Goal: Communication & Community: Answer question/provide support

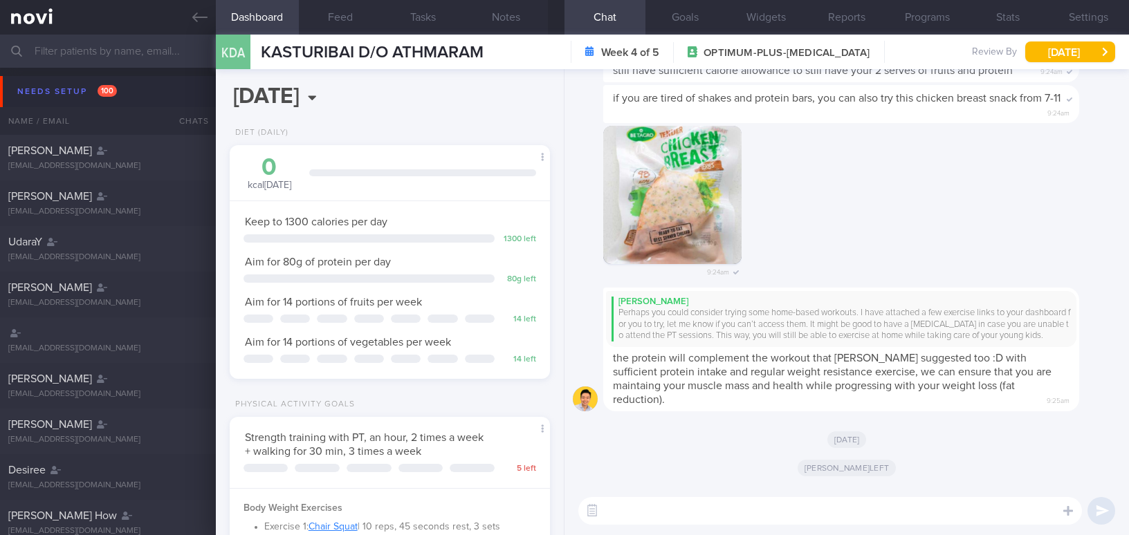
select select "8"
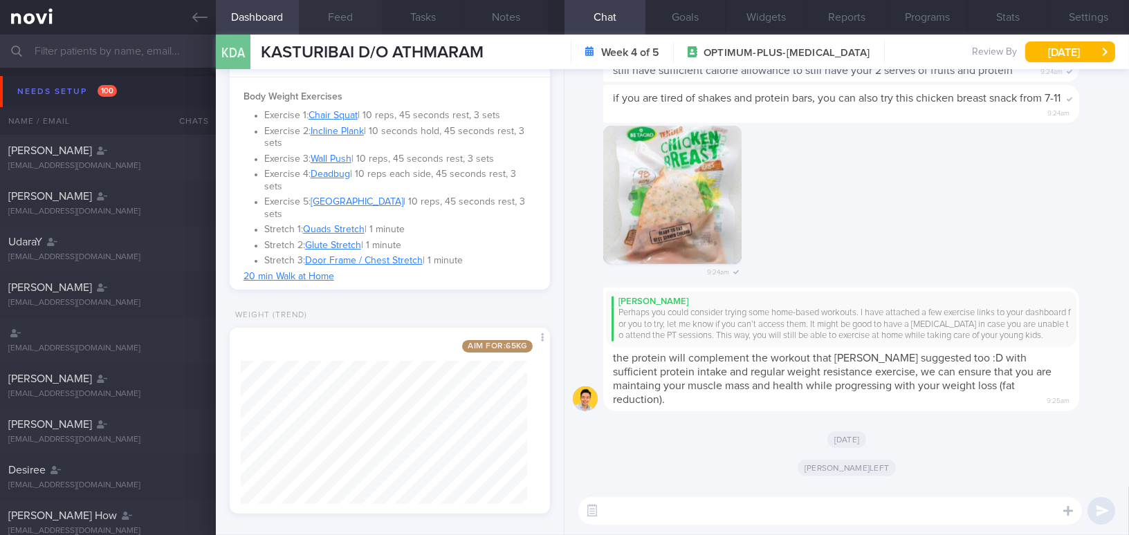
click at [336, 15] on button "Feed" at bounding box center [340, 17] width 83 height 35
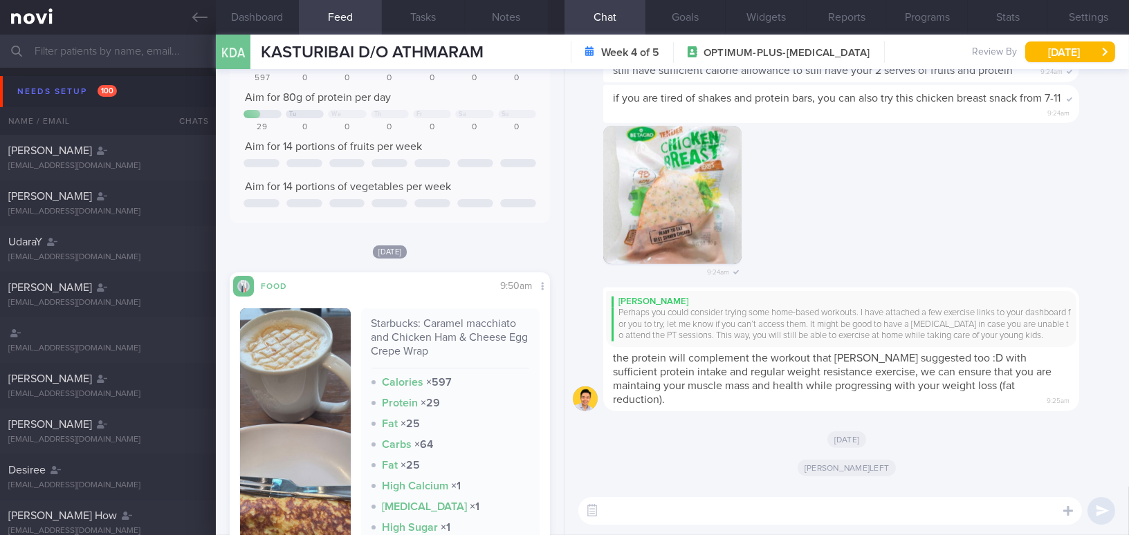
scroll to position [257, 0]
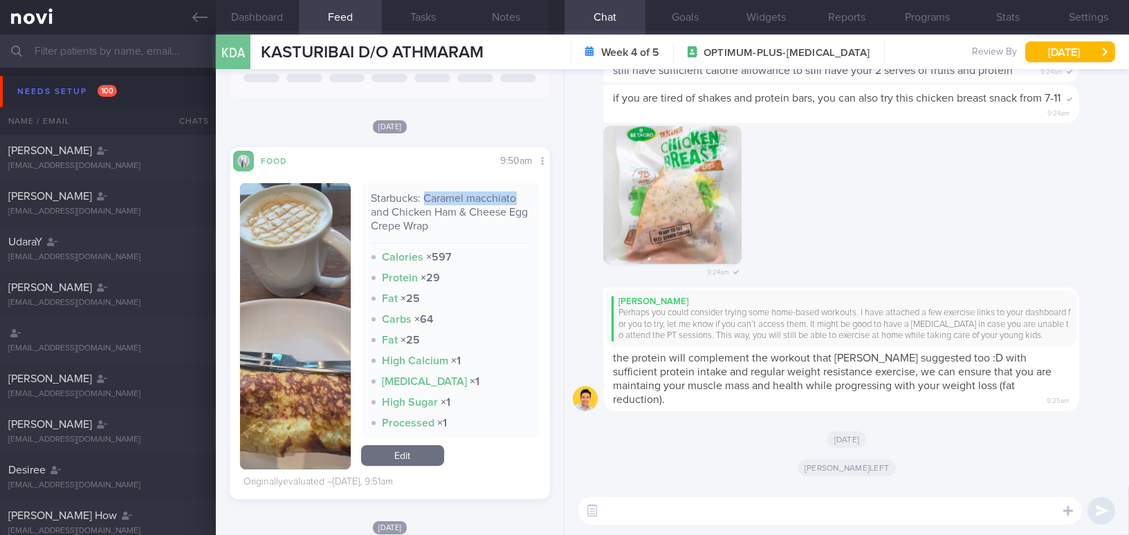
drag, startPoint x: 421, startPoint y: 196, endPoint x: 520, endPoint y: 192, distance: 98.3
click at [520, 192] on div "Starbucks: Caramel macchiato and Chicken Ham & Cheese Egg Crepe Wrap" at bounding box center [450, 218] width 158 height 52
copy div "Caramel macchiato"
click at [726, 514] on textarea at bounding box center [830, 511] width 504 height 28
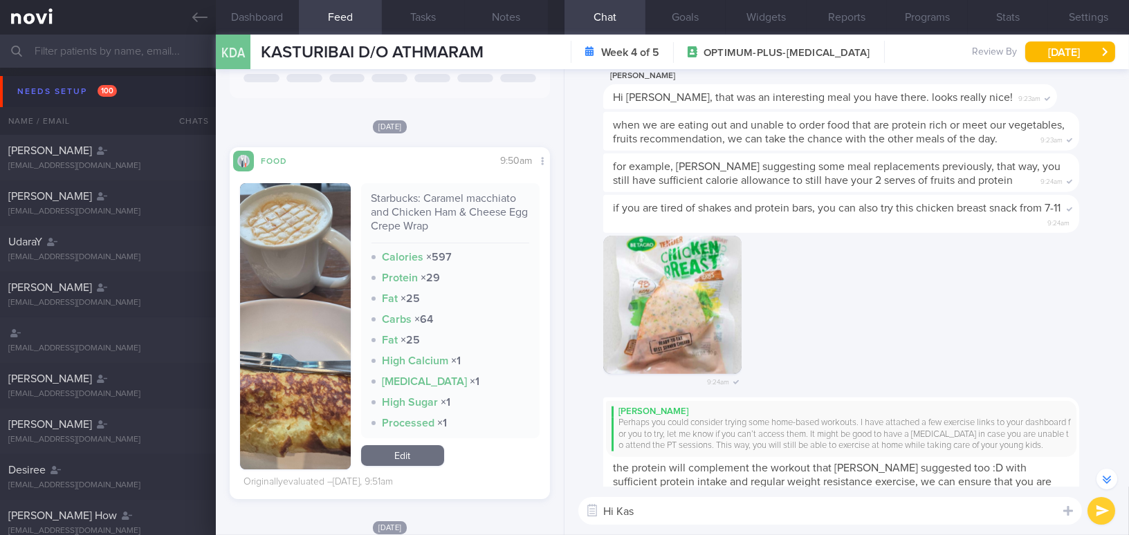
scroll to position [-188, 0]
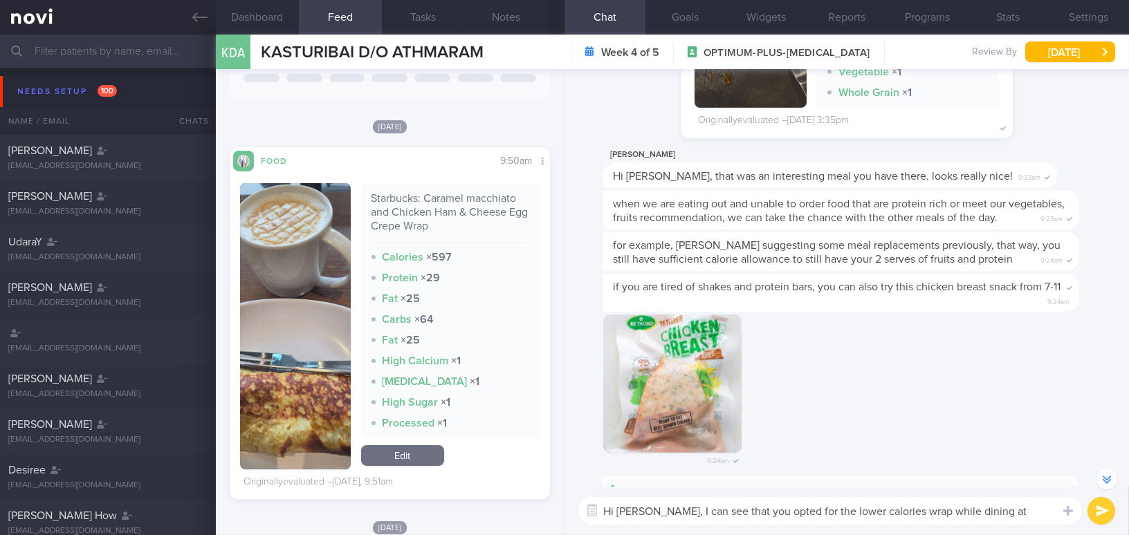
drag, startPoint x: 635, startPoint y: 506, endPoint x: 1016, endPoint y: 498, distance: 380.6
click at [1016, 498] on textarea "Hi Kat, I can see that you opted for the lower calories wrap while dining at St…" at bounding box center [830, 511] width 504 height 28
click at [657, 511] on textarea "Hi Kat, I can see that you opted for the lower calories wrap while dining at St…" at bounding box center [830, 511] width 504 height 28
drag, startPoint x: 638, startPoint y: 510, endPoint x: 1020, endPoint y: 514, distance: 381.9
click at [1020, 514] on textarea "Hi Kat, I can see that you opted for the lower calories wrap while dining at St…" at bounding box center [830, 511] width 504 height 28
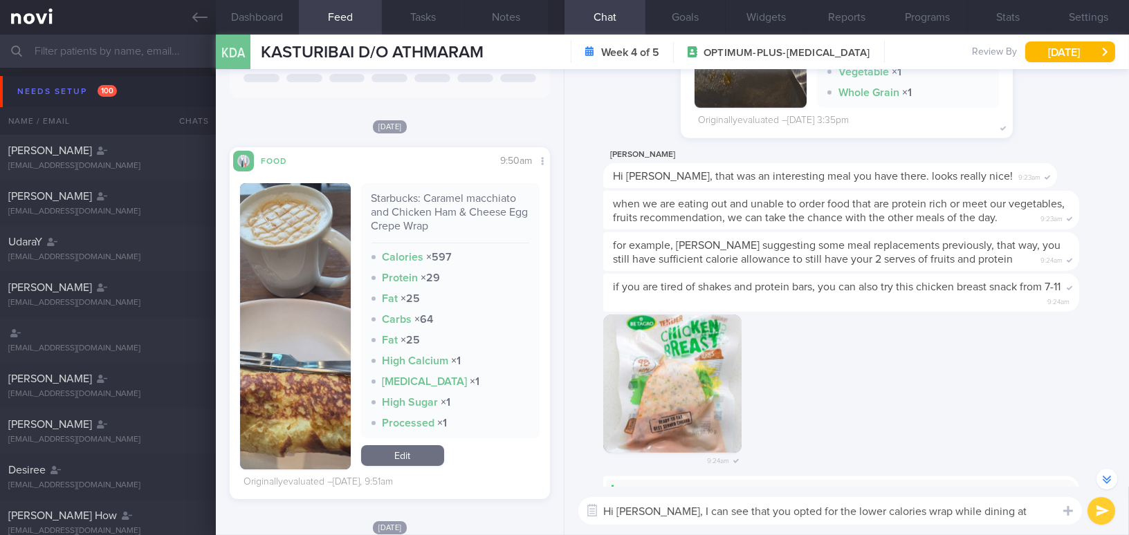
paste textarea "-calorie wrap while dining at Starbucks"
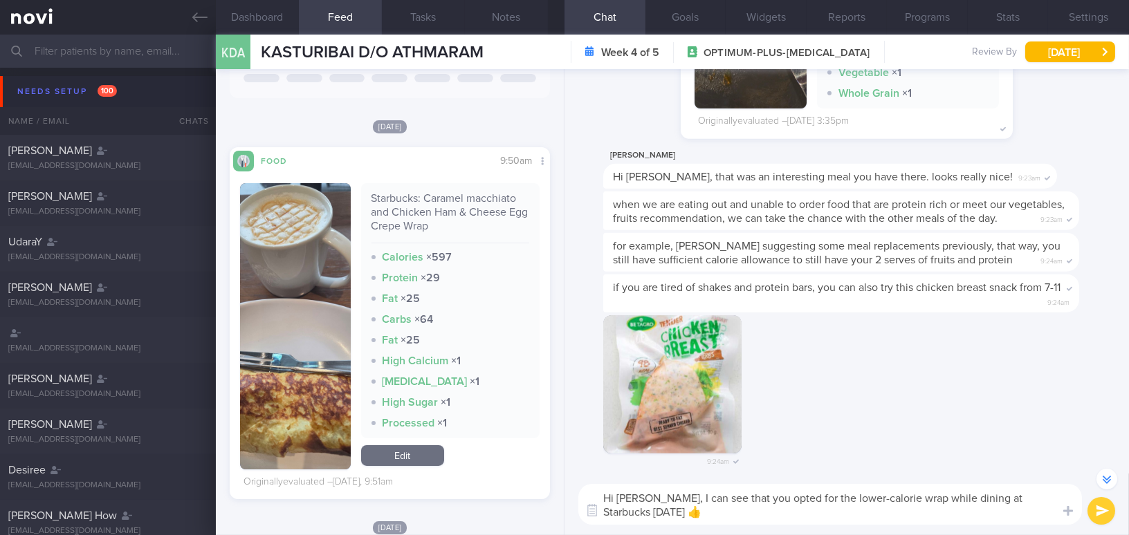
type textarea "Hi [PERSON_NAME], I can see that you opted for the lower-calorie wrap while din…"
click at [1096, 512] on button "submit" at bounding box center [1102, 511] width 28 height 28
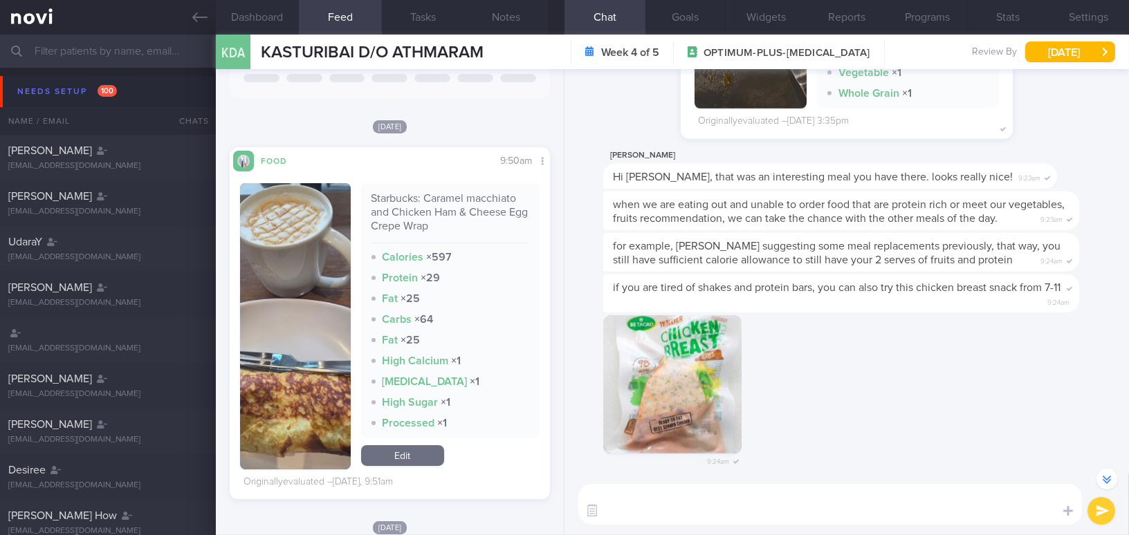
scroll to position [0, 0]
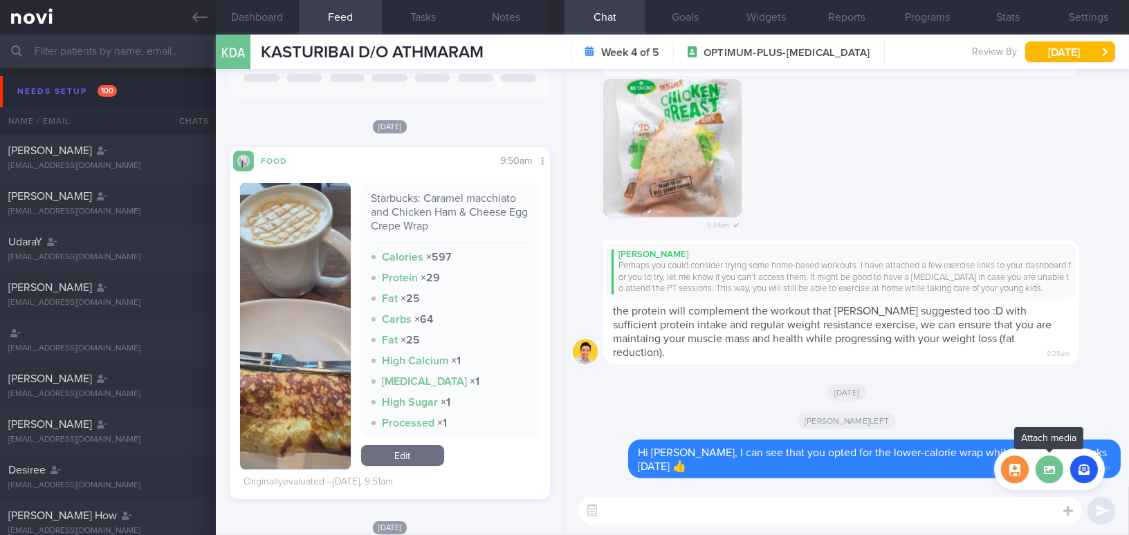
click at [1055, 477] on label at bounding box center [1050, 470] width 28 height 28
click at [0, 0] on input "file" at bounding box center [0, 0] width 0 height 0
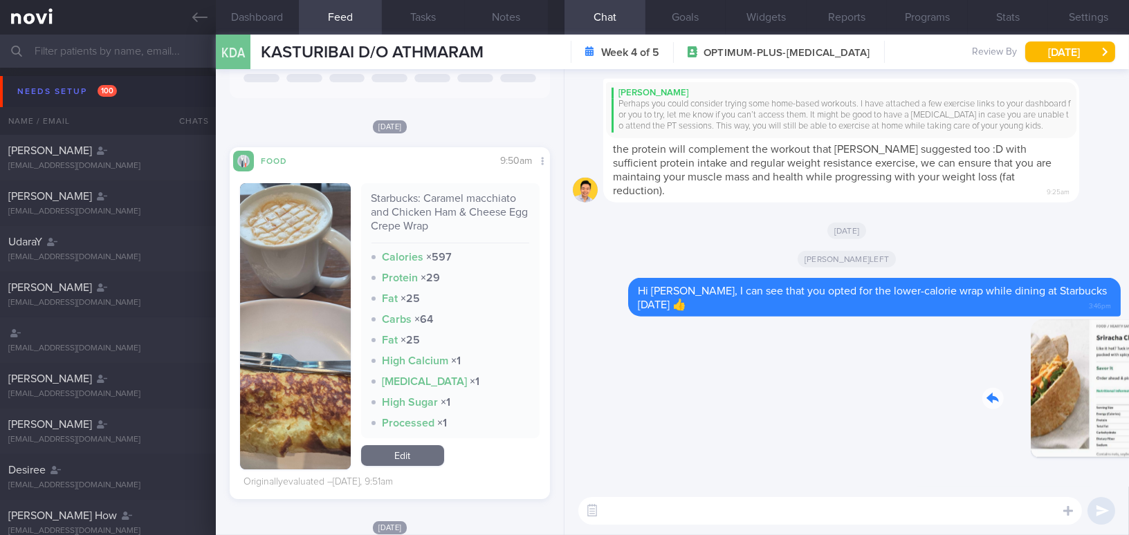
drag, startPoint x: 1027, startPoint y: 404, endPoint x: 1102, endPoint y: 412, distance: 75.9
click at [1102, 412] on div "Delete 3:47pm" at bounding box center [1024, 400] width 194 height 160
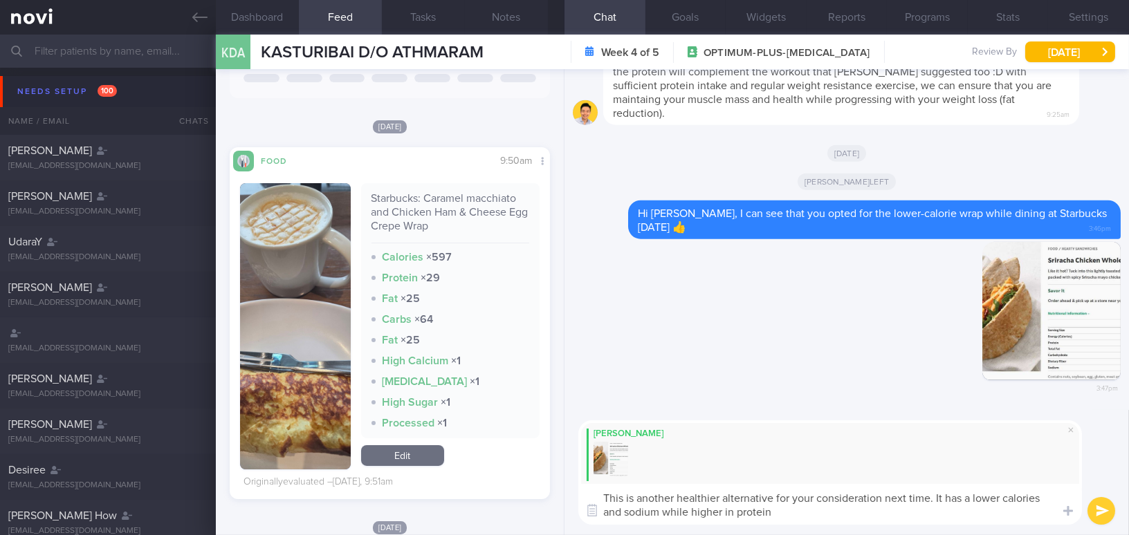
drag, startPoint x: 782, startPoint y: 511, endPoint x: 552, endPoint y: 489, distance: 230.7
click at [552, 489] on div "Dashboard Feed Tasks Notes Chat Goals Widgets Reports Programs Stats Settings K…" at bounding box center [672, 285] width 913 height 501
click at [764, 508] on textarea "This is another healthier alternative for your consideration next time. It has …" at bounding box center [830, 504] width 504 height 41
drag, startPoint x: 777, startPoint y: 510, endPoint x: 556, endPoint y: 473, distance: 224.4
click at [556, 473] on div "Dashboard Feed Tasks Notes Chat Goals Widgets Reports Programs Stats Settings K…" at bounding box center [672, 285] width 913 height 501
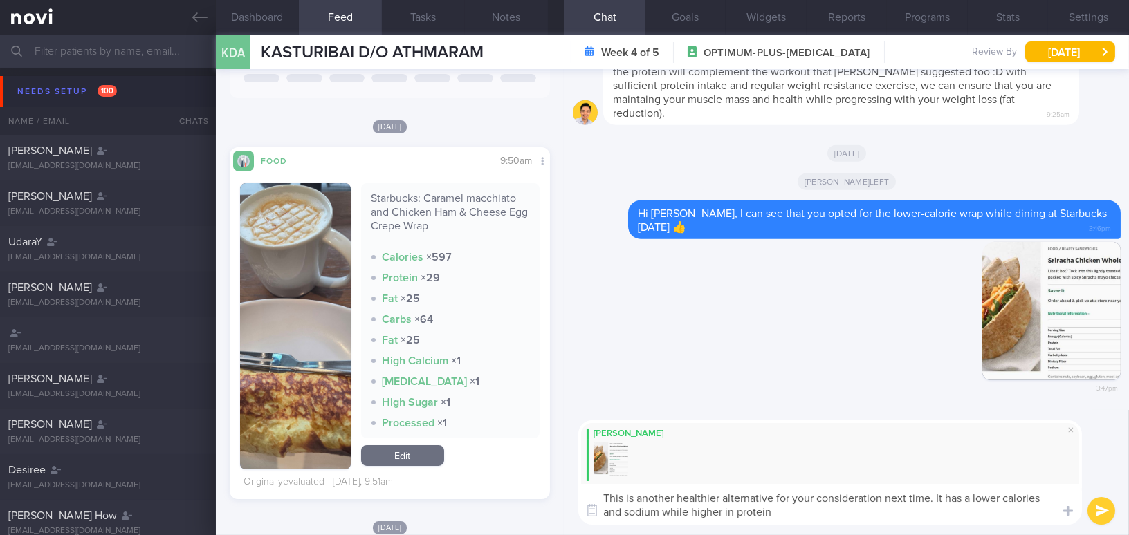
paste textarea "is lower in calories and sodium, while higher in protein and fiber."
type textarea "This is another healthier alternative for your consideration next time. It is l…"
click at [1102, 517] on button "submit" at bounding box center [1102, 511] width 28 height 28
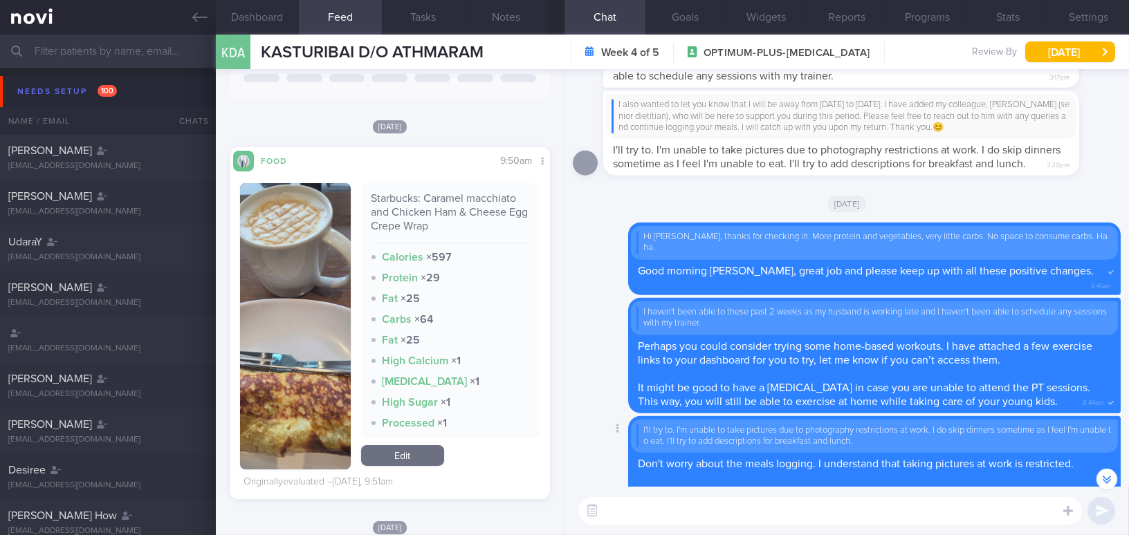
scroll to position [-2074, 0]
click at [504, 13] on button "Notes" at bounding box center [506, 17] width 83 height 35
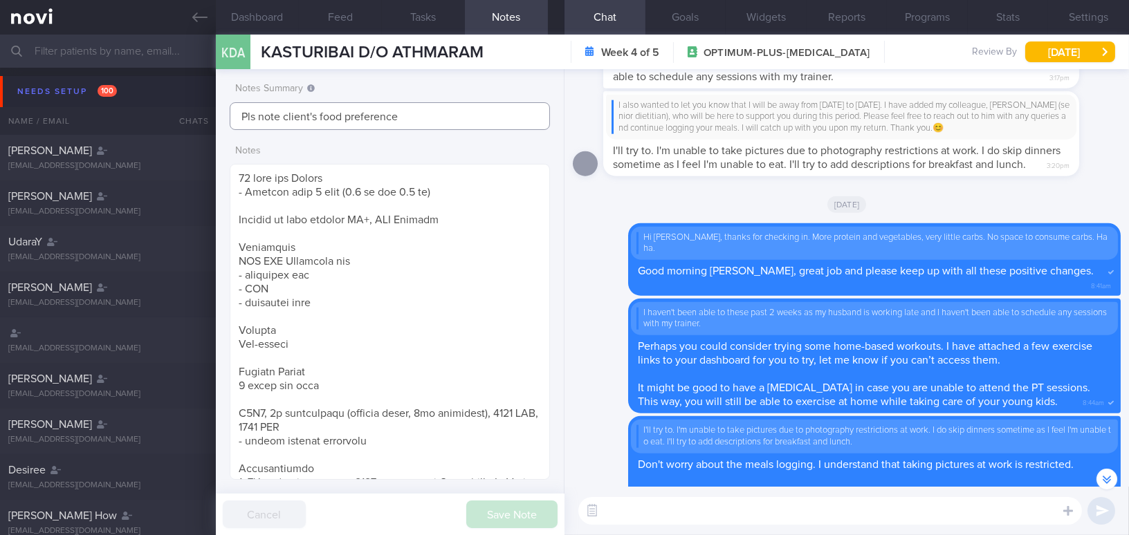
click at [424, 118] on input "Pls note client's food preference" at bounding box center [390, 116] width 320 height 28
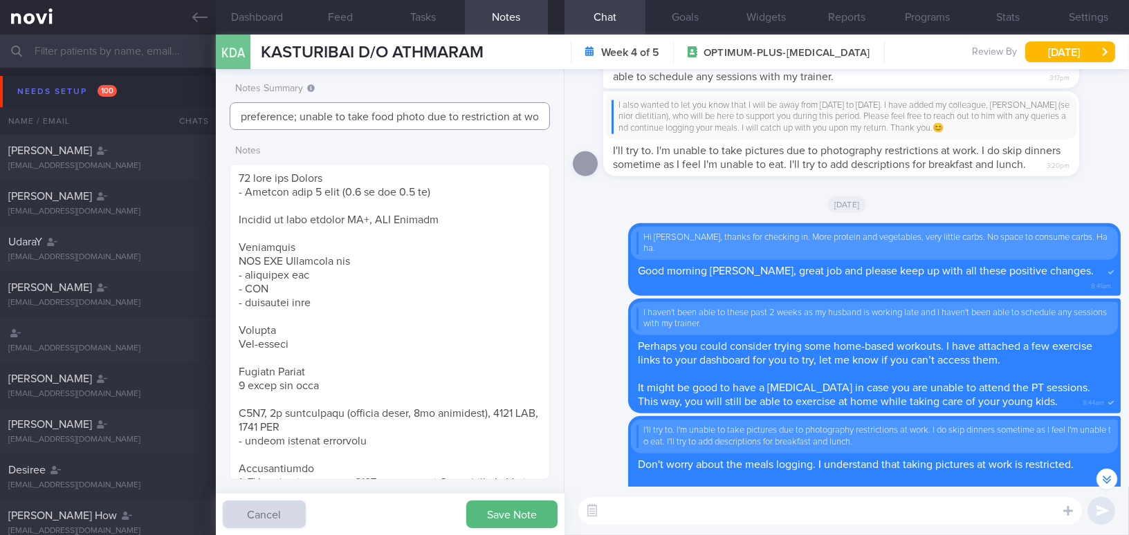
scroll to position [0, 113]
type input "Pls note client's food preference; unable to take food photo due to restriction…"
click at [504, 516] on button "Save Note" at bounding box center [511, 515] width 91 height 28
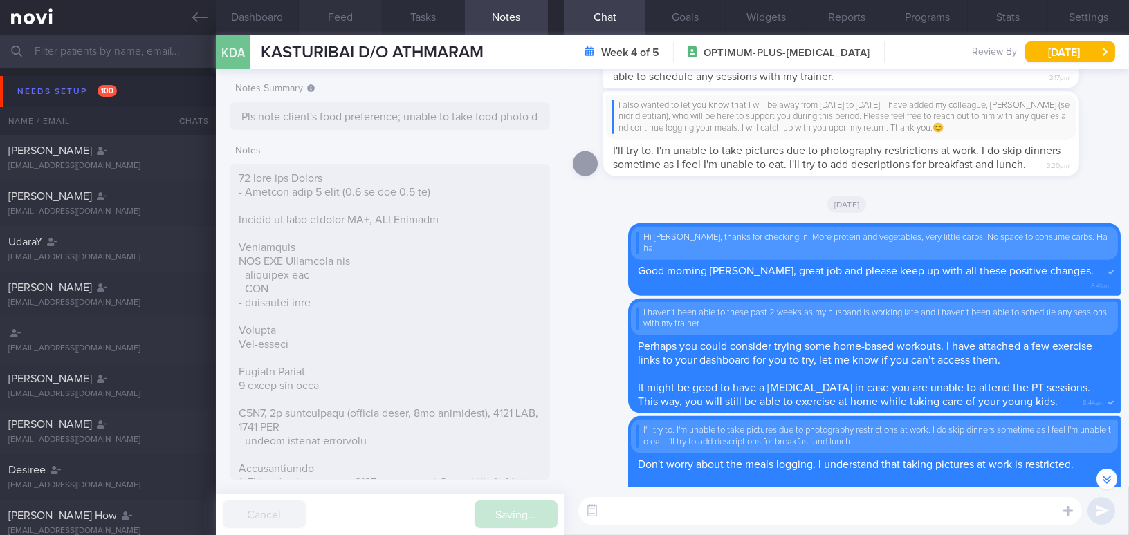
type input "Pls note client's food preference; unable to take food photo due to restriction…"
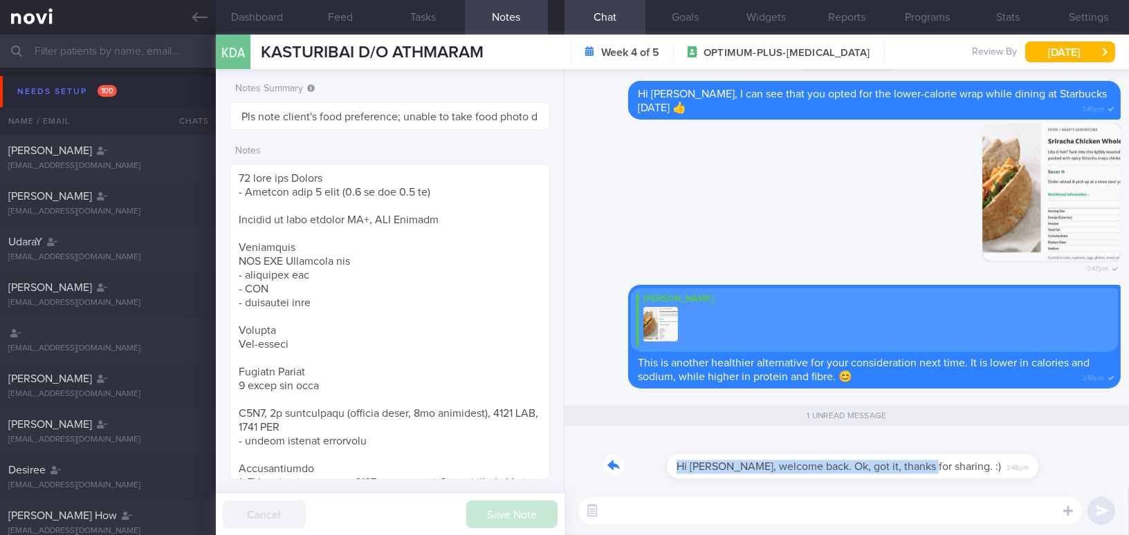
drag, startPoint x: 858, startPoint y: 459, endPoint x: 1011, endPoint y: 459, distance: 152.9
click at [1011, 459] on div "Hi Mee Li, welcome back. Ok, got it, thanks for sharing. :) 3:48pm" at bounding box center [847, 462] width 548 height 50
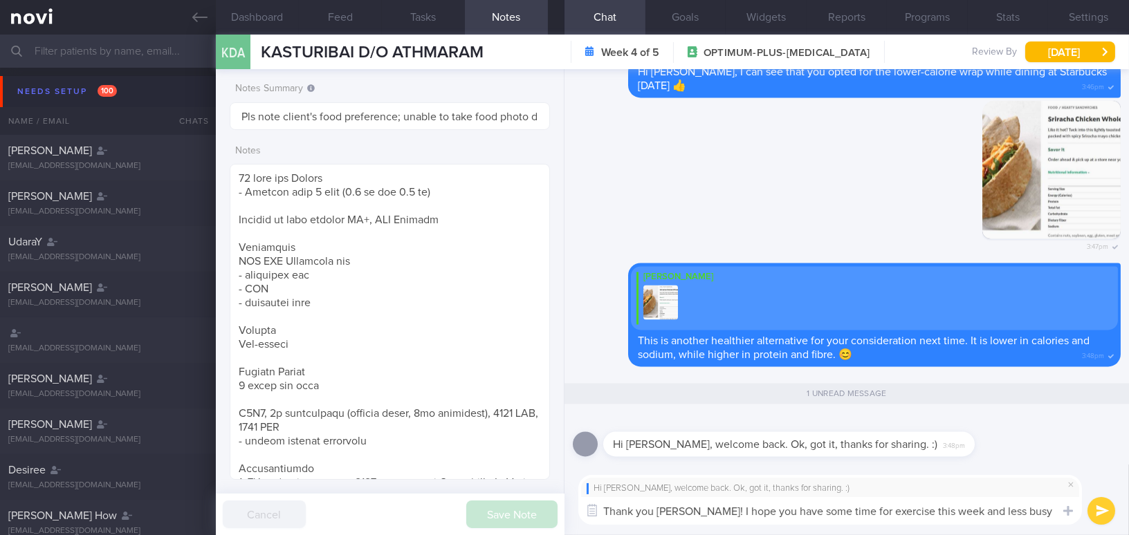
drag, startPoint x: 678, startPoint y: 512, endPoint x: 1032, endPoint y: 514, distance: 354.2
click at [1032, 514] on textarea "Thank you Kat! I hope you have some time for exercise this week and less busy f…" at bounding box center [830, 511] width 504 height 28
click at [688, 513] on textarea "Thank you Kat! I hope you have some time for exercise this week and less busy f…" at bounding box center [830, 511] width 504 height 28
drag, startPoint x: 678, startPoint y: 512, endPoint x: 1038, endPoint y: 519, distance: 359.8
click at [1038, 519] on textarea "Thank you Kat! I hope you have some time for exercise this week and less busy f…" at bounding box center [830, 511] width 504 height 28
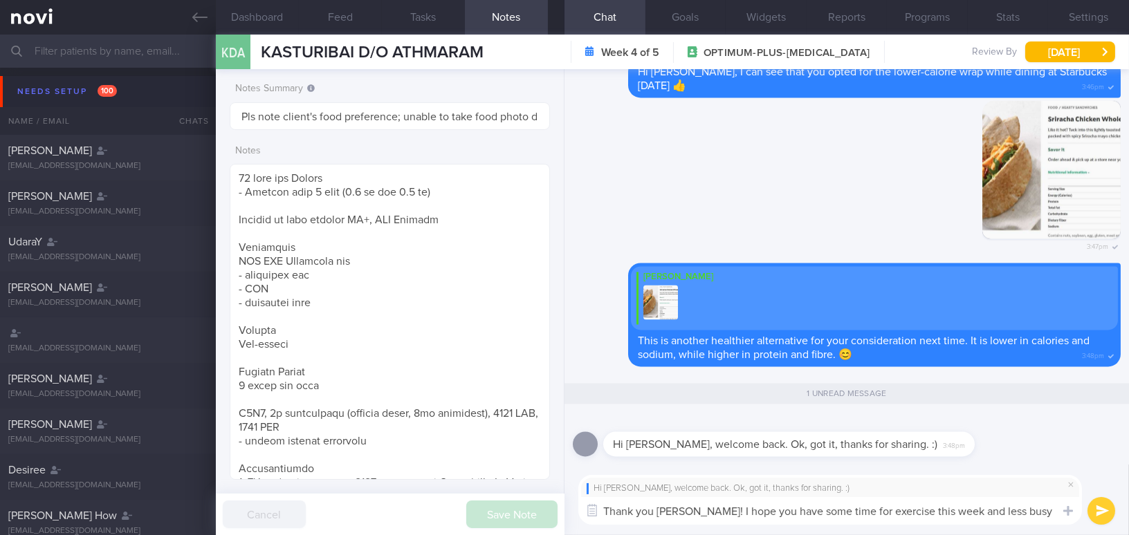
paste textarea
type textarea "Thank you [PERSON_NAME]! I hope you have some time for exercise this week 😊"
click at [1098, 511] on button "submit" at bounding box center [1102, 511] width 28 height 28
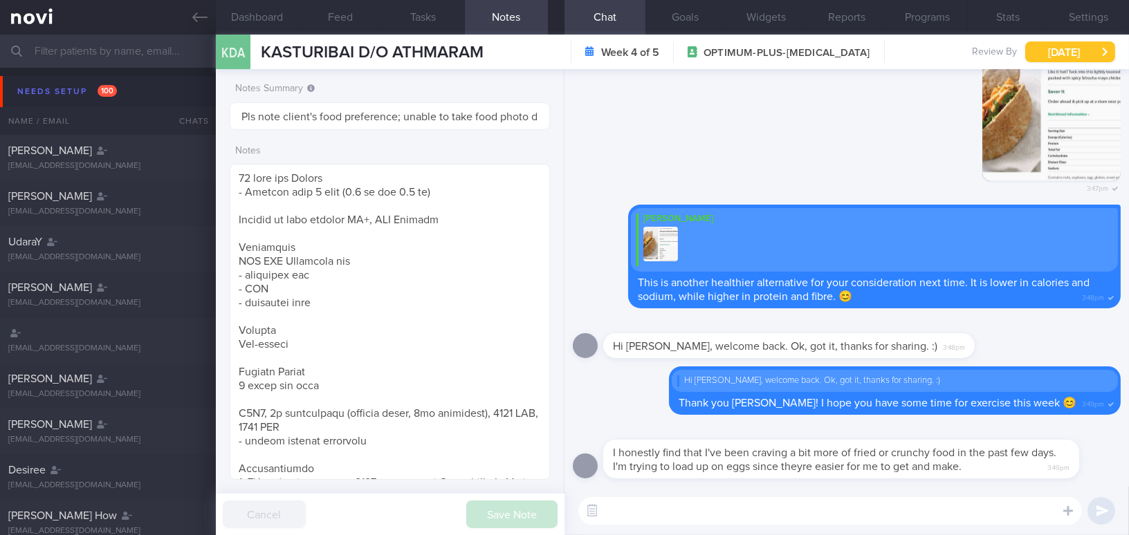
click at [1078, 53] on button "[DATE]" at bounding box center [1070, 52] width 90 height 21
click at [641, 407] on div "Delete Hi Mee Li, welcome back. Ok, got it, thanks for sharing. :) Thank you Ka…" at bounding box center [847, 395] width 548 height 57
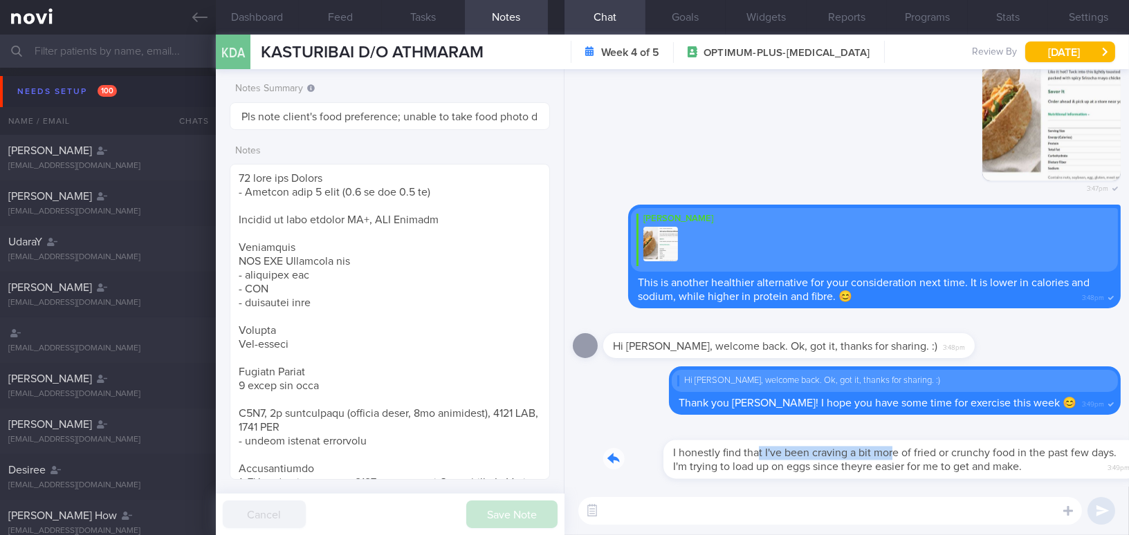
drag, startPoint x: 696, startPoint y: 441, endPoint x: 833, endPoint y: 449, distance: 137.2
click at [833, 449] on div "I honestly find that I've been craving a bit more of fried or crunchy food in t…" at bounding box center [861, 450] width 517 height 55
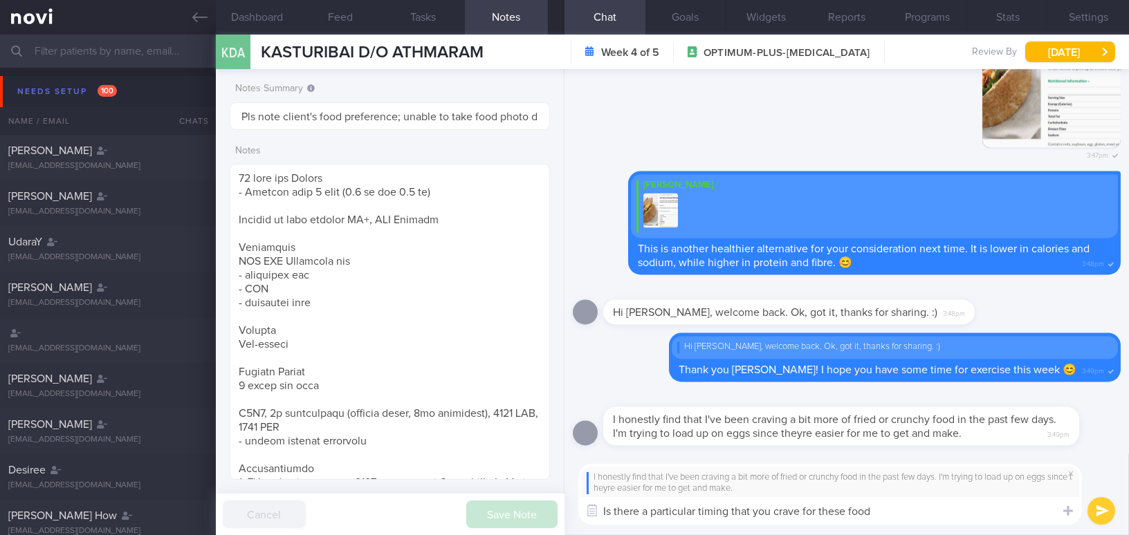
type textarea "Is there a particular timing that you crave for these food?"
drag, startPoint x: 888, startPoint y: 510, endPoint x: 567, endPoint y: 508, distance: 320.3
click at [563, 508] on div "Dashboard Feed Tasks Notes Chat Goals Widgets Reports Programs Stats Settings K…" at bounding box center [672, 285] width 913 height 501
paste textarea "Is there a particular time when you crave these foods?"
type textarea "Is there a particular time when you crave these foods?"
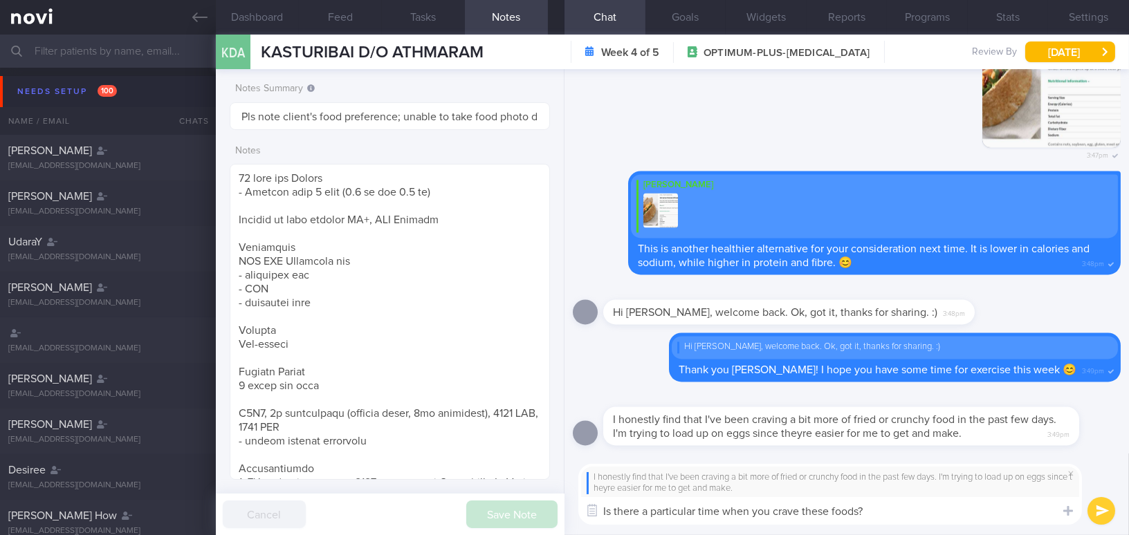
click at [1099, 509] on button "submit" at bounding box center [1102, 511] width 28 height 28
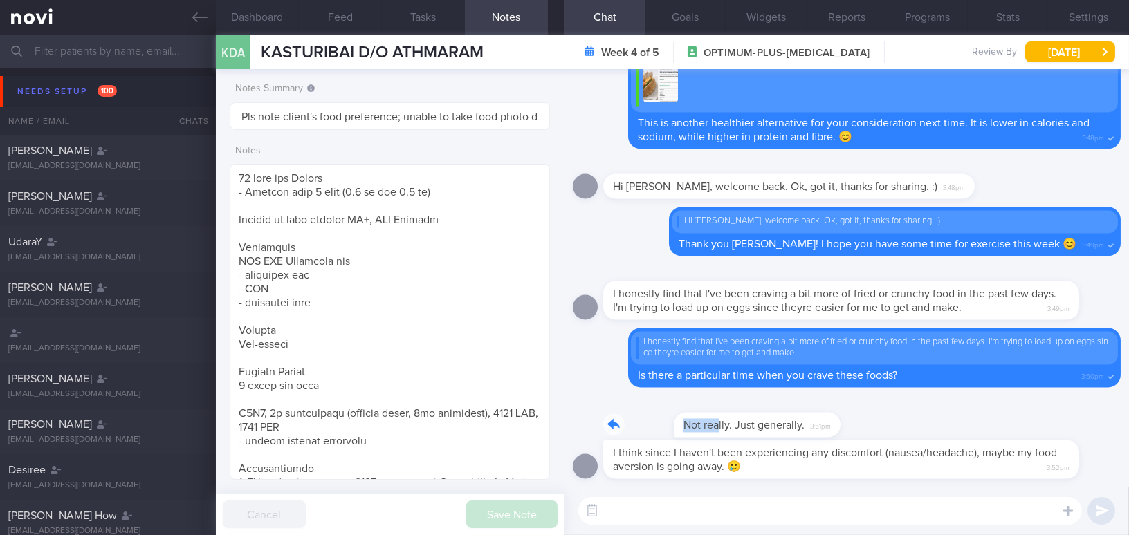
drag, startPoint x: 650, startPoint y: 412, endPoint x: 837, endPoint y: 418, distance: 187.6
click at [837, 418] on div "Not really. Just generally. 3:51pm" at bounding box center [847, 418] width 548 height 44
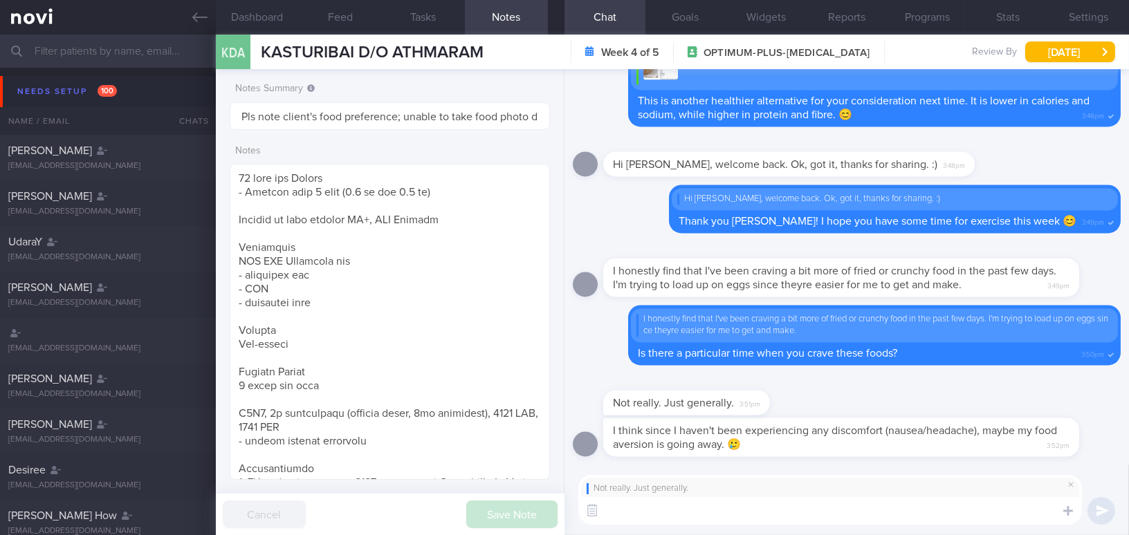
paste textarea "For your main meals, remember to include a sufficient amount of protein and veg…"
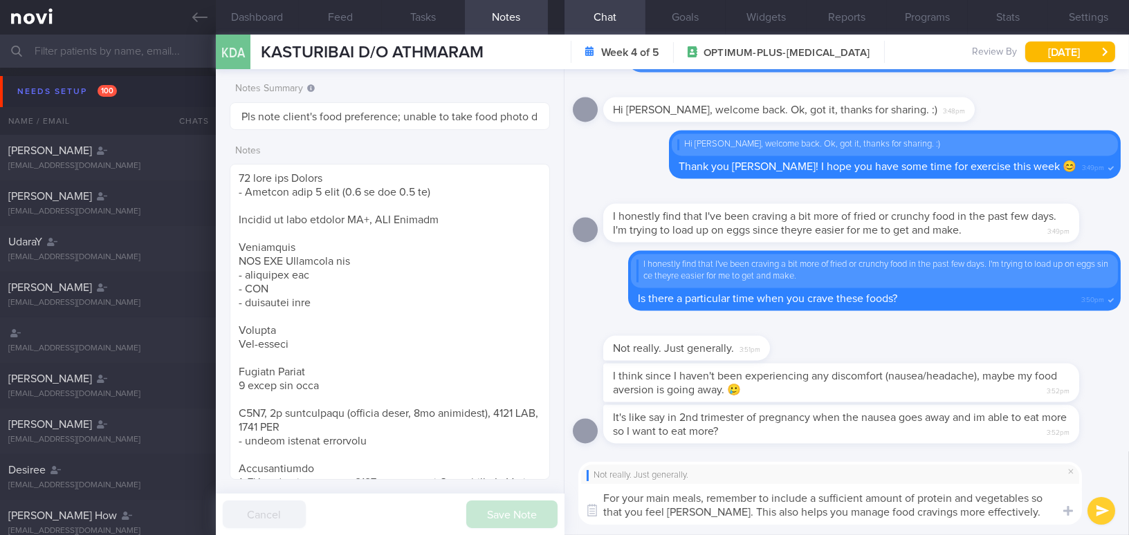
click at [605, 498] on textarea "For your main meals, remember to include a sufficient amount of protein and veg…" at bounding box center [830, 504] width 504 height 41
type textarea "Ok got it! For your main meals, remember to include a sufficient amount of prot…"
click at [1105, 508] on button "submit" at bounding box center [1102, 511] width 28 height 28
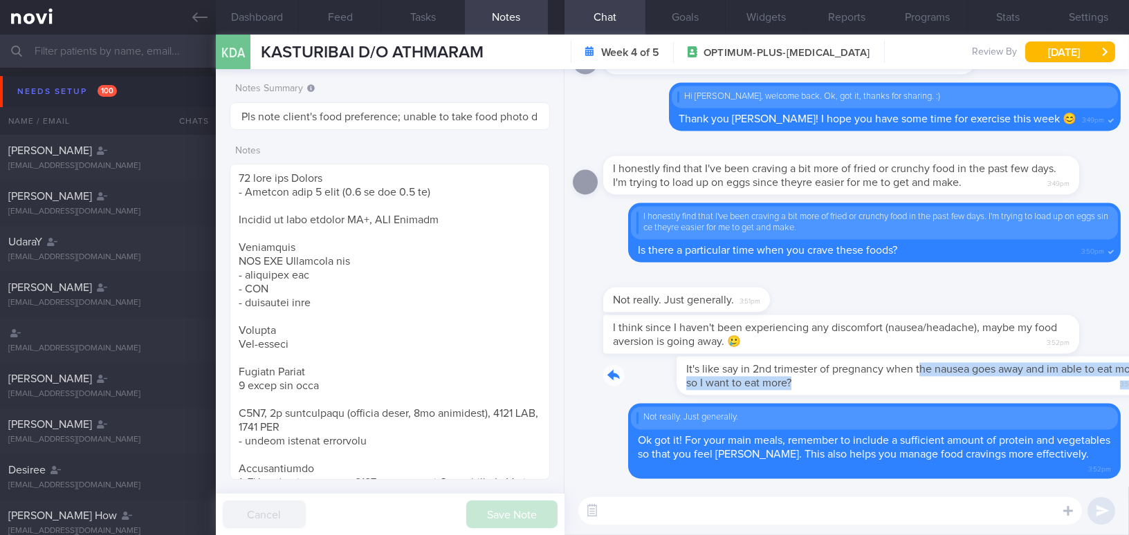
drag, startPoint x: 845, startPoint y: 362, endPoint x: 1046, endPoint y: 381, distance: 202.2
click at [1046, 381] on div "It's like say in 2nd trimester of pregnancy when the nausea goes away and im ab…" at bounding box center [861, 375] width 517 height 39
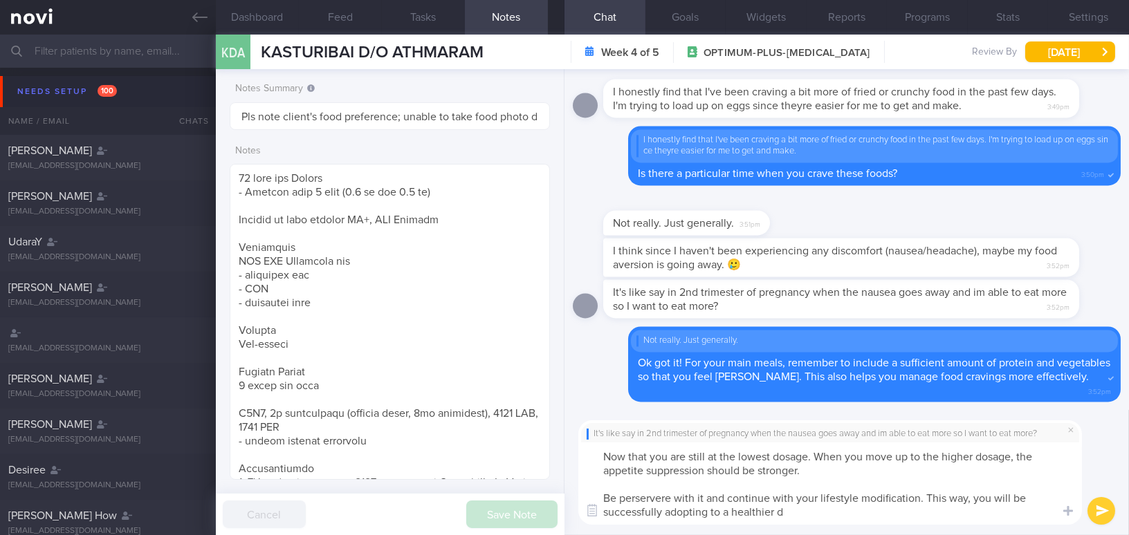
type textarea "Now that you are still at the lowest dosage. When you move up to the higher dos…"
select select "8"
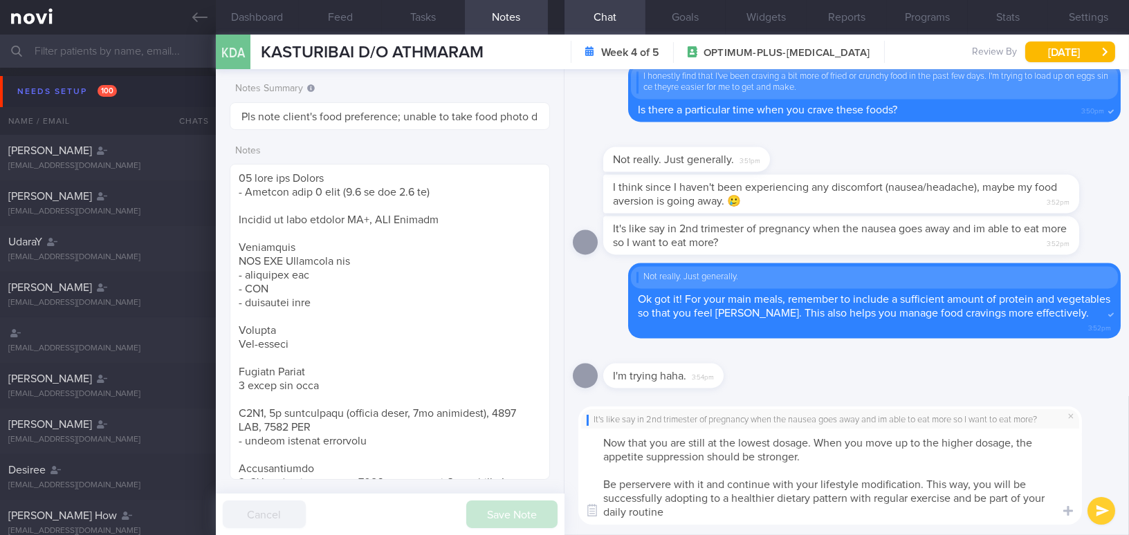
type textarea "Now that you are still at the lowest dosage. When you move up to the higher dos…"
drag, startPoint x: 683, startPoint y: 512, endPoint x: 558, endPoint y: 425, distance: 152.2
click at [558, 425] on div "Dashboard Feed Tasks Notes Chat Goals Widgets Reports Programs Stats Settings K…" at bounding box center [672, 285] width 913 height 501
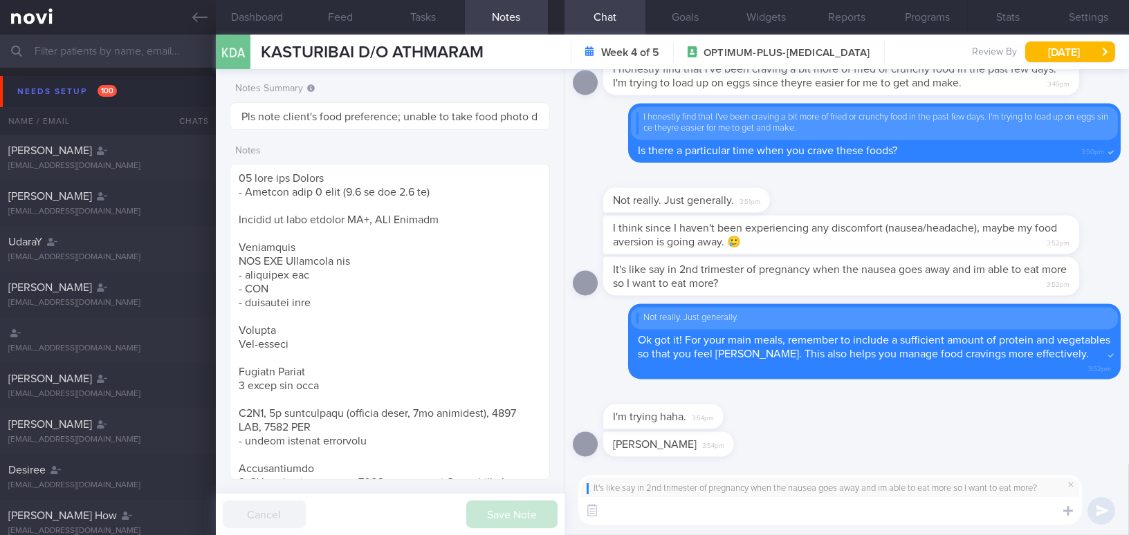
paste textarea "I understand what you mean. Since you are still on the lowest dosage, the appet…"
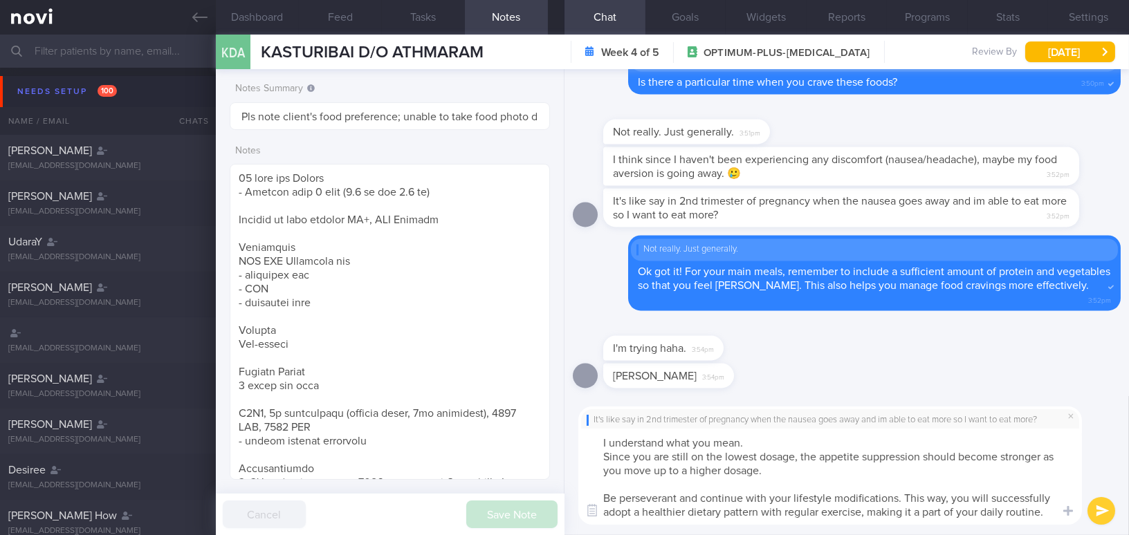
click at [753, 443] on textarea "I understand what you mean. Since you are still on the lowest dosage, the appet…" at bounding box center [830, 477] width 504 height 96
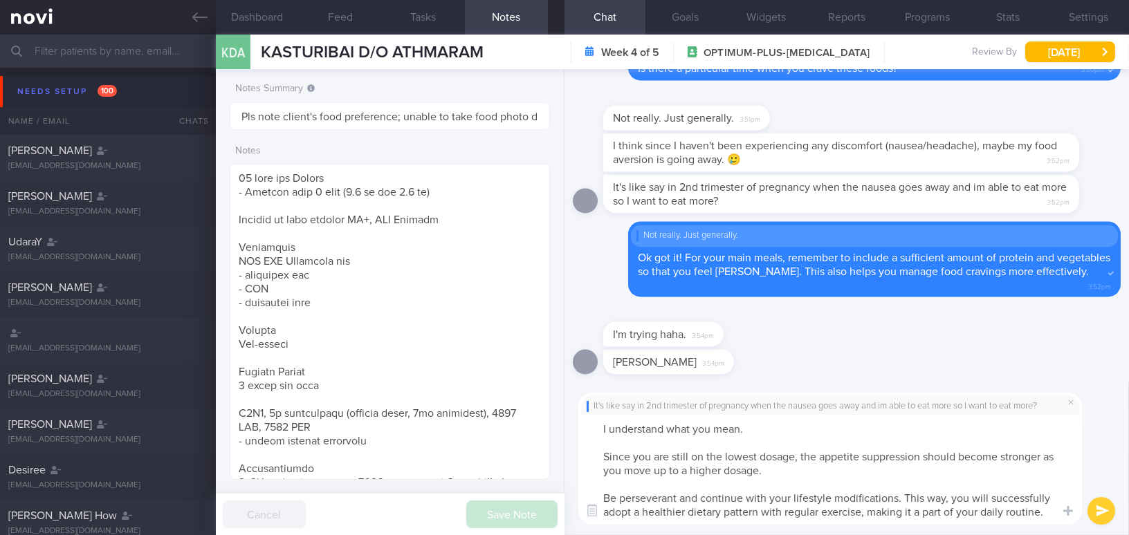
click at [602, 455] on textarea "I understand what you mean. Since you are still on the lowest dosage, the appet…" at bounding box center [830, 470] width 504 height 110
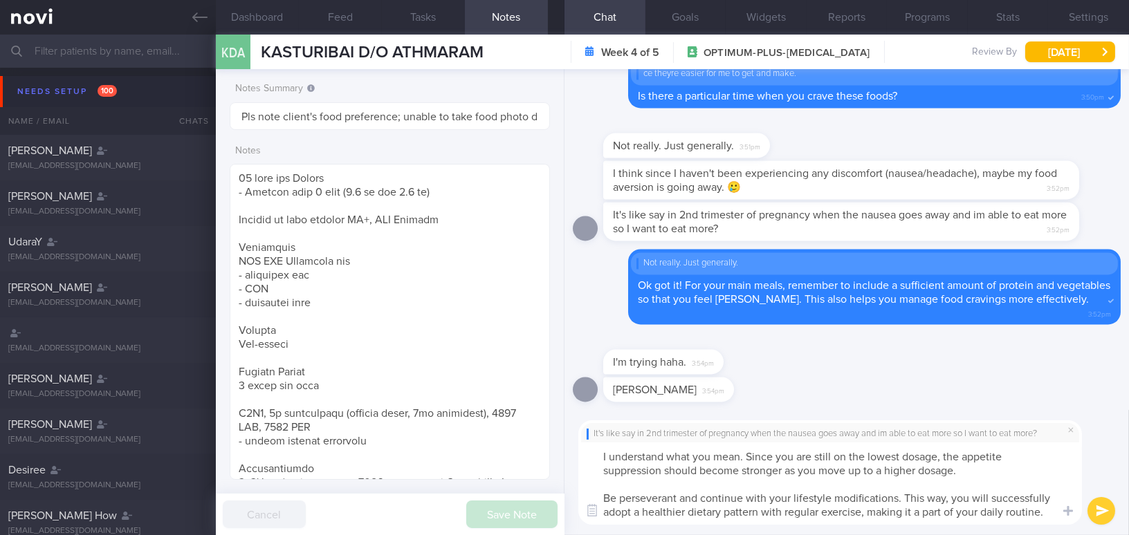
type textarea "I understand what you mean. Since you are still on the lowest dosage, the appet…"
click at [1098, 508] on button "submit" at bounding box center [1102, 511] width 28 height 28
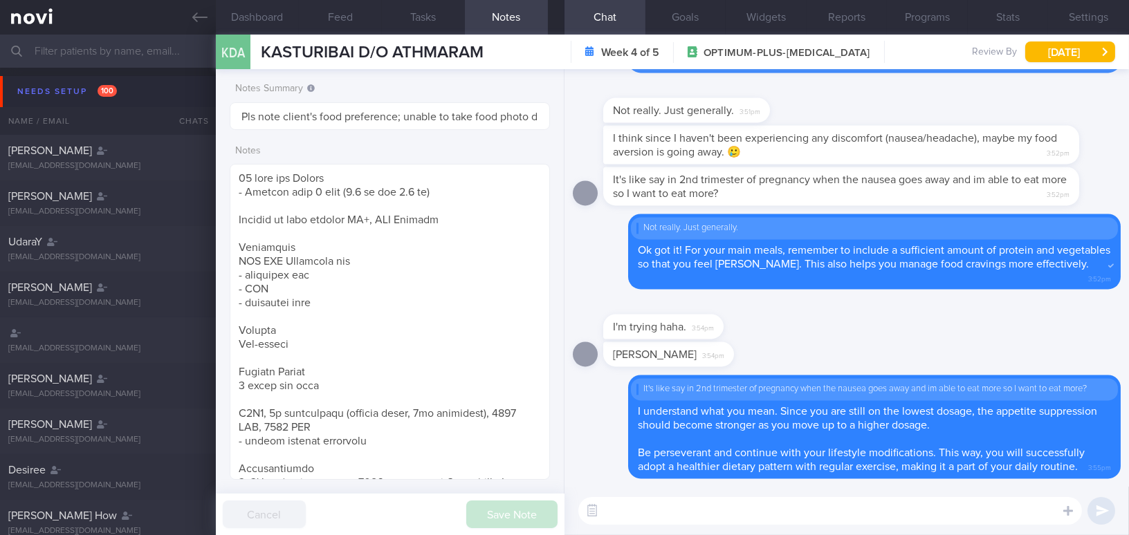
type textarea "e"
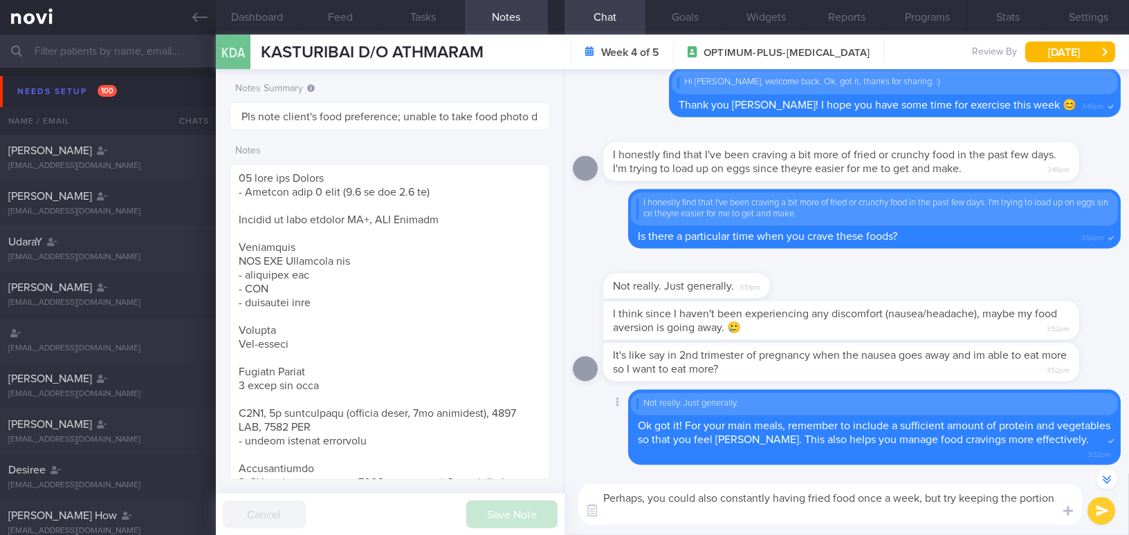
scroll to position [-202, 0]
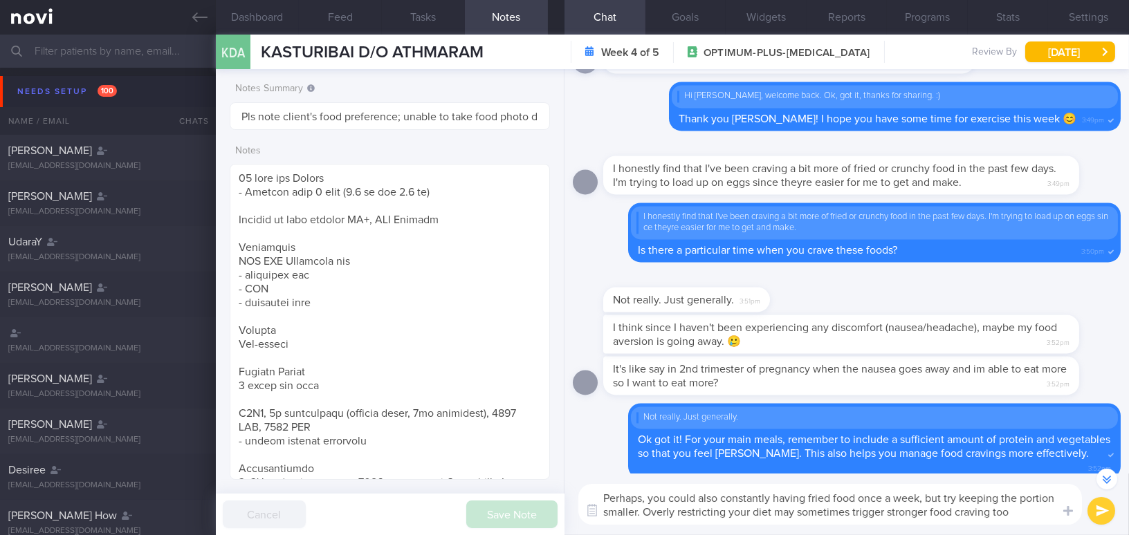
drag, startPoint x: 1029, startPoint y: 513, endPoint x: 525, endPoint y: 504, distance: 503.7
click at [525, 504] on div "Dashboard Feed Tasks Notes Chat Goals Widgets Reports Programs Stats Settings K…" at bounding box center [672, 285] width 913 height 501
click at [698, 488] on textarea "Perhaps, you could also constantly having fried food once a week, but try keepi…" at bounding box center [830, 504] width 504 height 41
drag, startPoint x: 1013, startPoint y: 511, endPoint x: 484, endPoint y: 439, distance: 534.8
click at [484, 439] on div "Dashboard Feed Tasks Notes Chat Goals Widgets Reports Programs Stats Settings K…" at bounding box center [672, 285] width 913 height 501
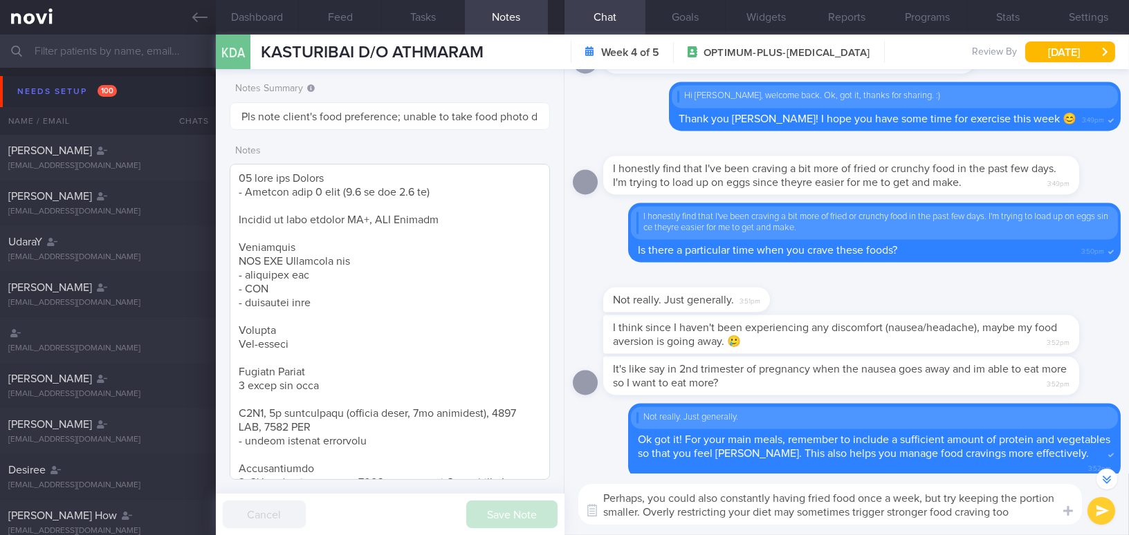
paste textarea "you could still enjoy fried food once a week, but try to keep the portion small…"
click at [641, 499] on textarea "Perhaps you could still enjoy fried food once a week, but try to keep the porti…" at bounding box center [830, 504] width 504 height 41
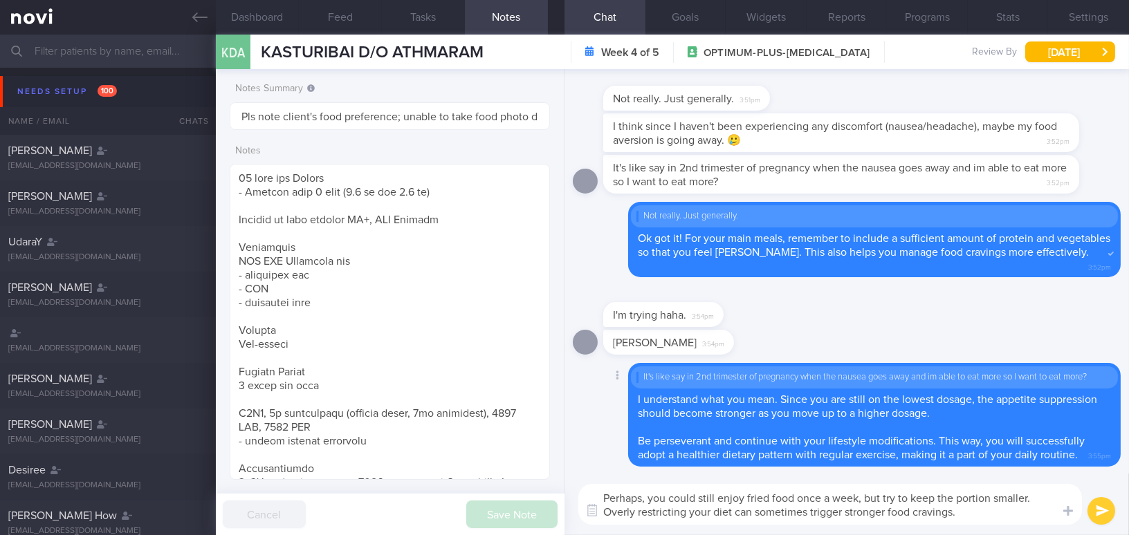
scroll to position [0, 0]
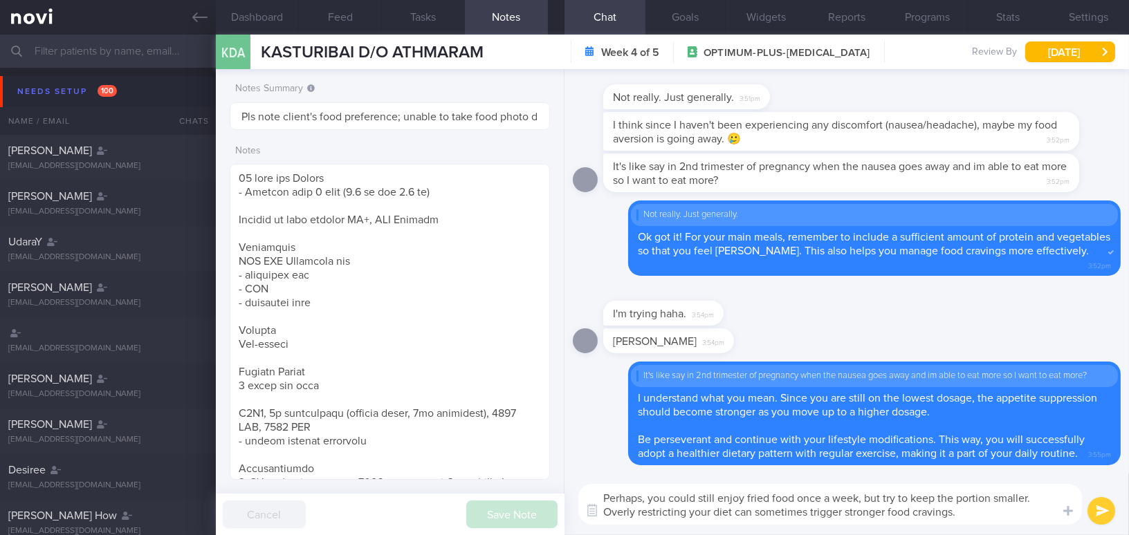
type textarea "Perhaps, you could still enjoy fried food once a week, but try to keep the port…"
click at [1105, 506] on button "submit" at bounding box center [1102, 511] width 28 height 28
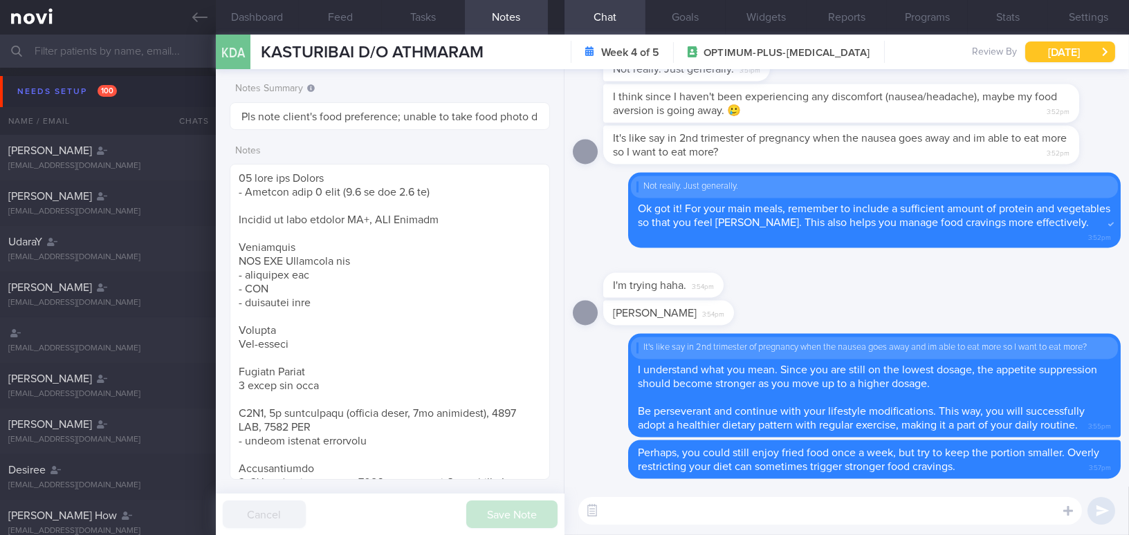
click at [1047, 49] on button "[DATE]" at bounding box center [1070, 52] width 90 height 21
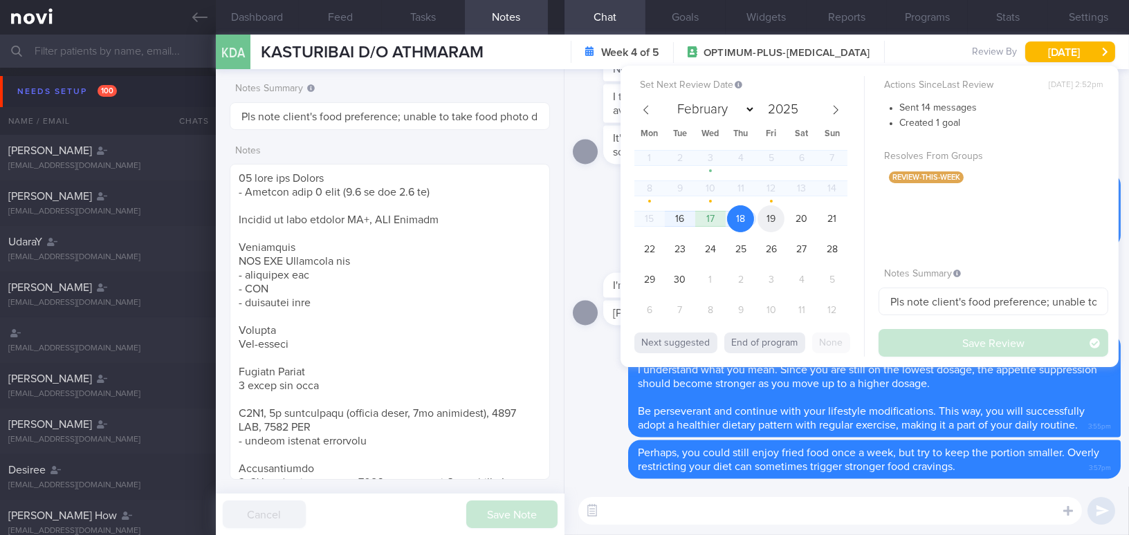
click at [769, 217] on span "19" at bounding box center [771, 218] width 27 height 27
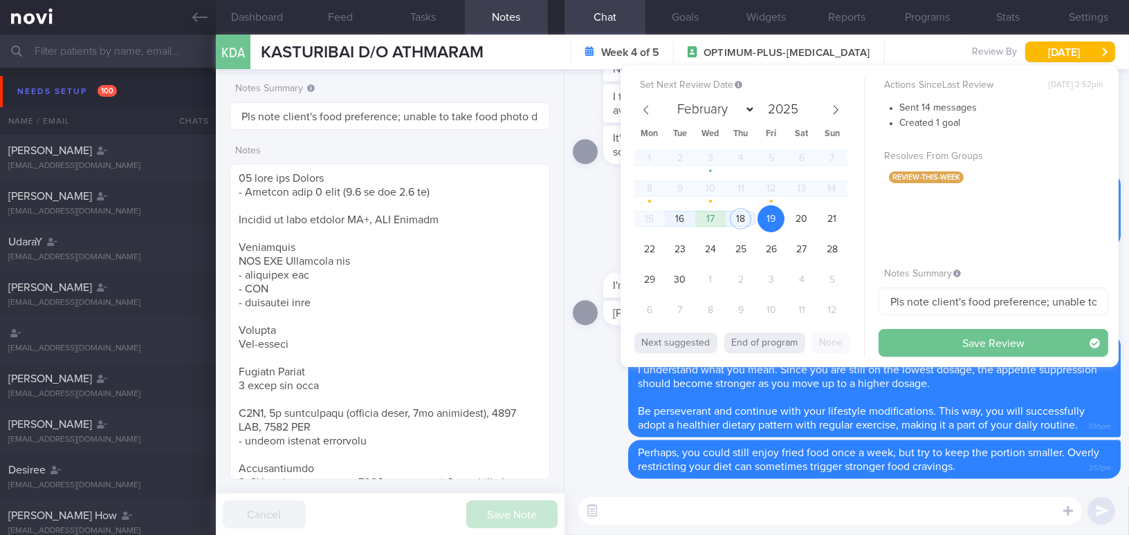
click at [916, 345] on button "Save Review" at bounding box center [994, 343] width 230 height 28
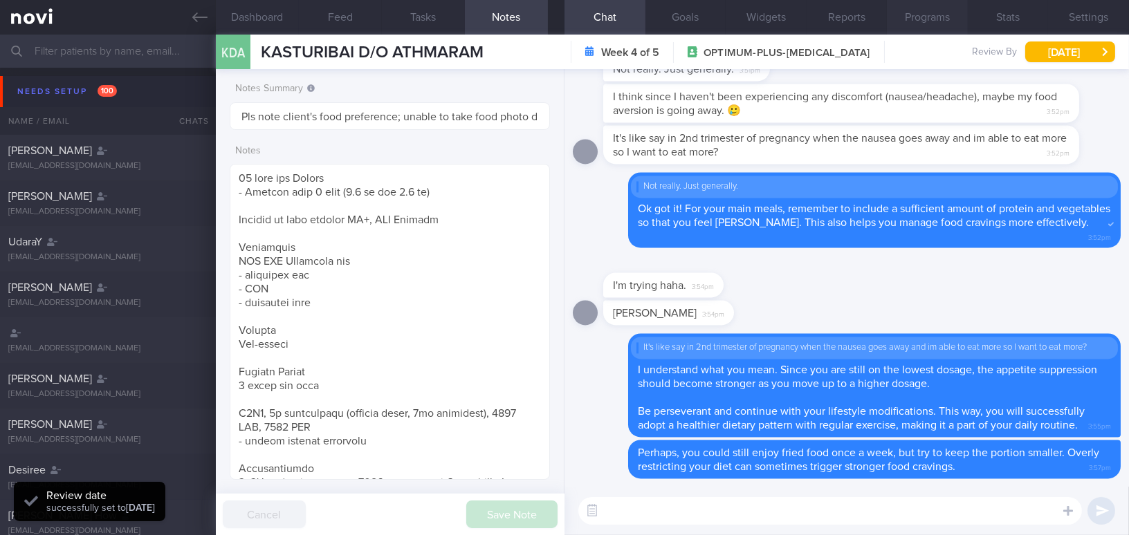
click at [907, 6] on button "Programs" at bounding box center [927, 17] width 81 height 35
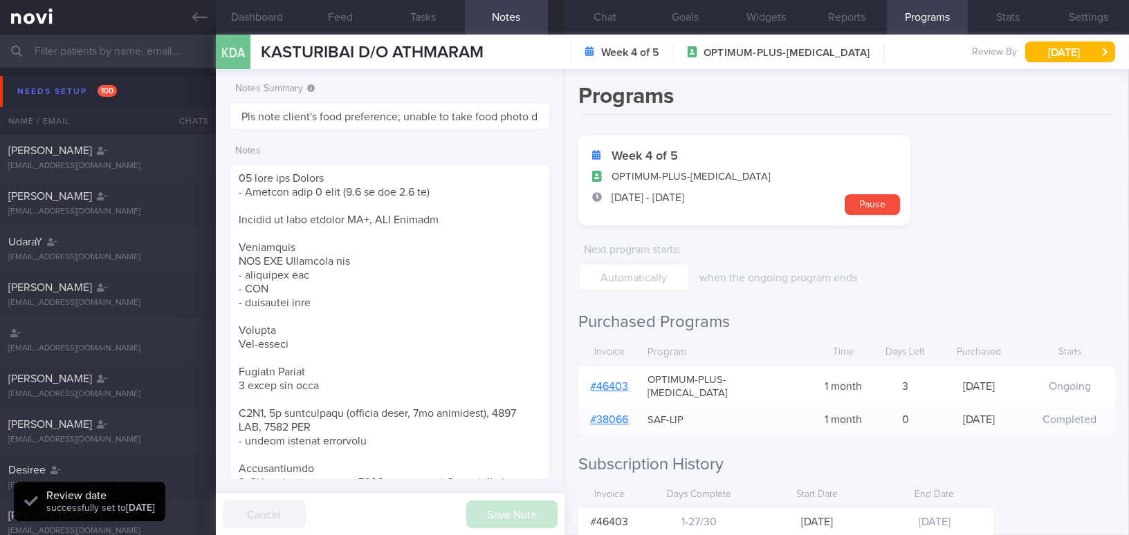
click at [617, 381] on link "# 46403" at bounding box center [610, 386] width 38 height 11
click at [603, 15] on button "Chat" at bounding box center [605, 17] width 81 height 35
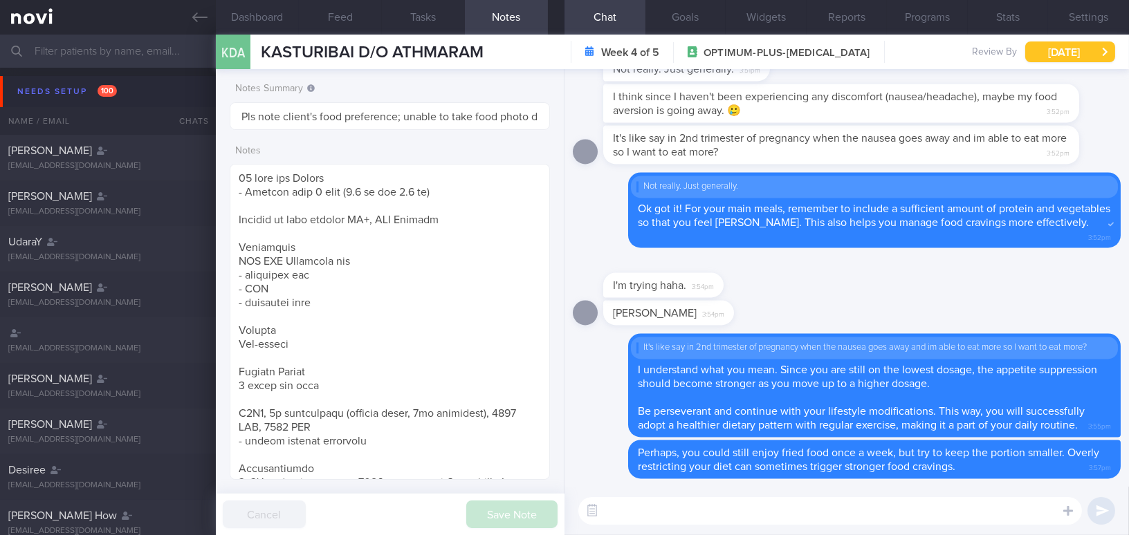
click at [1060, 55] on button "[DATE]" at bounding box center [1070, 52] width 90 height 21
click at [188, 17] on link at bounding box center [108, 17] width 216 height 35
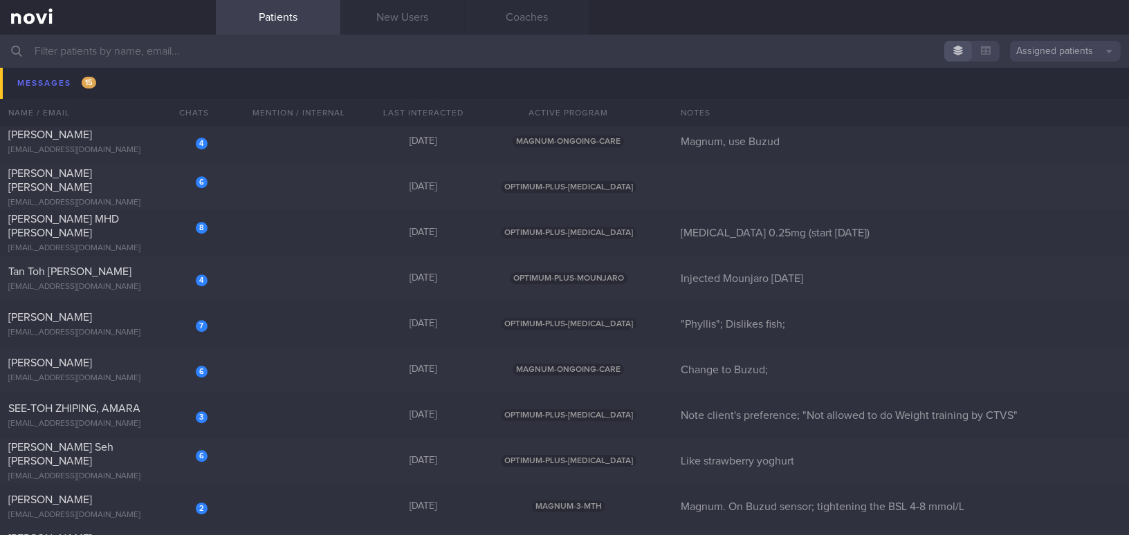
scroll to position [8176, 0]
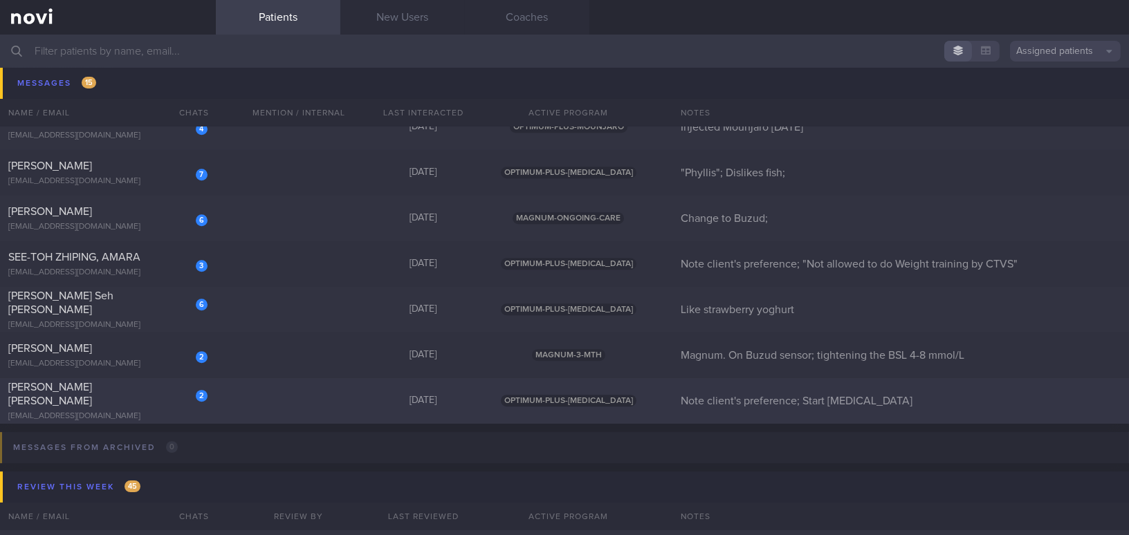
click at [151, 400] on div "[PERSON_NAME] [PERSON_NAME]" at bounding box center [106, 394] width 196 height 28
select select "8"
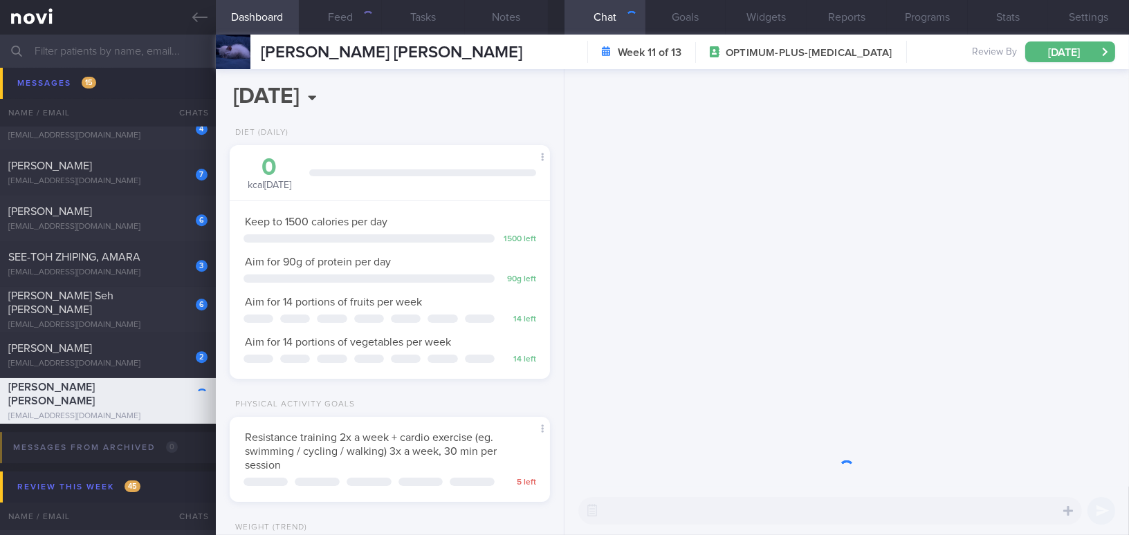
scroll to position [163, 286]
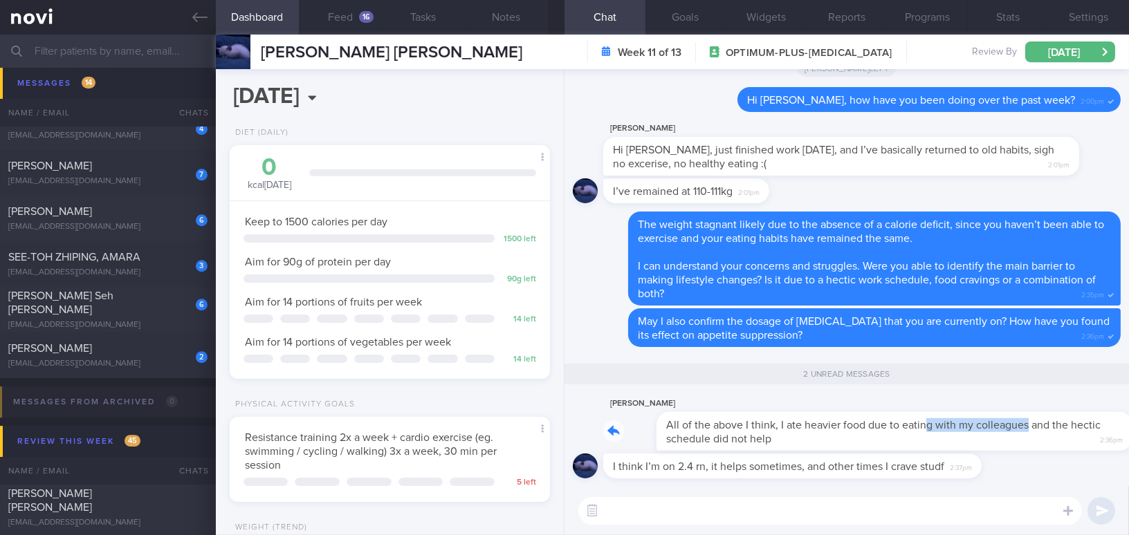
drag, startPoint x: 872, startPoint y: 416, endPoint x: 972, endPoint y: 420, distance: 100.4
click at [972, 420] on div "Aarushi All of the above I think, I ate heavier food due to eating with my coll…" at bounding box center [861, 423] width 517 height 55
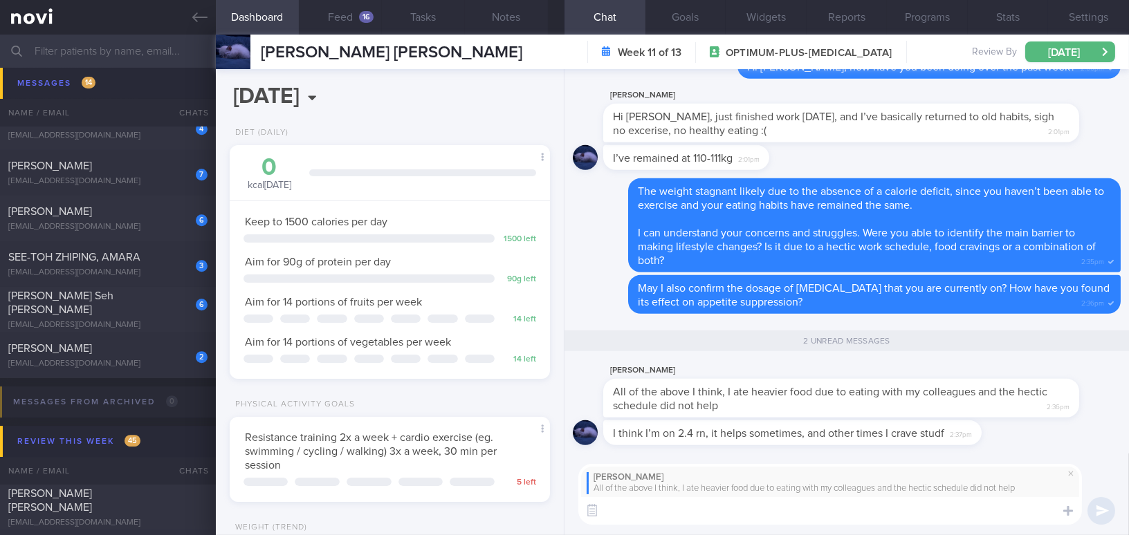
click at [668, 517] on textarea at bounding box center [830, 511] width 504 height 28
paste textarea "I suggest reviewing what actions can be taken. When eating out with colleagues,…"
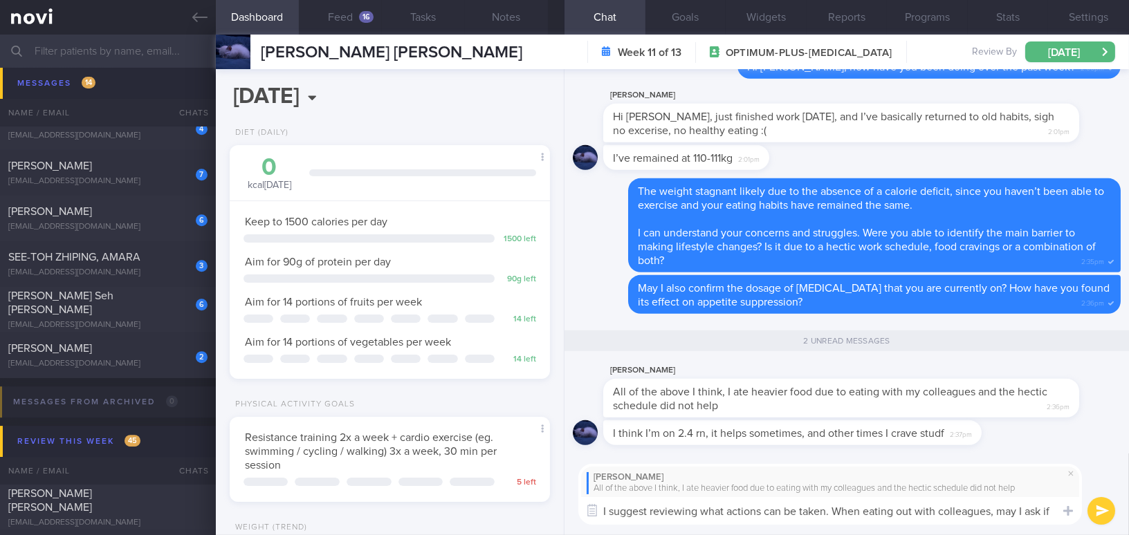
scroll to position [0, 0]
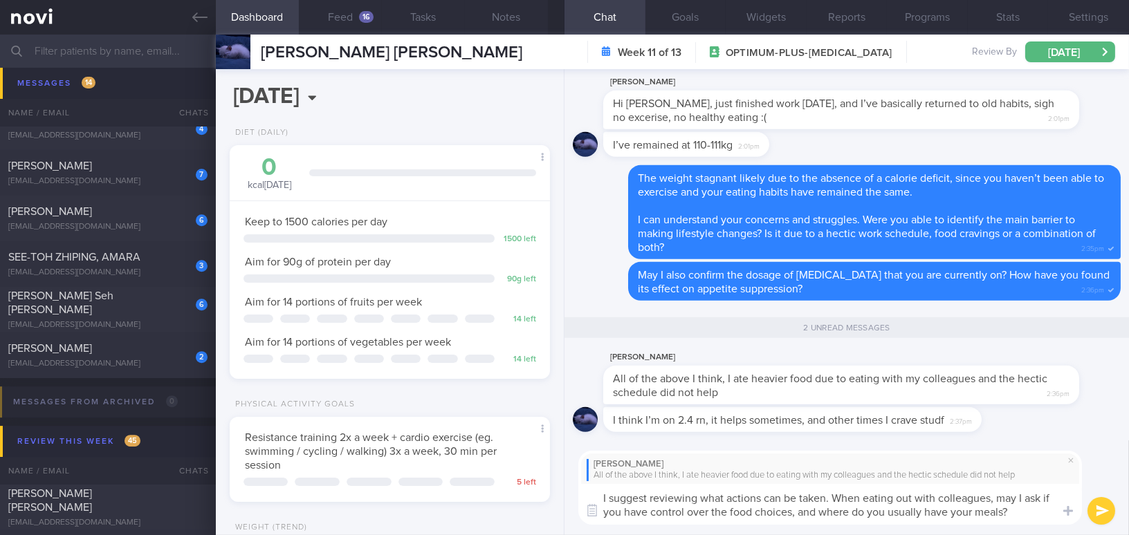
type textarea "I suggest reviewing what actions can be taken. When eating out with colleagues,…"
click at [1100, 509] on button "submit" at bounding box center [1102, 511] width 28 height 28
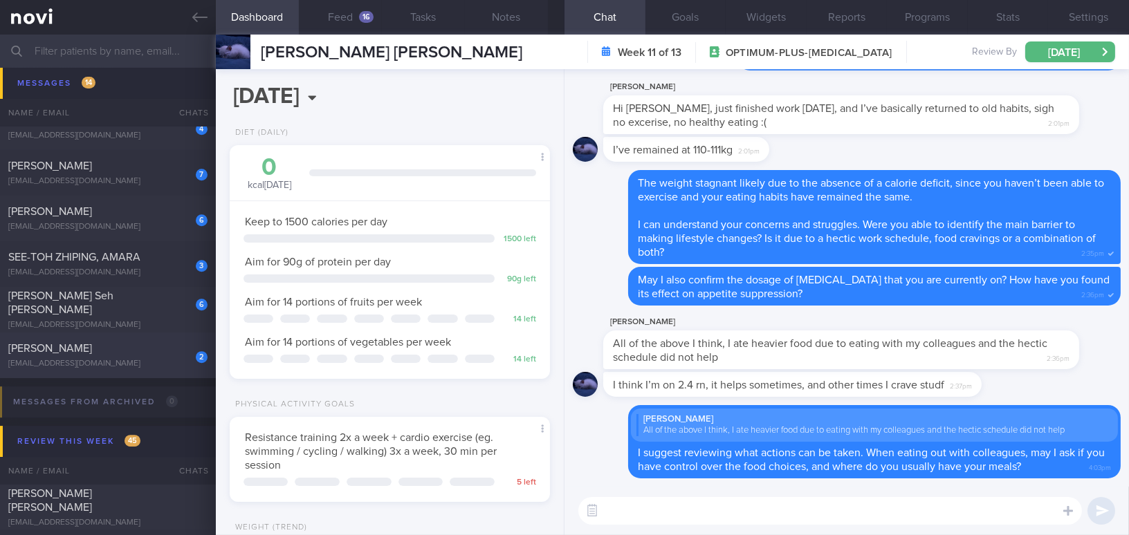
click at [119, 346] on div "Huang Chih-Yi" at bounding box center [106, 349] width 196 height 14
type input "Magnum. On Buzud sensor; tightening the BSL 4-8 mmol/L"
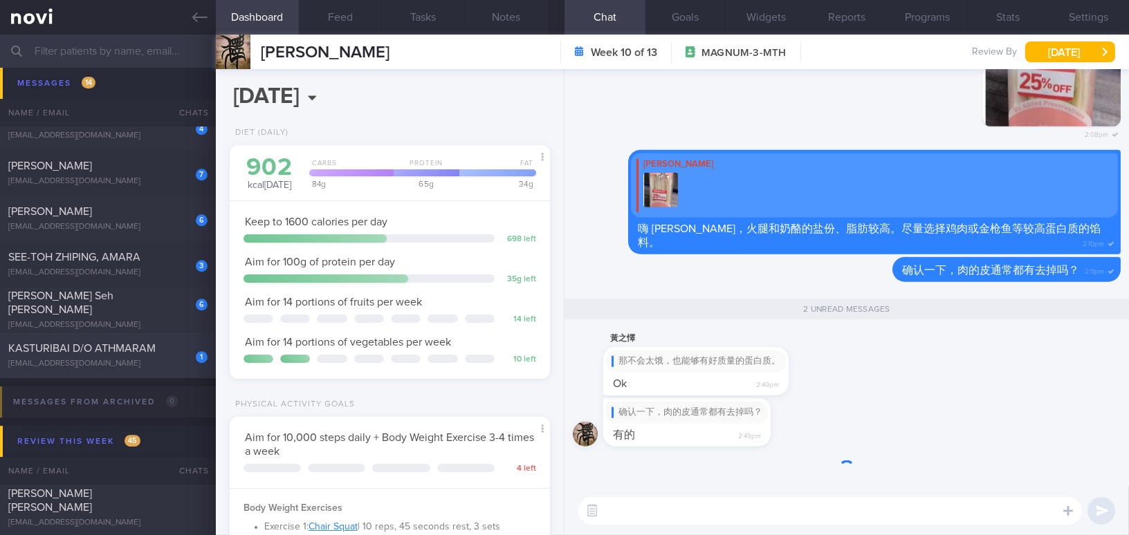
scroll to position [146, 291]
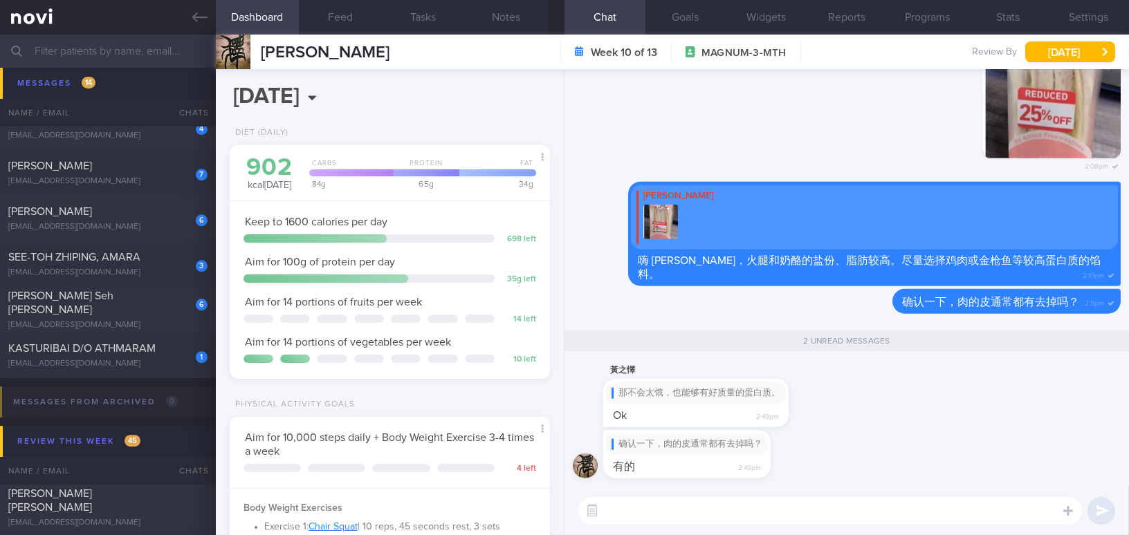
click at [669, 517] on textarea at bounding box center [830, 511] width 504 height 28
type textarea "运"
type textarea "除了工作日有骑脚车，周末都有做运动吗？"
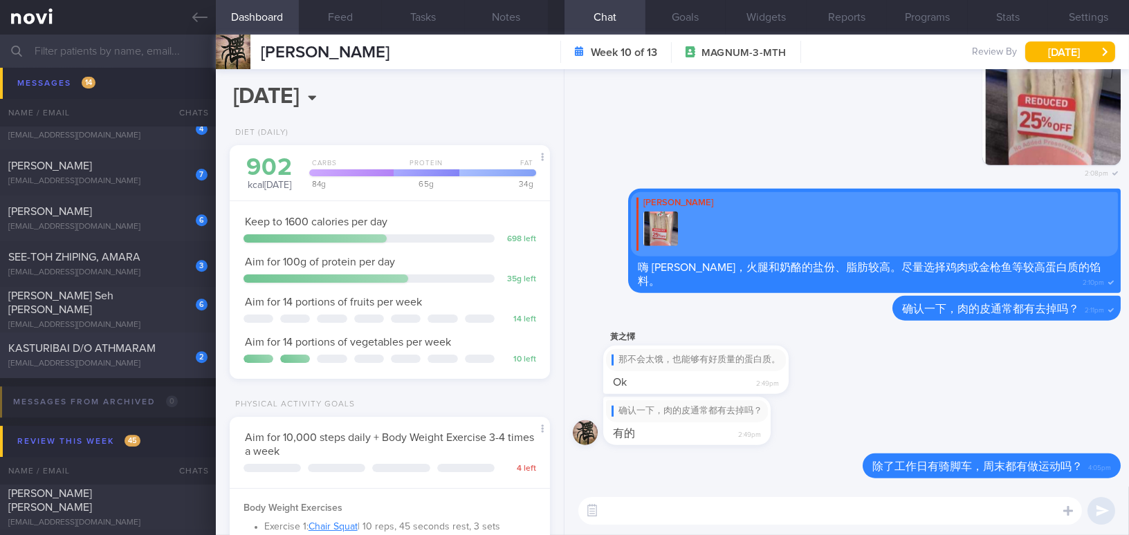
click at [75, 338] on div "2 KASTURIBAI D/O ATHMARAM yasturi@hotmail.com Today OPTIMUM-PLUS-WEGOVY Pls not…" at bounding box center [564, 356] width 1129 height 46
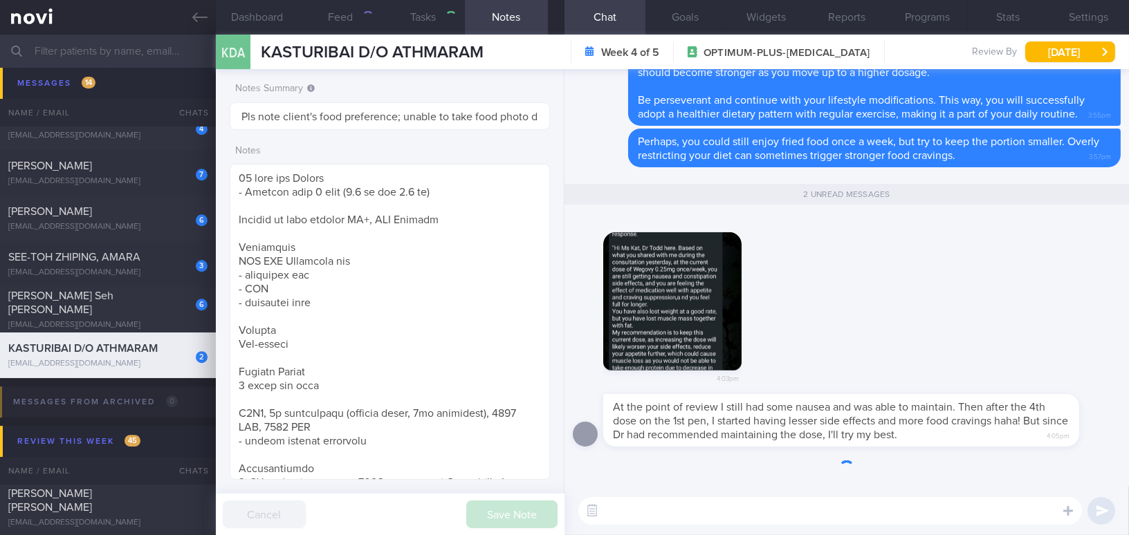
type input "Pls note client's food preference; unable to take food photo due to restriction…"
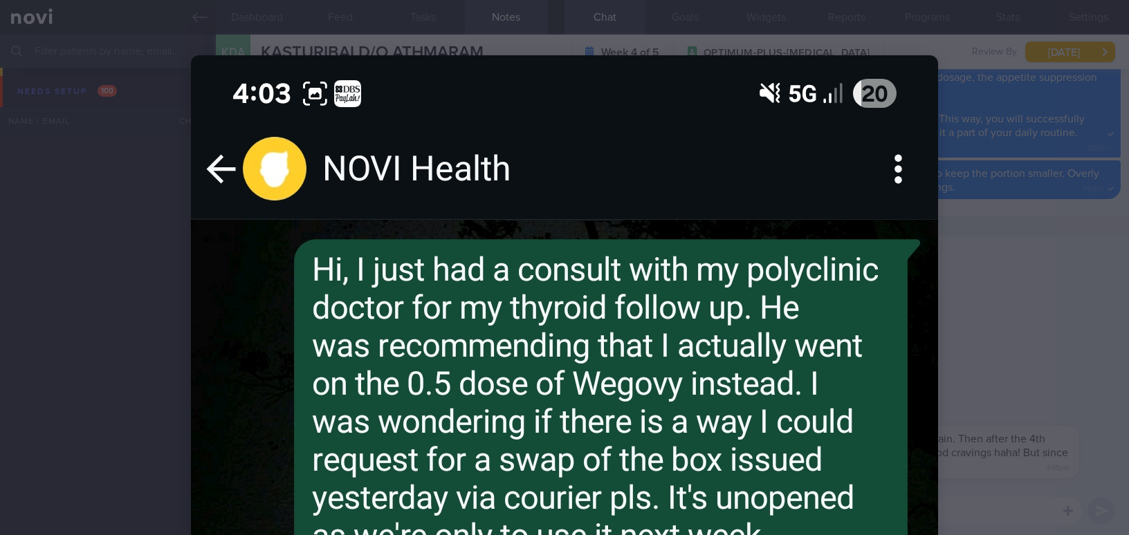
select select "8"
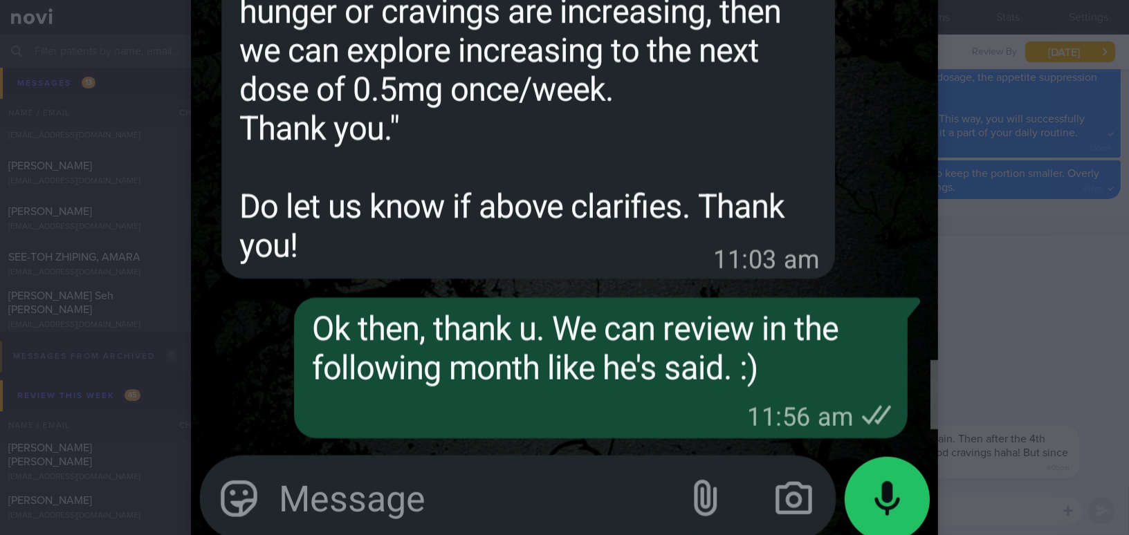
scroll to position [2201, 0]
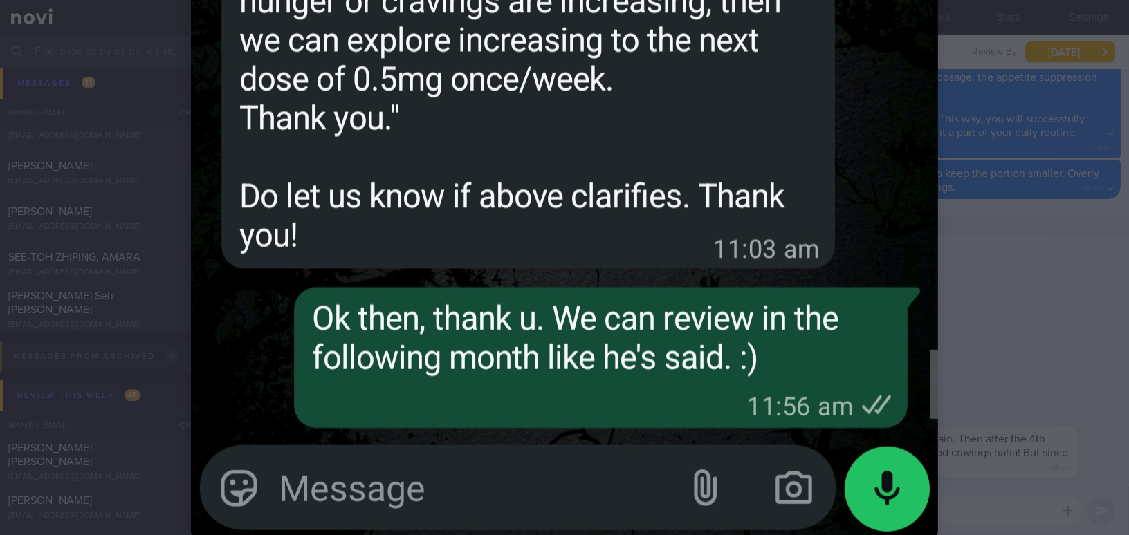
click at [1059, 347] on div at bounding box center [564, 267] width 1129 height 535
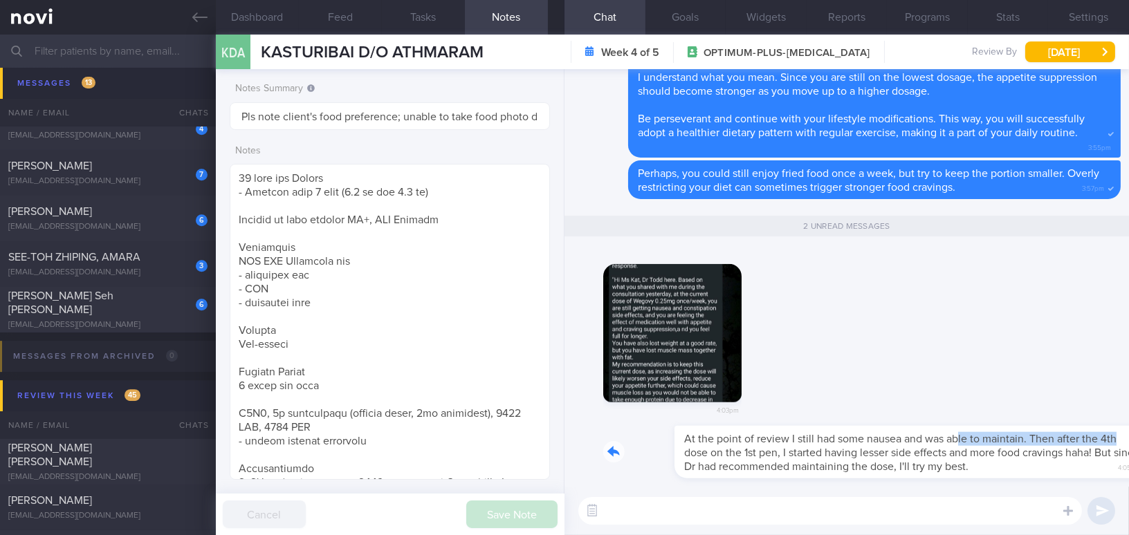
drag, startPoint x: 887, startPoint y: 430, endPoint x: 1076, endPoint y: 437, distance: 189.7
click at [1076, 437] on div "At the point of review I still had some nausea and was able to maintain. Then a…" at bounding box center [861, 452] width 517 height 53
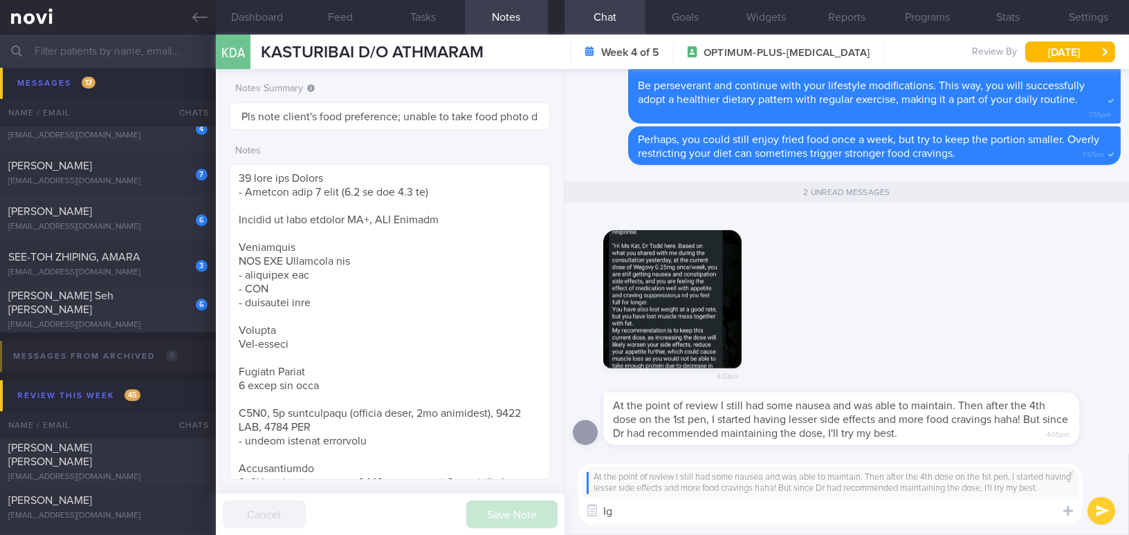
type textarea "I"
type textarea "Understand. Because the Dr will review the need to escalate the dosage"
drag, startPoint x: 964, startPoint y: 517, endPoint x: 532, endPoint y: 486, distance: 433.4
click at [532, 486] on div "Dashboard Feed Tasks Notes Chat 2 Goals Widgets Reports Programs Stats Settings…" at bounding box center [672, 285] width 913 height 501
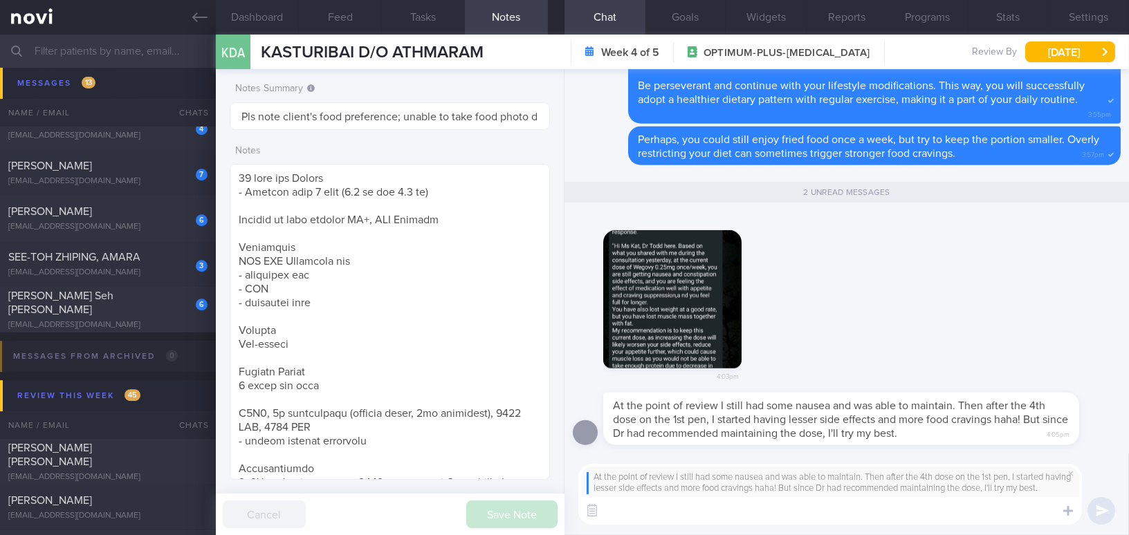
click at [657, 291] on button "button" at bounding box center [672, 299] width 138 height 138
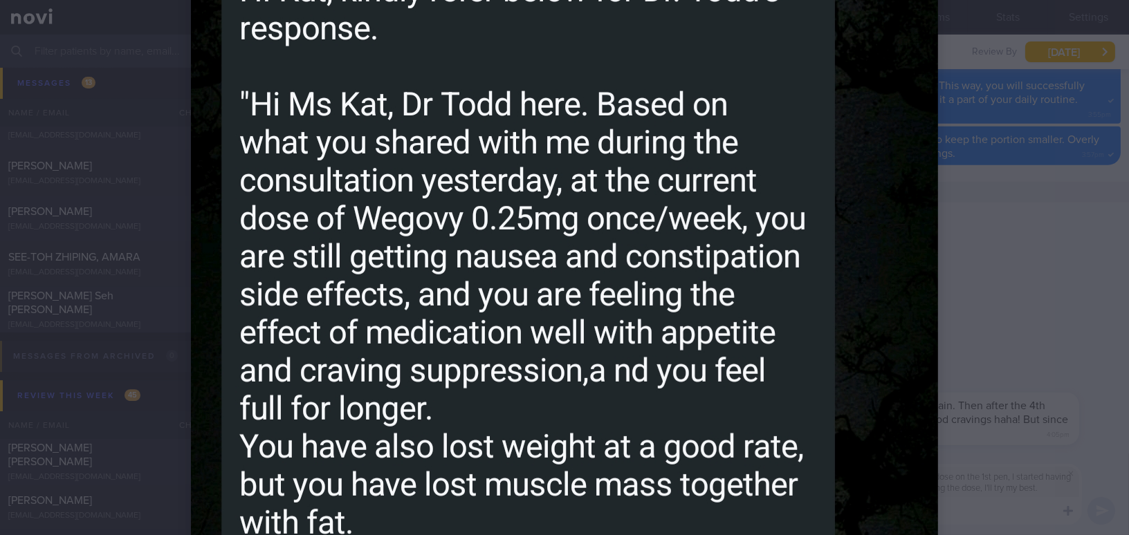
scroll to position [1132, 0]
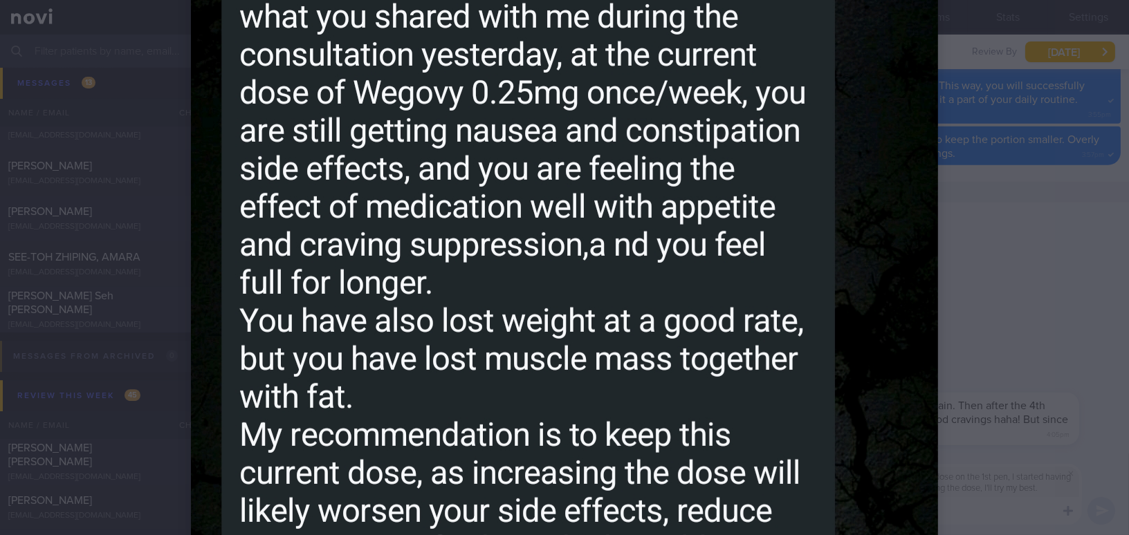
click at [1000, 256] on div at bounding box center [564, 267] width 1129 height 535
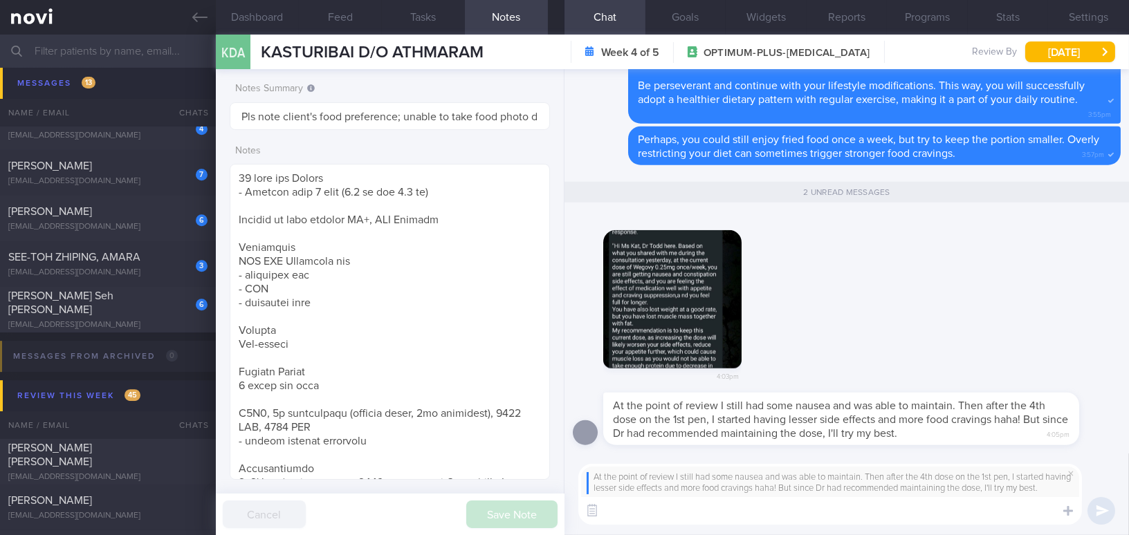
click at [626, 506] on textarea at bounding box center [830, 511] width 504 height 28
paste textarea "Understood. The doctor will review the need to escalate the dosage based on you…"
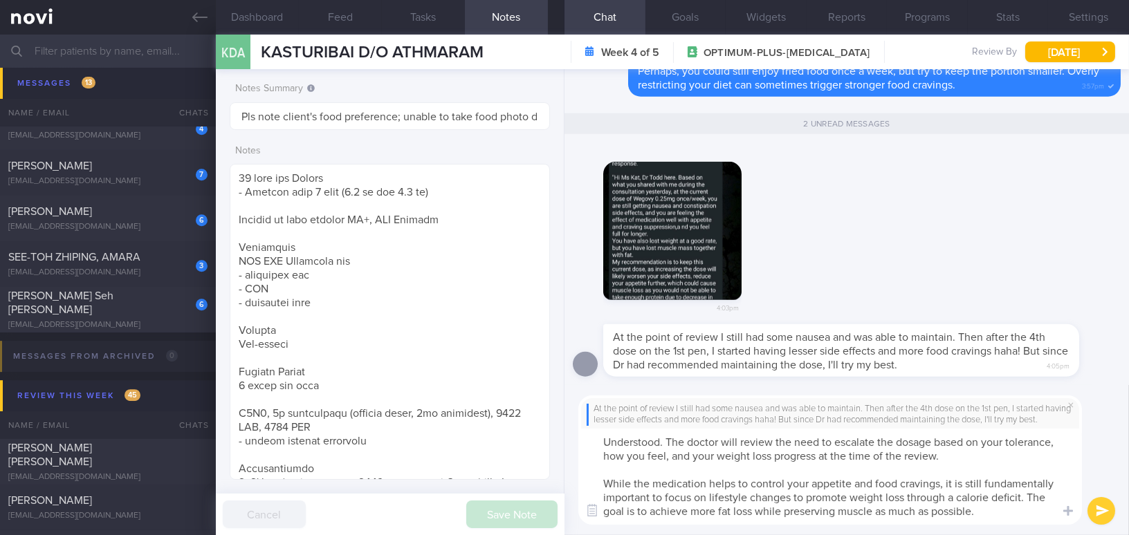
scroll to position [13, 0]
type textarea "Understood. The doctor will review the need to escalate the dosage based on you…"
click at [1110, 510] on button "submit" at bounding box center [1102, 511] width 28 height 28
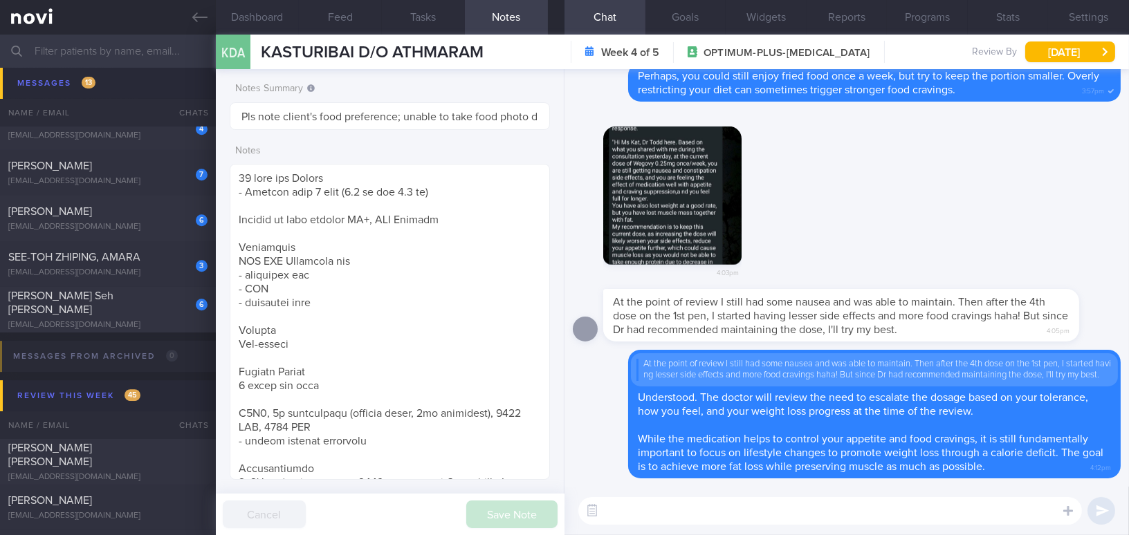
scroll to position [0, 0]
click at [192, 17] on icon at bounding box center [199, 17] width 15 height 15
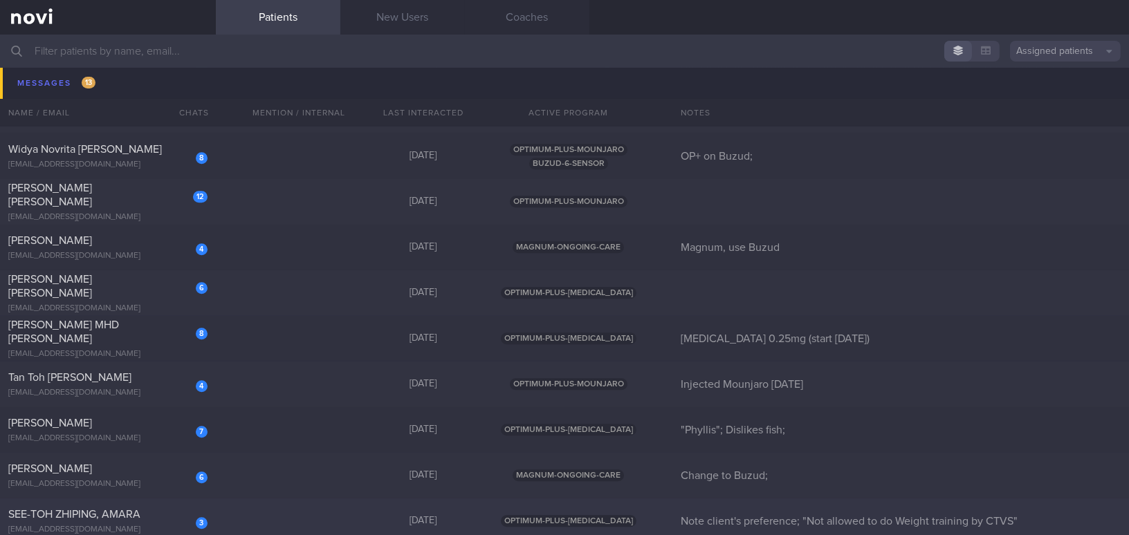
scroll to position [7736, 0]
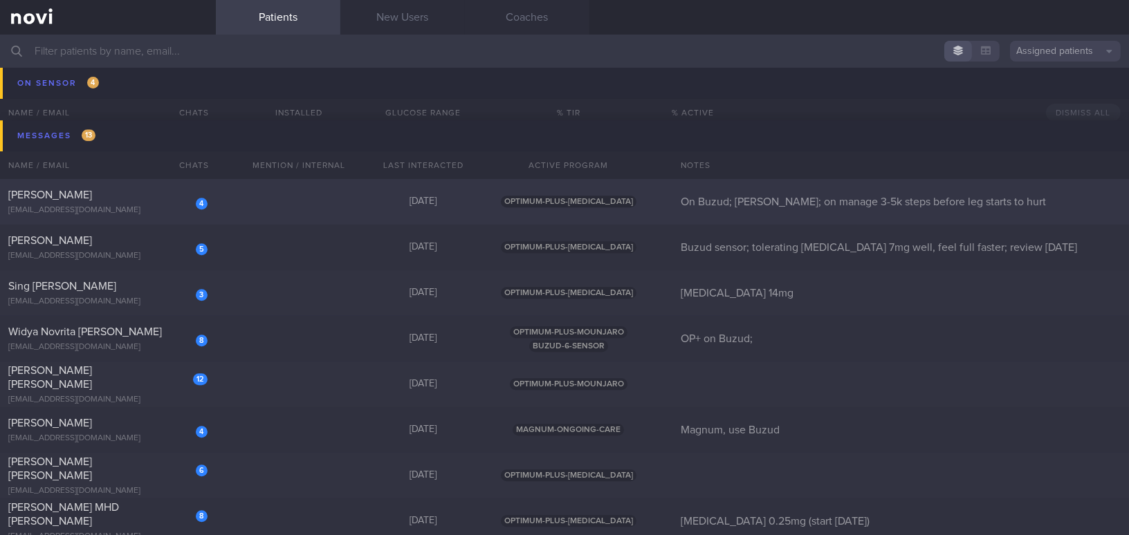
click at [109, 201] on div "[PERSON_NAME]" at bounding box center [106, 195] width 196 height 14
select select "8"
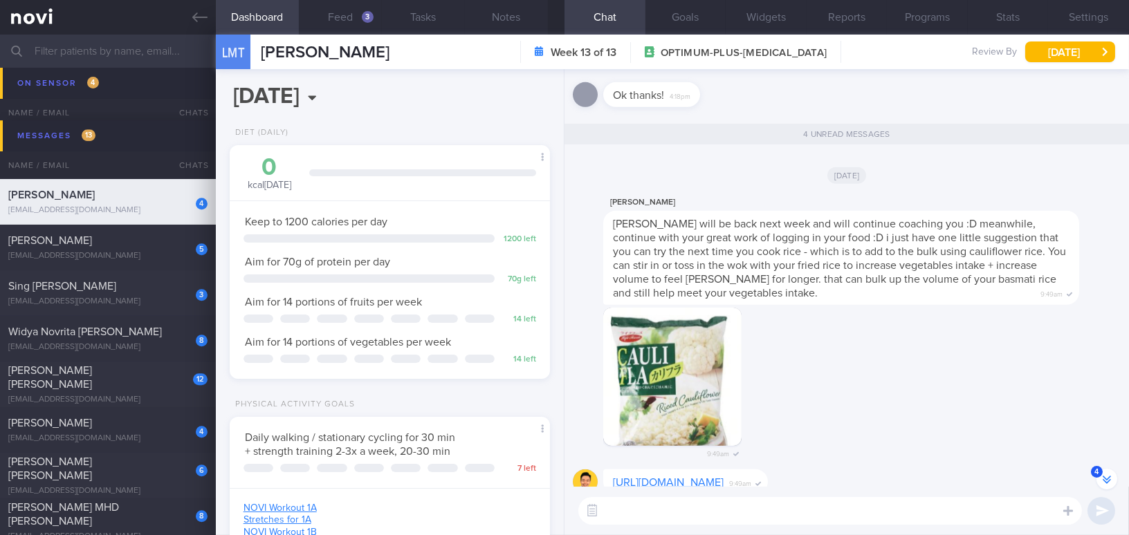
scroll to position [-100, 0]
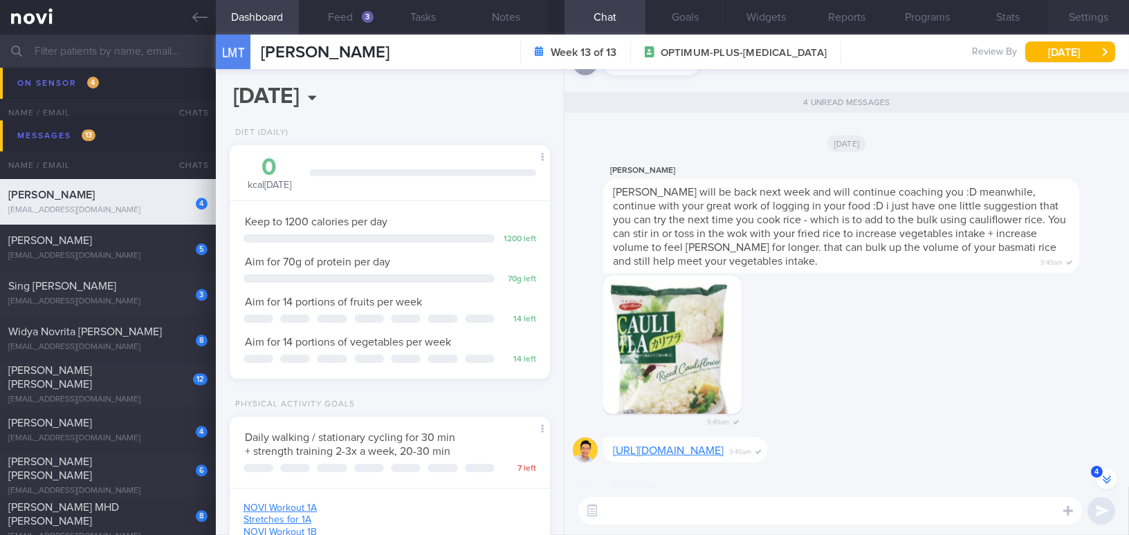
click at [1086, 17] on button "Settings" at bounding box center [1088, 17] width 81 height 35
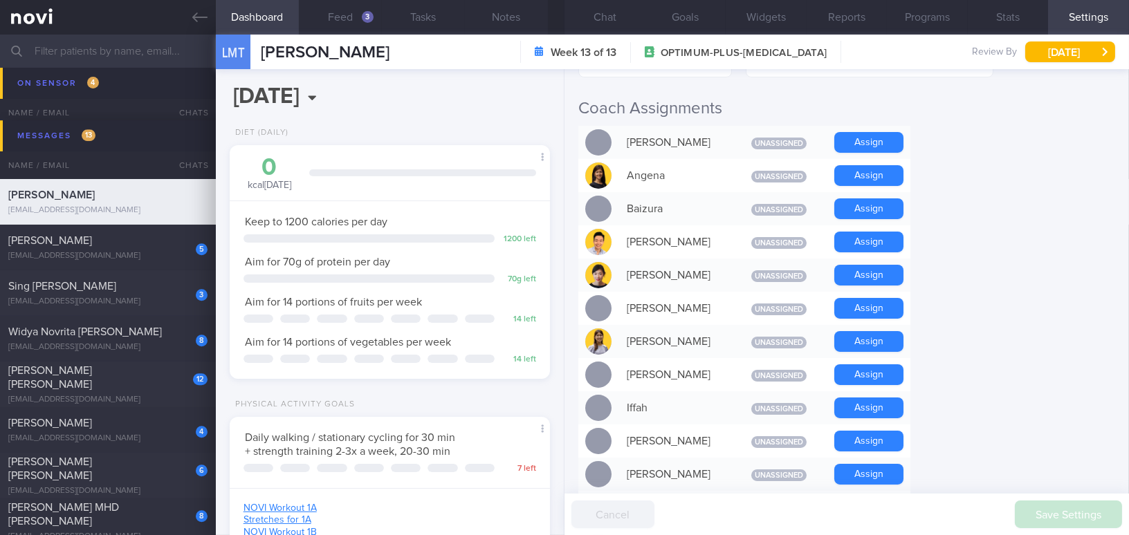
scroll to position [503, 0]
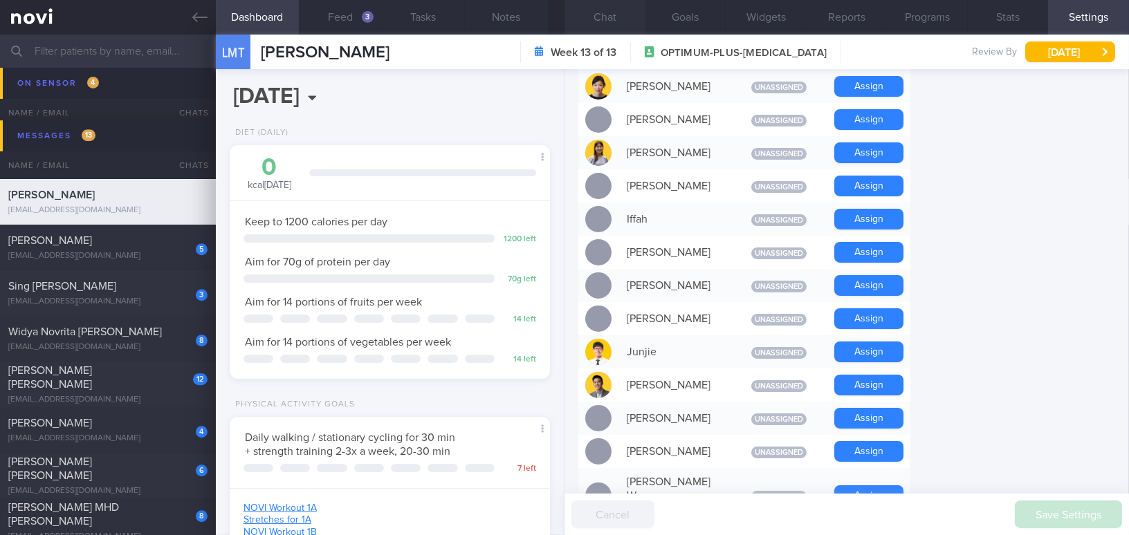
click at [622, 8] on button "Chat" at bounding box center [605, 17] width 81 height 35
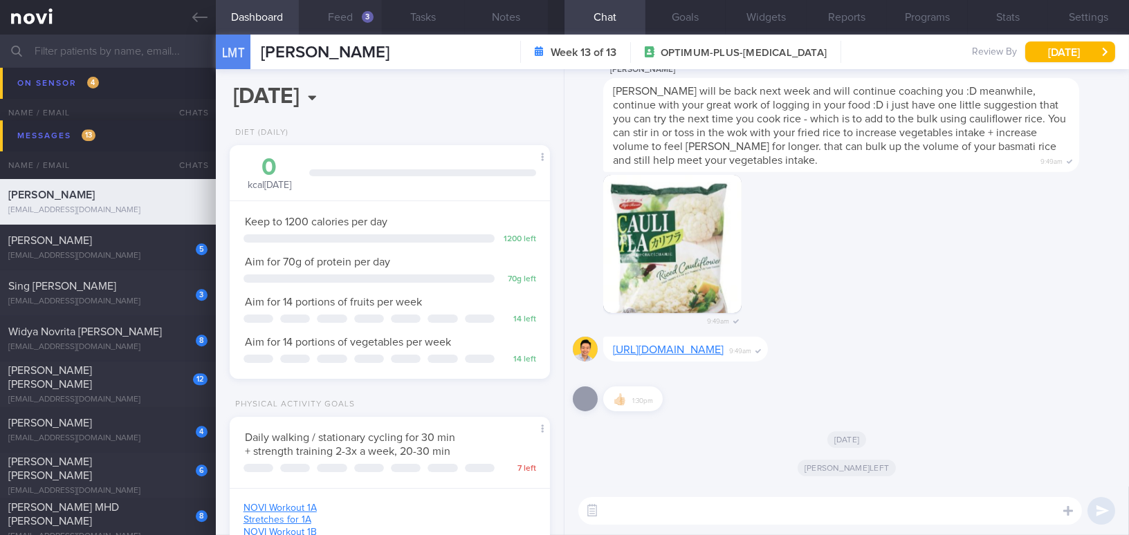
click at [345, 15] on button "Feed 3" at bounding box center [340, 17] width 83 height 35
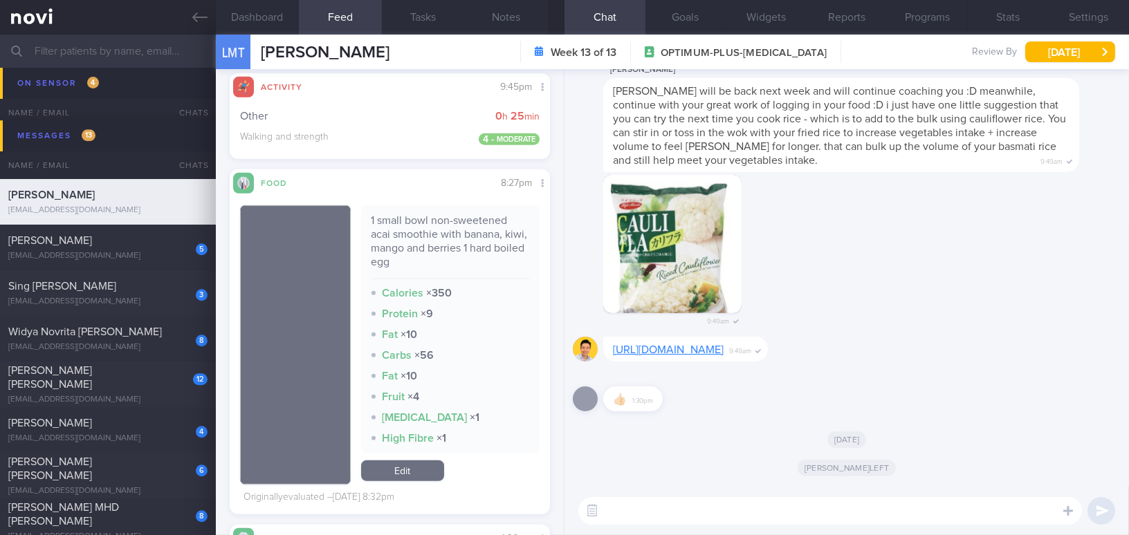
scroll to position [1824, 0]
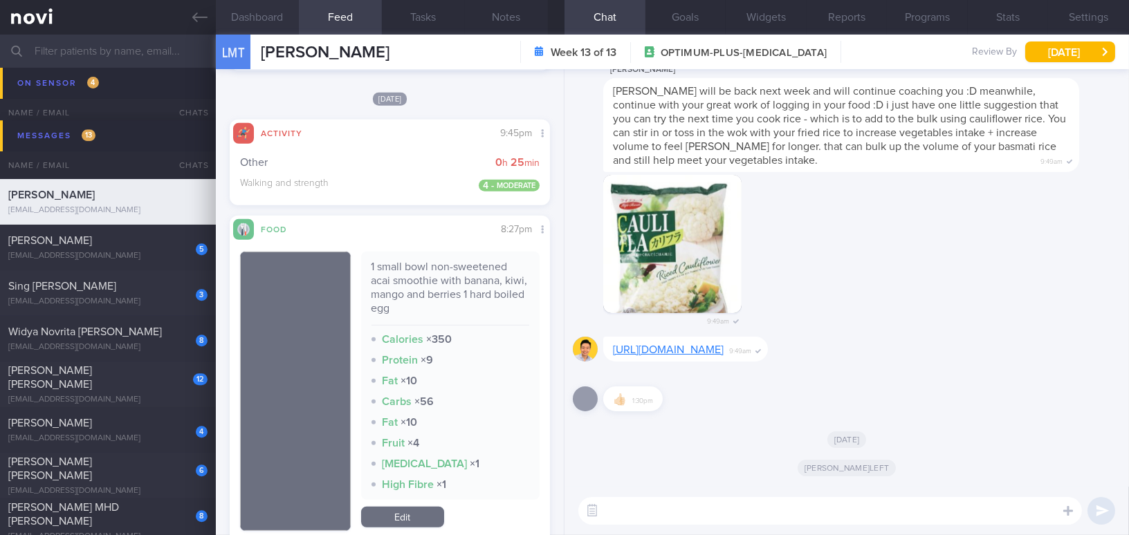
click at [263, 27] on button "Dashboard" at bounding box center [257, 17] width 83 height 35
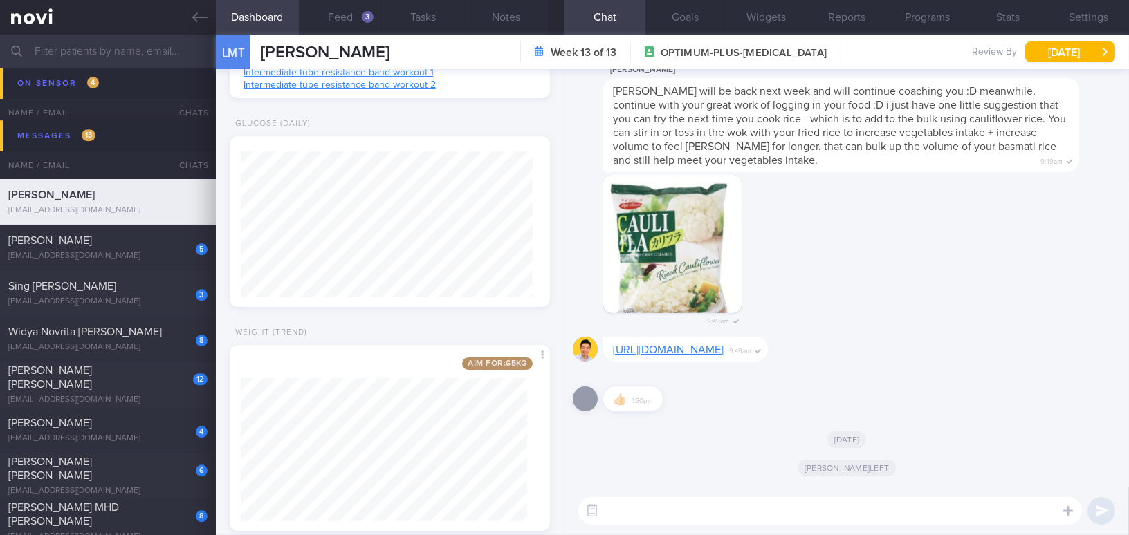
scroll to position [526, 0]
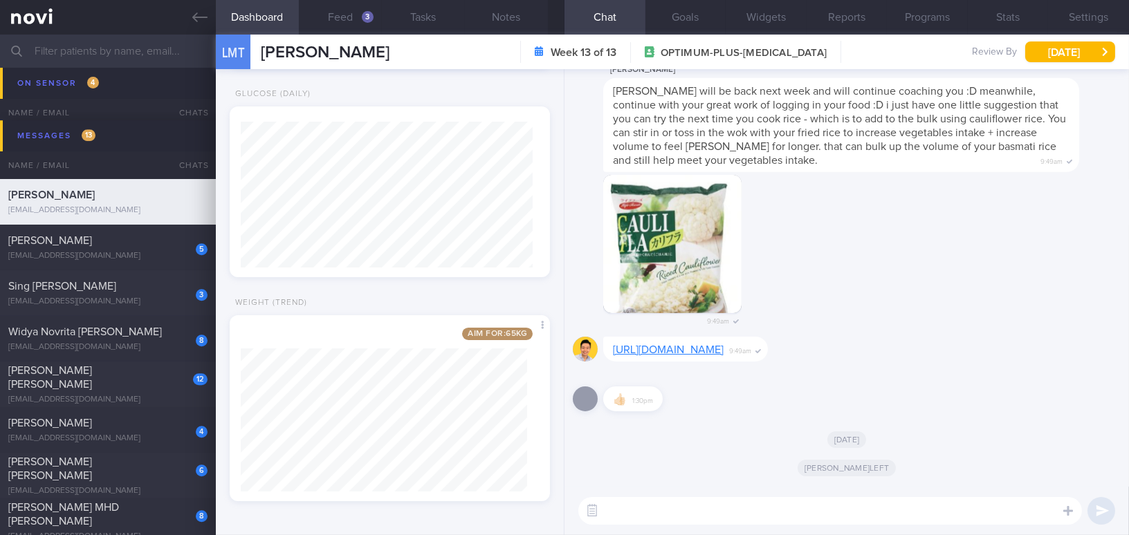
click at [651, 516] on textarea at bounding box center [830, 511] width 504 height 28
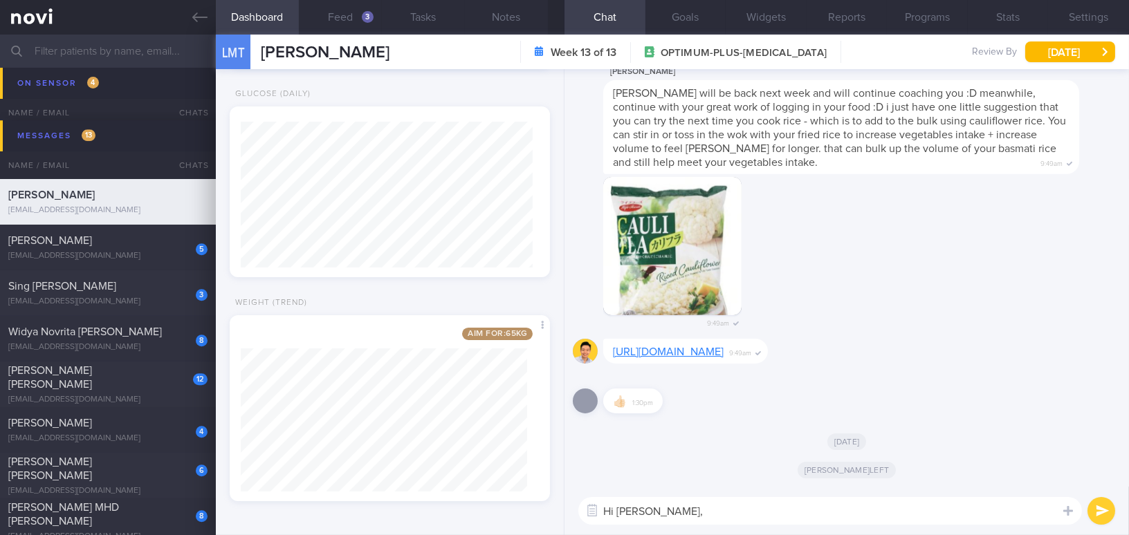
scroll to position [0, 0]
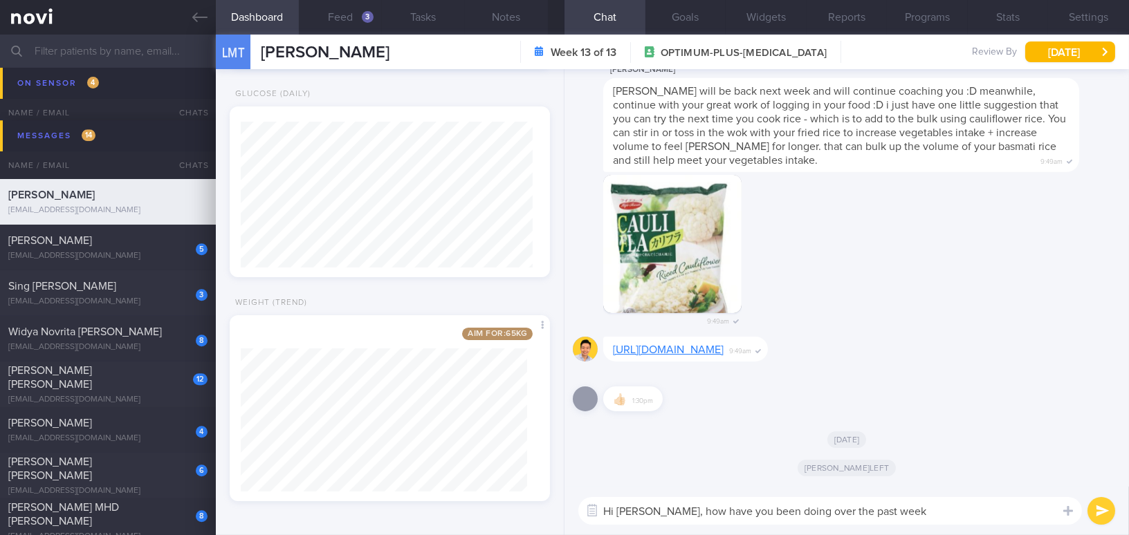
type textarea "Hi Larah, how have you been doing over the past week?"
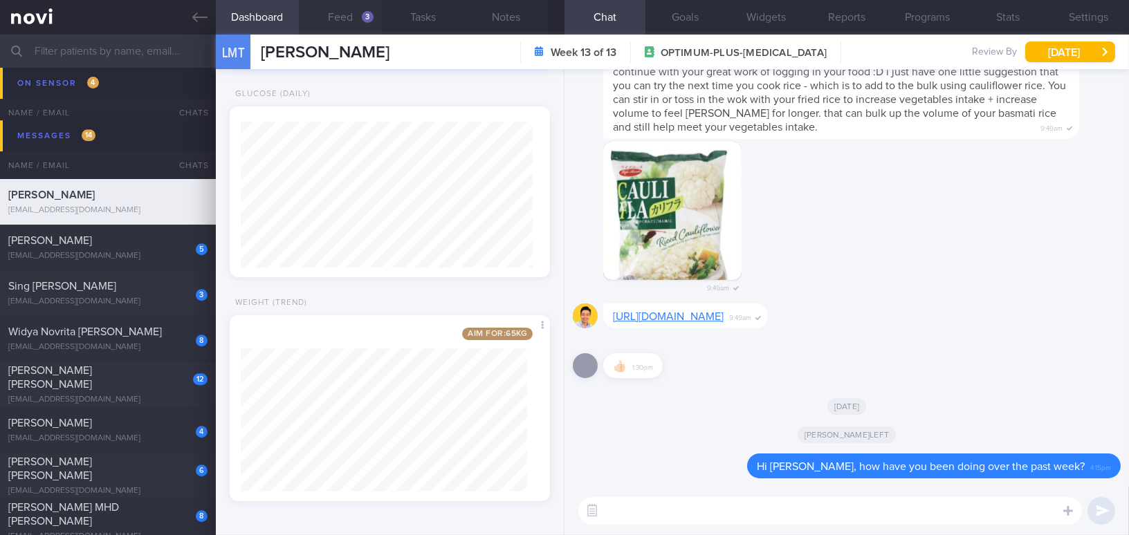
click at [351, 23] on button "Feed 3" at bounding box center [340, 17] width 83 height 35
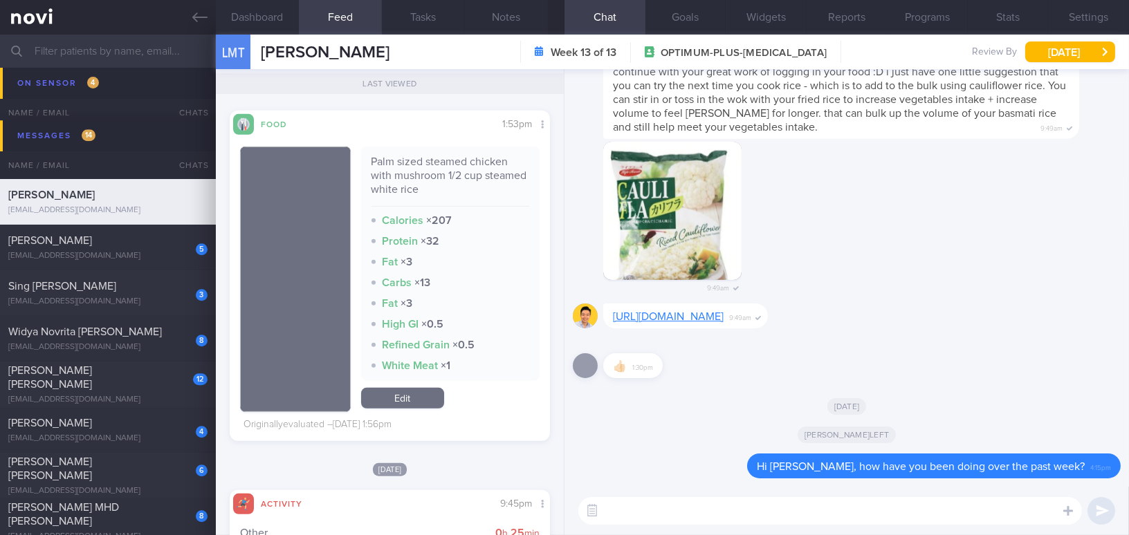
scroll to position [1383, 0]
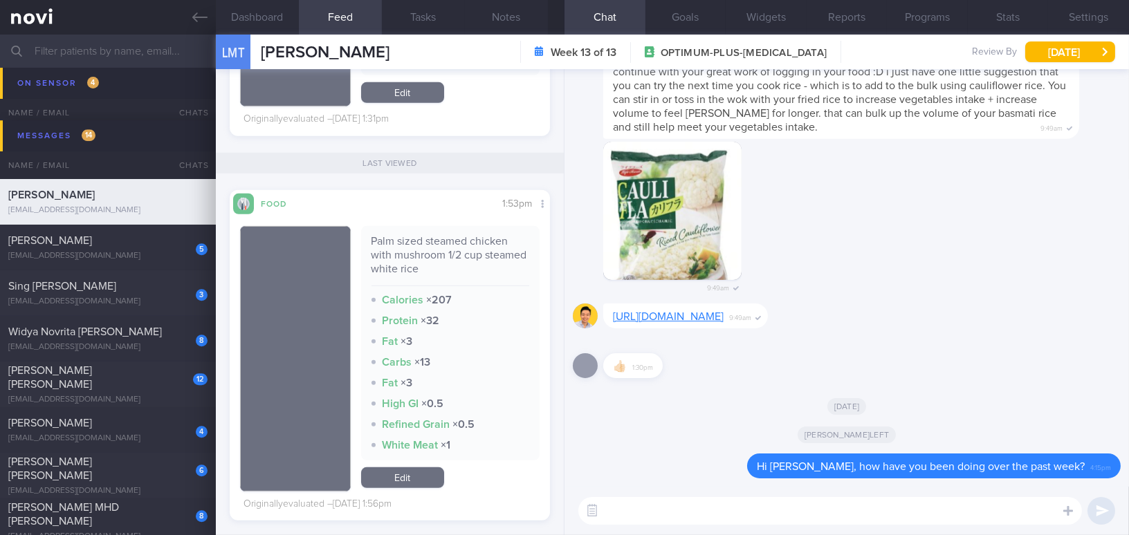
click at [690, 516] on textarea at bounding box center [830, 511] width 504 height 28
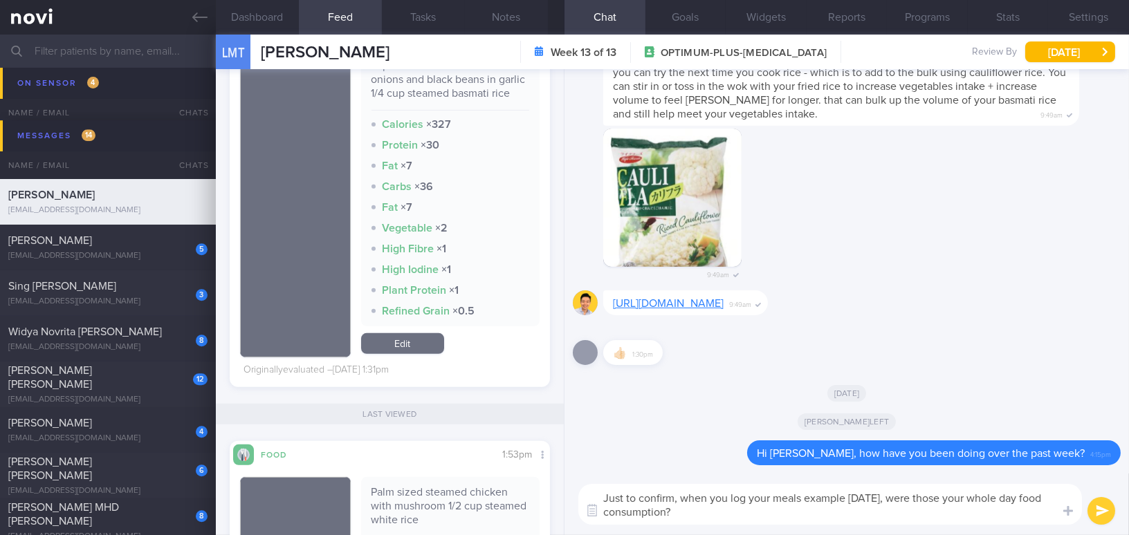
scroll to position [943, 0]
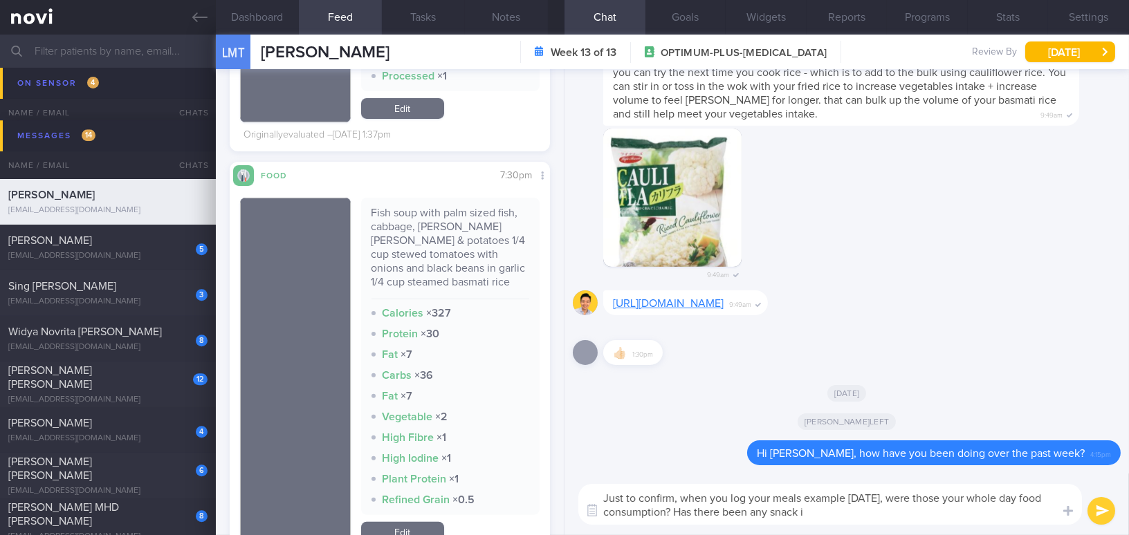
type textarea "Just to confirm, when you log your meals example last Wednesday, were those you…"
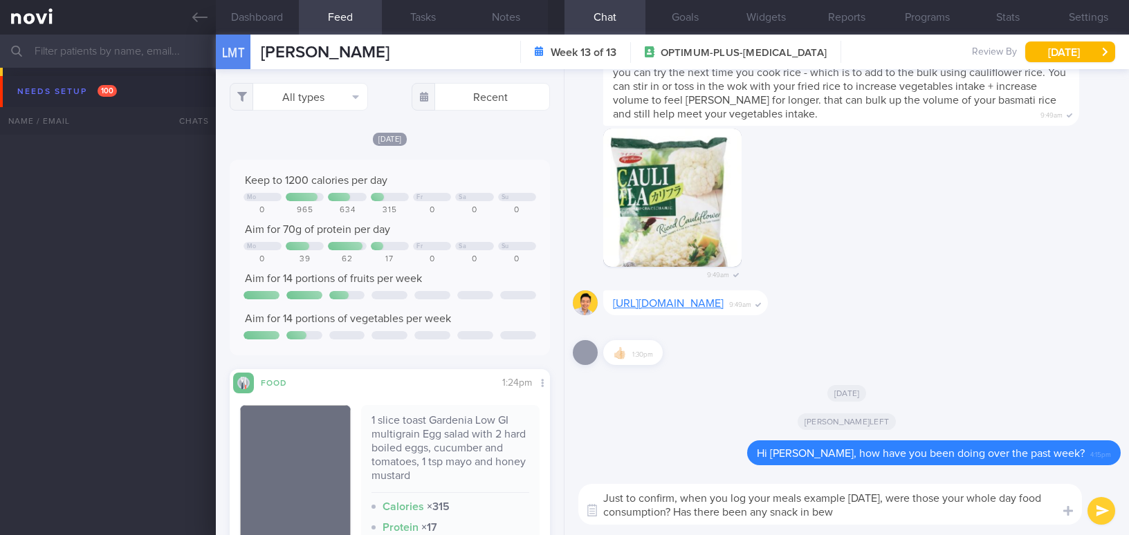
select select "8"
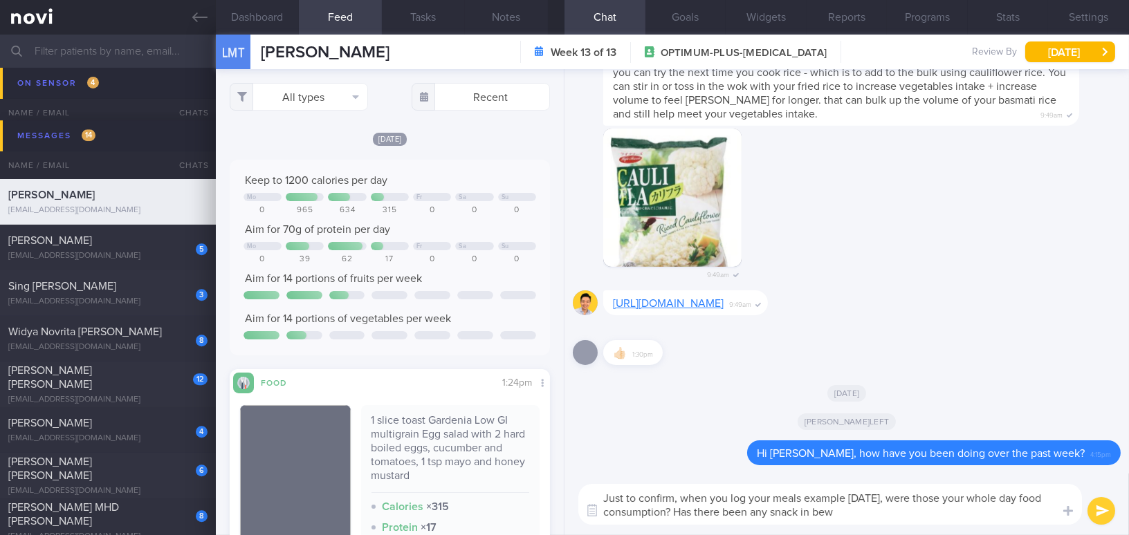
scroll to position [503, 0]
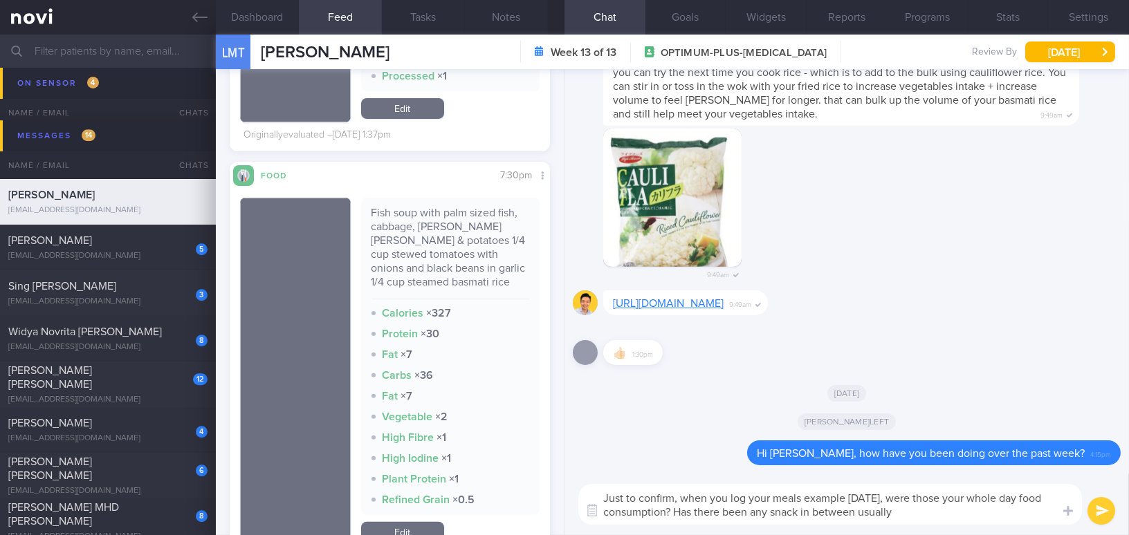
type textarea "Just to confirm, when you log your meals example [DATE], were those your whole …"
drag, startPoint x: 973, startPoint y: 515, endPoint x: 560, endPoint y: 495, distance: 413.5
click at [559, 495] on div "Dashboard Feed 3 Tasks Notes Chat Goals Widgets Reports Programs Stats Settings…" at bounding box center [672, 285] width 913 height 501
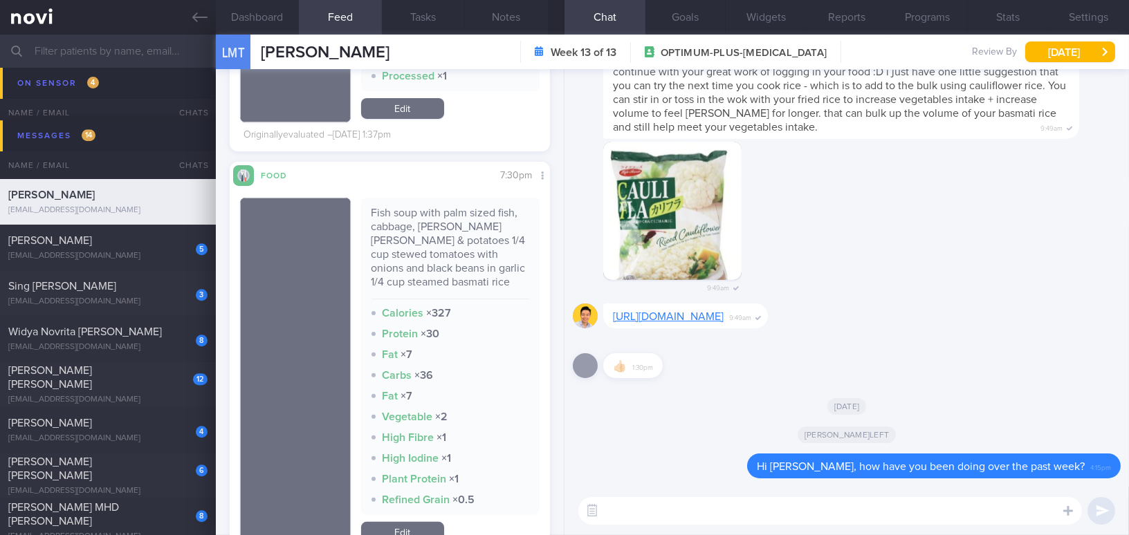
click at [662, 519] on textarea at bounding box center [830, 511] width 504 height 28
paste textarea "Just to confirm, when you logged your meals—for example, last Wednesday—was tha…"
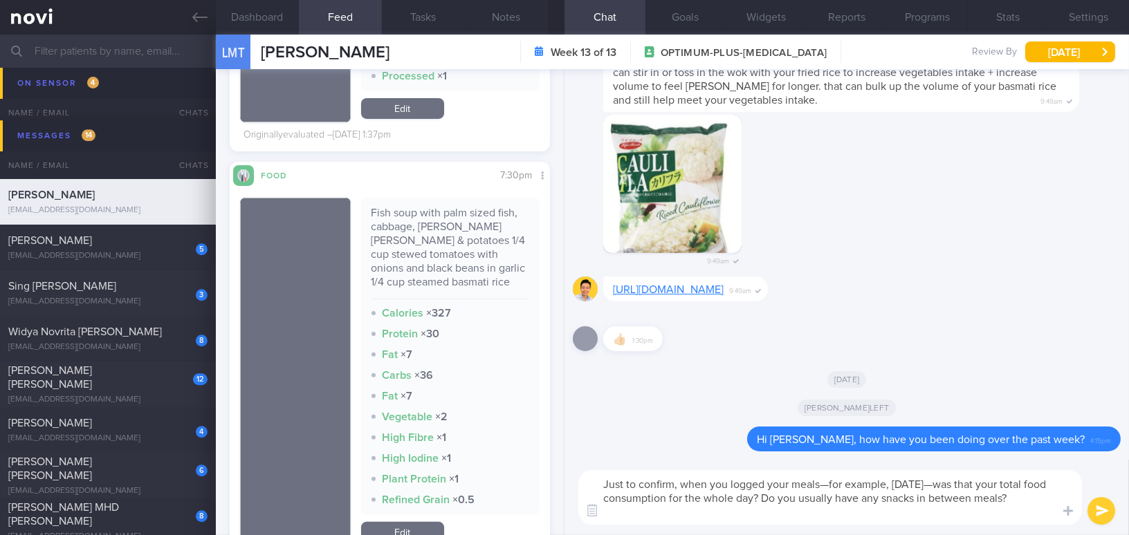
scroll to position [0, 0]
click at [828, 485] on textarea "Just to confirm, when you logged your meals—for example, last Wednesday—was tha…" at bounding box center [830, 497] width 504 height 55
click at [964, 482] on textarea "Just to confirm, when you logged your meals, for example, last Wednesday—was th…" at bounding box center [830, 497] width 504 height 55
type textarea "Just to confirm, when you logged your meals, for example, [DATE] ([DATE]) - was…"
click at [1095, 509] on button "submit" at bounding box center [1102, 511] width 28 height 28
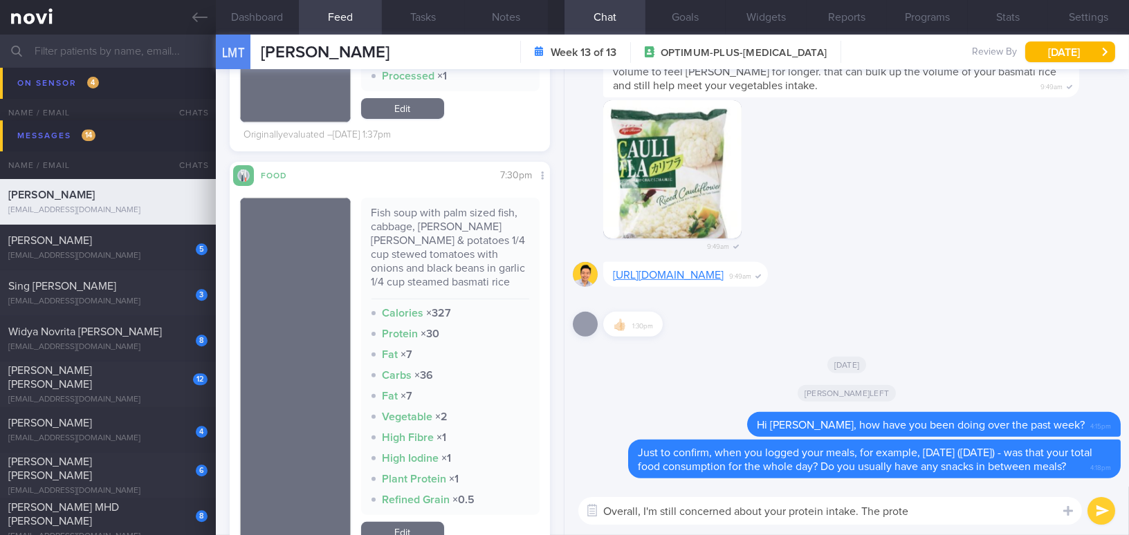
drag, startPoint x: 934, startPoint y: 515, endPoint x: 858, endPoint y: 514, distance: 76.1
click at [858, 514] on textarea "Overall, I'm still concerned about your protein intake. The prote" at bounding box center [830, 511] width 504 height 28
drag, startPoint x: 714, startPoint y: 506, endPoint x: 498, endPoint y: 510, distance: 215.9
click at [498, 510] on div "Dashboard Feed 3 Tasks Notes Chat Goals Widgets Reports Programs Stats Settings…" at bounding box center [672, 285] width 913 height 501
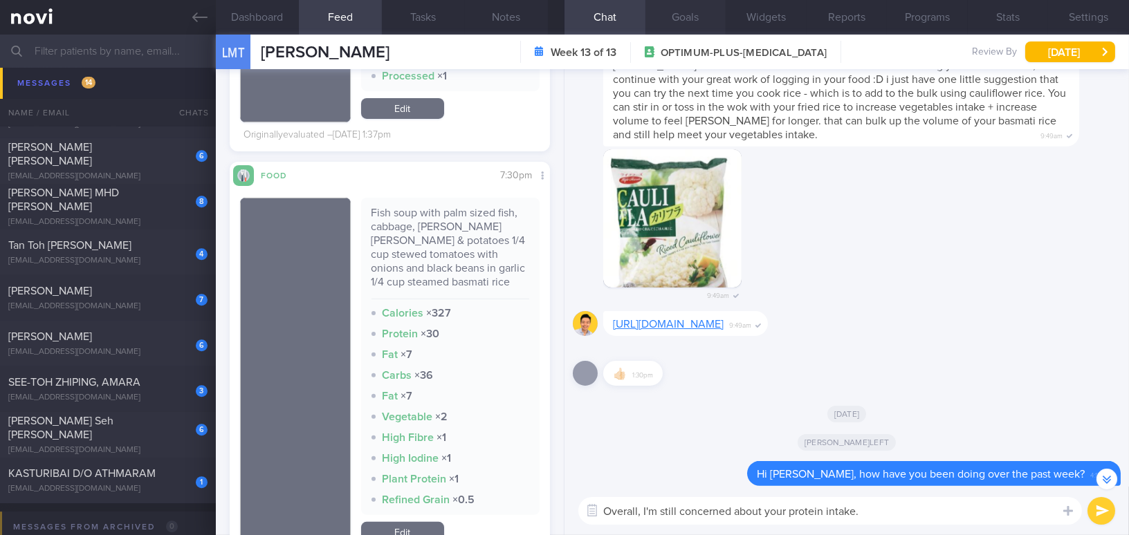
scroll to position [-62, 0]
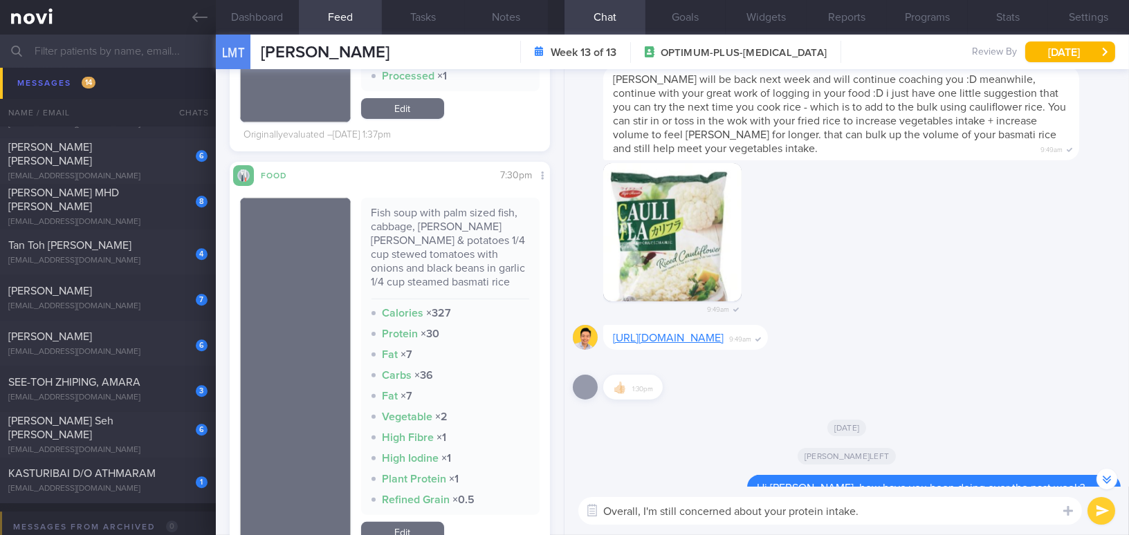
click at [847, 516] on textarea "Overall, I'm still concerned about your protein intake." at bounding box center [830, 511] width 504 height 28
drag, startPoint x: 872, startPoint y: 514, endPoint x: 471, endPoint y: 489, distance: 402.0
click at [471, 489] on div "Dashboard Feed 3 Tasks Notes Chat Goals Widgets Reports Programs Stats Settings…" at bounding box center [672, 285] width 913 height 501
paste textarea "’"
type textarea "Overall, I’m still concerned about your protein intake."
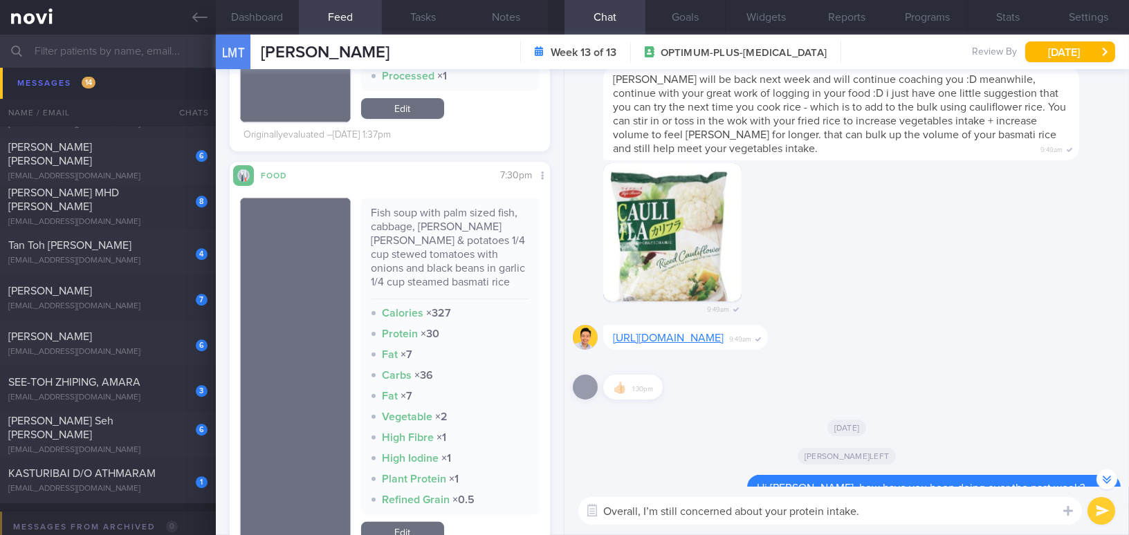
click at [1099, 511] on button "submit" at bounding box center [1102, 511] width 28 height 28
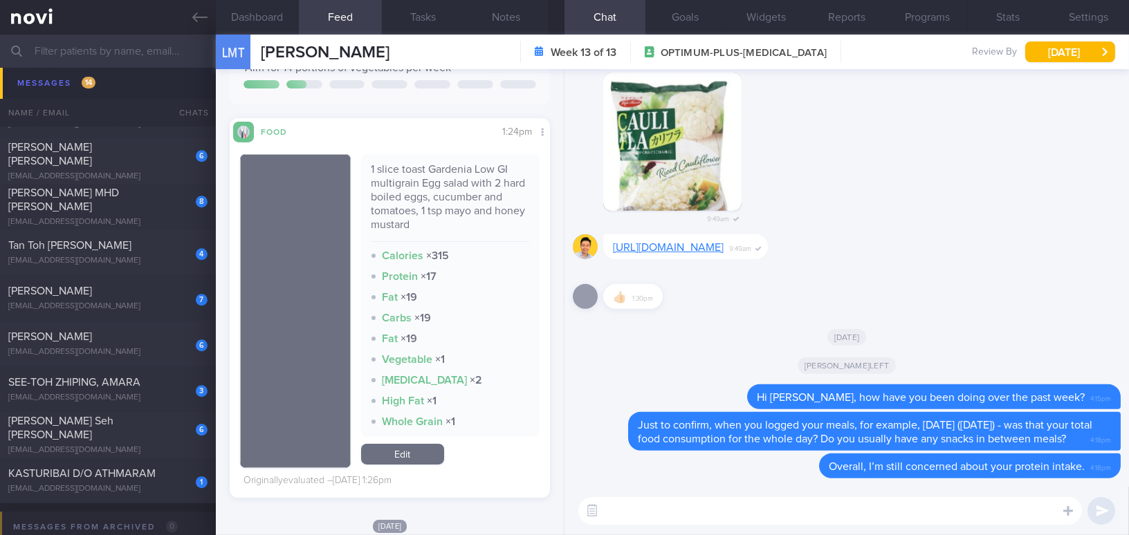
scroll to position [62, 0]
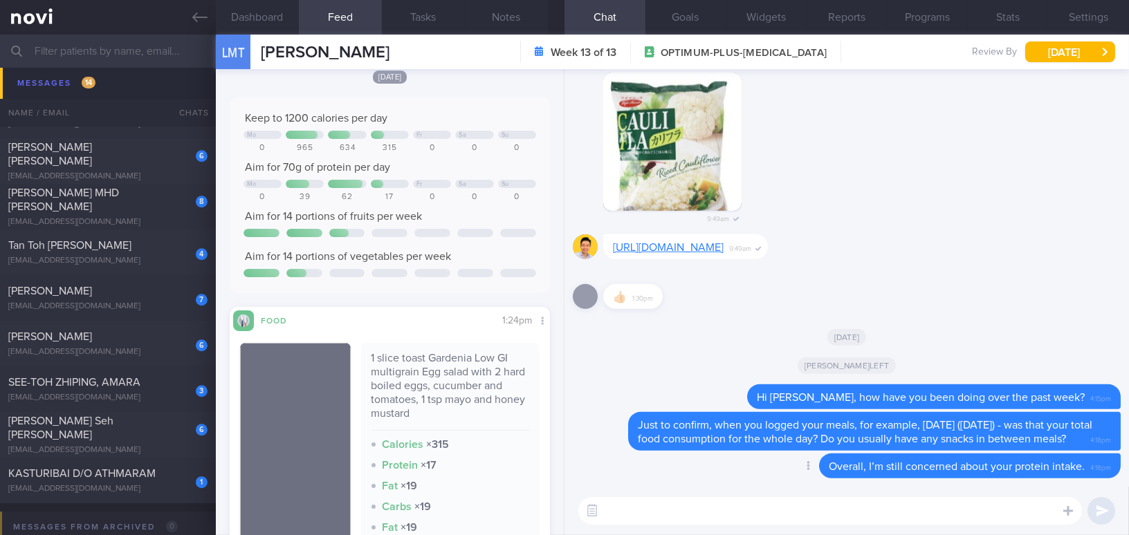
click at [754, 484] on div "Delete Overall, I’m still concerned about your protein intake. 4:18pm" at bounding box center [847, 470] width 548 height 33
click at [1052, 477] on label at bounding box center [1050, 470] width 28 height 28
click at [0, 0] on input "file" at bounding box center [0, 0] width 0 height 0
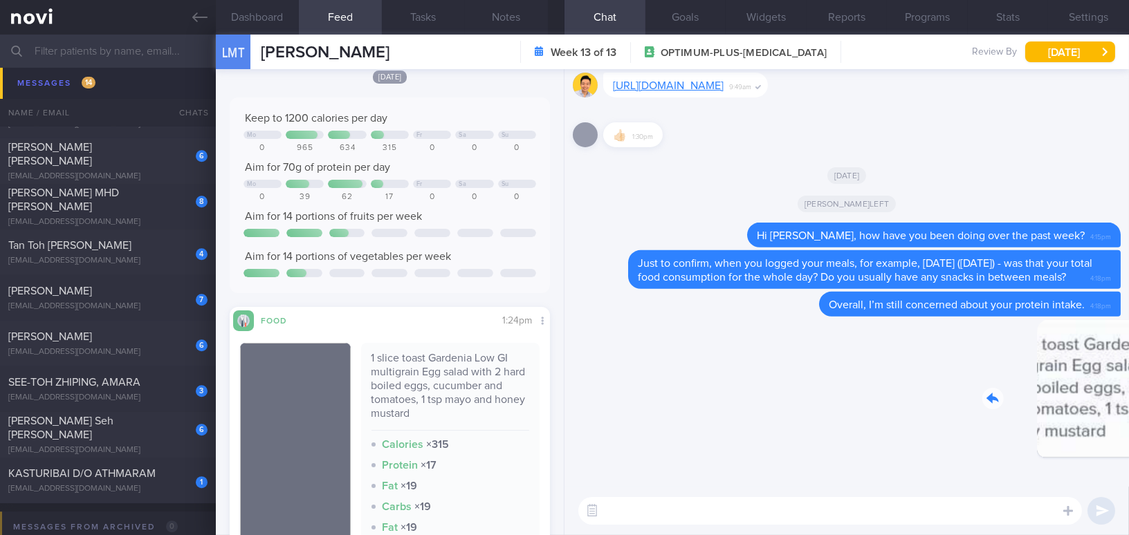
drag, startPoint x: 1016, startPoint y: 409, endPoint x: 1123, endPoint y: 411, distance: 107.2
click at [1123, 411] on div "Delete 4:19pm Delete Overall, I’m still concerned about your protein intake. 4:…" at bounding box center [847, 278] width 565 height 418
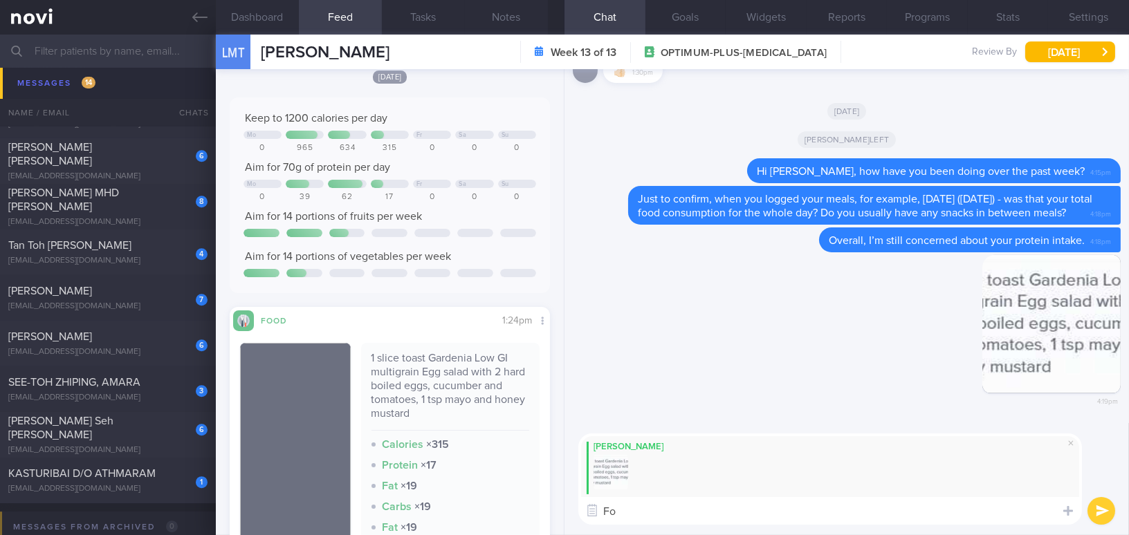
type textarea "F"
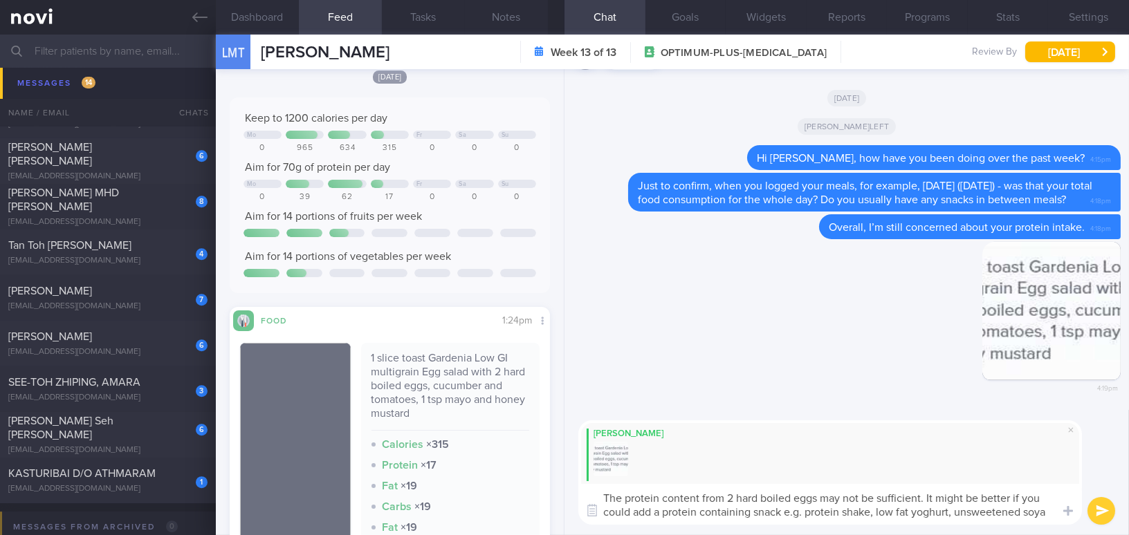
scroll to position [0, 0]
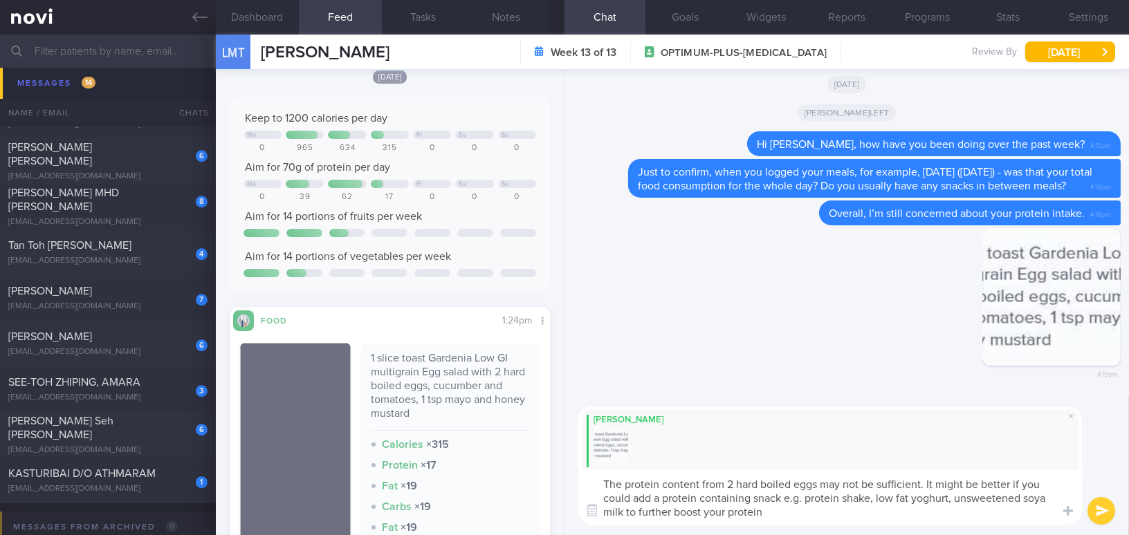
type textarea "The protein content from 2 hard boiled eggs may not be sufficient. It might be …"
drag, startPoint x: 779, startPoint y: 522, endPoint x: 598, endPoint y: 467, distance: 189.3
click at [598, 467] on div "Mee Li The protein content from 2 hard boiled eggs may not be sufficient. It mi…" at bounding box center [830, 466] width 504 height 118
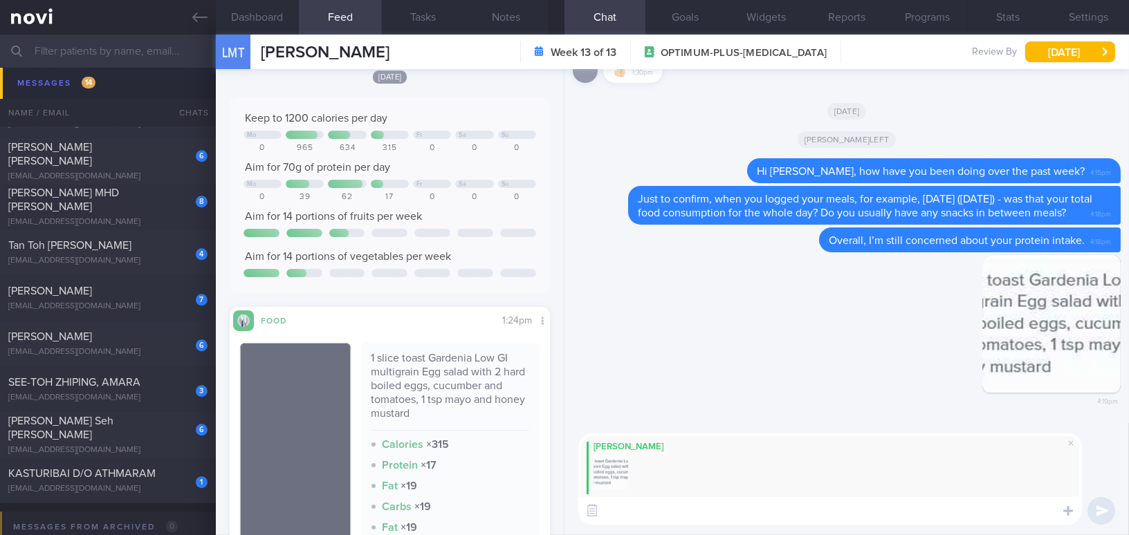
paste textarea "The protein from two hard-boiled eggs may not be sufficient. It might be better…"
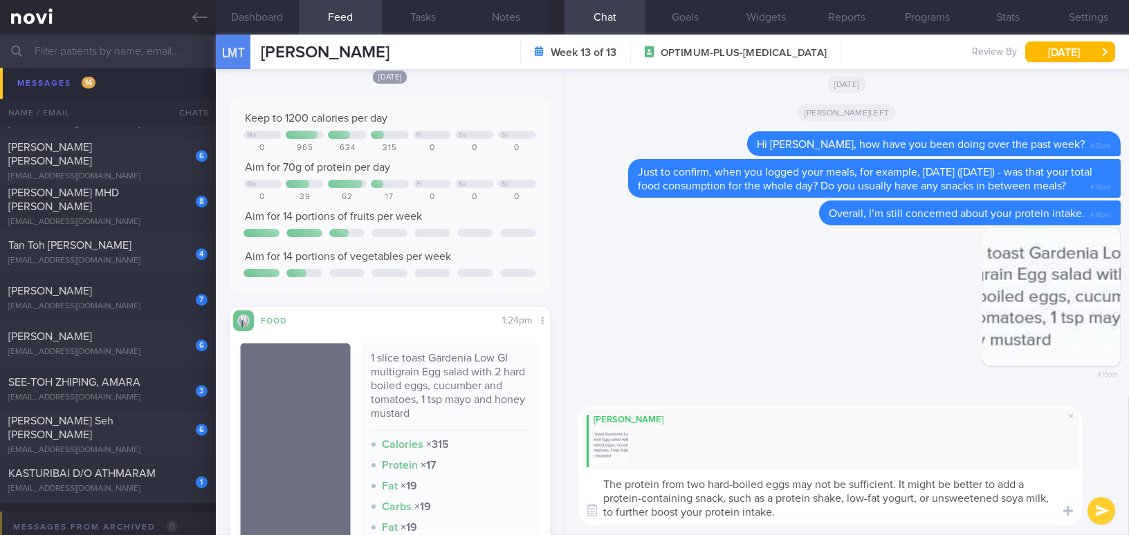
drag, startPoint x: 688, startPoint y: 480, endPoint x: 703, endPoint y: 483, distance: 15.5
click at [703, 483] on textarea "The protein from two hard-boiled eggs may not be sufficient. It might be better…" at bounding box center [830, 497] width 504 height 55
click at [863, 499] on textarea "The protein from 2 hard-boiled eggs may not be sufficient. It might be better t…" at bounding box center [830, 497] width 504 height 55
click at [898, 498] on textarea "The protein from 2 hard-boiled eggs may not be sufficient. It might be better t…" at bounding box center [830, 497] width 504 height 55
type textarea "The protein from 2 hard-boiled eggs may not be sufficient. It might be better t…"
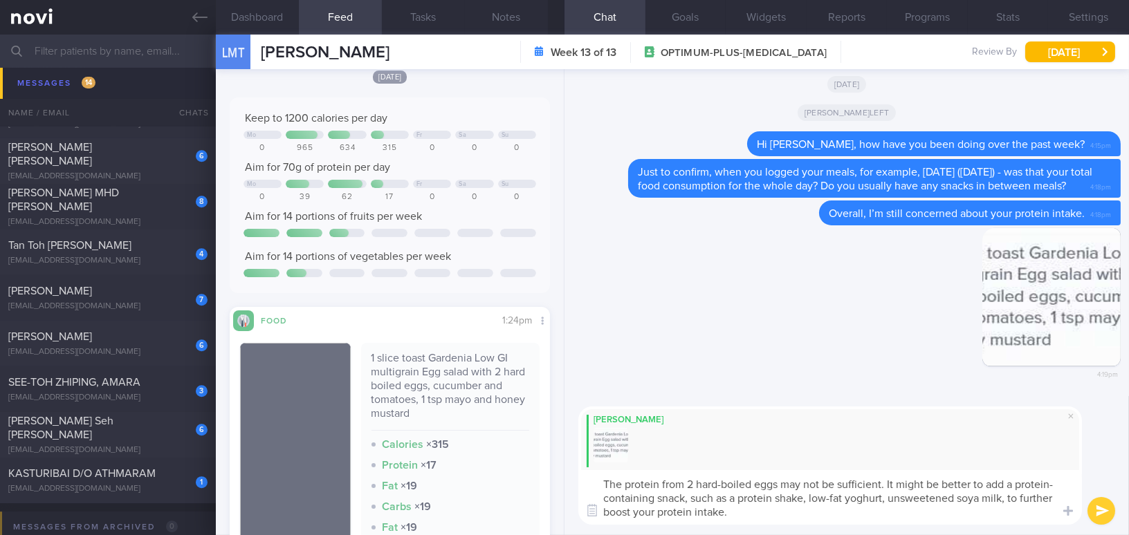
click at [1099, 513] on button "submit" at bounding box center [1102, 511] width 28 height 28
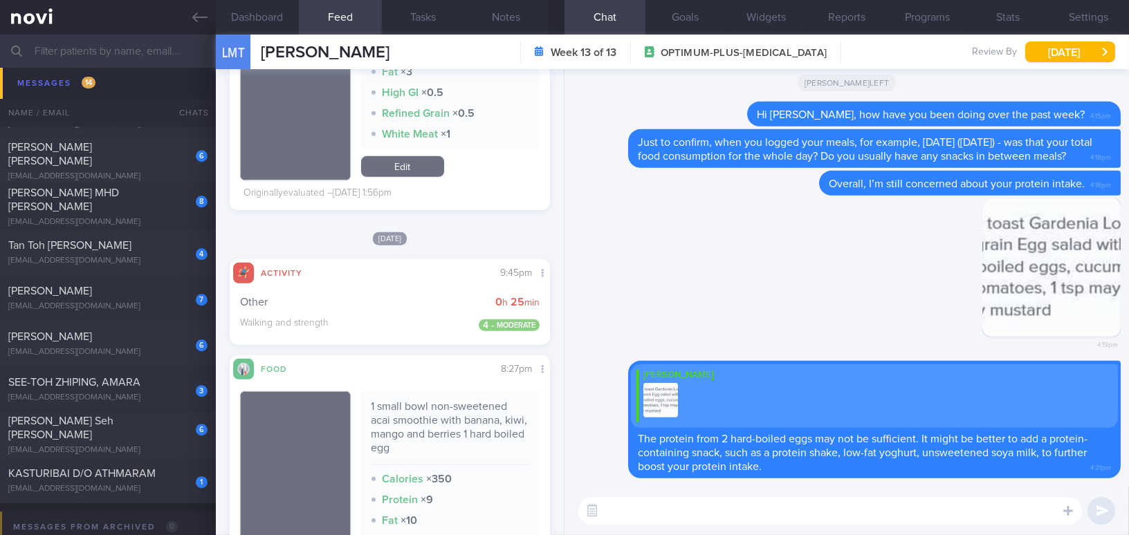
scroll to position [1761, 0]
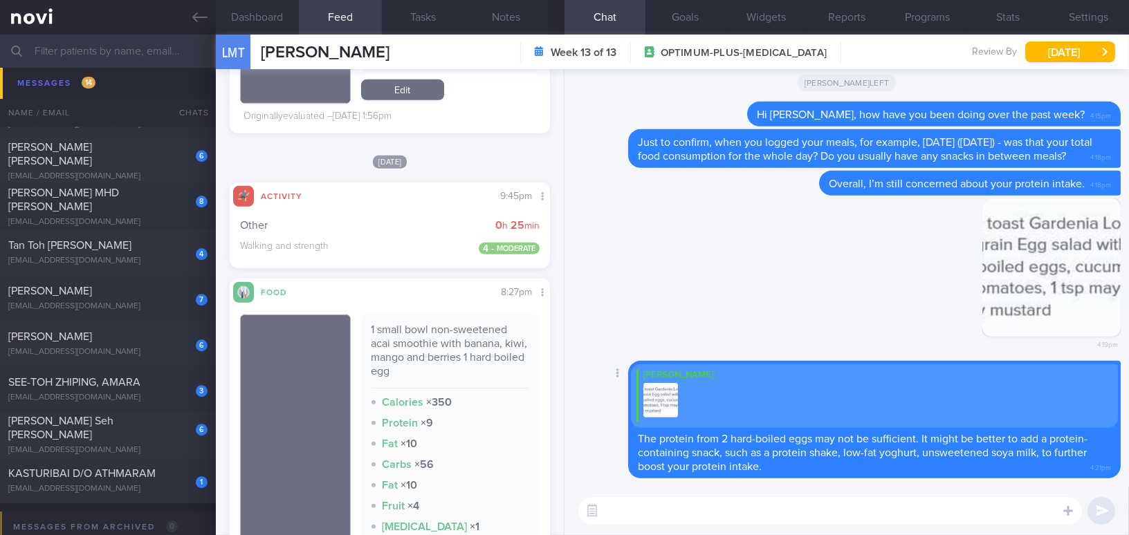
click at [823, 486] on div "Delete Mee Li The protein from 2 hard-boiled eggs may not be sufficient. It mig…" at bounding box center [847, 424] width 548 height 126
click at [1051, 475] on label at bounding box center [1050, 470] width 28 height 28
click at [0, 0] on input "file" at bounding box center [0, 0] width 0 height 0
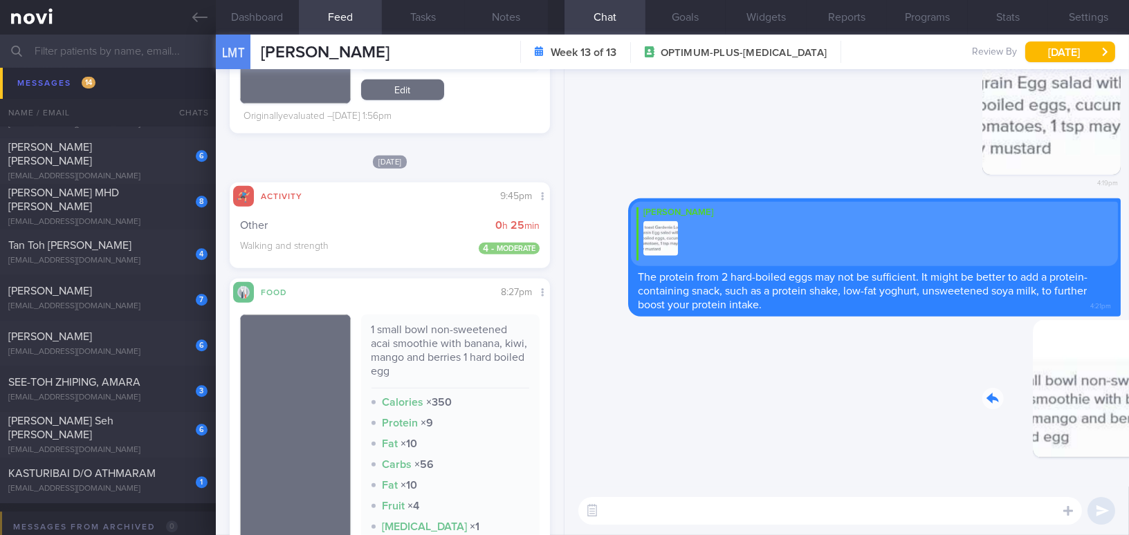
drag, startPoint x: 1010, startPoint y: 411, endPoint x: 1114, endPoint y: 422, distance: 105.0
click at [1114, 422] on div "Delete 4:21pm Delete Mee Li The protein from 2 hard-boiled eggs may not be suff…" at bounding box center [847, 278] width 565 height 418
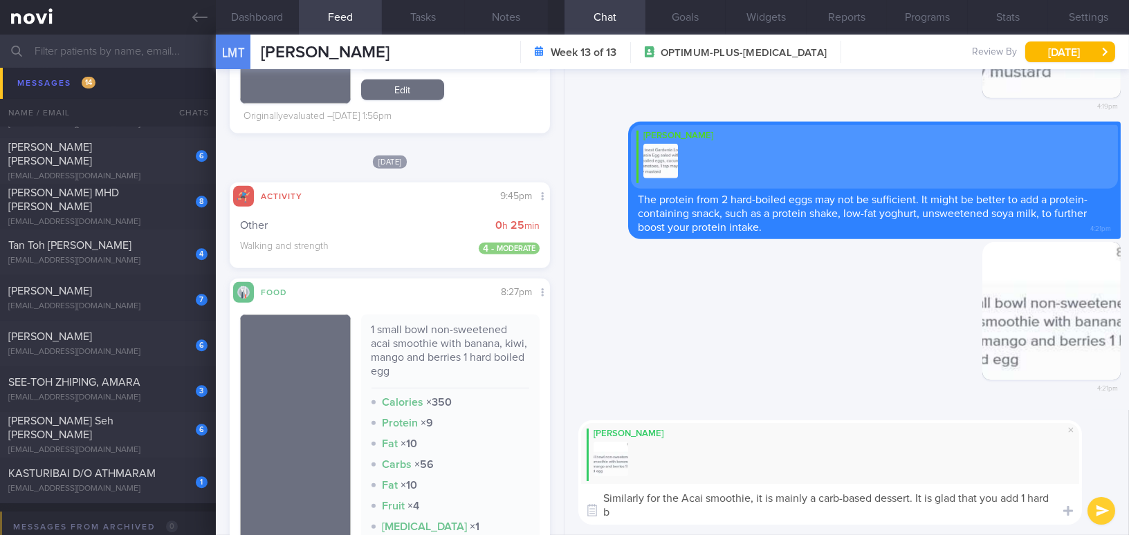
scroll to position [0, 0]
drag, startPoint x: 909, startPoint y: 514, endPoint x: 565, endPoint y: 475, distance: 346.8
click at [565, 475] on div "Mee Li Similarly for the Acai smoothie, it is mainly a carb-based dessert. It i…" at bounding box center [847, 472] width 565 height 125
click at [619, 493] on textarea "Similarly for the Acai smoothie, it is mainly a carb-based dessert. It is glad …" at bounding box center [830, 504] width 504 height 41
drag, startPoint x: 891, startPoint y: 514, endPoint x: 548, endPoint y: 451, distance: 348.9
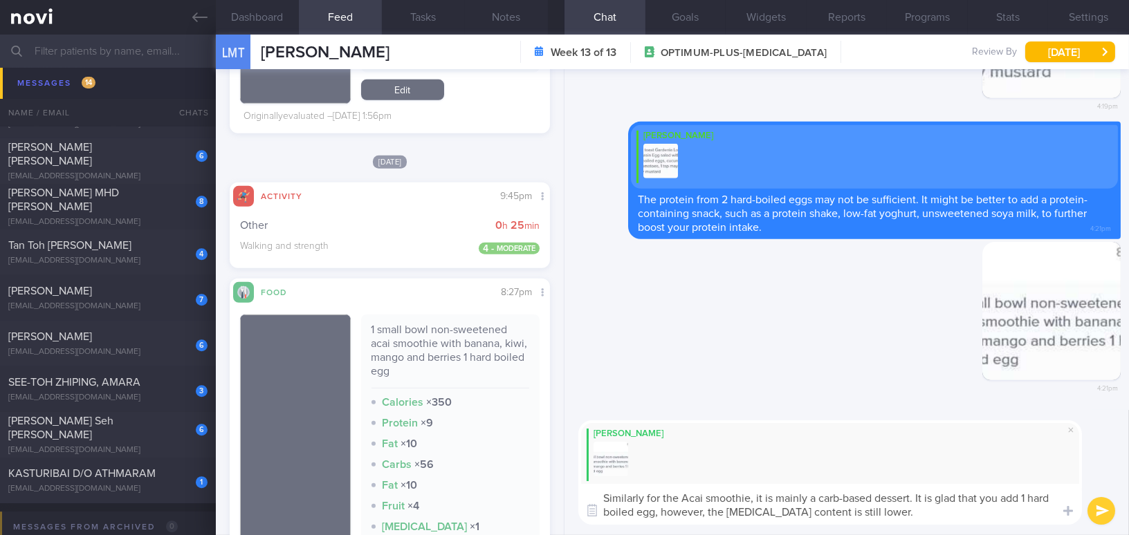
click at [548, 451] on div "Dashboard Feed 3 Tasks Notes Chat Goals Widgets Reports Programs Stats Settings…" at bounding box center [672, 285] width 913 height 501
paste textarea ", the Acai smoothie is mainly a carb-based dessert. It’s good that you added on…"
click at [902, 497] on textarea "Similarly, the Acai smoothie is mainly a carb-based dessert. It’s good that you…" at bounding box center [830, 504] width 504 height 41
click at [684, 513] on textarea "Similarly, the Acai smoothie is mainly a carb-based dessert. It is good that yo…" at bounding box center [830, 504] width 504 height 41
type textarea "Similarly, the Acai smoothie is mainly a carb-based dessert. It is good that yo…"
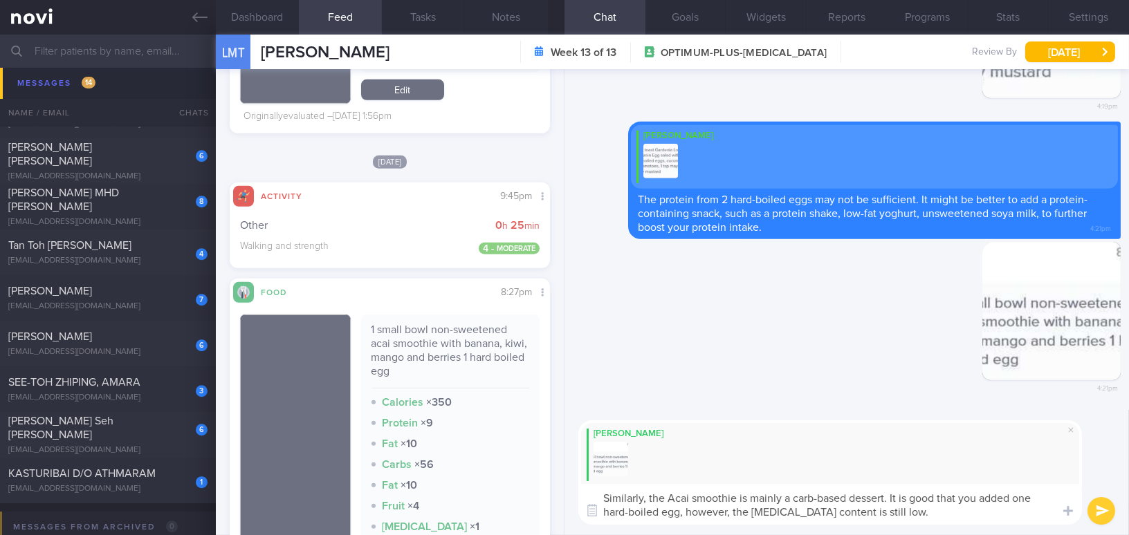
click at [1102, 511] on button "submit" at bounding box center [1102, 511] width 28 height 28
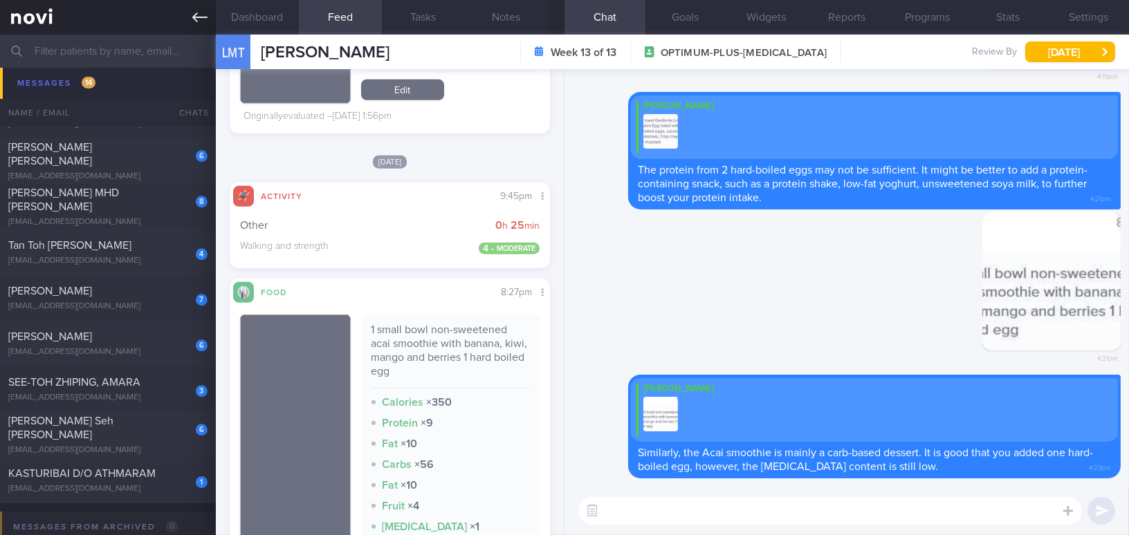
click at [195, 18] on icon at bounding box center [199, 17] width 15 height 15
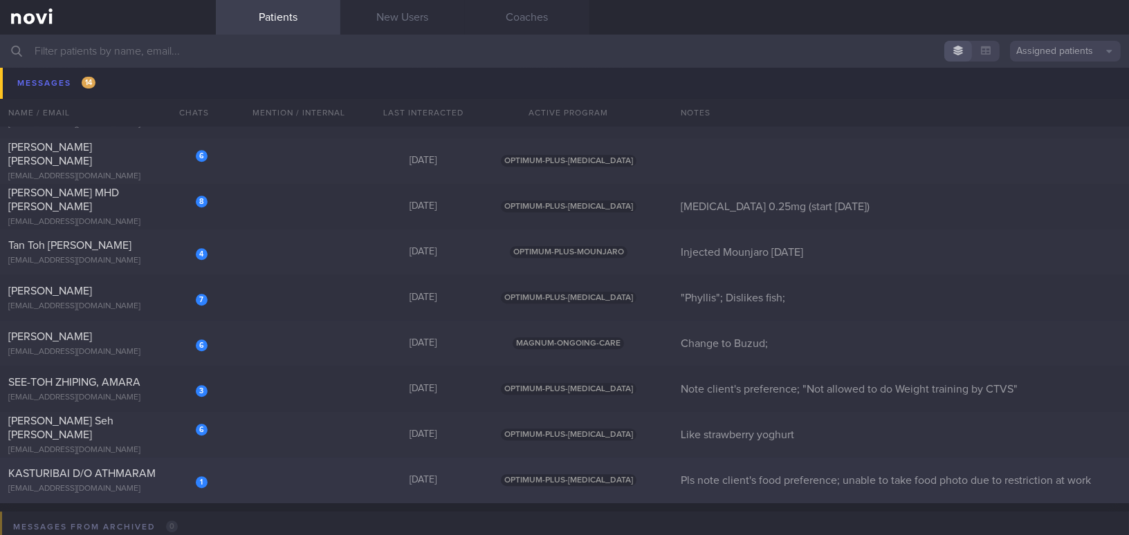
click at [93, 468] on span "KASTURIBAI D/O ATHMARAM" at bounding box center [81, 473] width 147 height 11
select select "8"
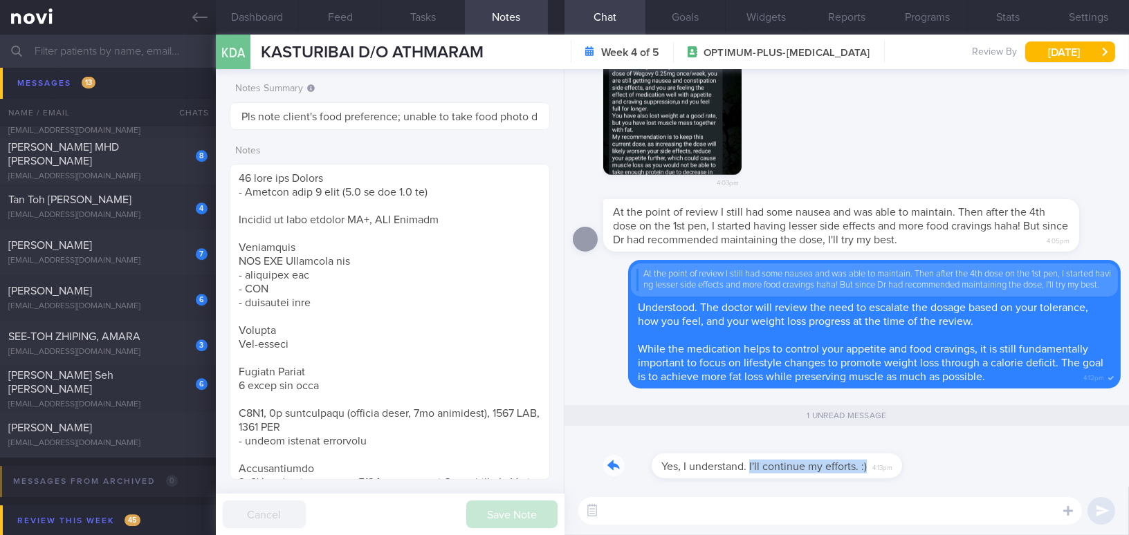
drag, startPoint x: 700, startPoint y: 457, endPoint x: 854, endPoint y: 456, distance: 153.6
click at [854, 456] on div "Yes, I understand. I'll continue my efforts. :) 4:13pm" at bounding box center [749, 458] width 292 height 42
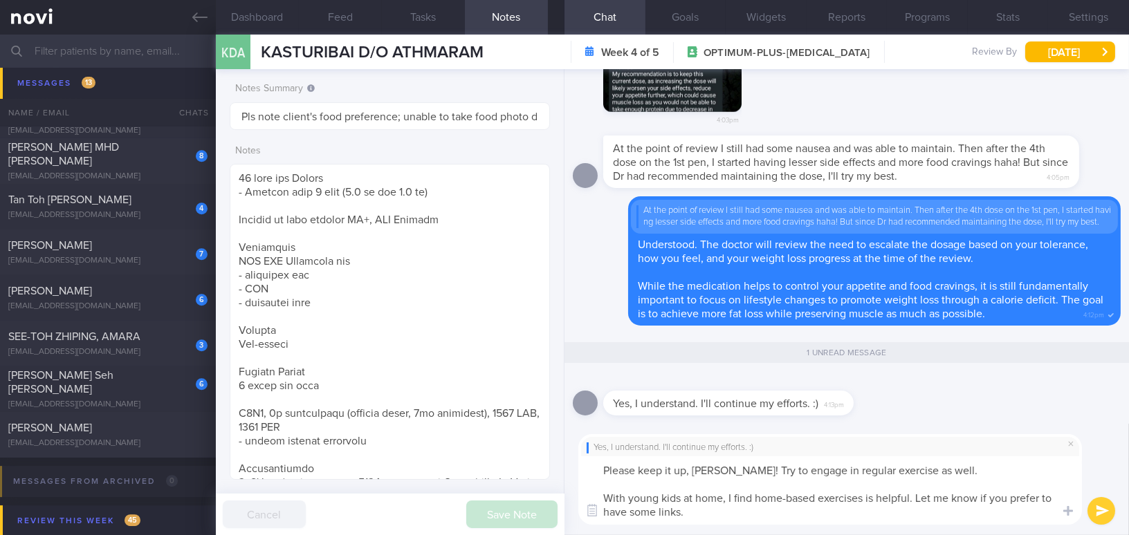
drag, startPoint x: 715, startPoint y: 467, endPoint x: 762, endPoint y: 514, distance: 67.0
click at [762, 514] on textarea "Please keep it up, Kat! Try to engage in regular exercise as well. With young k…" at bounding box center [830, 491] width 504 height 68
click at [740, 484] on textarea "Please keep it up, Kat! Try to engage in regular exercise as well. With young k…" at bounding box center [830, 491] width 504 height 68
drag, startPoint x: 713, startPoint y: 469, endPoint x: 756, endPoint y: 529, distance: 73.3
click at [756, 529] on div "Yes, I understand. I'll continue my efforts. :) Please keep it up, Kat! Try to …" at bounding box center [847, 479] width 565 height 111
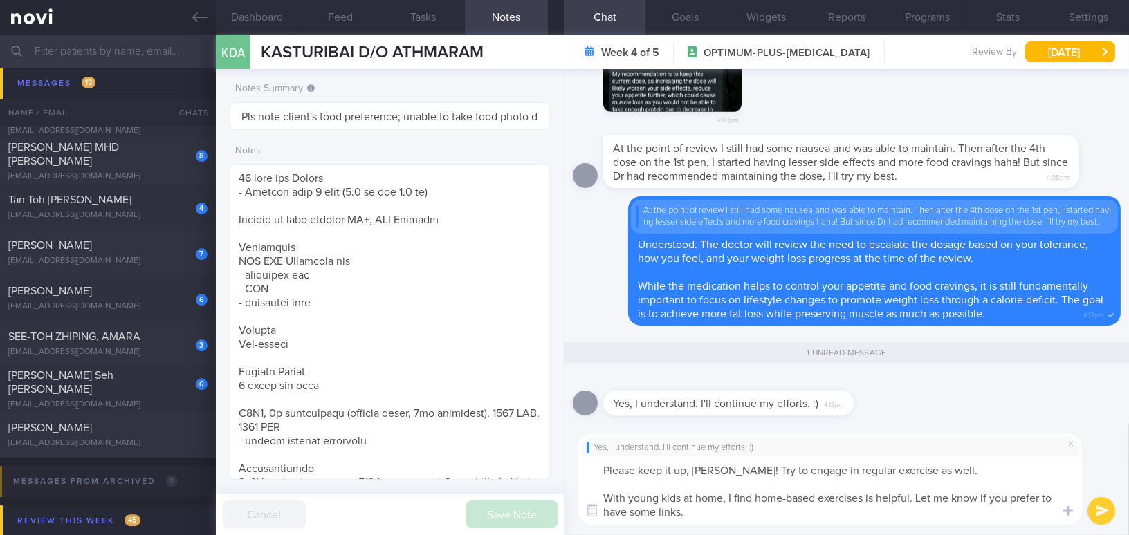
paste textarea "to be helpful. Let me know if you’d like me to shar"
click at [1031, 498] on textarea "Please keep it up, Kat! Try to engage in regular exercise as well. With young k…" at bounding box center [830, 491] width 504 height 68
click at [700, 18] on button "Goals" at bounding box center [685, 17] width 81 height 35
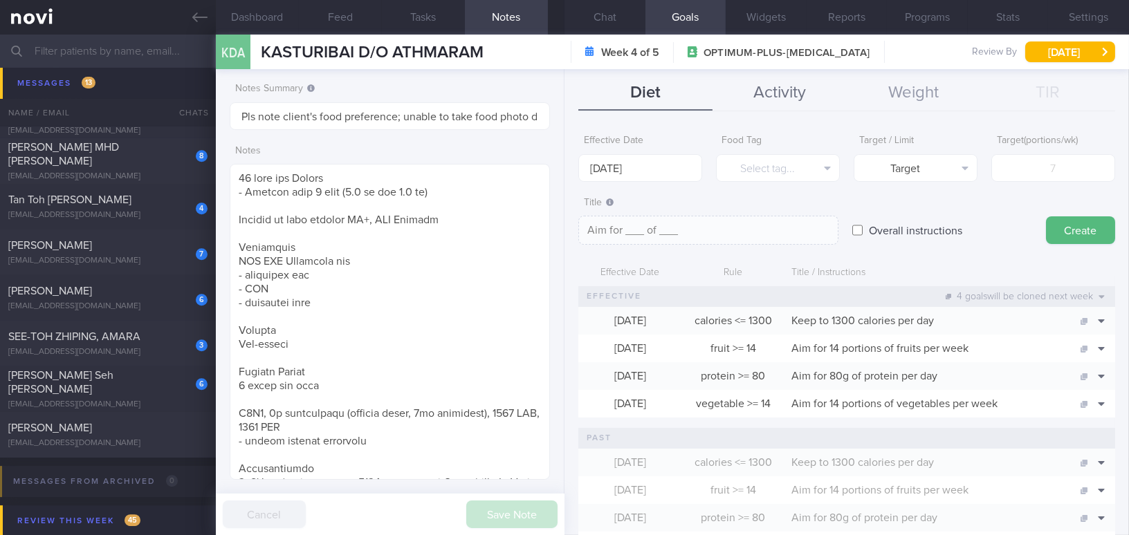
click at [787, 91] on button "Activity" at bounding box center [780, 93] width 134 height 35
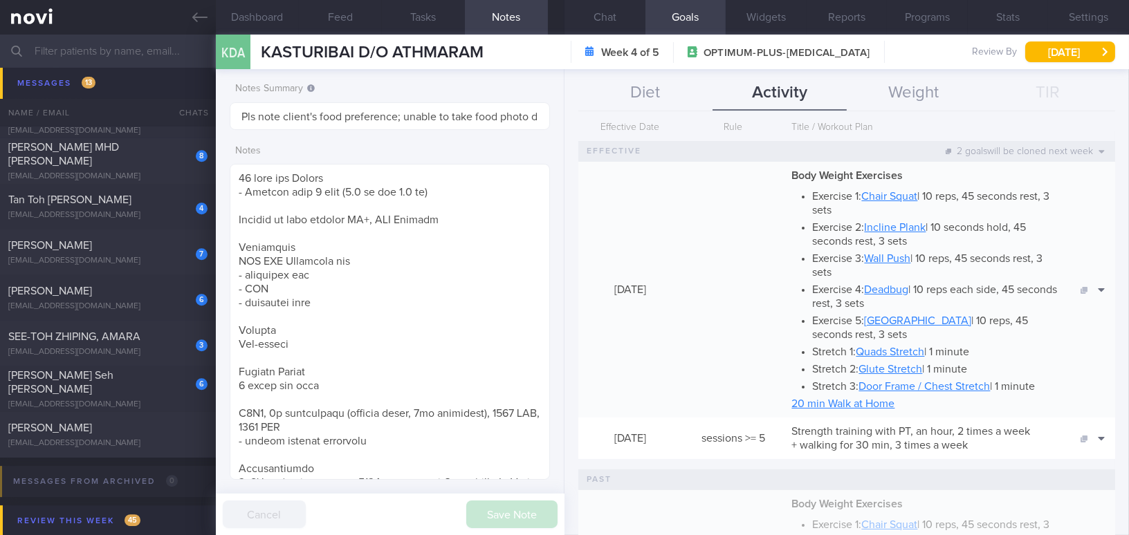
scroll to position [188, 0]
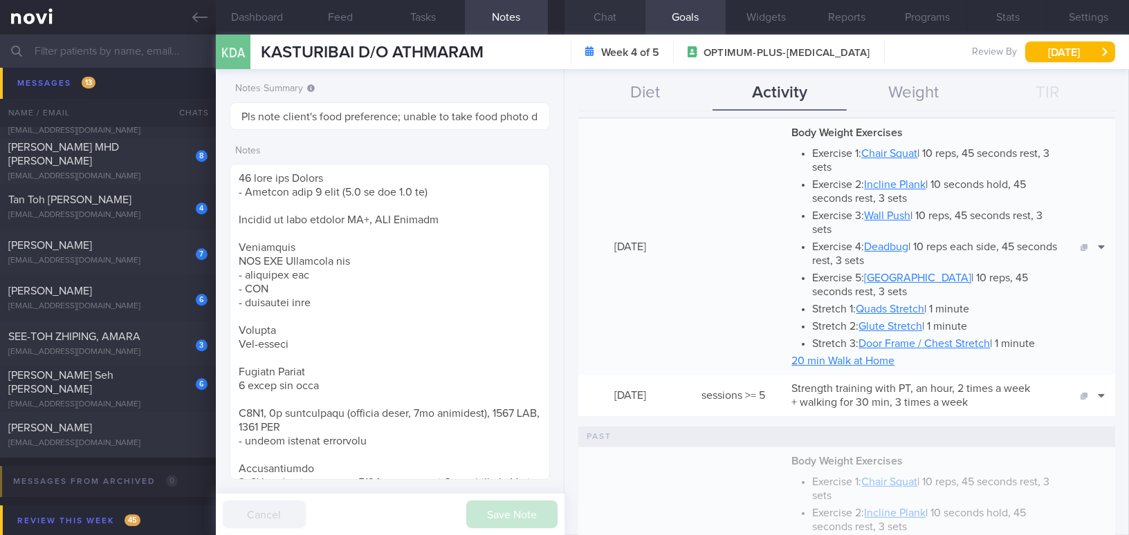
click at [599, 12] on button "Chat" at bounding box center [605, 17] width 81 height 35
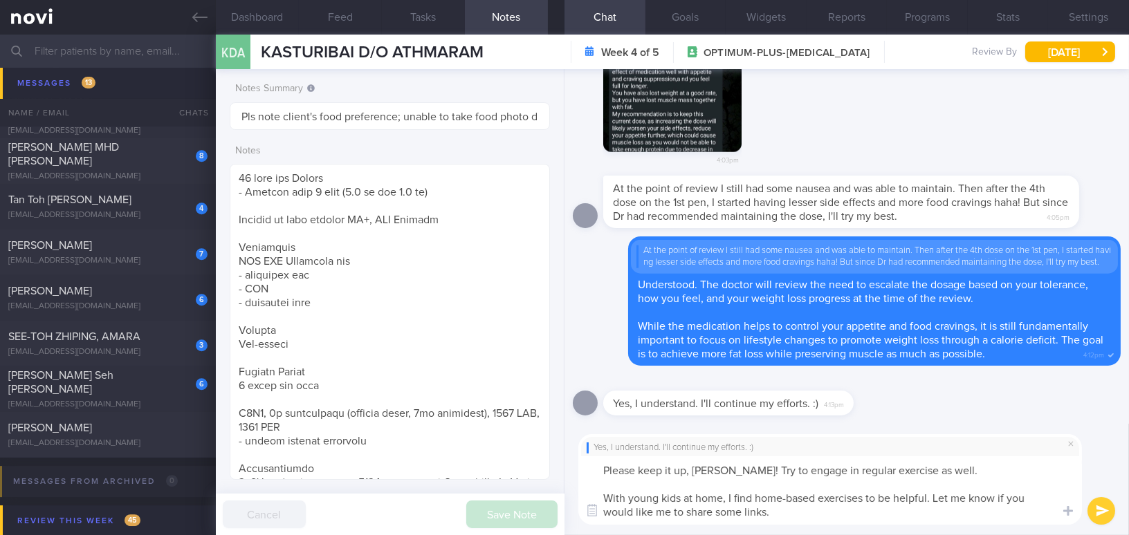
click at [808, 517] on textarea "Please keep it up, Kat! Try to engage in regular exercise as well. With young k…" at bounding box center [830, 491] width 504 height 68
drag, startPoint x: 934, startPoint y: 500, endPoint x: 975, endPoint y: 528, distance: 49.9
click at [975, 528] on div "Yes, I understand. I'll continue my efforts. :) Please keep it up, Kat! Try to …" at bounding box center [847, 479] width 565 height 111
type textarea "Please keep it up, Kat! Try to engage in regular exercise as well. With young k…"
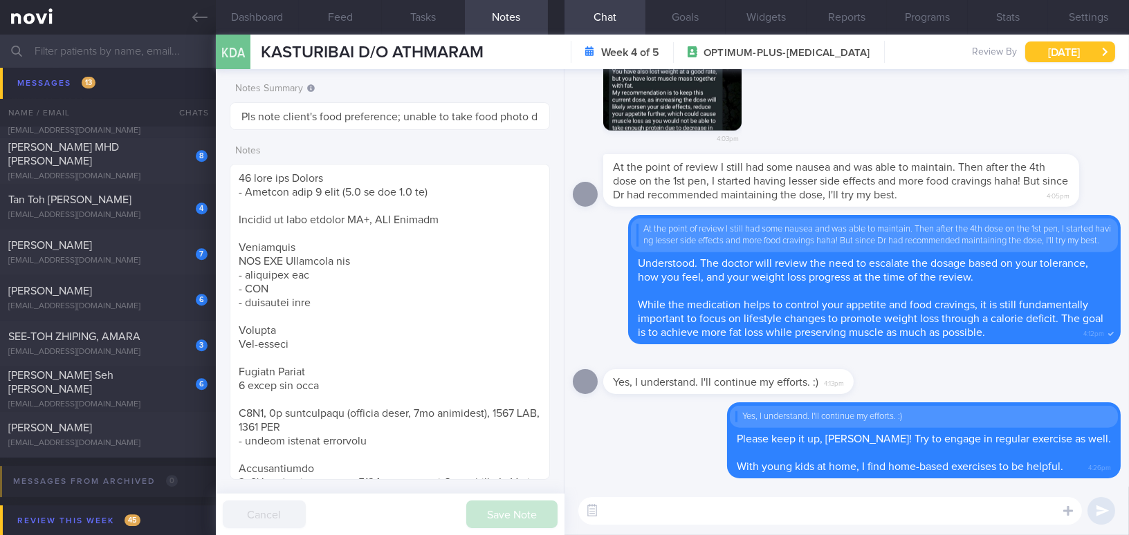
click at [1055, 44] on button "[DATE]" at bounding box center [1070, 52] width 90 height 21
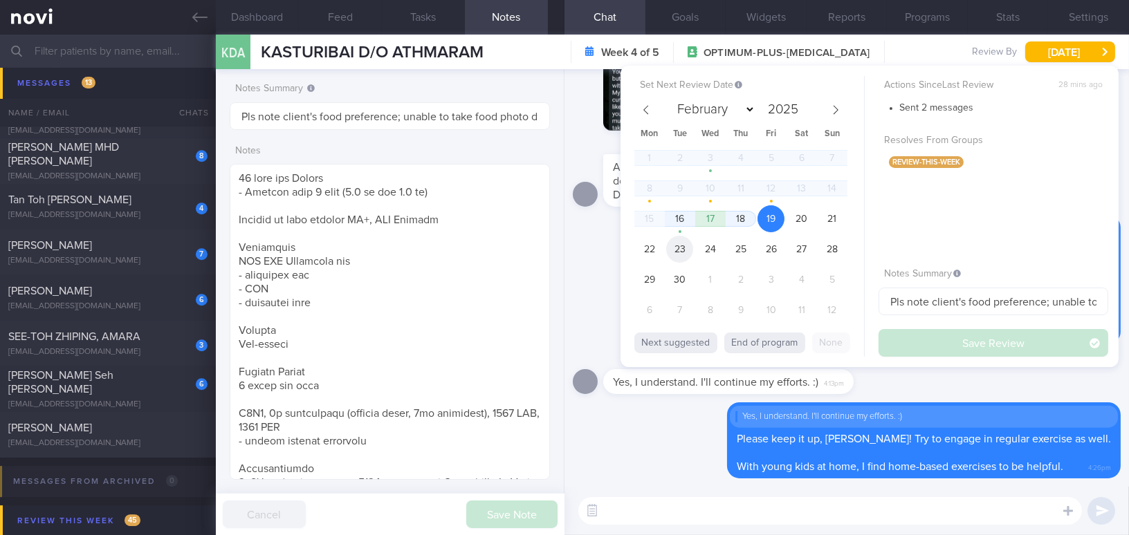
click at [678, 244] on span "23" at bounding box center [679, 249] width 27 height 27
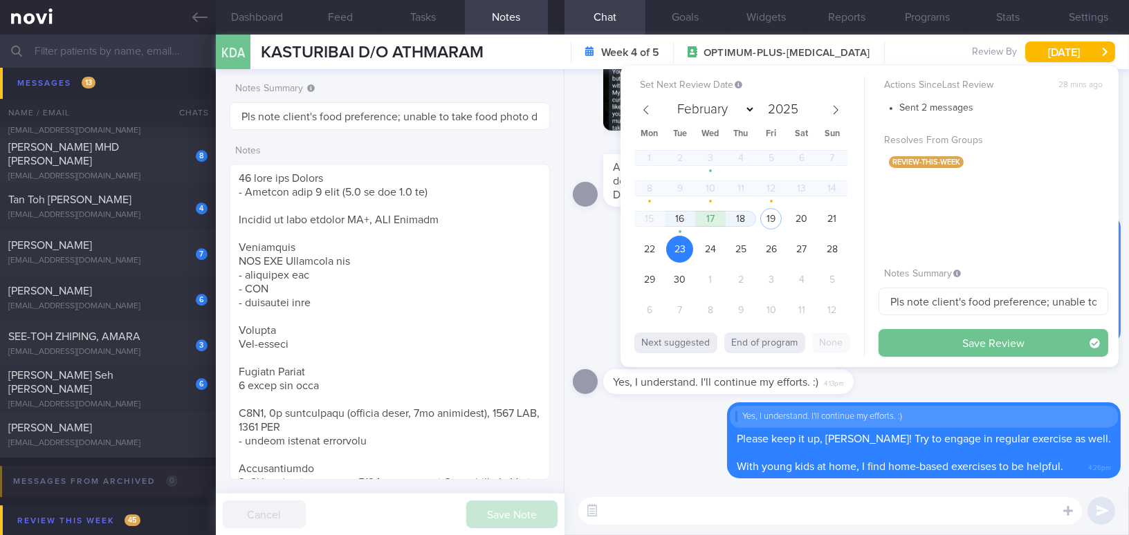
click at [946, 342] on button "Save Review" at bounding box center [994, 343] width 230 height 28
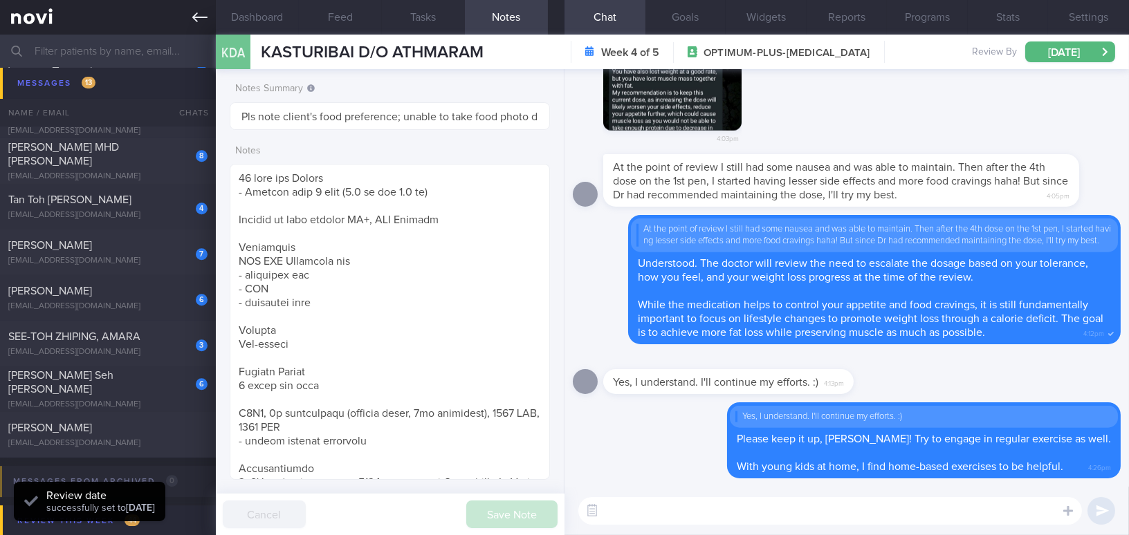
click at [205, 21] on icon at bounding box center [199, 17] width 15 height 15
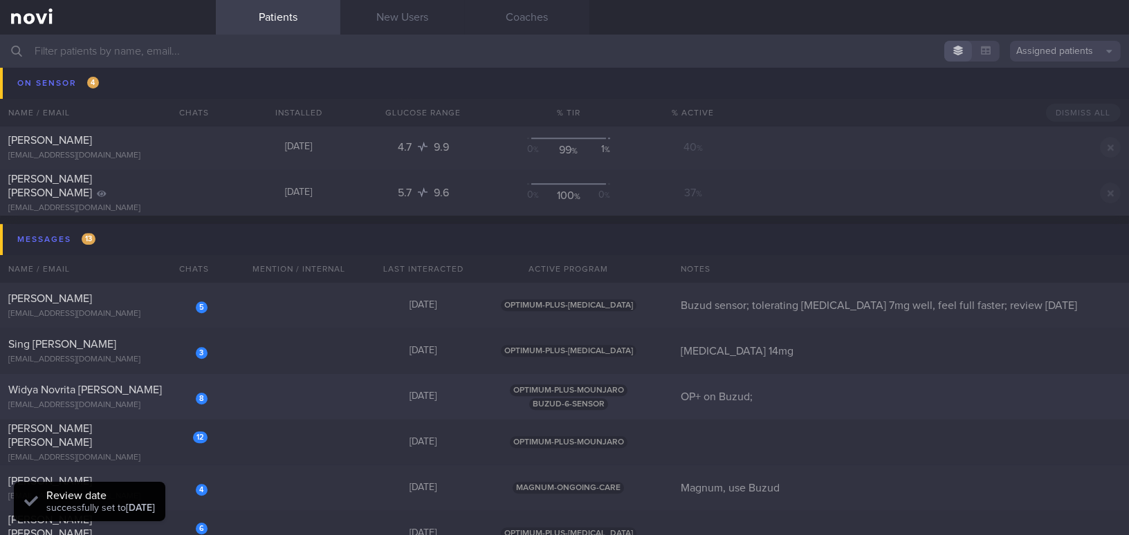
scroll to position [7610, 0]
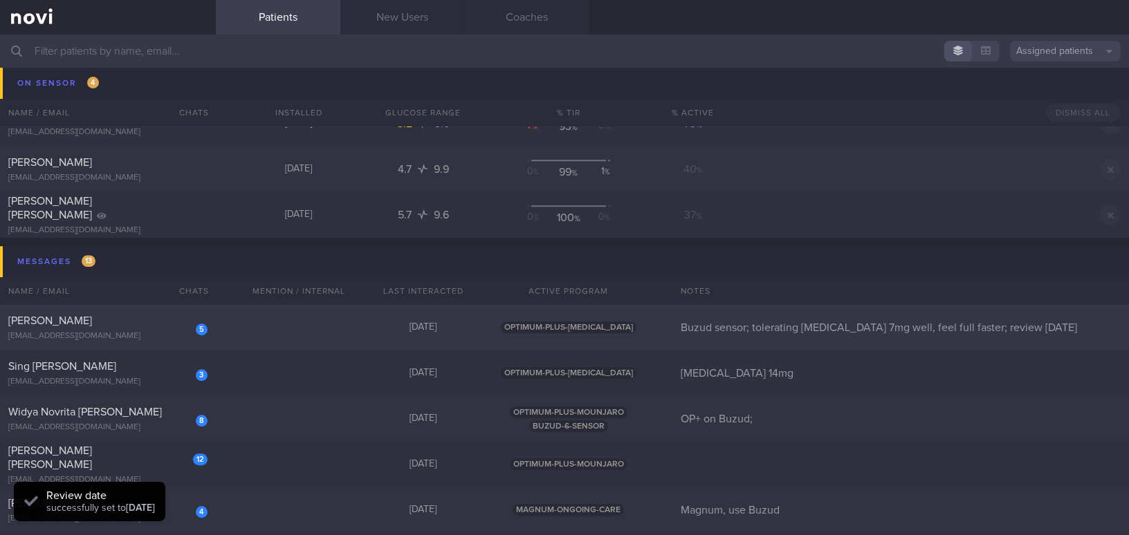
click at [127, 329] on div "5 Tan Ah Huat ftan@zenemalls.com" at bounding box center [108, 328] width 216 height 28
select select "8"
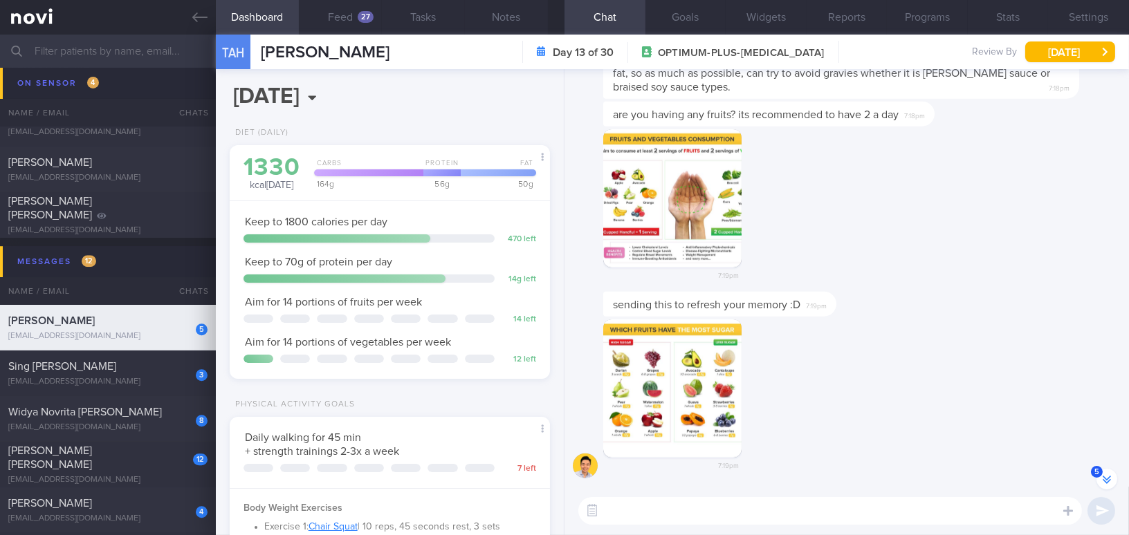
scroll to position [-251, 0]
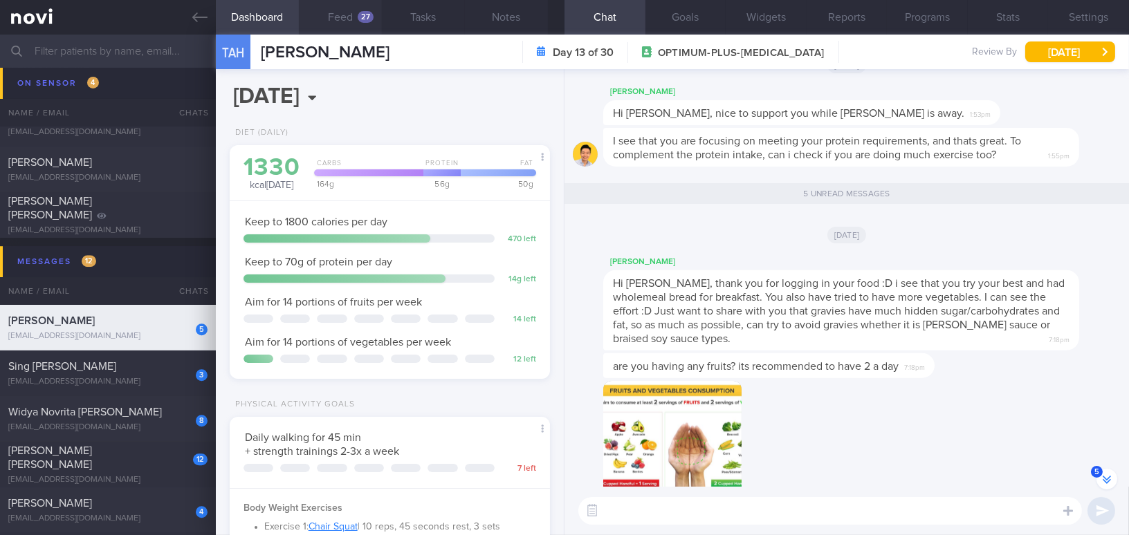
click at [350, 21] on button "Feed 27" at bounding box center [340, 17] width 83 height 35
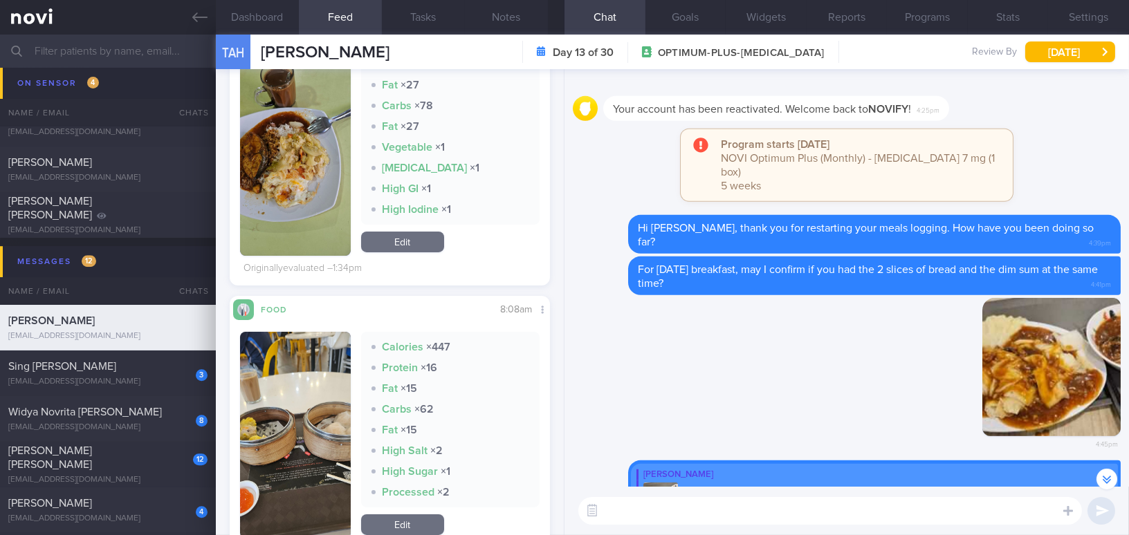
scroll to position [503, 0]
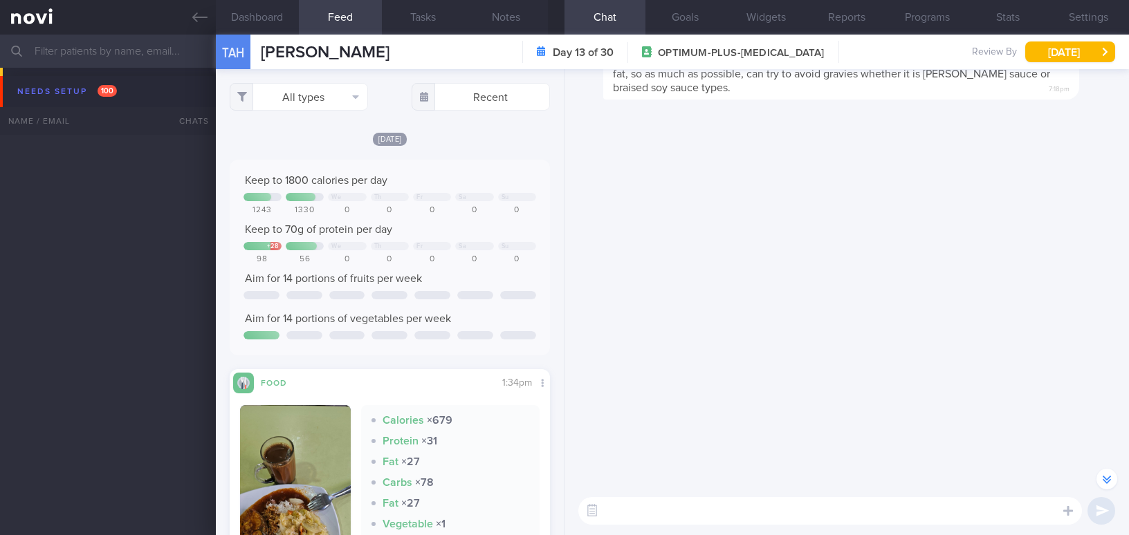
select select "8"
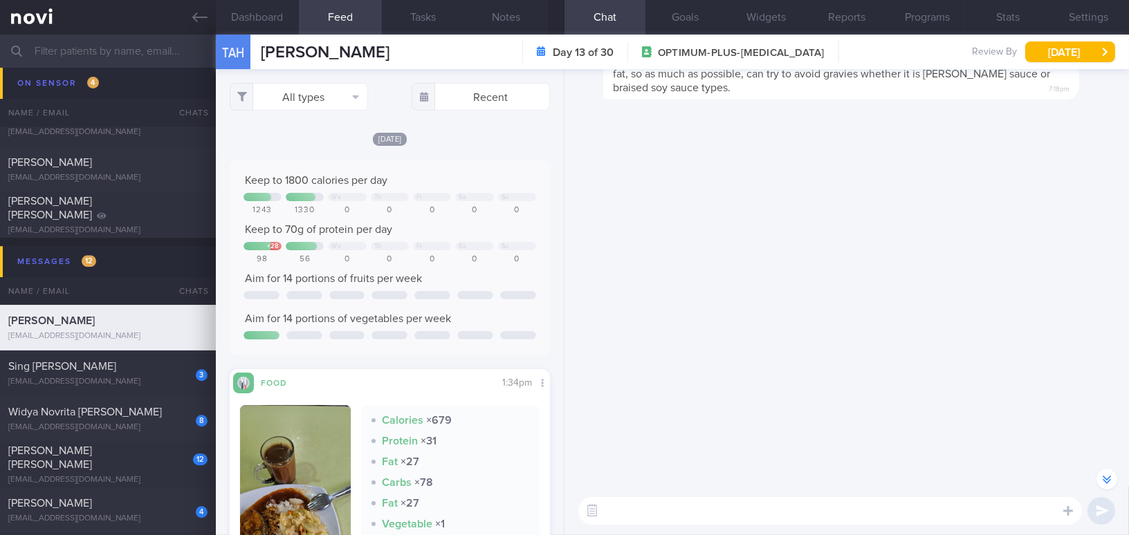
scroll to position [-879, 0]
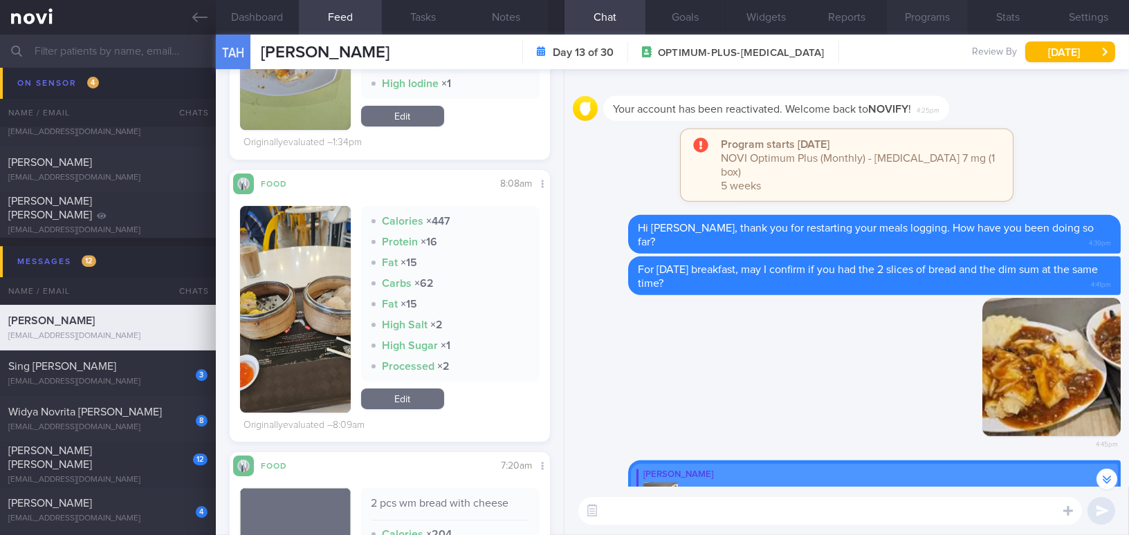
click at [944, 6] on button "Programs" at bounding box center [927, 17] width 81 height 35
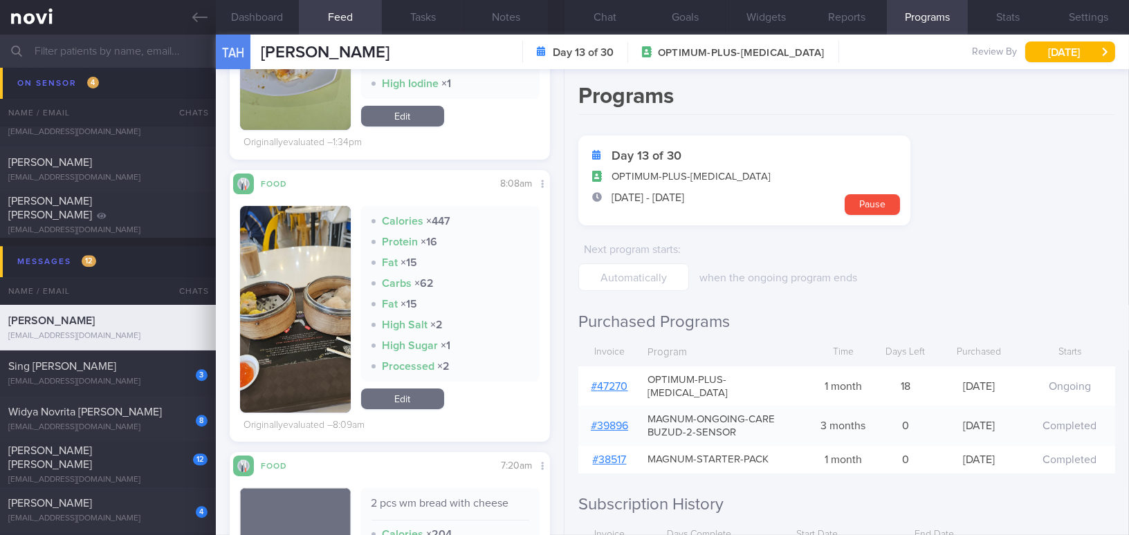
click at [614, 381] on link "# 47270" at bounding box center [609, 386] width 37 height 11
click at [605, 12] on button "Chat" at bounding box center [605, 17] width 81 height 35
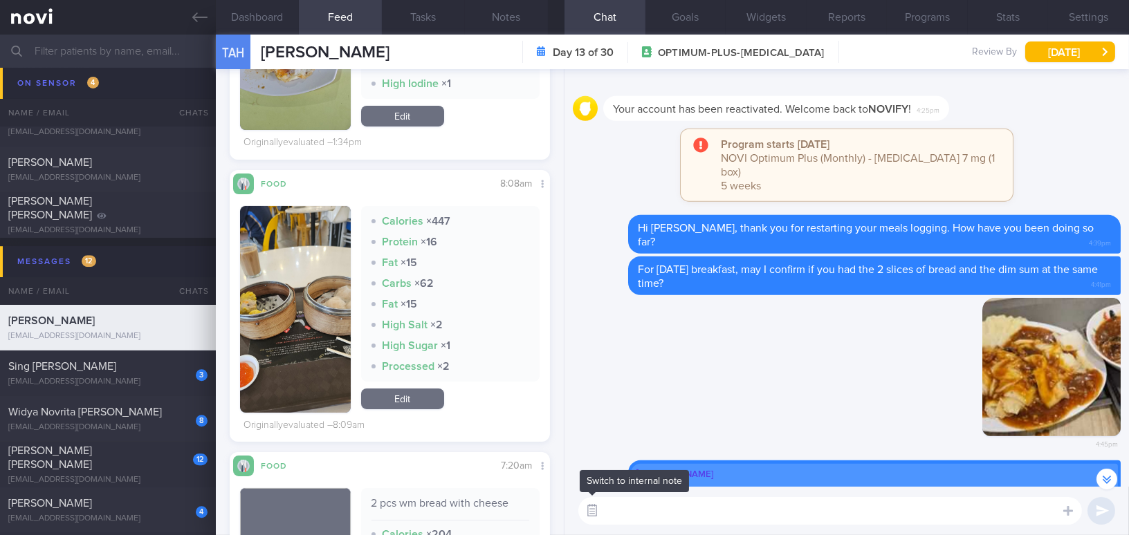
click at [596, 506] on button "button" at bounding box center [592, 511] width 25 height 25
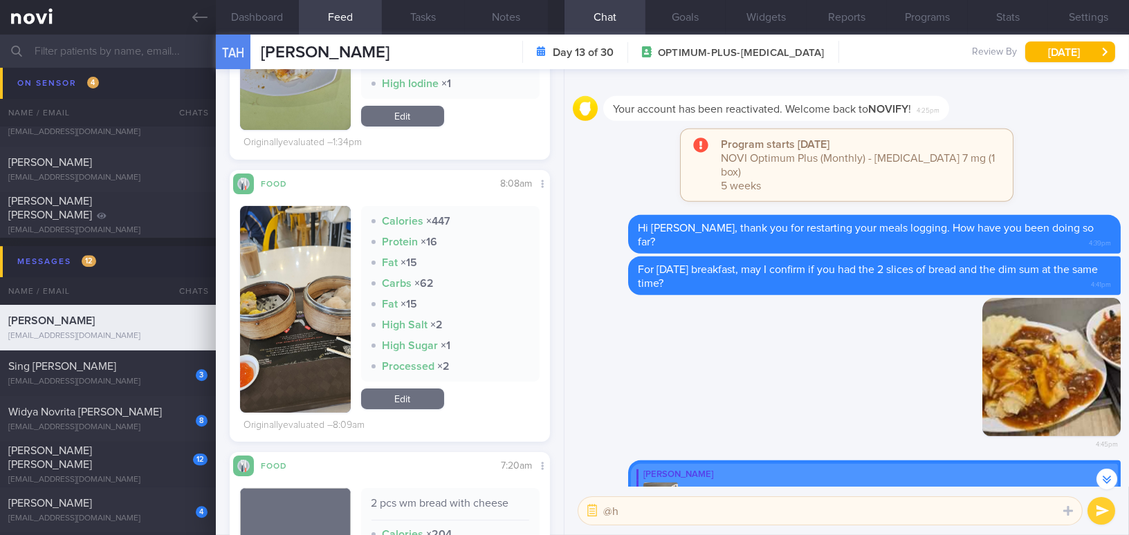
type textarea "@"
type textarea "WhatsApp client to read the messages."
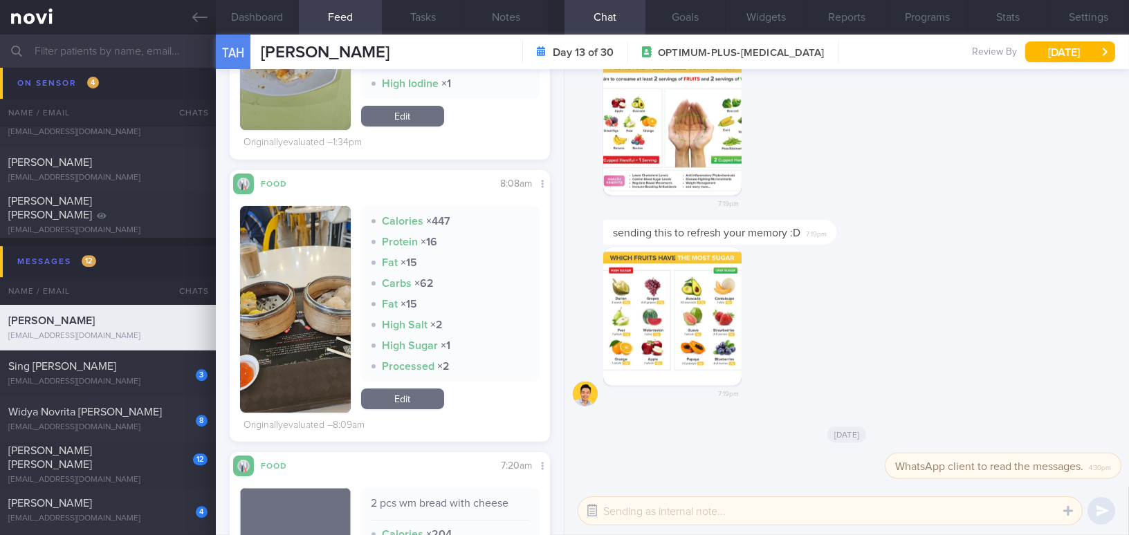
click at [594, 513] on button "button" at bounding box center [592, 511] width 25 height 25
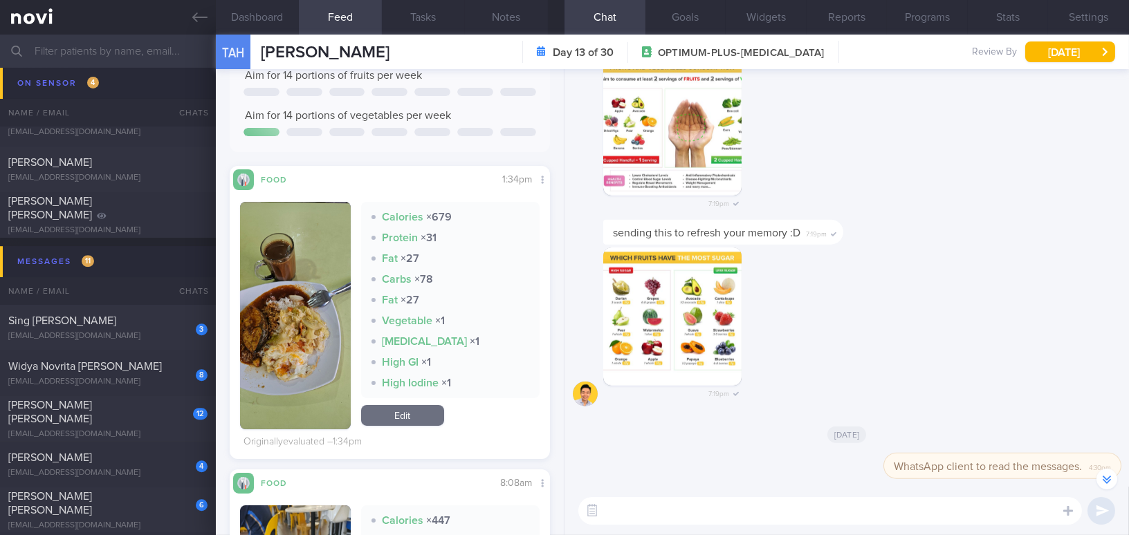
scroll to position [223, 0]
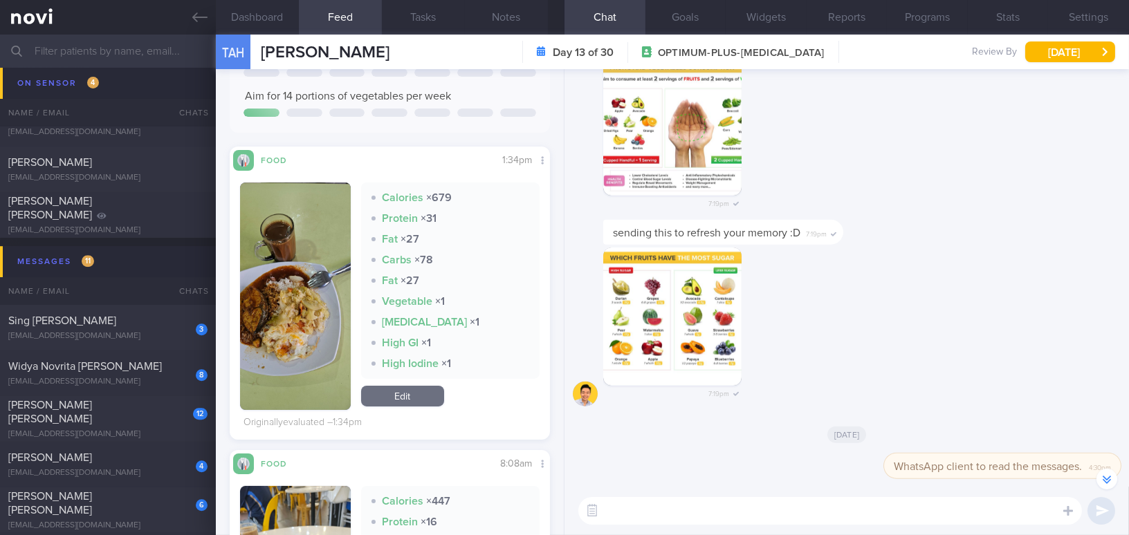
click at [306, 275] on button "button" at bounding box center [295, 297] width 111 height 228
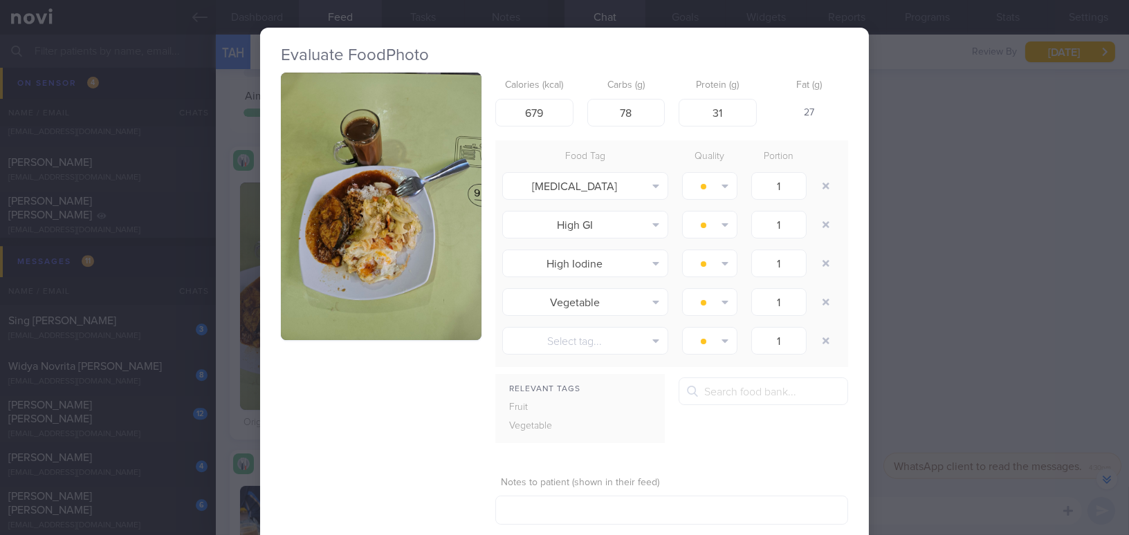
click at [339, 203] on button "button" at bounding box center [381, 207] width 201 height 268
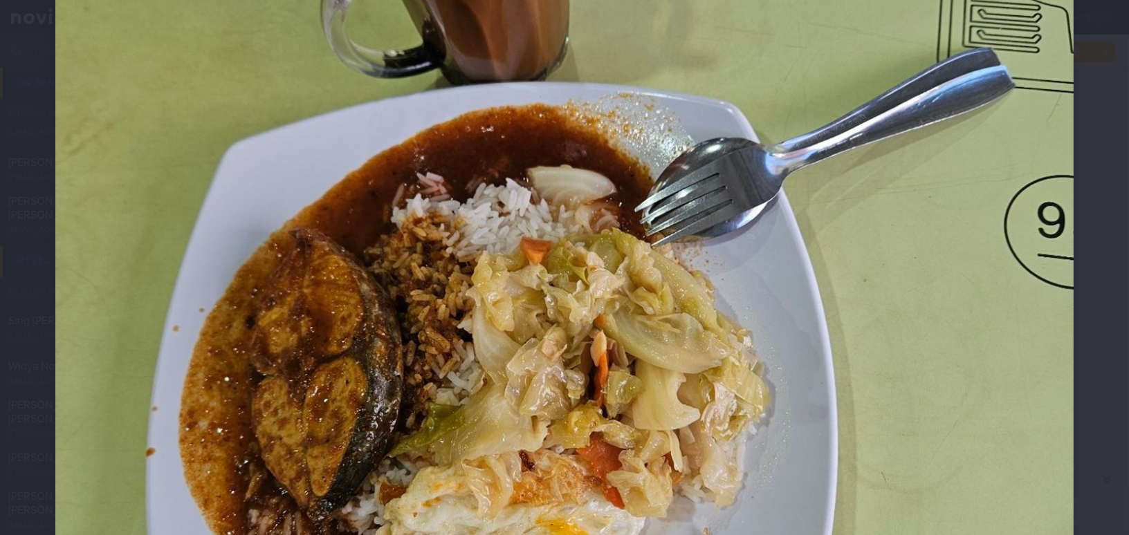
scroll to position [629, 0]
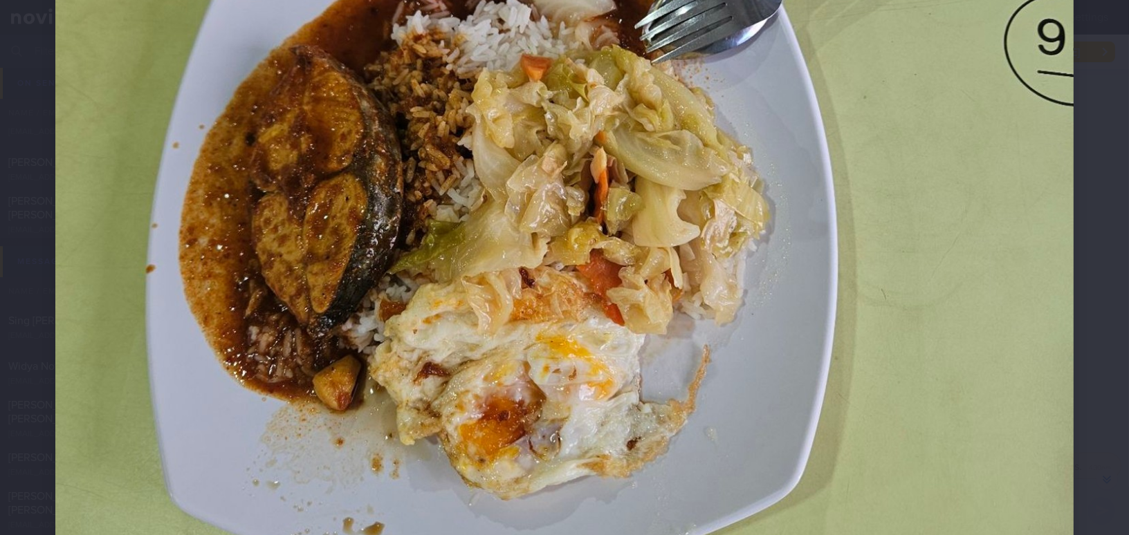
click at [800, 275] on img at bounding box center [564, 106] width 1018 height 1358
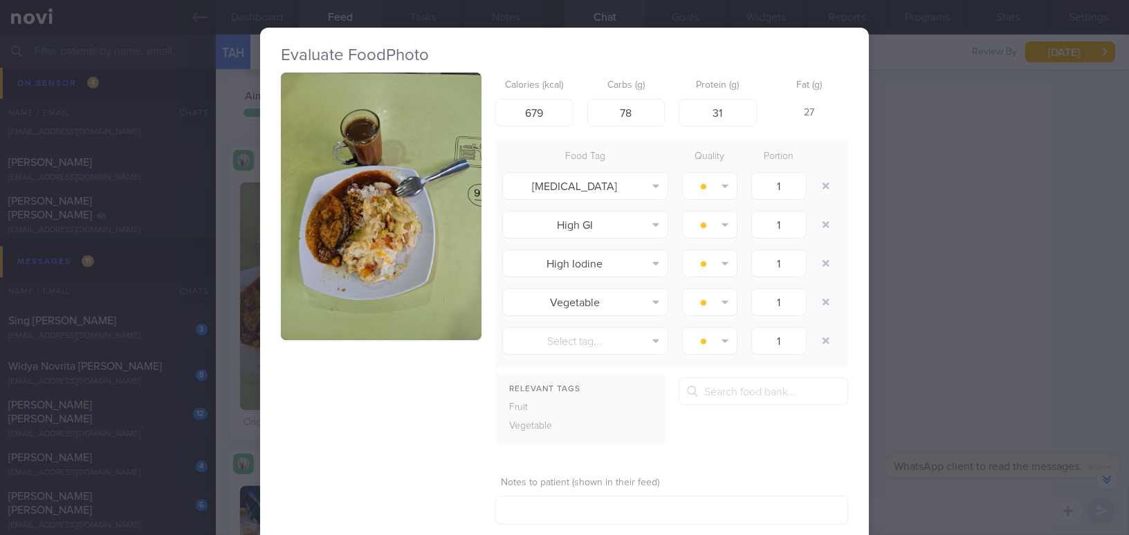
click at [453, 279] on button "button" at bounding box center [381, 207] width 201 height 268
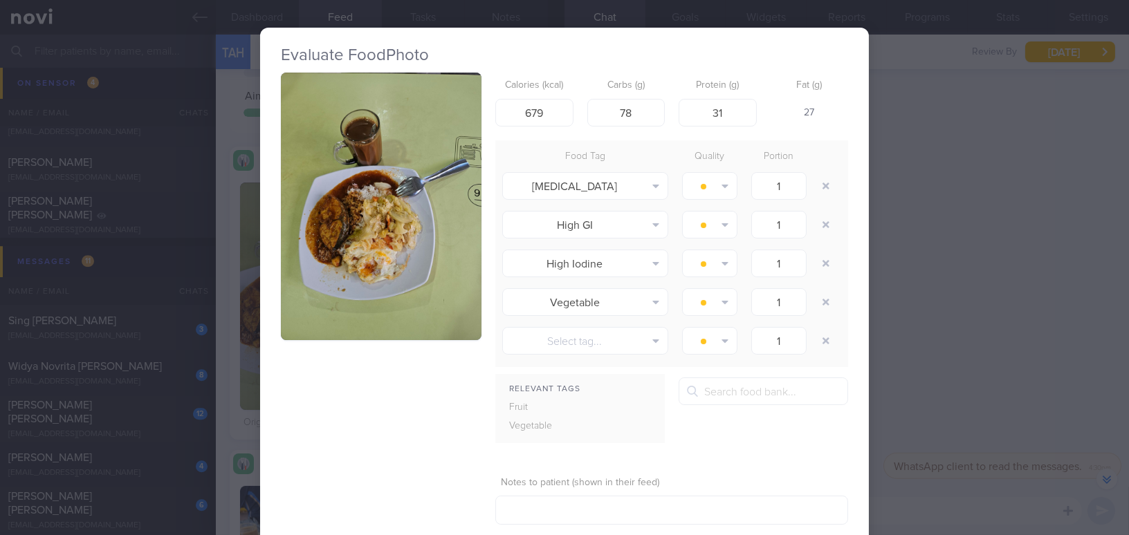
click at [964, 326] on div "Evaluate Food Photo Calories (kcal) 679 Carbs (g) 78 Protein (g) 31 Fat (g) 27 …" at bounding box center [564, 267] width 1129 height 535
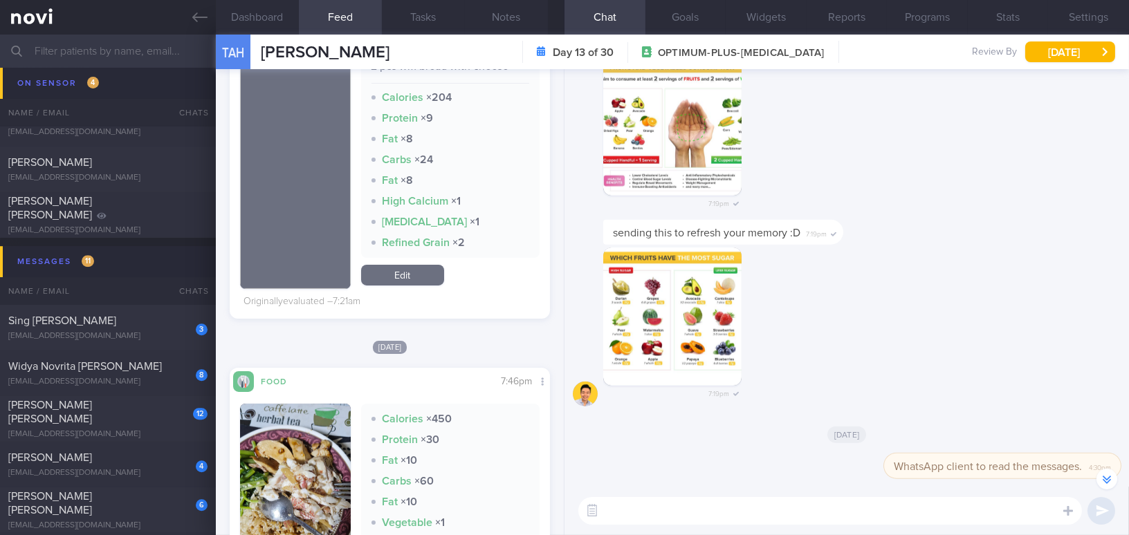
scroll to position [978, 0]
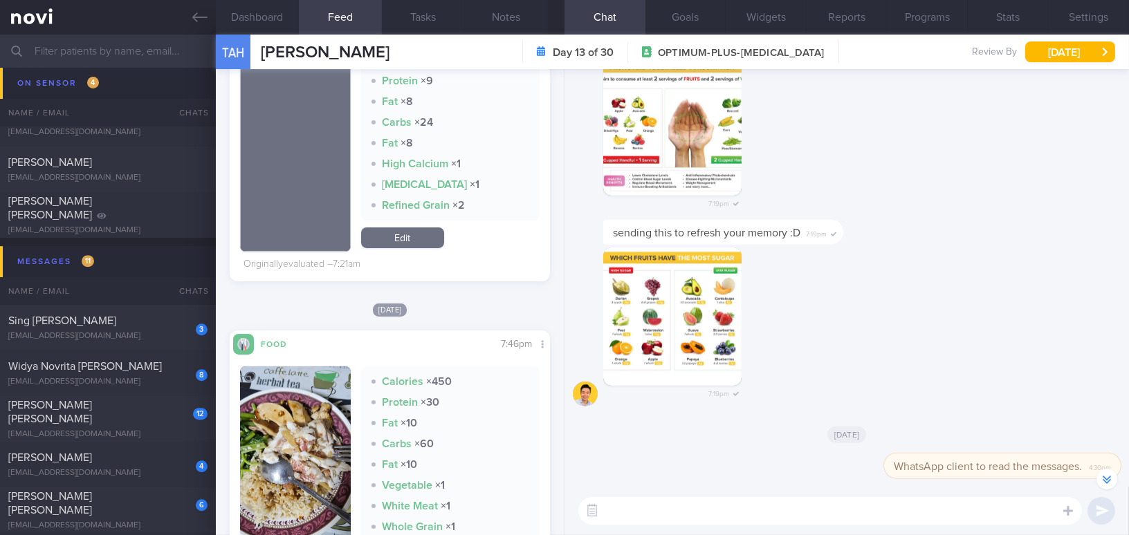
click at [307, 394] on img "button" at bounding box center [295, 470] width 111 height 207
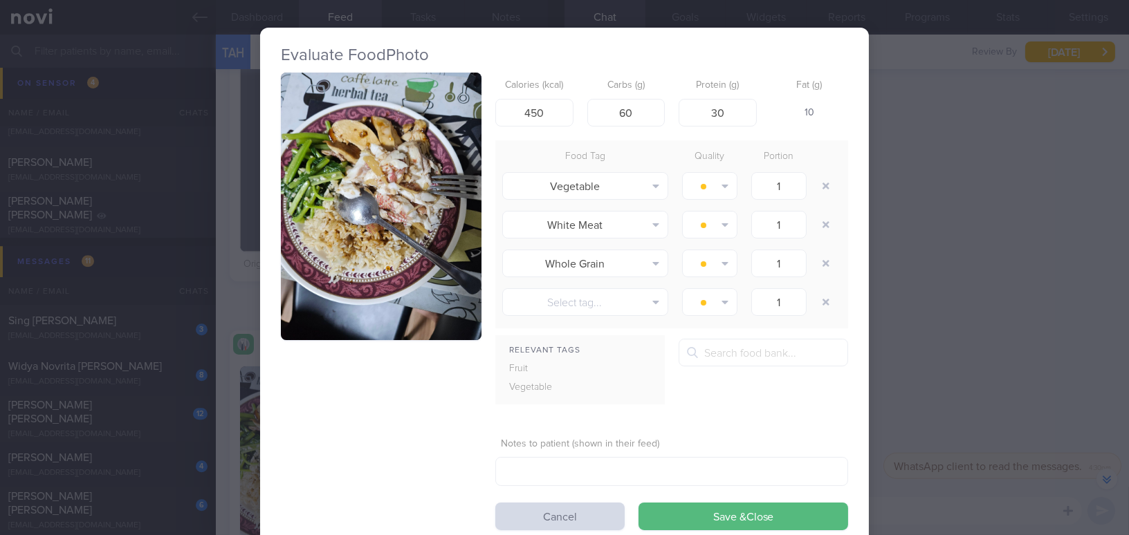
click at [345, 237] on button "button" at bounding box center [381, 207] width 201 height 268
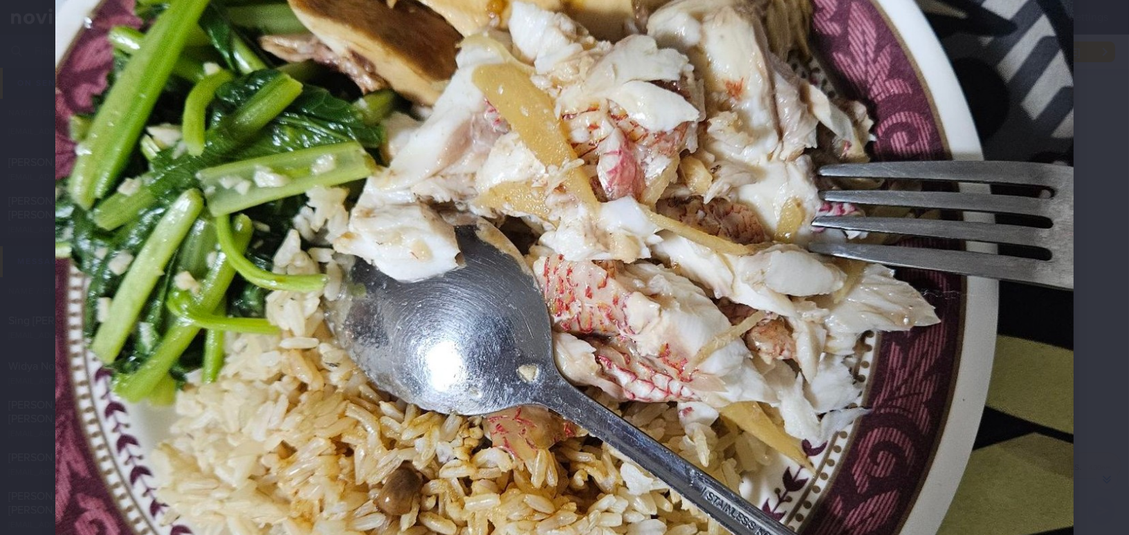
scroll to position [503, 0]
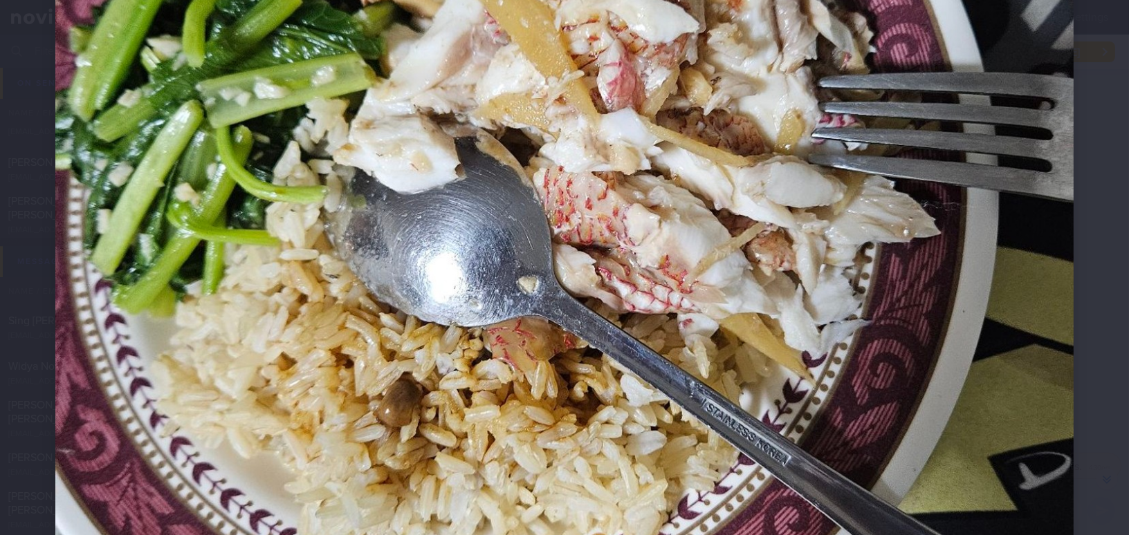
click at [836, 297] on img at bounding box center [564, 231] width 1018 height 1358
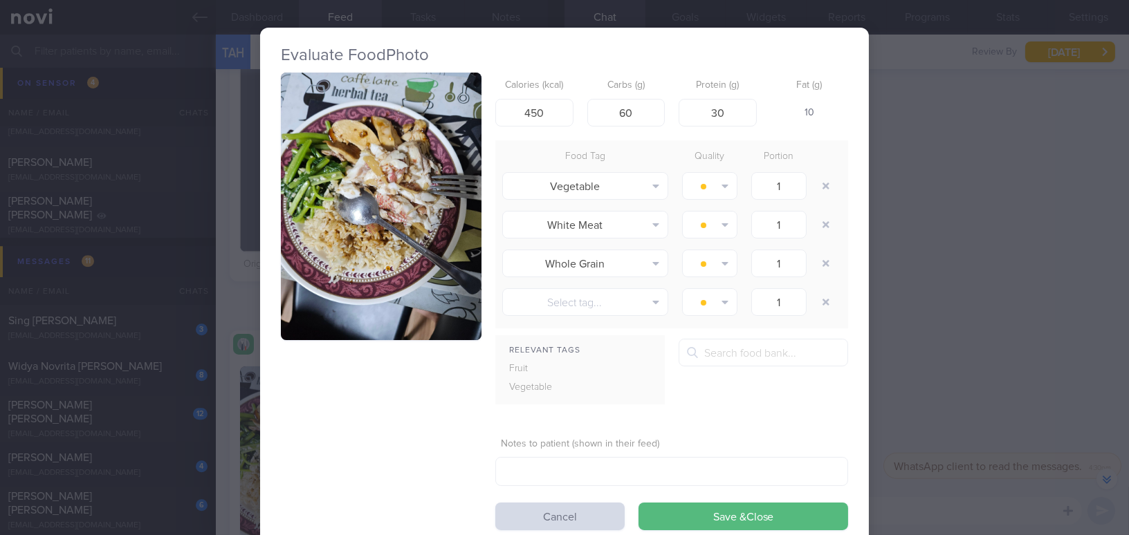
click at [905, 309] on div "Evaluate Food Photo Calories (kcal) 450 Carbs (g) 60 Protein (g) 30 Fat (g) 10 …" at bounding box center [564, 267] width 1129 height 535
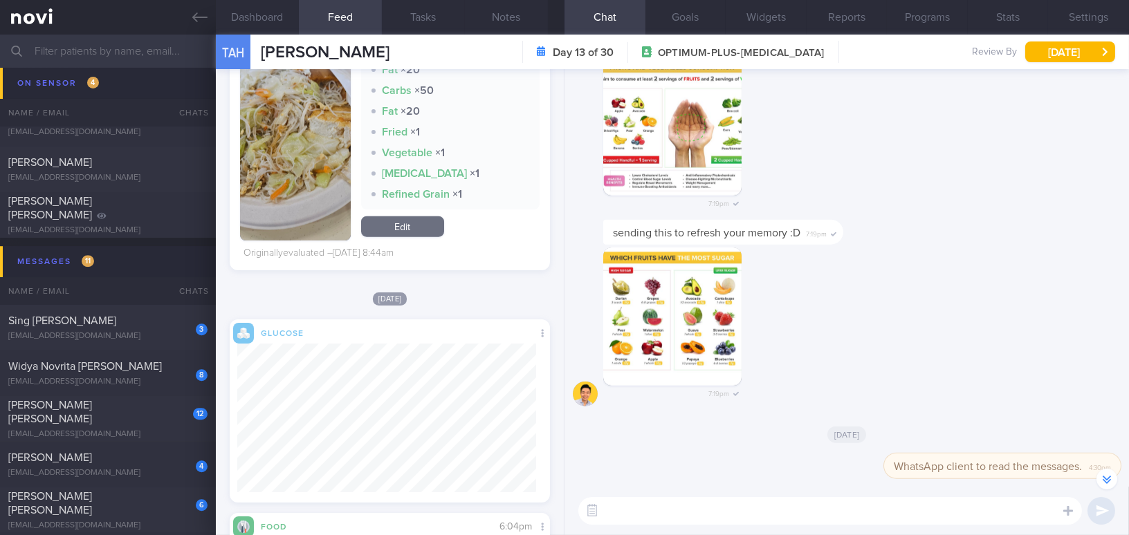
scroll to position [3116, 0]
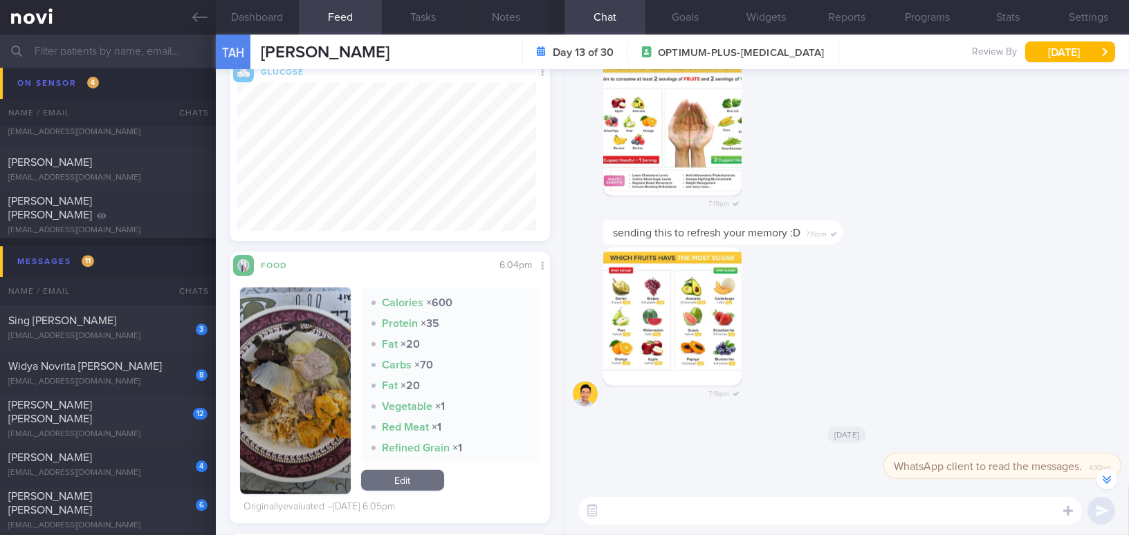
click at [275, 365] on button "button" at bounding box center [295, 391] width 111 height 207
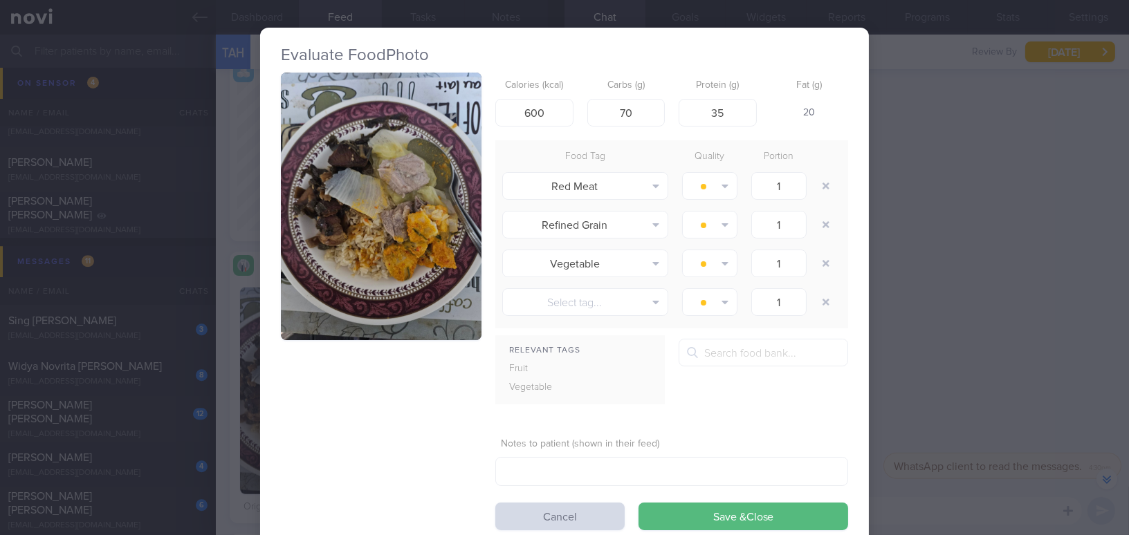
click at [349, 232] on button "button" at bounding box center [381, 207] width 201 height 268
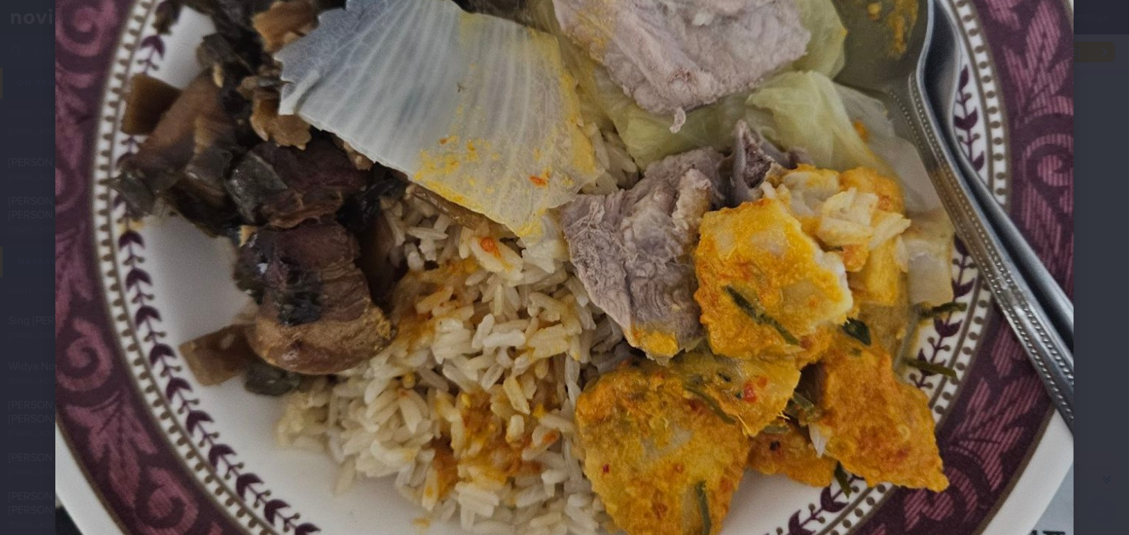
scroll to position [629, 0]
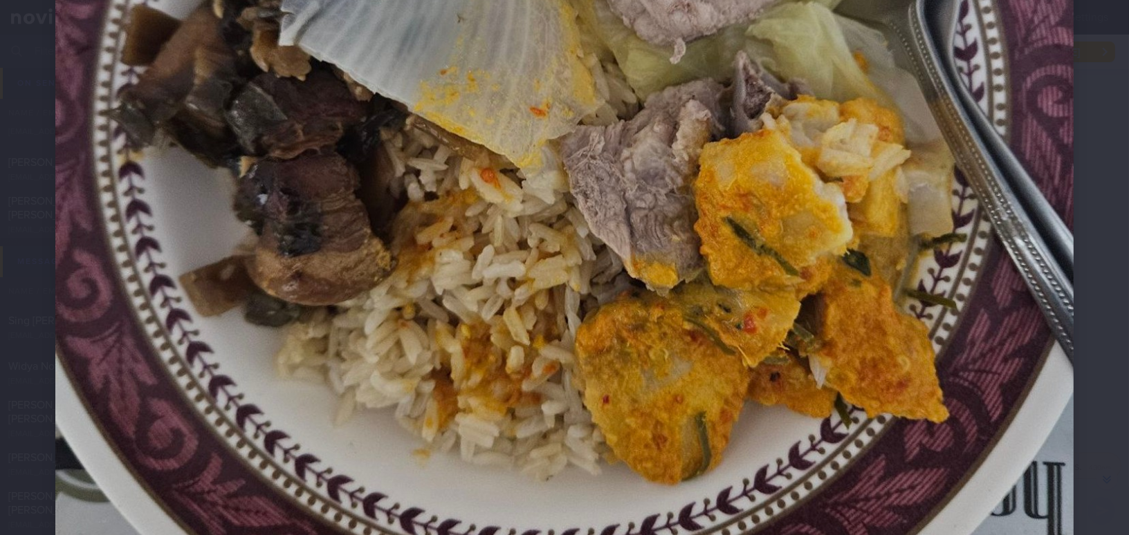
click at [838, 363] on img at bounding box center [564, 106] width 1018 height 1358
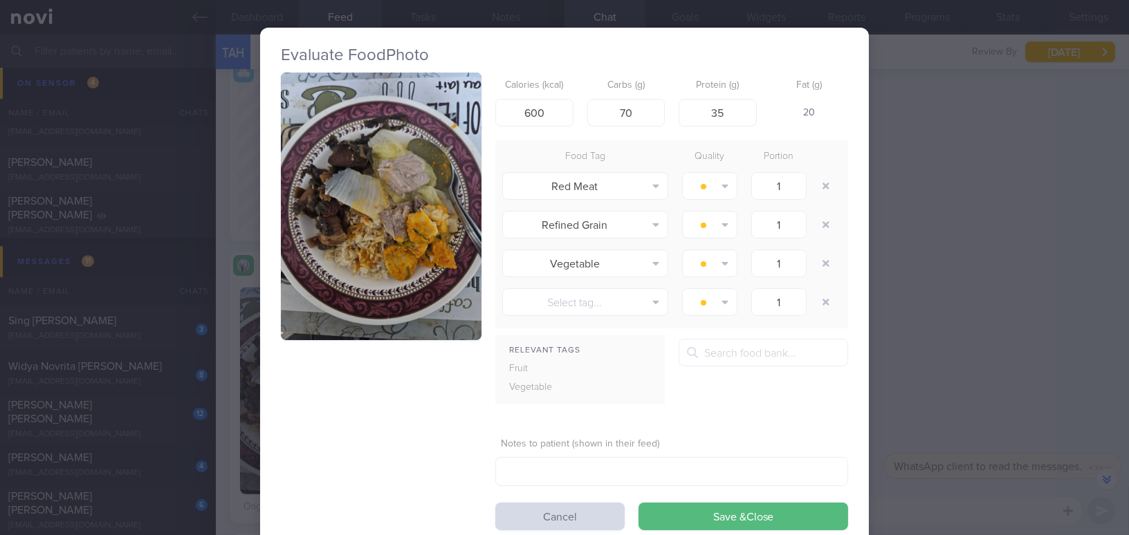
click at [979, 424] on div "Evaluate Food Photo Calories (kcal) 600 Carbs (g) 70 Protein (g) 35 Fat (g) 20 …" at bounding box center [564, 267] width 1129 height 535
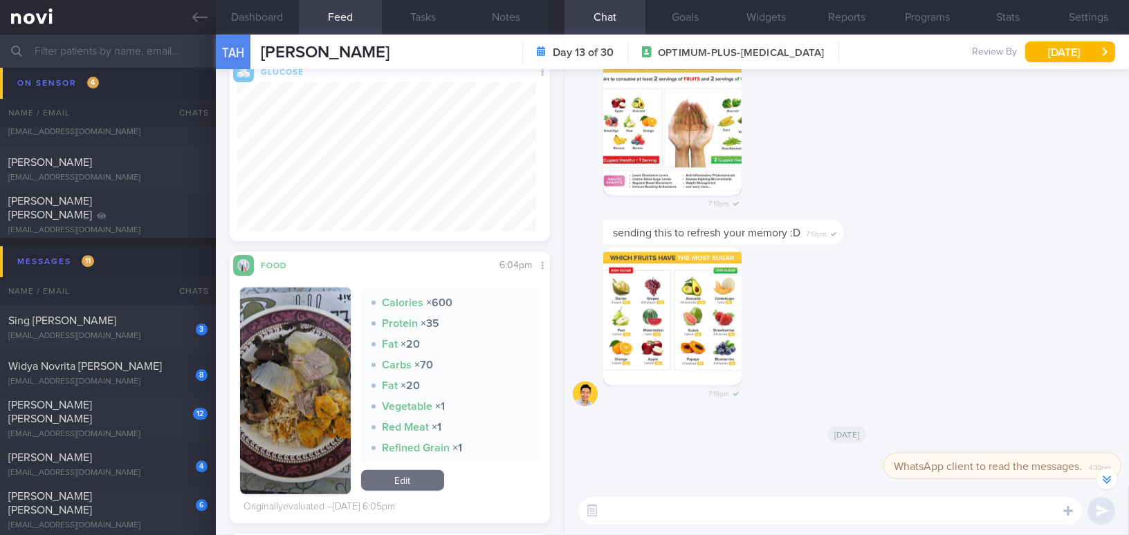
click at [906, 508] on textarea at bounding box center [830, 511] width 504 height 28
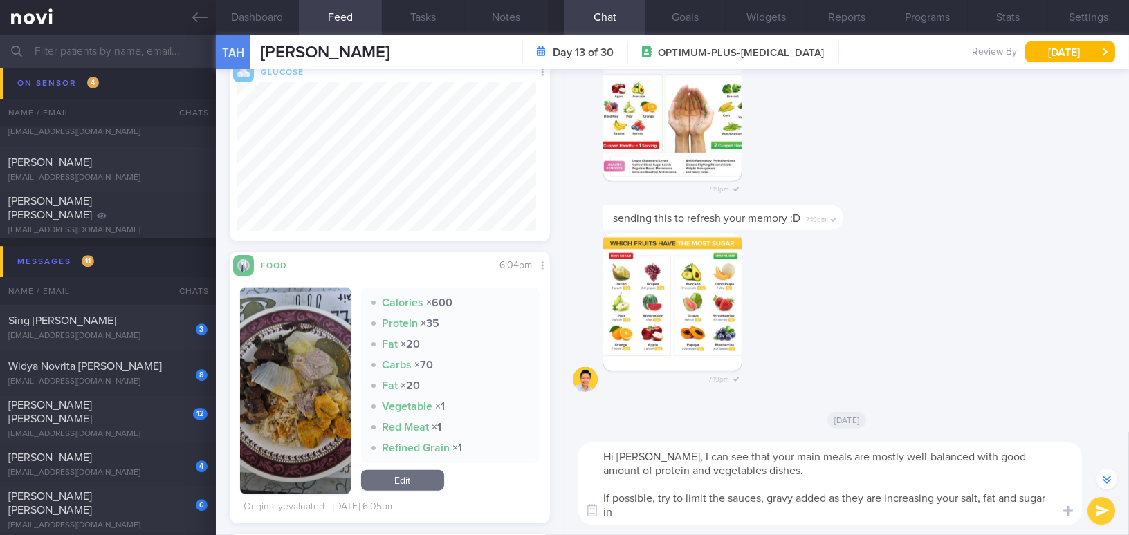
scroll to position [-131, 0]
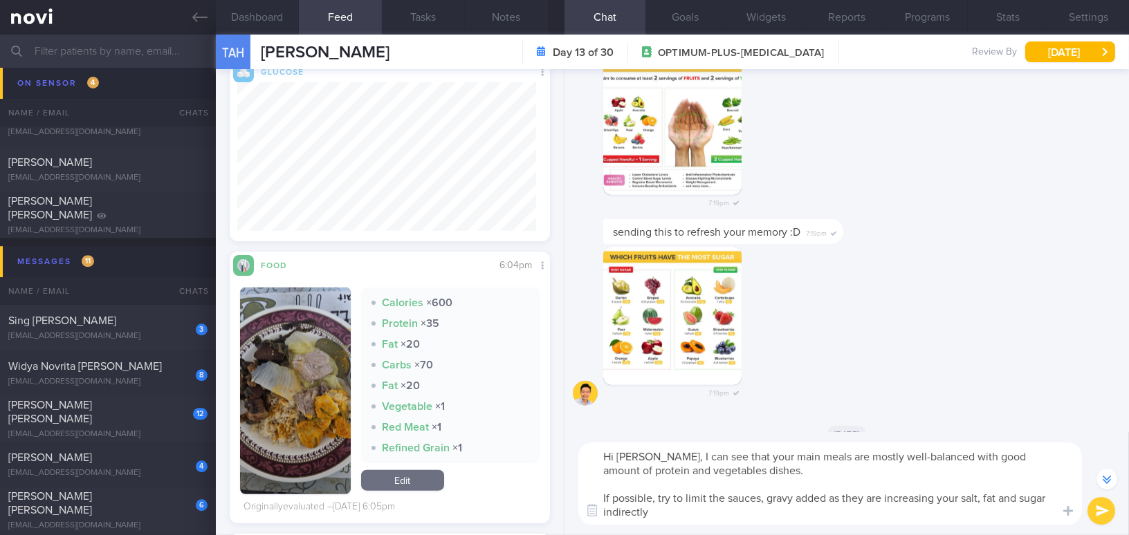
drag, startPoint x: 868, startPoint y: 498, endPoint x: 937, endPoint y: 494, distance: 69.3
click at [937, 494] on textarea "Hi Mr Tan, I can see that your main meals are mostly well-balanced with good am…" at bounding box center [830, 484] width 504 height 82
click at [1042, 499] on textarea "Hi Mr Tan, I can see that your main meals are mostly well-balanced with good am…" at bounding box center [830, 484] width 504 height 82
click at [680, 514] on textarea "Hi Mr Tan, I can see that your main meals are mostly well-balanced with good am…" at bounding box center [830, 484] width 504 height 82
drag, startPoint x: 653, startPoint y: 457, endPoint x: 796, endPoint y: 515, distance: 154.5
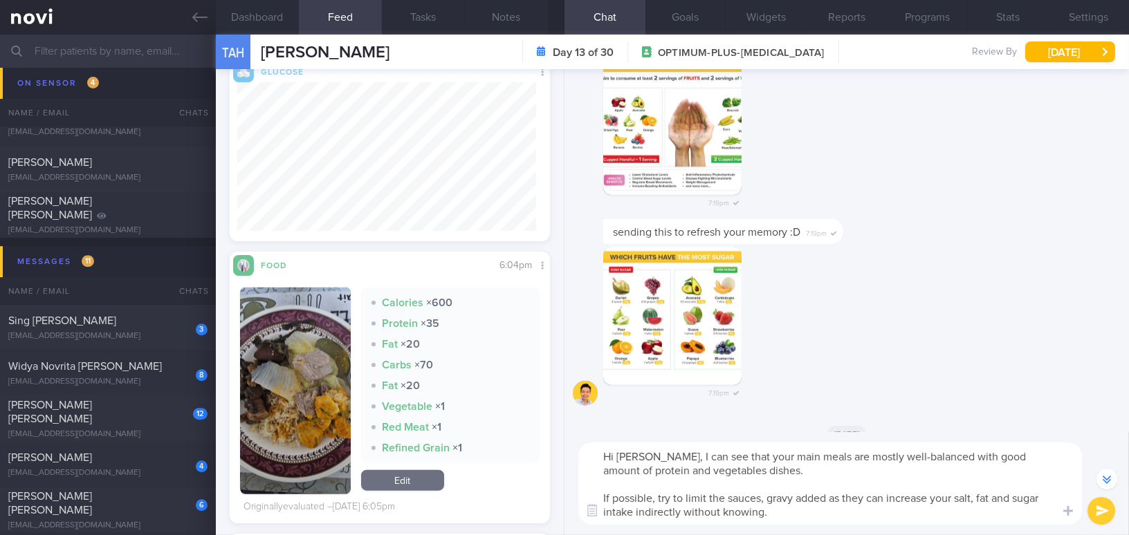
click at [796, 515] on textarea "Hi Mr Tan, I can see that your main meals are mostly well-balanced with good am…" at bounding box center [830, 484] width 504 height 82
click at [691, 463] on textarea "Hi Mr Tan, I can see that your main meals are mostly well-balanced with good am…" at bounding box center [830, 484] width 504 height 82
drag, startPoint x: 654, startPoint y: 455, endPoint x: 796, endPoint y: 524, distance: 157.8
click at [796, 524] on textarea "Hi Mr Tan, I can see that your main meals are mostly well-balanced with good am…" at bounding box center [830, 484] width 504 height 82
paste textarea ", with a good amount of protein and vegetable dishes. If possible, try to limit…"
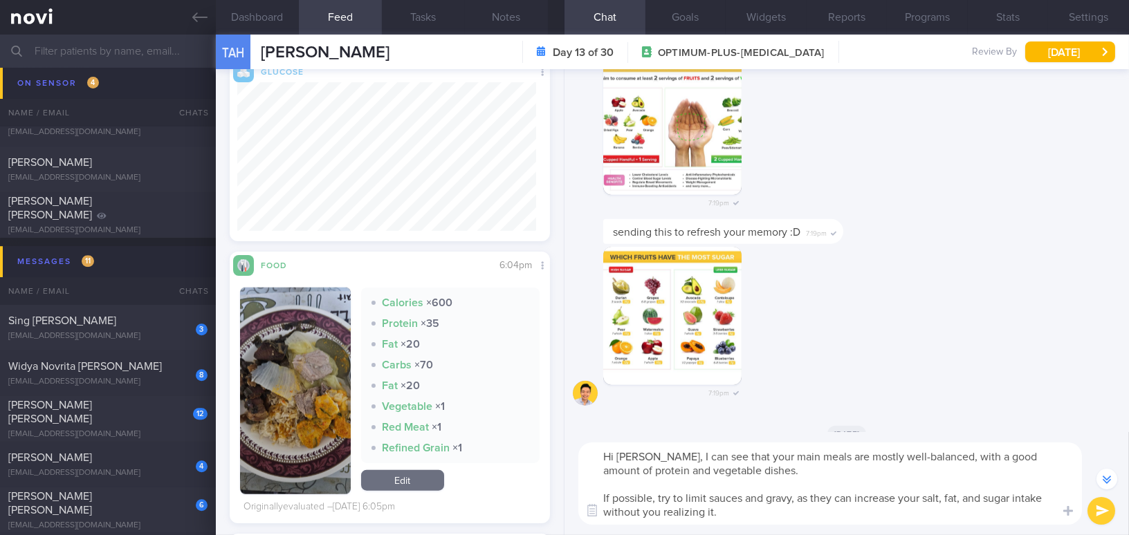
click at [772, 464] on textarea "Hi Mr Tan, I can see that your main meals are mostly well-balanced, with a good…" at bounding box center [830, 484] width 504 height 82
click at [961, 498] on textarea "Hi Mr Tan, I can see that your main meals are mostly well-balanced, with a good…" at bounding box center [830, 484] width 504 height 82
type textarea "Hi Mr Tan, I can see that your main meals are mostly well-balanced, with a good…"
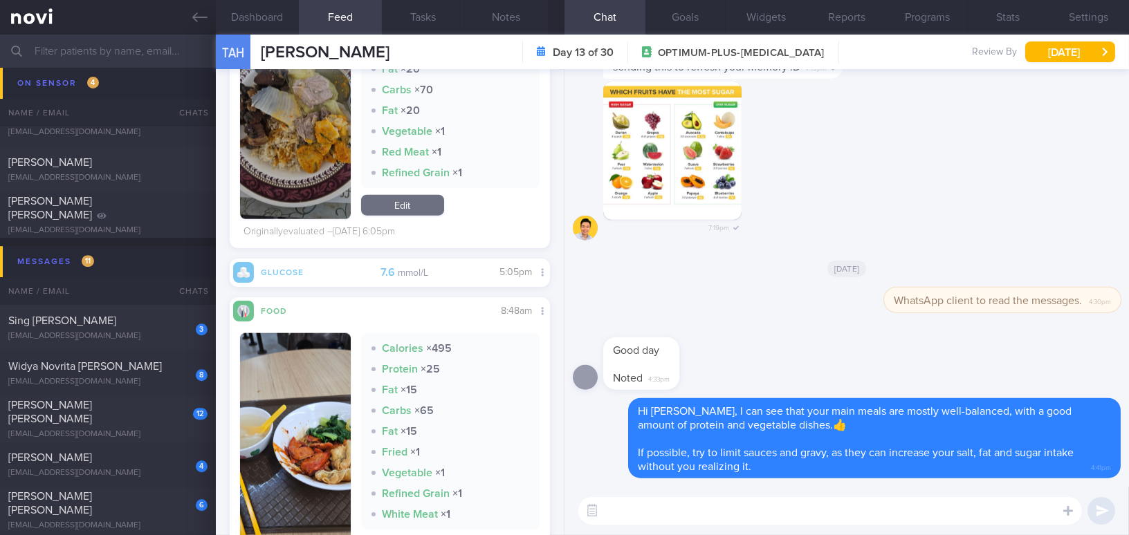
scroll to position [3431, 0]
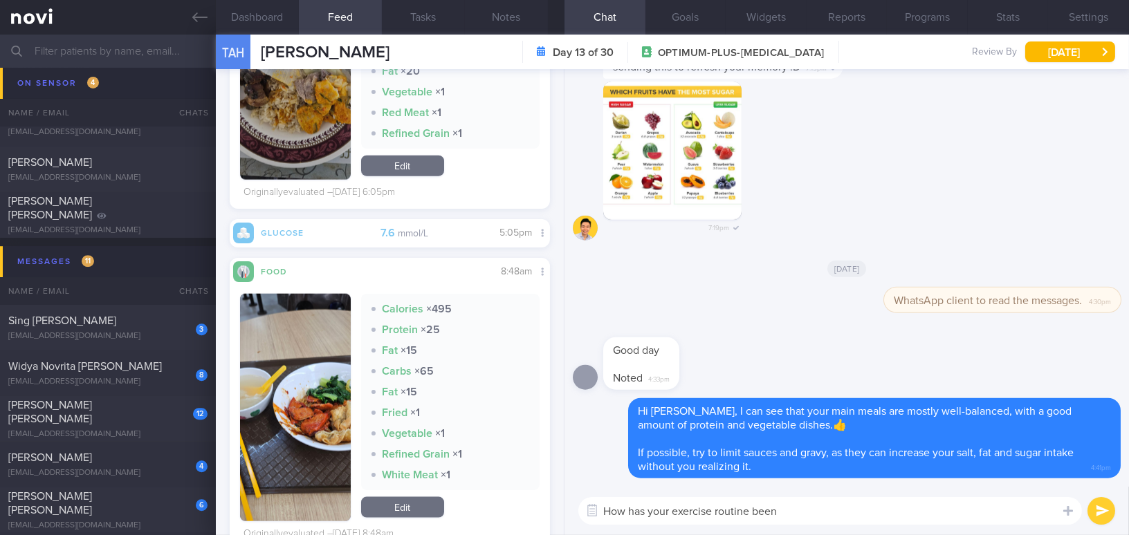
type textarea "How has your exercise routine been?"
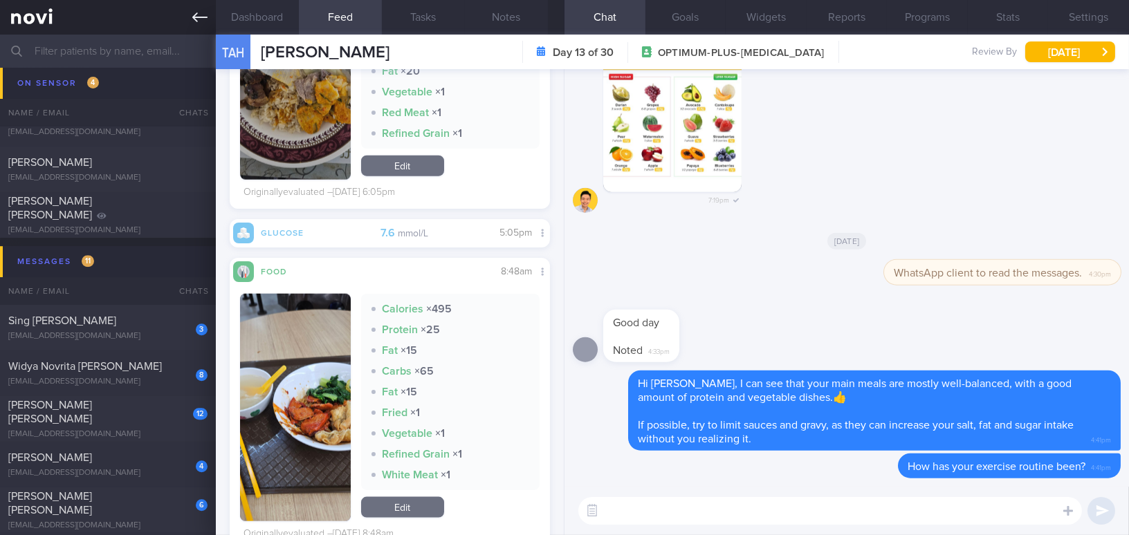
click at [198, 19] on icon at bounding box center [199, 17] width 15 height 15
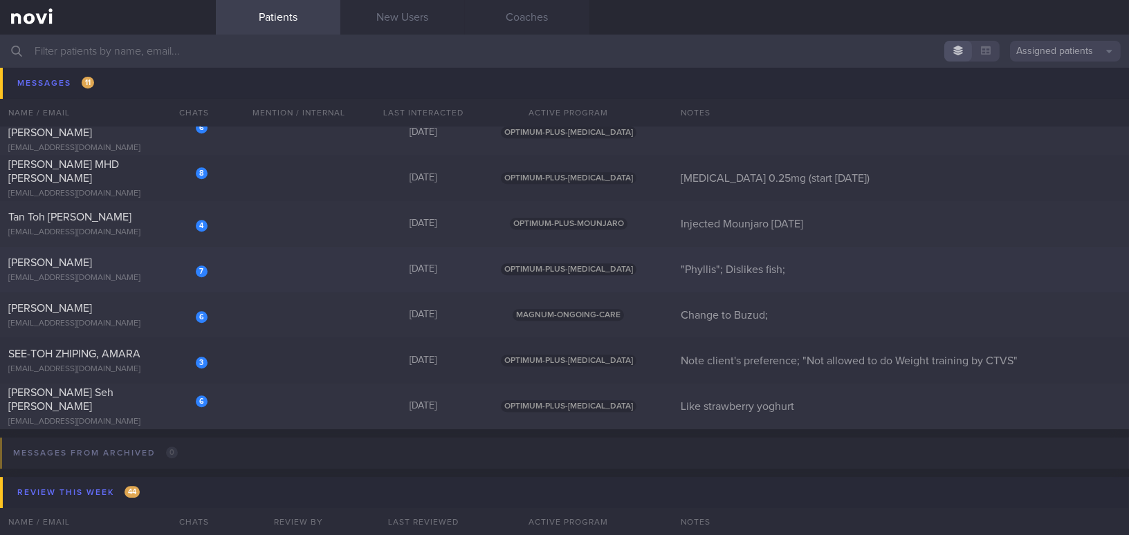
scroll to position [7736, 0]
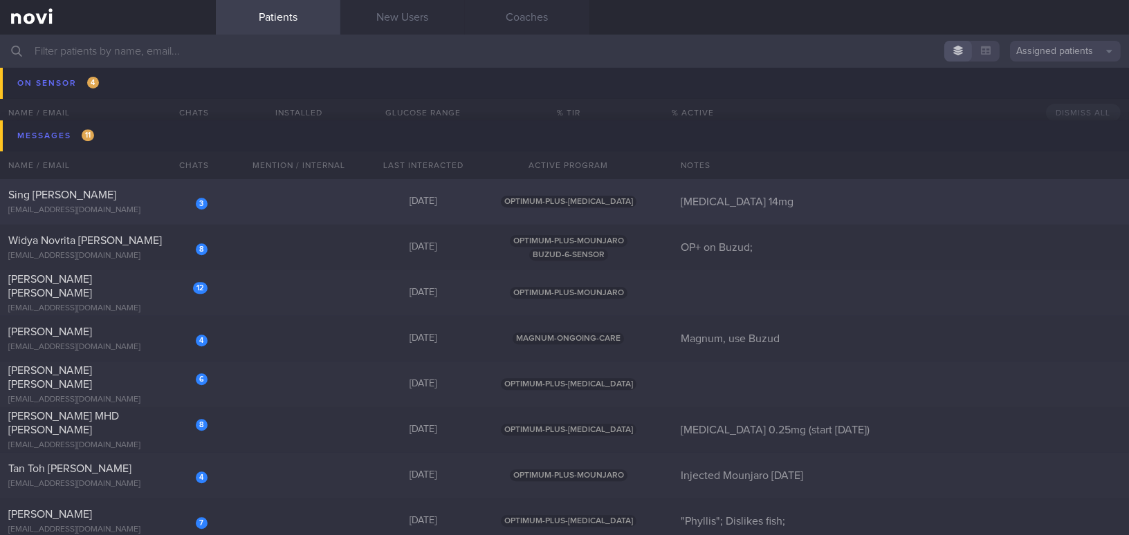
click at [105, 201] on div "3 Sing Geok Wei 9bgkdmyf2z@privaterelay.appleid.com" at bounding box center [108, 202] width 216 height 28
select select "8"
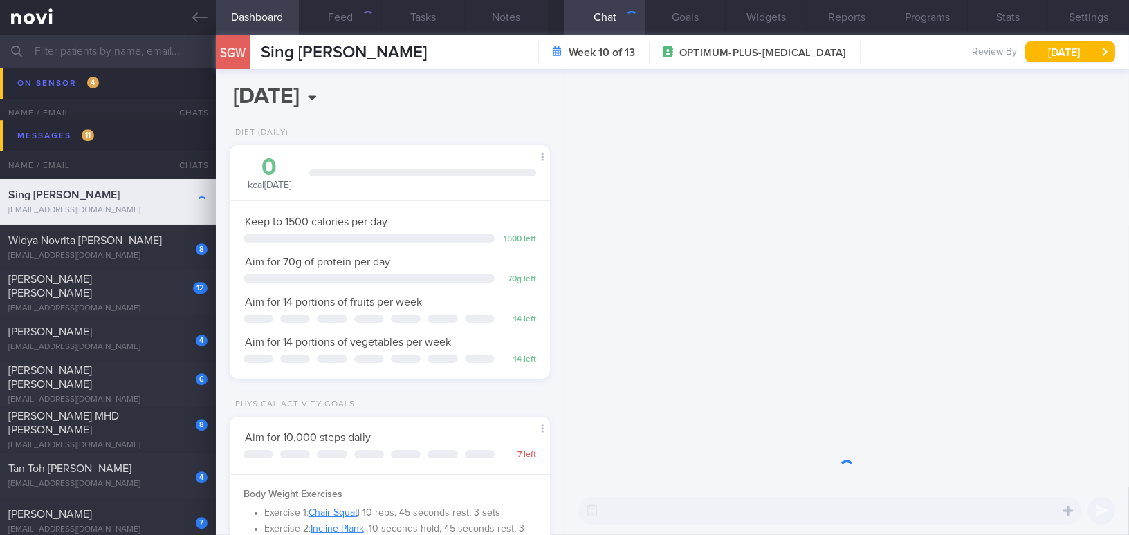
scroll to position [163, 286]
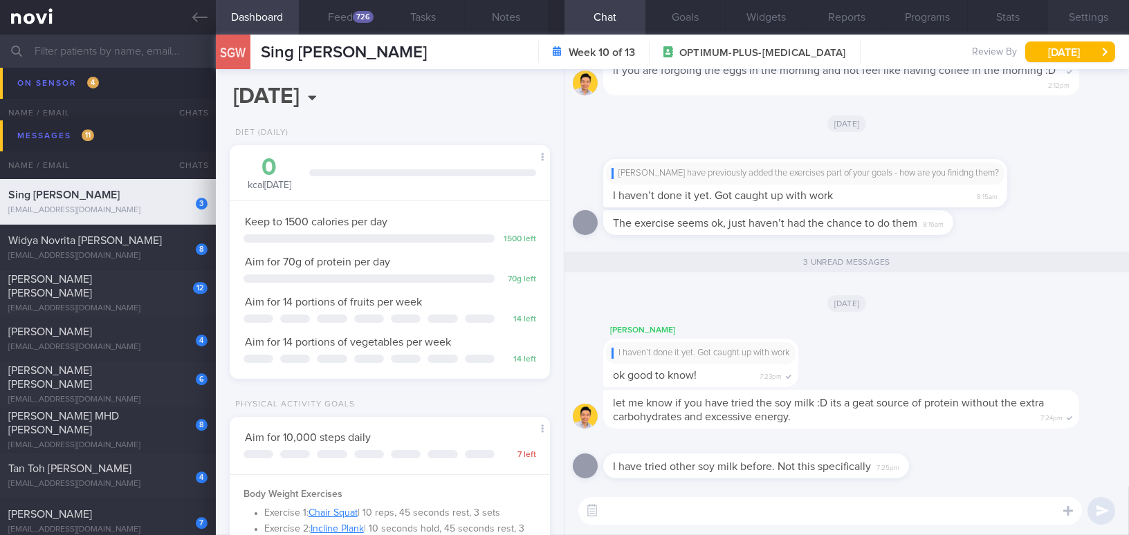
click at [1081, 11] on button "Settings" at bounding box center [1088, 17] width 81 height 35
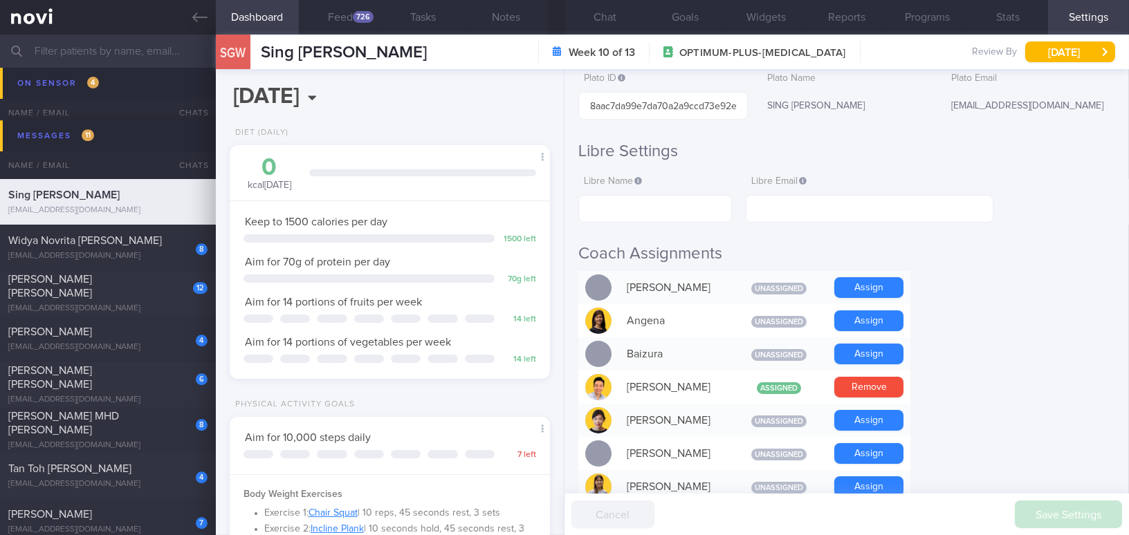
scroll to position [251, 0]
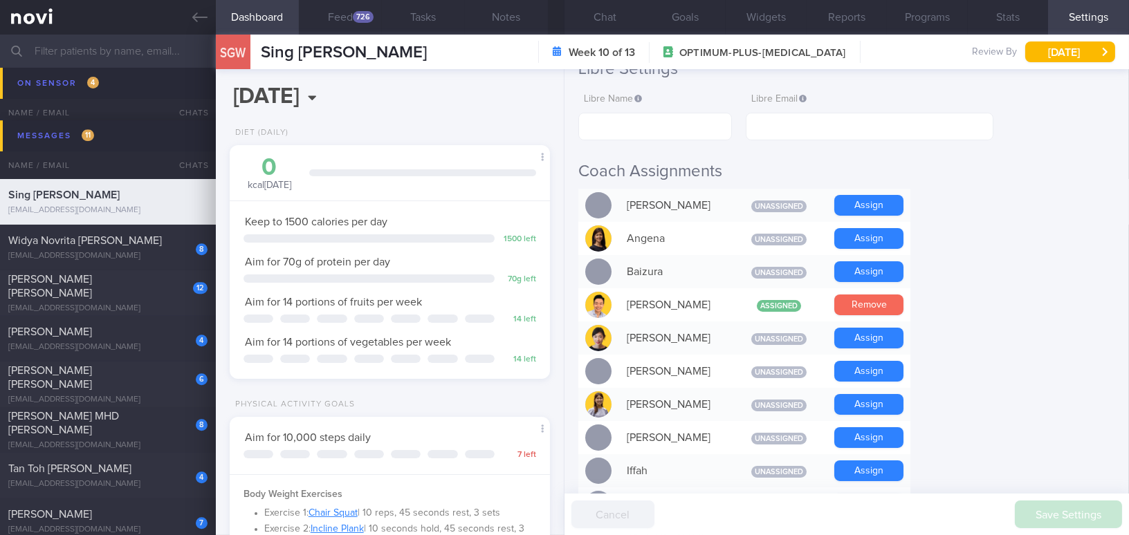
click at [891, 302] on button "Remove" at bounding box center [868, 305] width 69 height 21
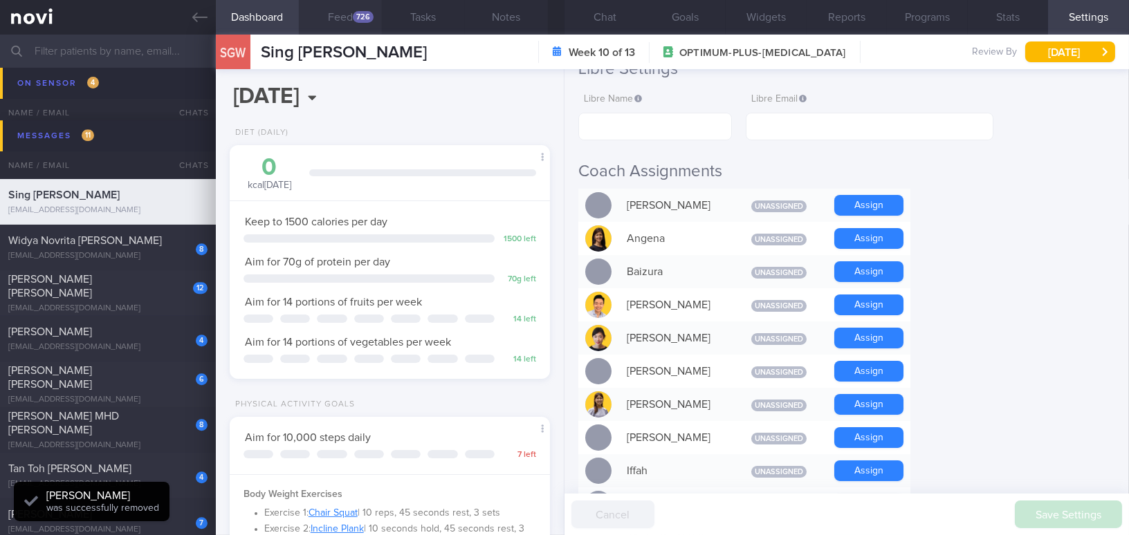
click at [355, 10] on button "Feed 726" at bounding box center [340, 17] width 83 height 35
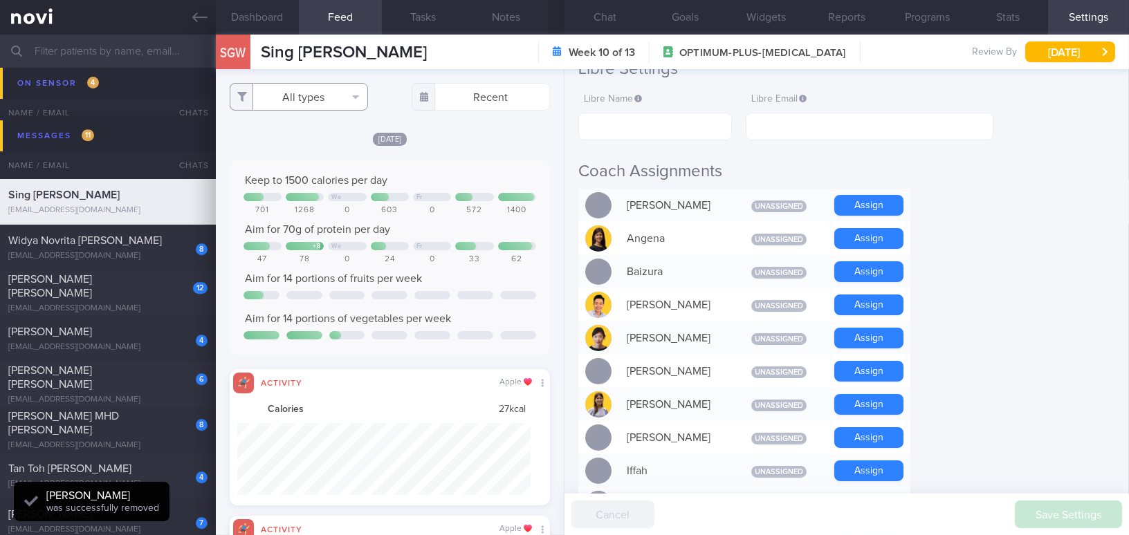
click at [288, 91] on button "All types" at bounding box center [299, 97] width 138 height 28
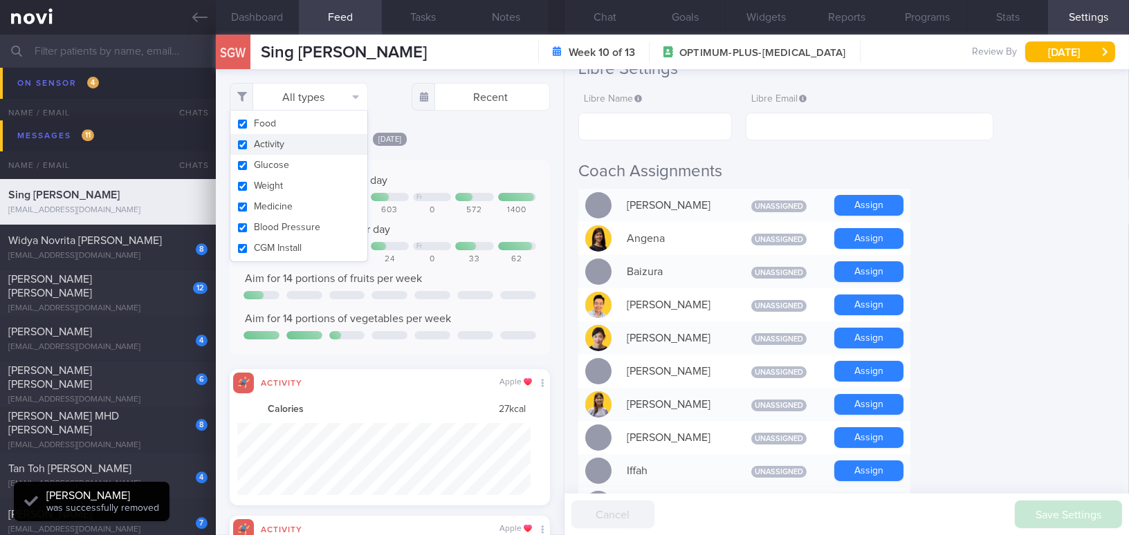
click at [240, 146] on button "Activity" at bounding box center [298, 144] width 137 height 21
checkbox input "false"
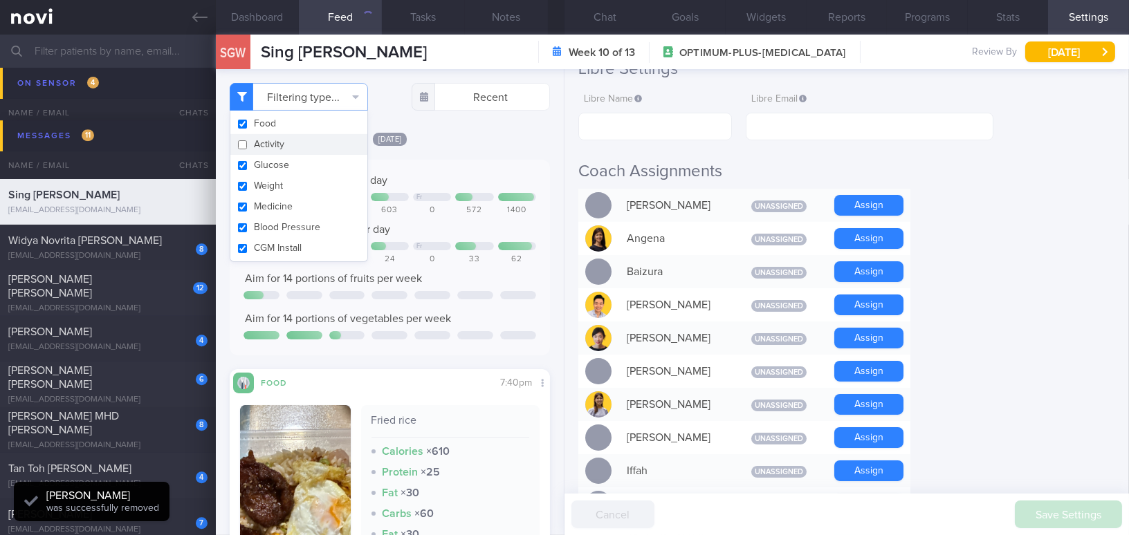
click at [481, 142] on div "[DATE]" at bounding box center [390, 138] width 320 height 15
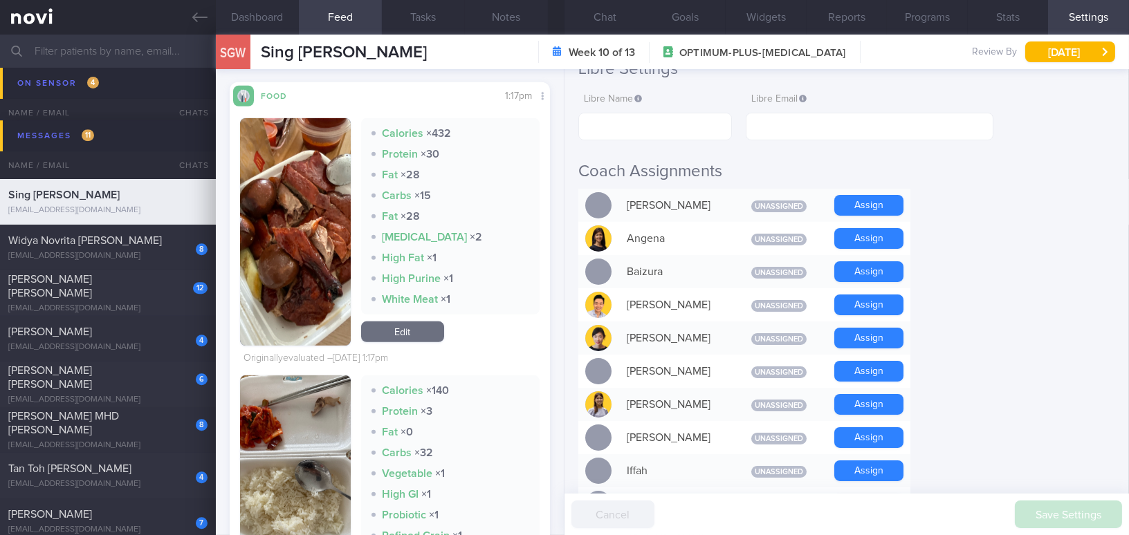
scroll to position [1635, 0]
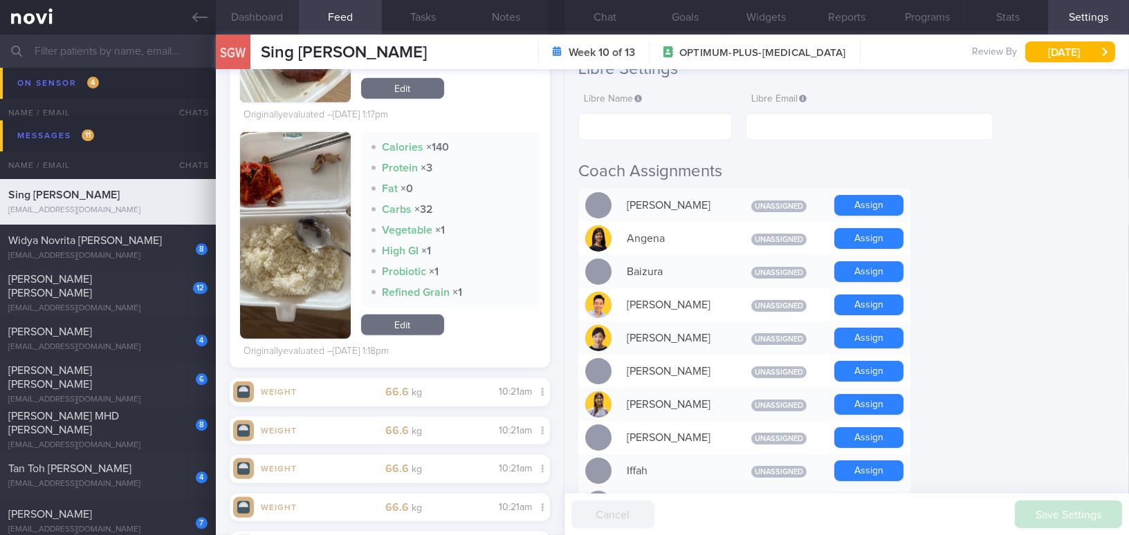
click at [257, 17] on button "Dashboard" at bounding box center [257, 17] width 83 height 35
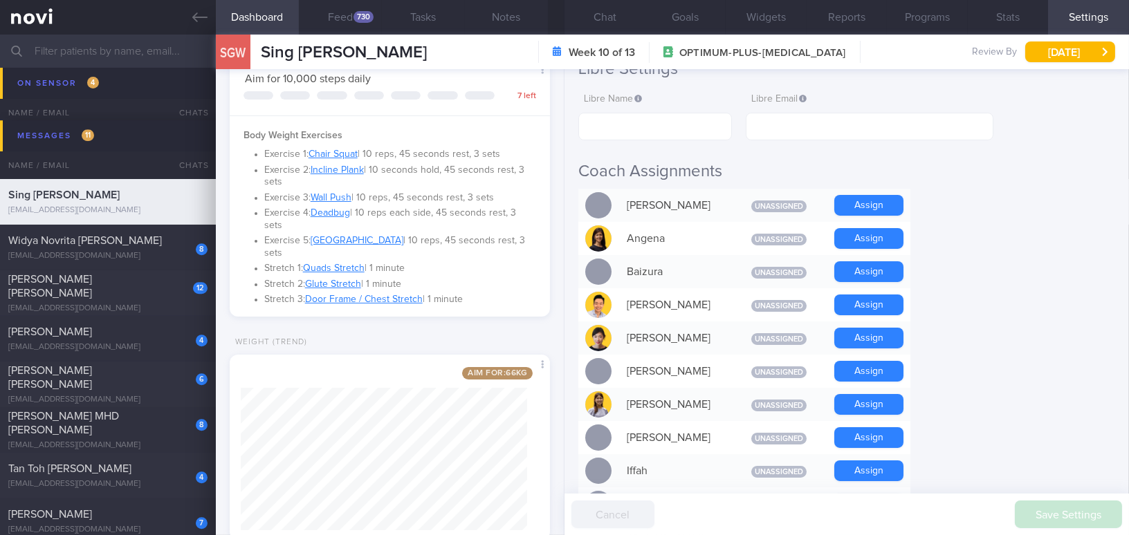
scroll to position [386, 0]
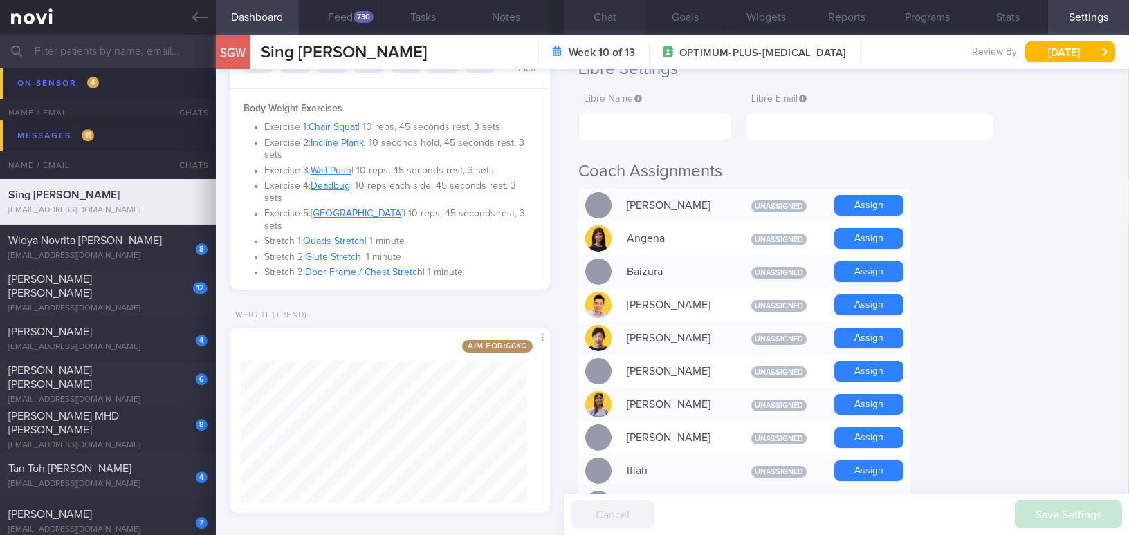
click at [615, 25] on button "Chat" at bounding box center [605, 17] width 81 height 35
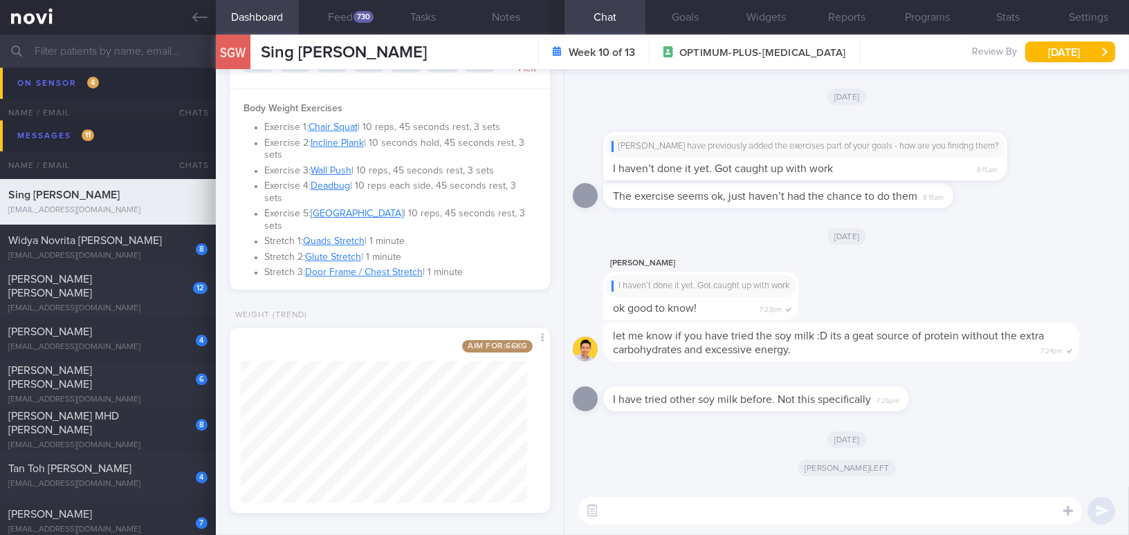
click at [711, 515] on textarea at bounding box center [830, 511] width 504 height 28
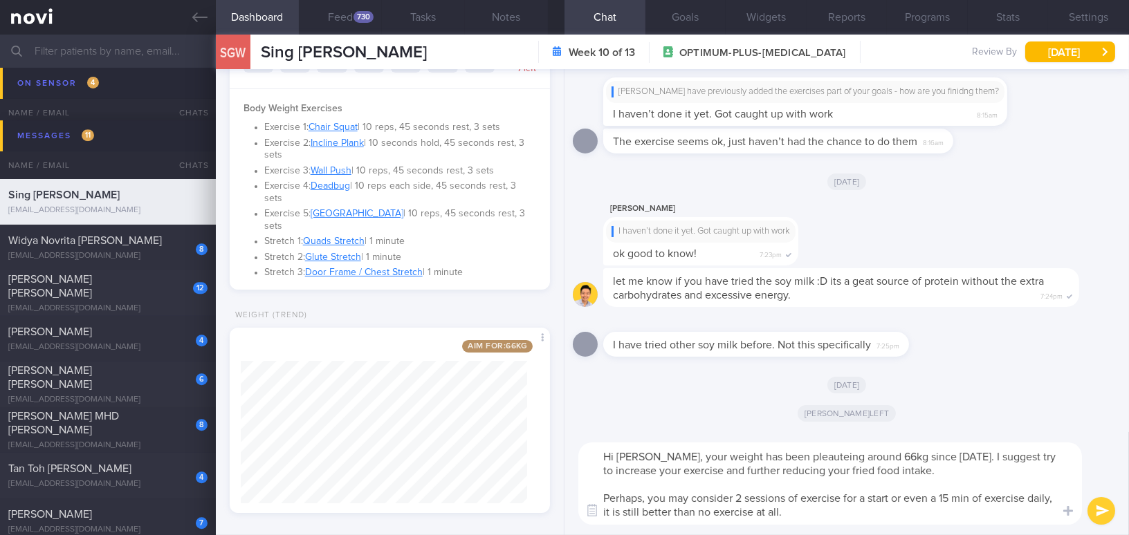
drag, startPoint x: 667, startPoint y: 456, endPoint x: 811, endPoint y: 515, distance: 156.3
click at [811, 515] on textarea "Hi Geok Wei, your weight has been pleauteing around 66kg since July 2025. I sug…" at bounding box center [830, 484] width 504 height 82
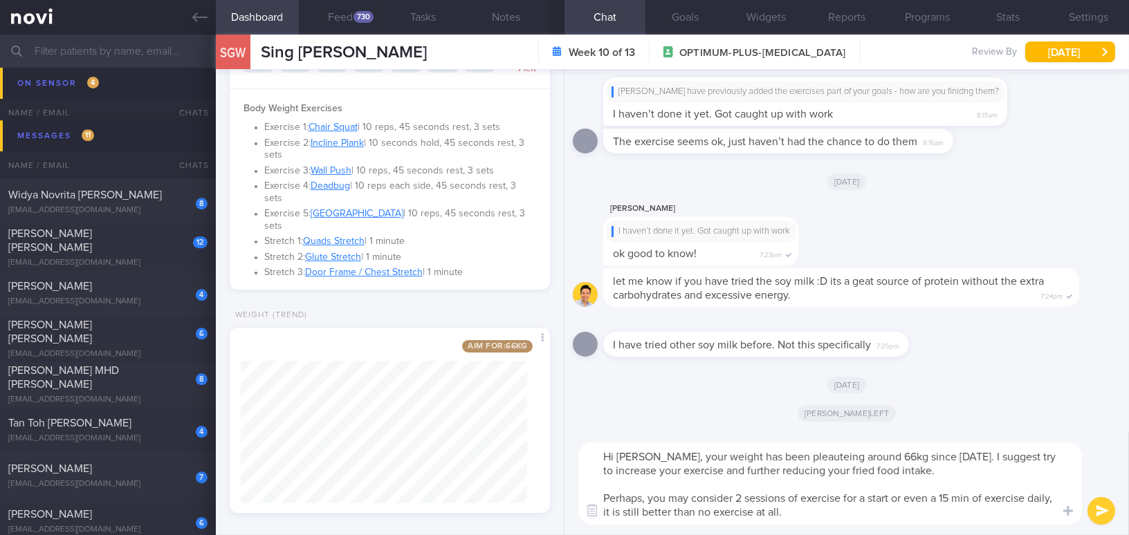
click at [703, 484] on textarea "Hi Geok Wei, your weight has been pleauteing around 66kg since July 2025. I sug…" at bounding box center [830, 484] width 504 height 82
drag, startPoint x: 670, startPoint y: 459, endPoint x: 854, endPoint y: 511, distance: 191.0
click at [854, 511] on textarea "Hi Geok Wei, your weight has been pleauteing around 66kg since July 2025. I sug…" at bounding box center [830, 484] width 504 height 82
paste textarea "Your weight has been plateauing around 66 kg since July 2025. I suggest trying …"
click at [679, 454] on textarea "Hi Geok Wei, Your weight has been plateauing around 66 kg since July 2025. I su…" at bounding box center [830, 484] width 504 height 82
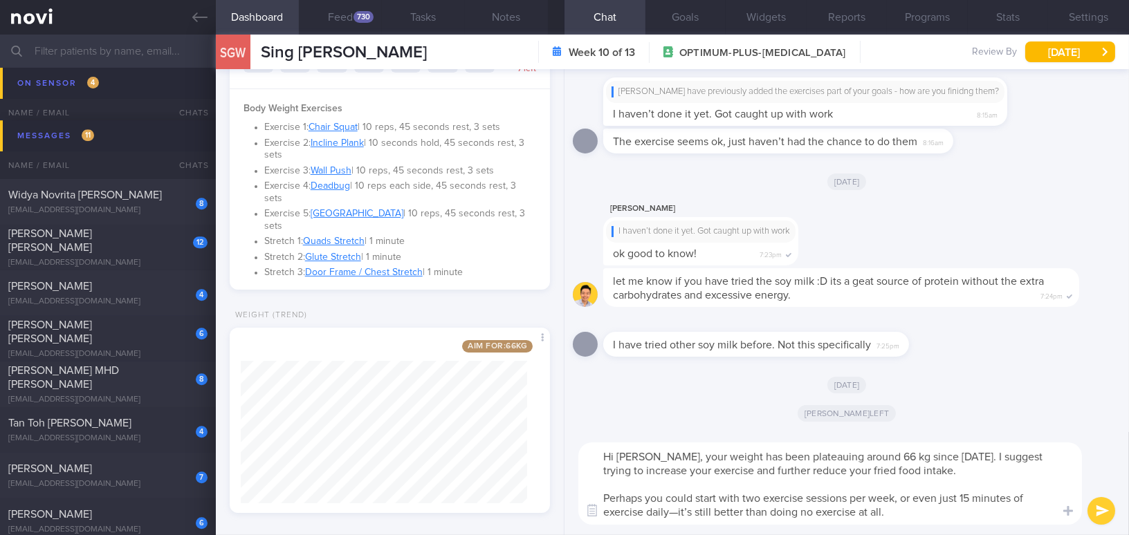
click at [883, 454] on textarea "Hi Geok Wei, your weight has been plateauing around 66 kg since July 2025. I su…" at bounding box center [830, 484] width 504 height 82
drag, startPoint x: 742, startPoint y: 498, endPoint x: 760, endPoint y: 501, distance: 17.5
click at [760, 501] on textarea "Hi Geok Wei, your weight has been plateauing around 66kg since July 2025. I sug…" at bounding box center [830, 484] width 504 height 82
click at [1001, 497] on textarea "Hi Geok Wei, your weight has been plateauing around 66kg since July 2025. I sug…" at bounding box center [830, 484] width 504 height 82
click at [635, 511] on textarea "Hi Geok Wei, your weight has been plateauing around 66kg since July 2025. I sug…" at bounding box center [830, 484] width 504 height 82
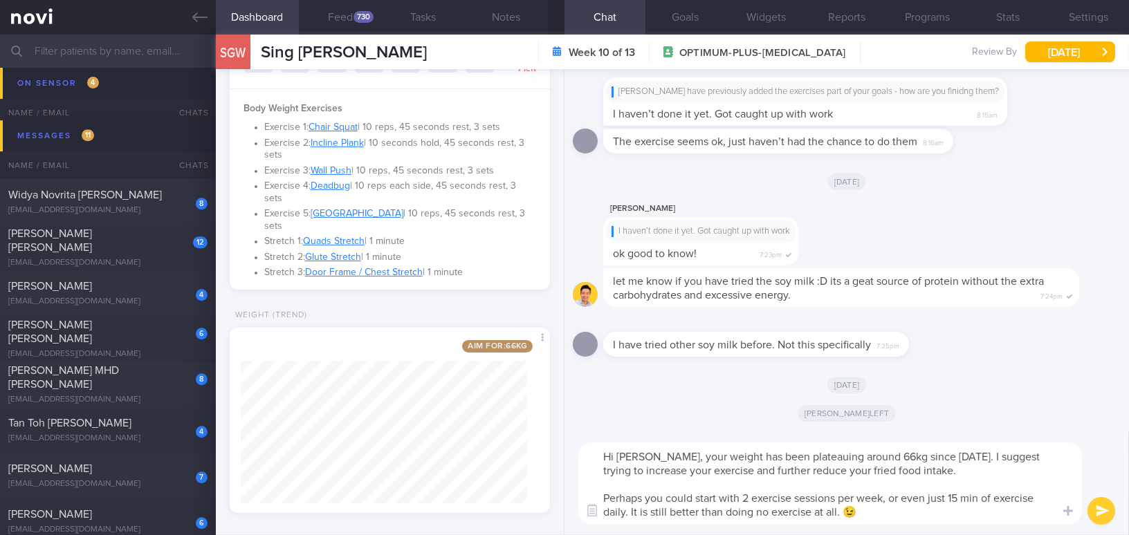
type textarea "Hi Geok Wei, your weight has been plateauing around 66kg since July 2025. I sug…"
click at [1107, 512] on button "submit" at bounding box center [1102, 511] width 28 height 28
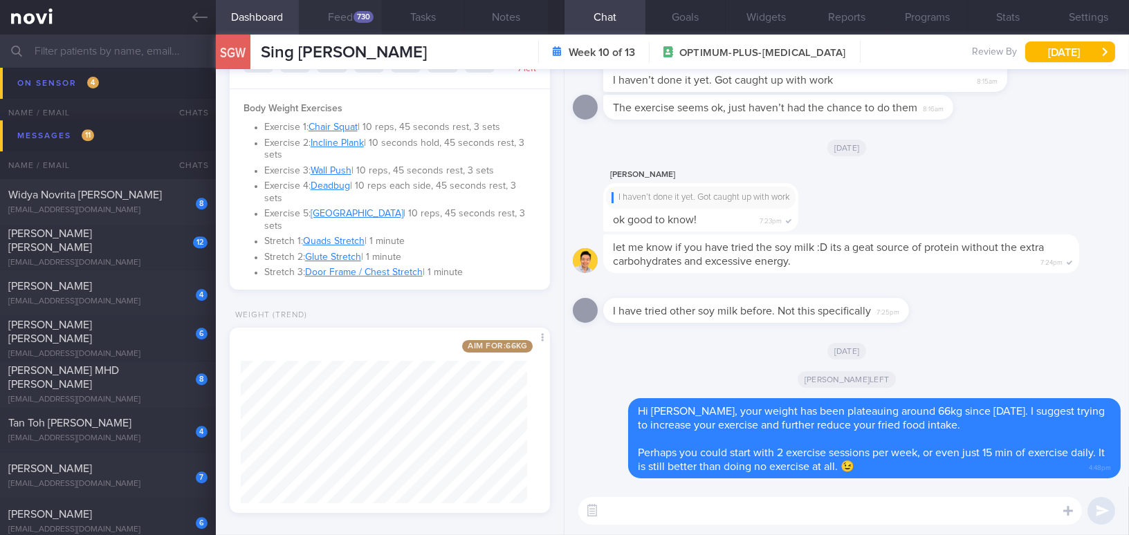
click at [349, 15] on button "Feed 730" at bounding box center [340, 17] width 83 height 35
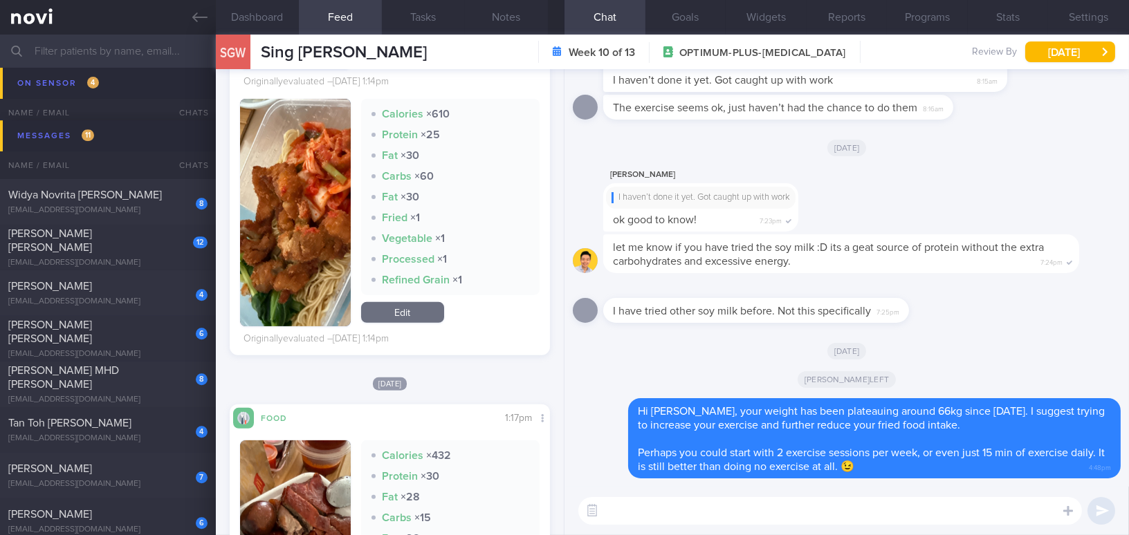
scroll to position [880, 0]
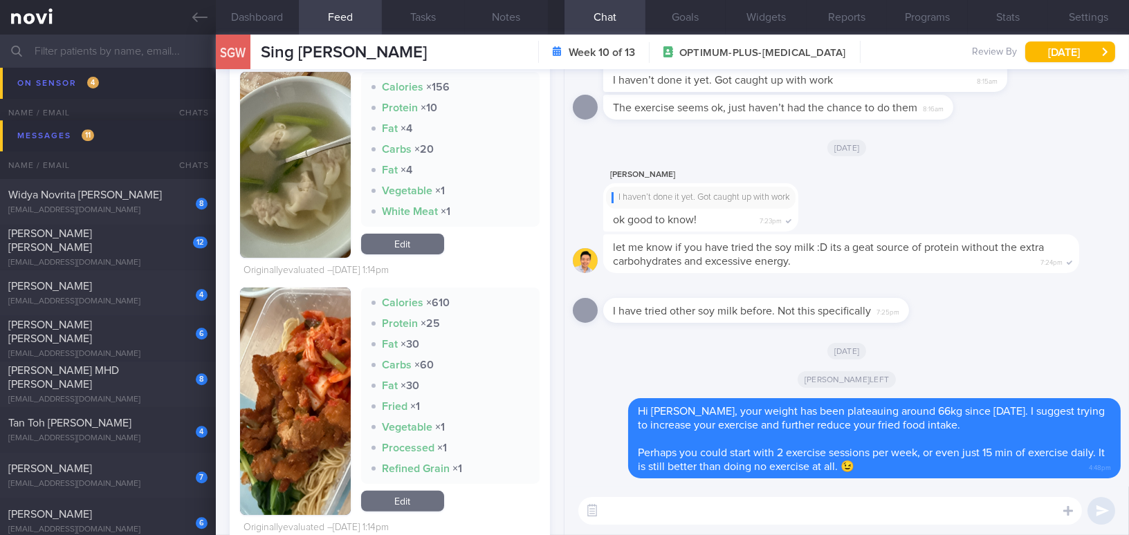
click at [306, 338] on img "button" at bounding box center [295, 402] width 111 height 228
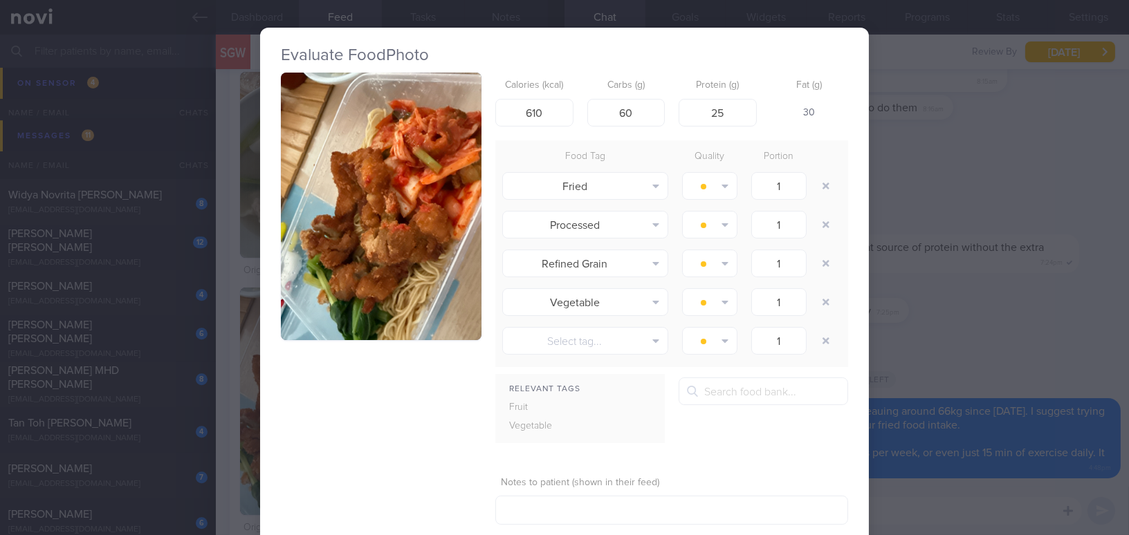
click at [314, 241] on button "button" at bounding box center [381, 207] width 201 height 268
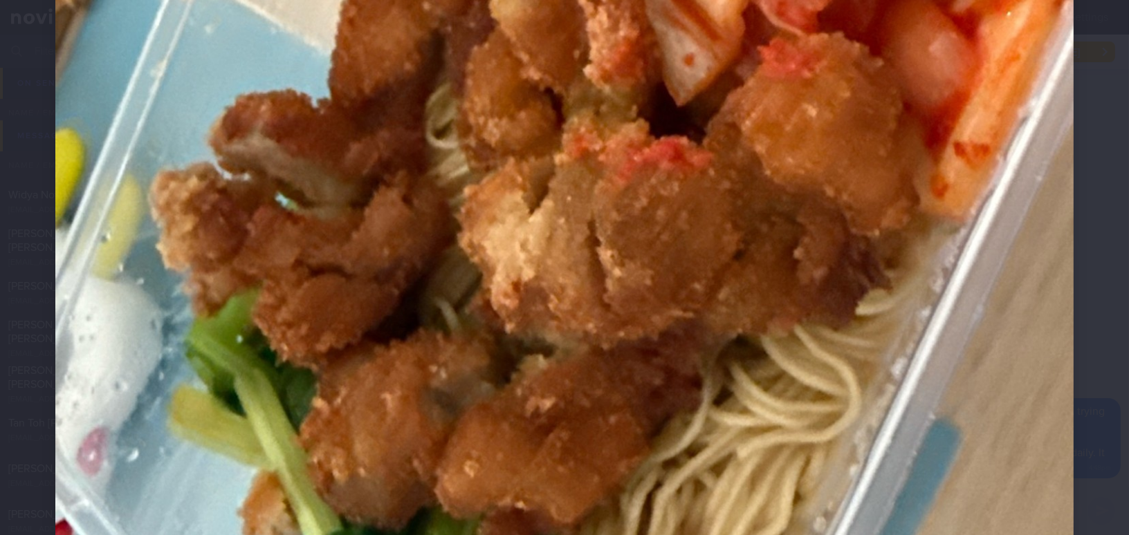
scroll to position [691, 0]
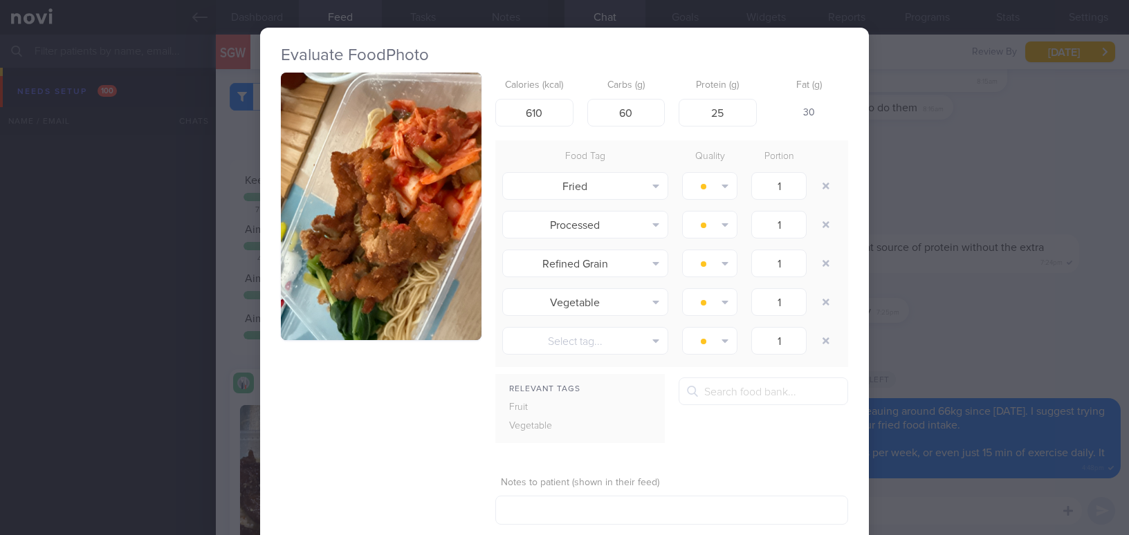
select select "8"
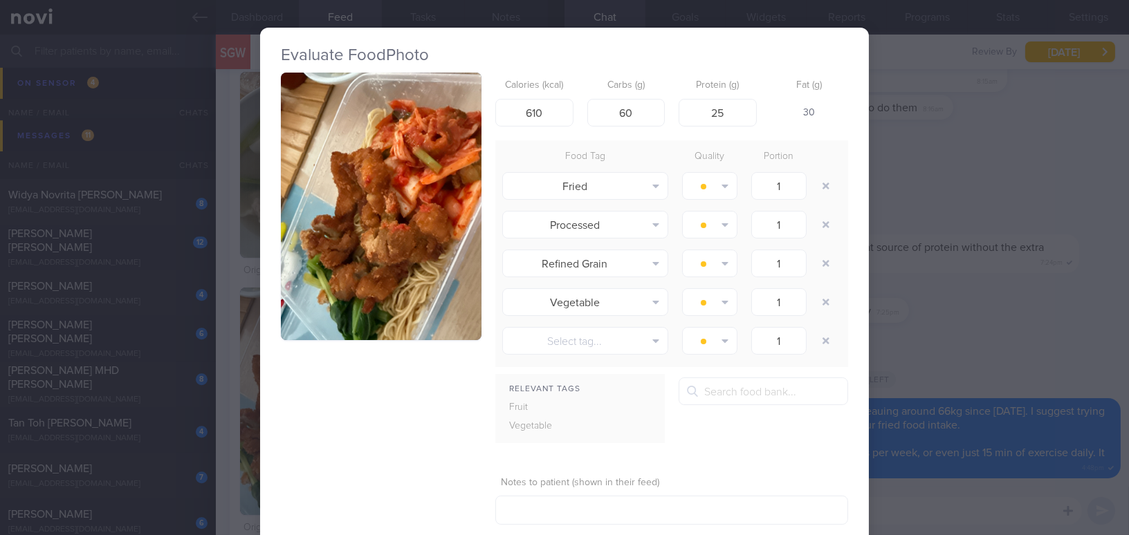
click at [970, 306] on div "Evaluate Food Photo Calories (kcal) 610 Carbs (g) 60 Protein (g) 25 Fat (g) 30 …" at bounding box center [564, 267] width 1129 height 535
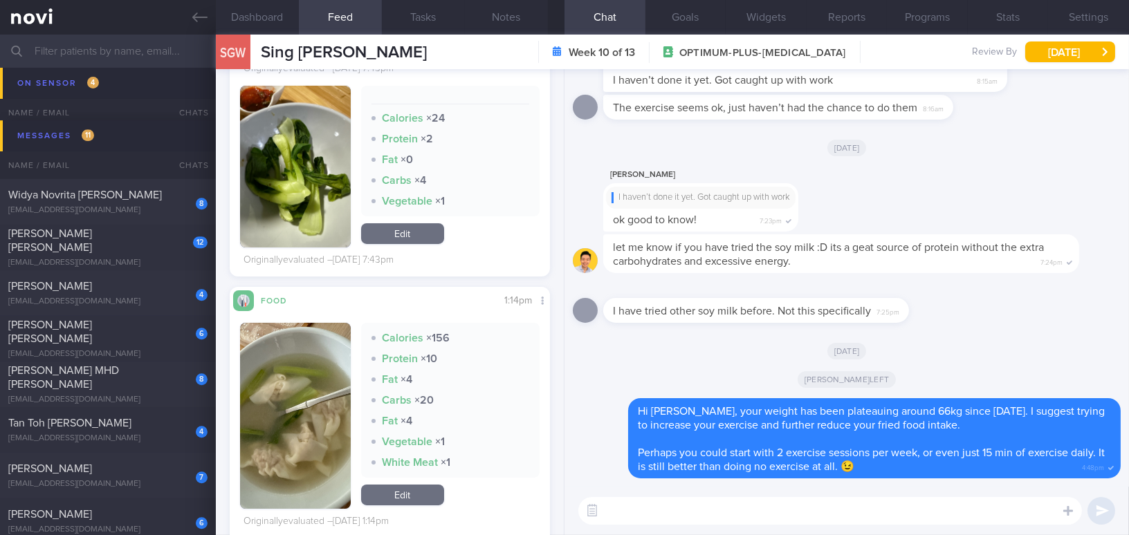
scroll to position [314, 0]
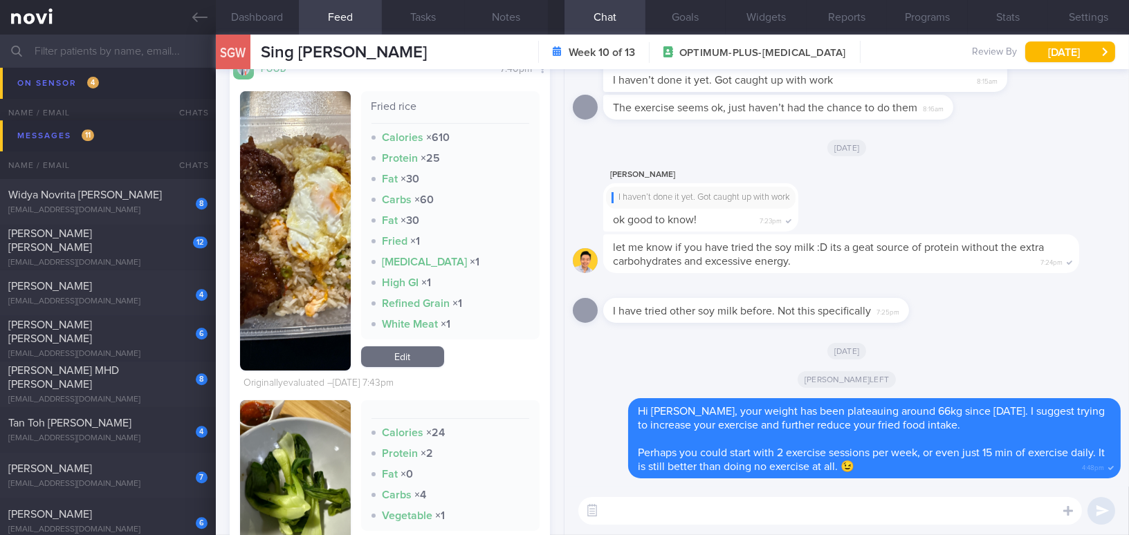
click at [710, 515] on textarea at bounding box center [830, 511] width 504 height 28
drag, startPoint x: 899, startPoint y: 514, endPoint x: 483, endPoint y: 486, distance: 416.7
click at [483, 486] on div "Dashboard Feed 730 Tasks Notes Chat Goals Widgets Reports Programs Stats Settin…" at bounding box center [672, 285] width 913 height 501
click at [886, 517] on textarea "I can still see the frequency of fried food quite regularly" at bounding box center [830, 511] width 504 height 28
drag, startPoint x: 888, startPoint y: 513, endPoint x: 515, endPoint y: 506, distance: 372.9
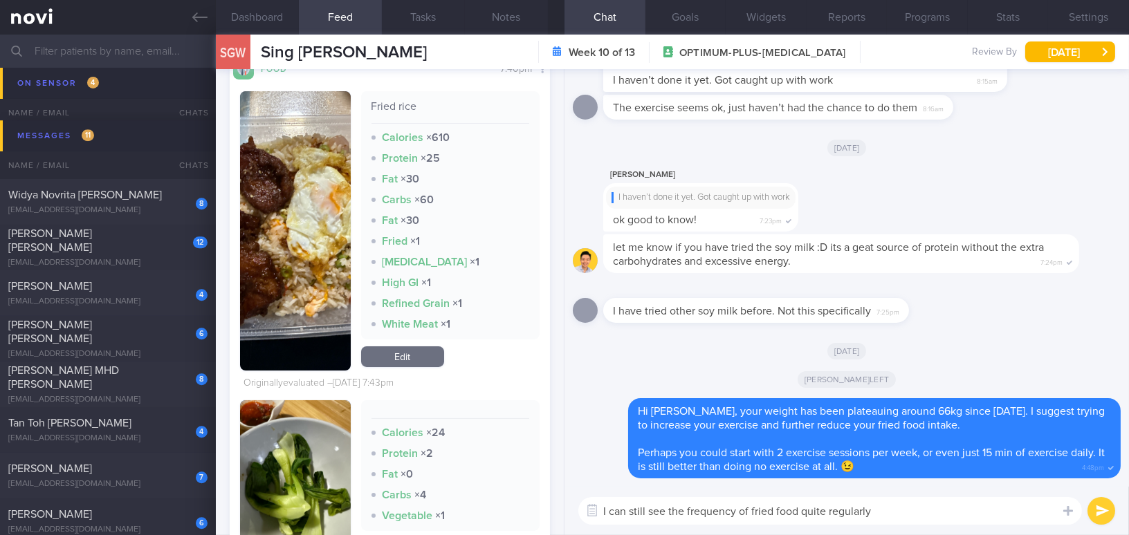
click at [515, 506] on div "Dashboard Feed 730 Tasks Notes Chat Goals Widgets Reports Programs Stats Settin…" at bounding box center [672, 285] width 913 height 501
paste textarea "notice fried food is still being eaten"
type textarea "I notice fried food is still being eaten quite regularly 😬"
click at [1102, 508] on button "submit" at bounding box center [1102, 511] width 28 height 28
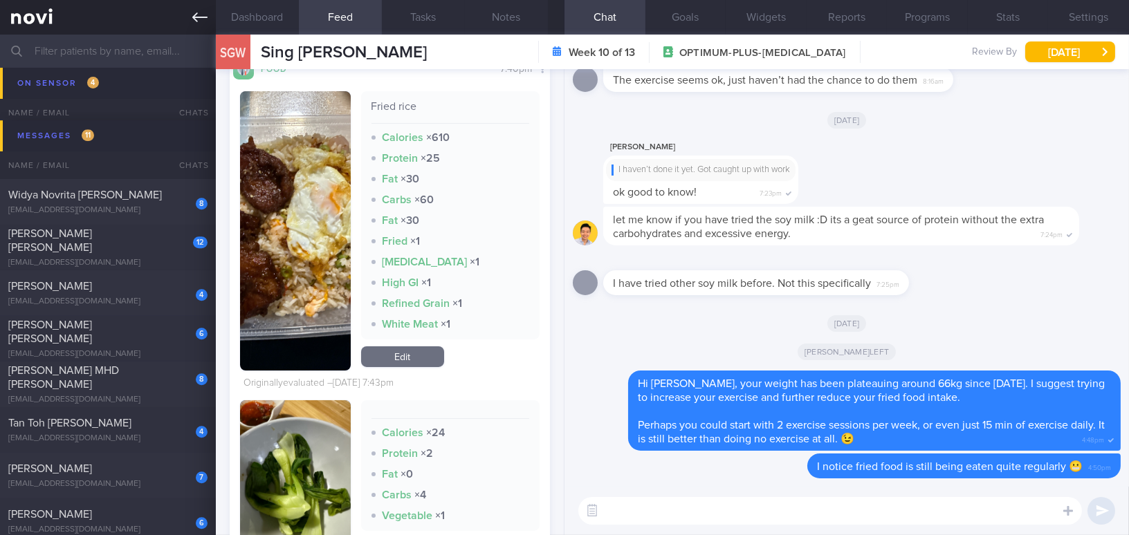
click at [199, 22] on icon at bounding box center [199, 17] width 15 height 15
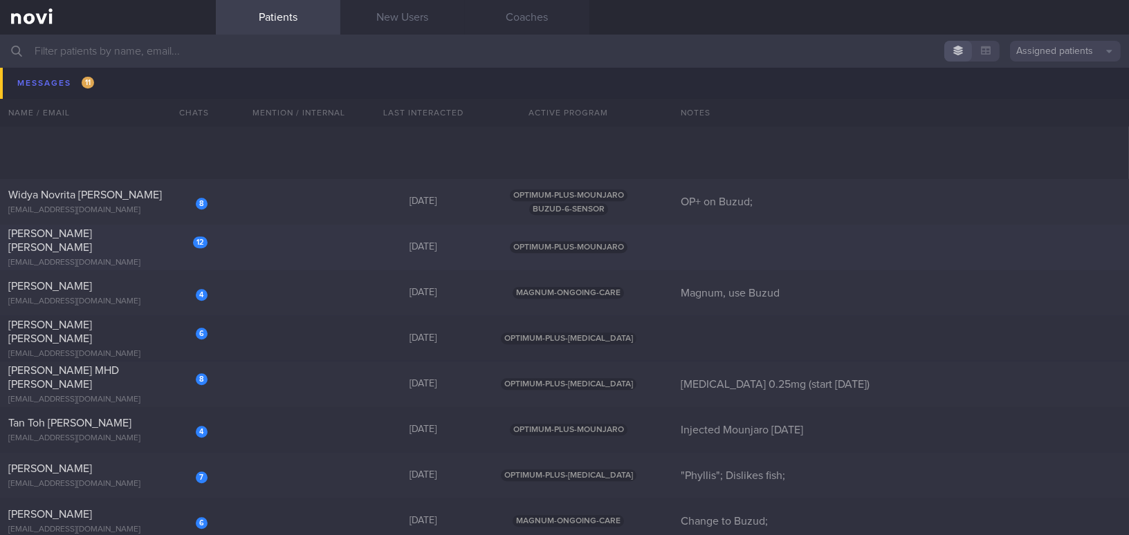
scroll to position [7988, 0]
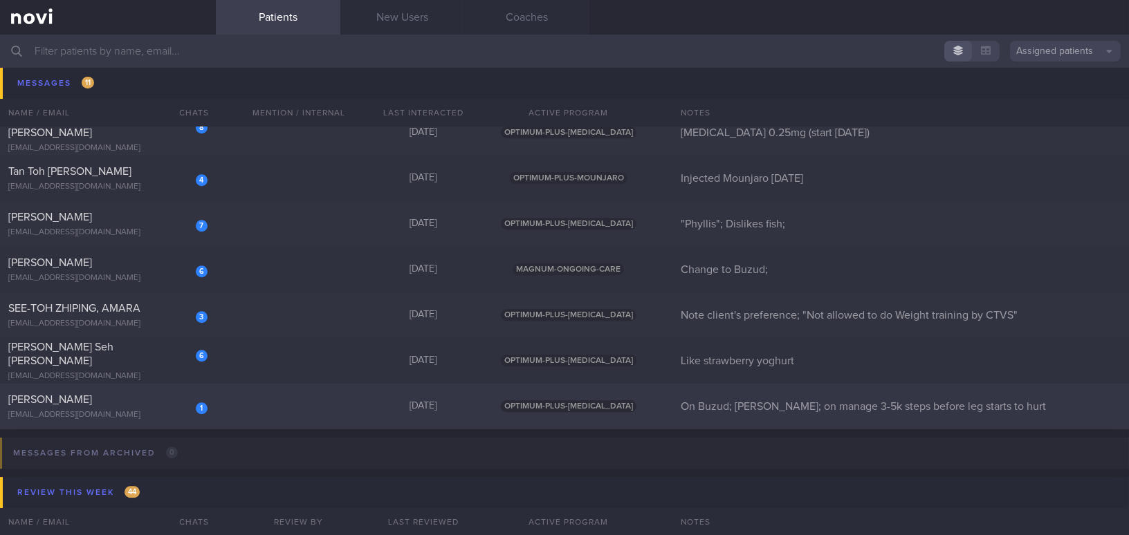
click at [114, 408] on div "1 [PERSON_NAME] [EMAIL_ADDRESS][DOMAIN_NAME]" at bounding box center [108, 407] width 216 height 28
select select "8"
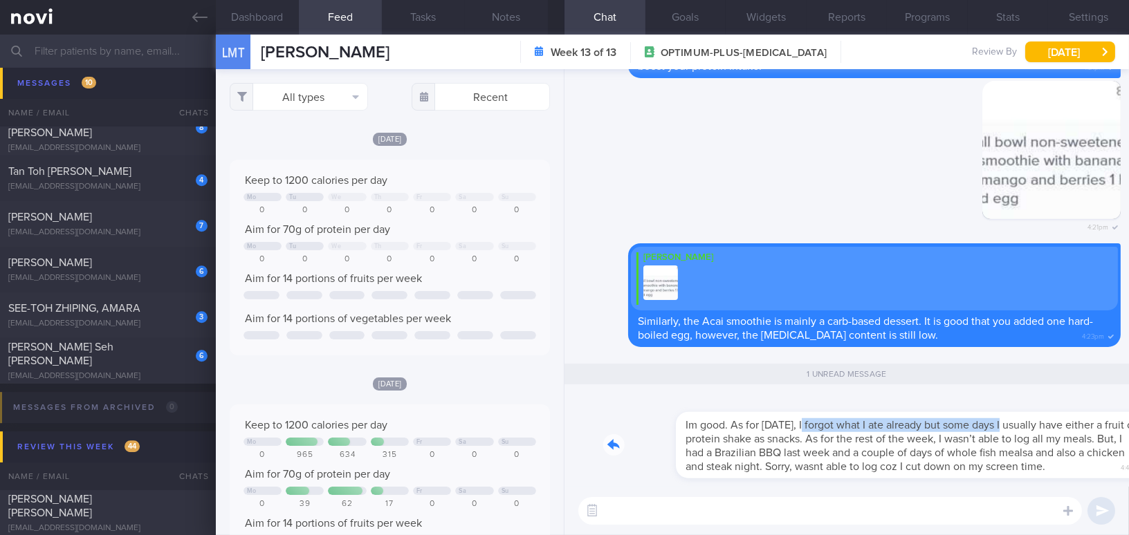
drag, startPoint x: 735, startPoint y: 402, endPoint x: 931, endPoint y: 410, distance: 196.6
click at [931, 410] on div "Im good. As for [DATE], I forgot what I ate already but some days I usually hav…" at bounding box center [861, 437] width 517 height 83
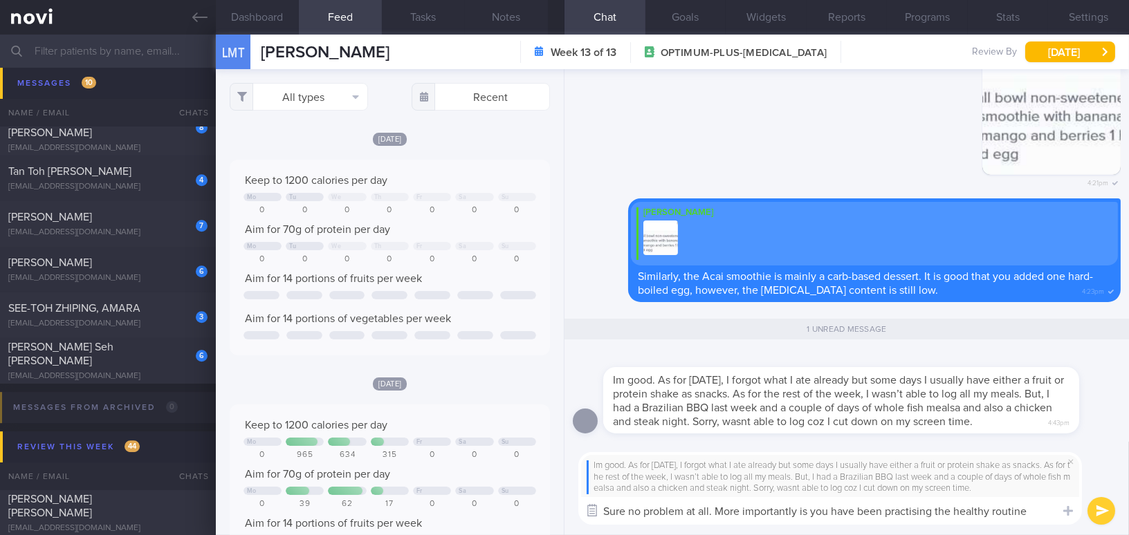
drag, startPoint x: 1041, startPoint y: 510, endPoint x: 588, endPoint y: 515, distance: 453.2
click at [588, 515] on div "Attach media Chat Templates Admin [MEDICAL_DATA] Weight Nutrition Physical Acti…" at bounding box center [847, 488] width 565 height 93
click at [904, 517] on textarea "Sure no problem at all. More importantly is you have been practising the health…" at bounding box center [830, 511] width 504 height 28
drag, startPoint x: 1041, startPoint y: 510, endPoint x: 535, endPoint y: 497, distance: 506.6
click at [535, 497] on div "Dashboard Feed Tasks Notes Chat 1 Goals Widgets Reports Programs Stats Settings…" at bounding box center [672, 285] width 913 height 501
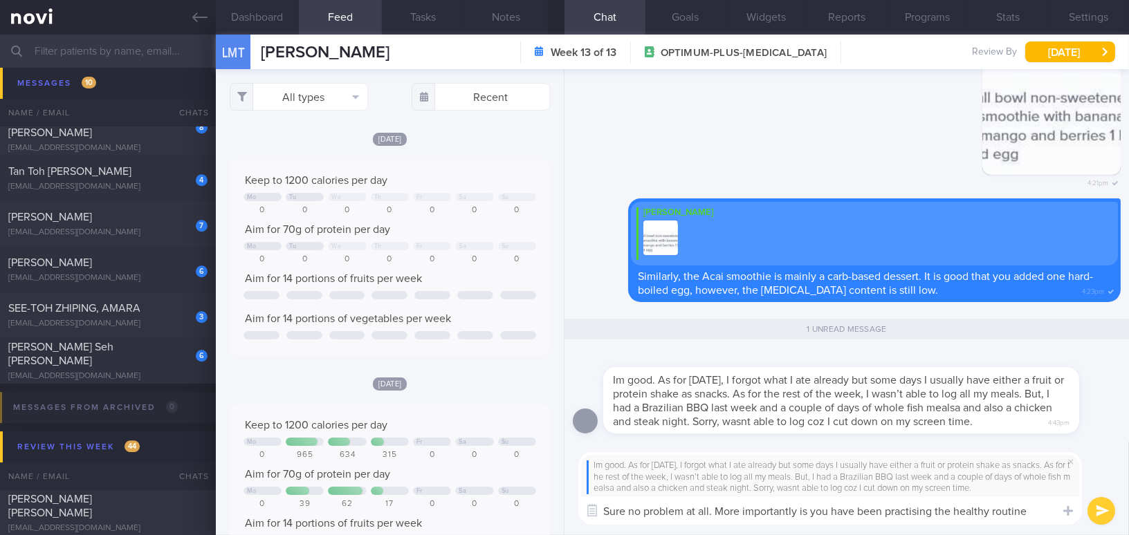
paste textarea ", no problem at all. More importantly, you have been practicing a healthy routi…"
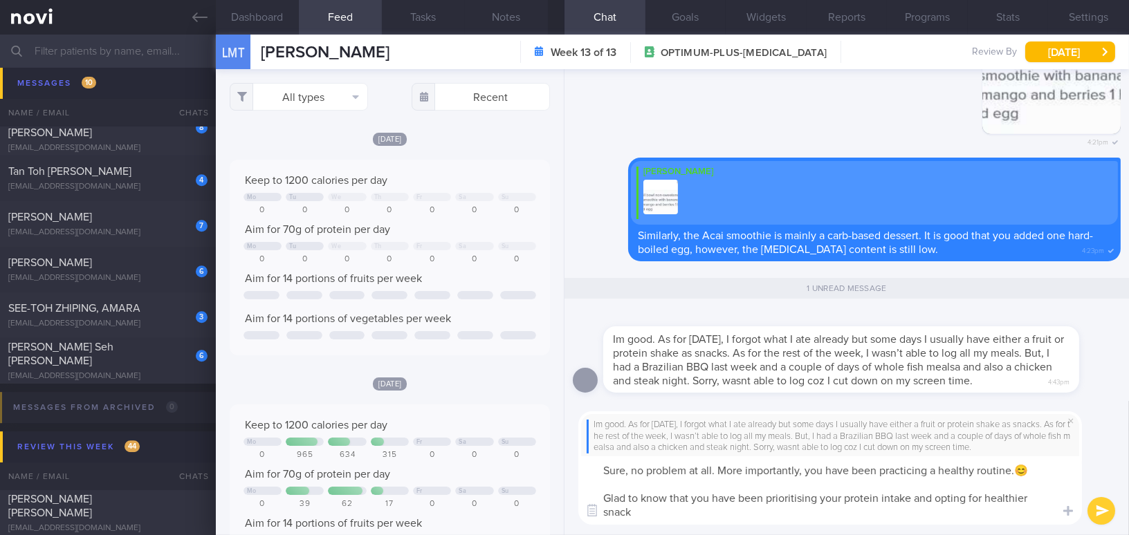
drag, startPoint x: 634, startPoint y: 513, endPoint x: 598, endPoint y: 495, distance: 40.5
click at [598, 495] on textarea "Sure, no problem at all. More importantly, you have been practicing a healthy r…" at bounding box center [830, 491] width 504 height 68
click at [636, 514] on textarea "Sure, no problem at all. More importantly, you have been practicing a healthy r…" at bounding box center [830, 491] width 504 height 68
drag, startPoint x: 636, startPoint y: 516, endPoint x: 577, endPoint y: 498, distance: 61.5
click at [577, 498] on div "Im good. As for [DATE], I forgot what I ate already but some days I usually hav…" at bounding box center [847, 468] width 565 height 134
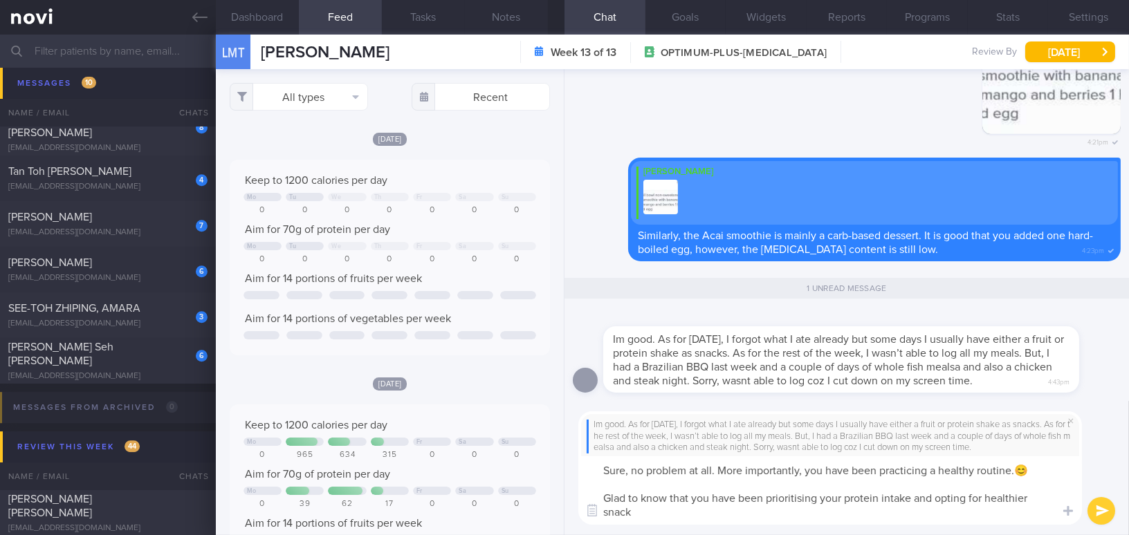
paste textarea "zing your protein intake and opting for healthier snacks."
type textarea "Sure, no problem at all. More importantly, you have been practicing a healthy r…"
click at [1090, 509] on button "submit" at bounding box center [1102, 511] width 28 height 28
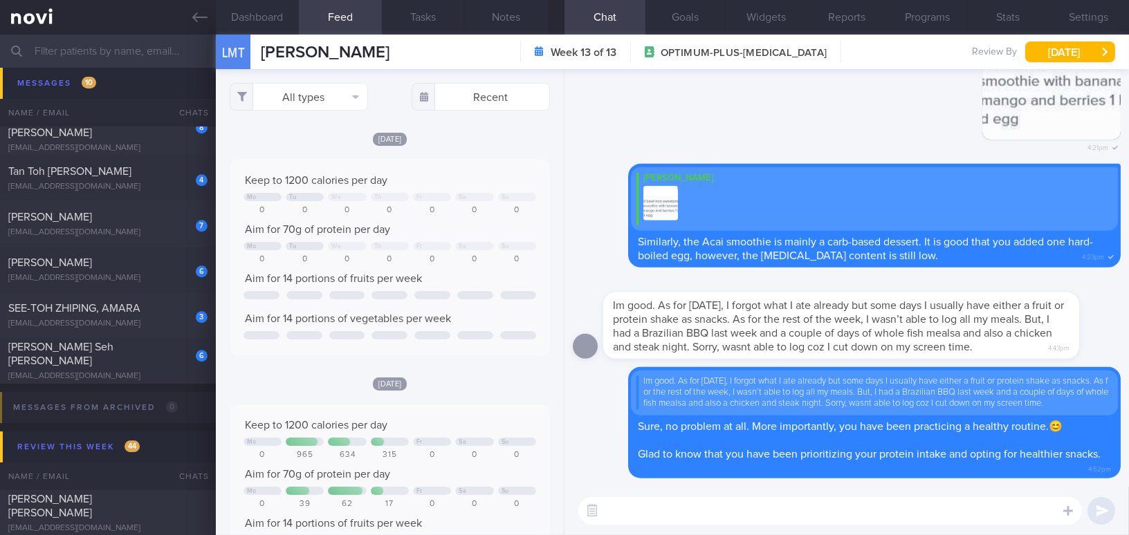
click at [148, 54] on input "text" at bounding box center [564, 51] width 1129 height 33
click at [1083, 24] on button "Settings" at bounding box center [1088, 17] width 81 height 35
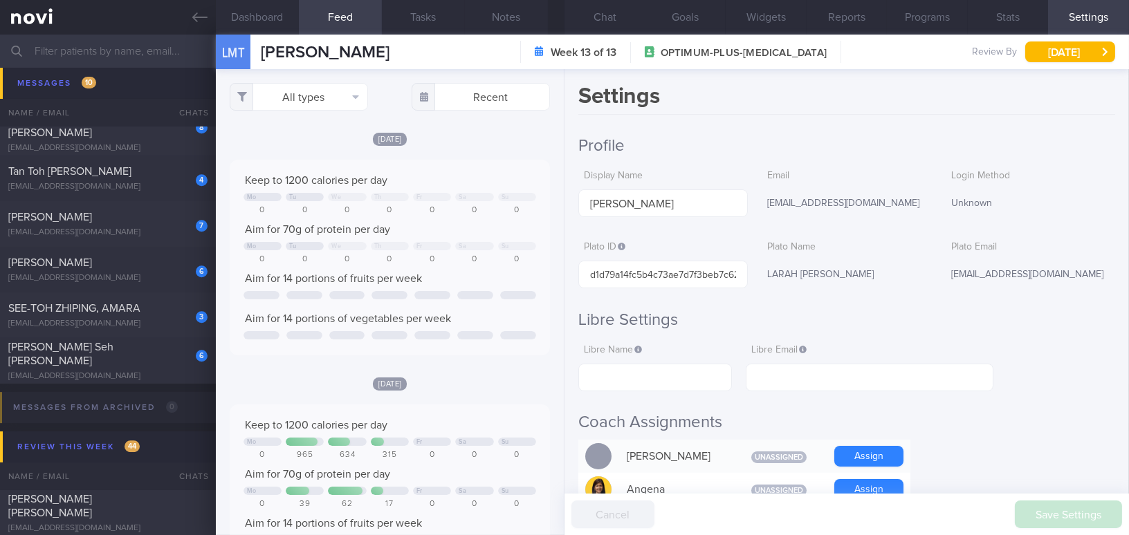
scroll to position [188, 0]
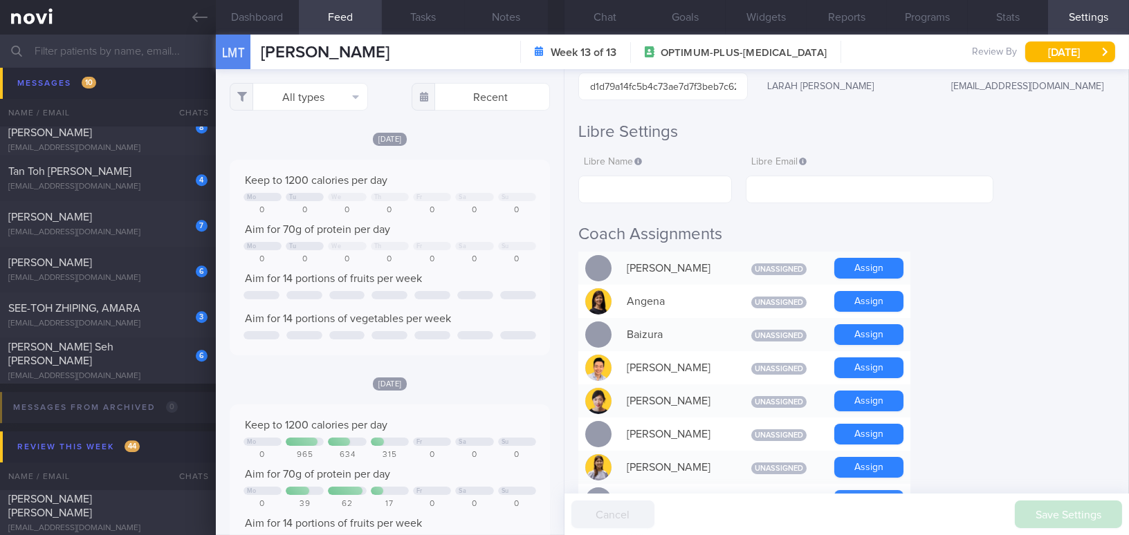
click at [93, 46] on input "text" at bounding box center [564, 51] width 1129 height 33
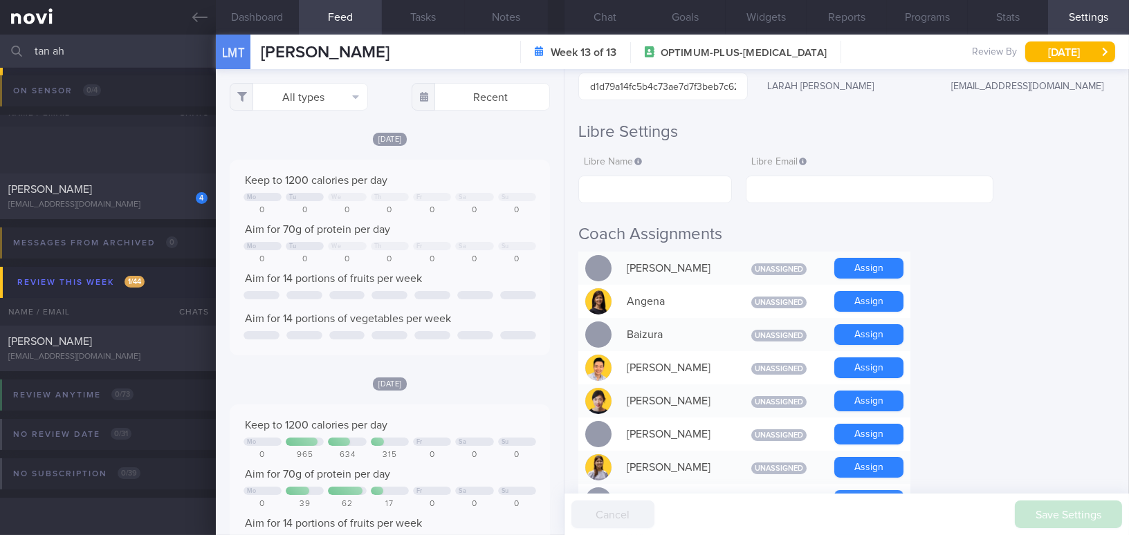
scroll to position [152, 0]
type input "tan ah"
click at [133, 354] on div "[EMAIL_ADDRESS][DOMAIN_NAME]" at bounding box center [107, 358] width 199 height 10
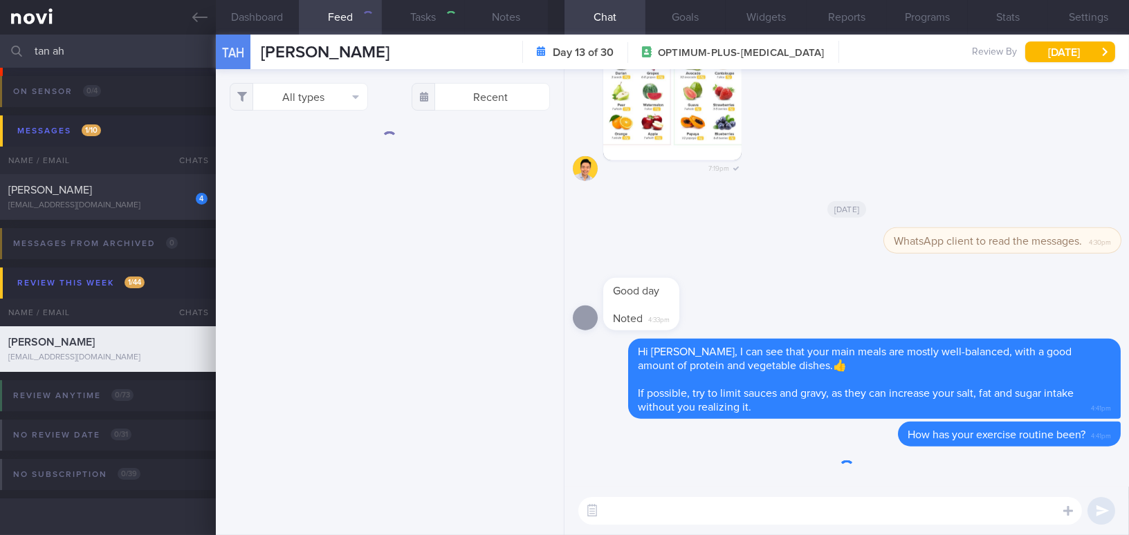
type input "Buzud sensor; tolerating [MEDICAL_DATA] 7mg well, feel full faster; review [DAT…"
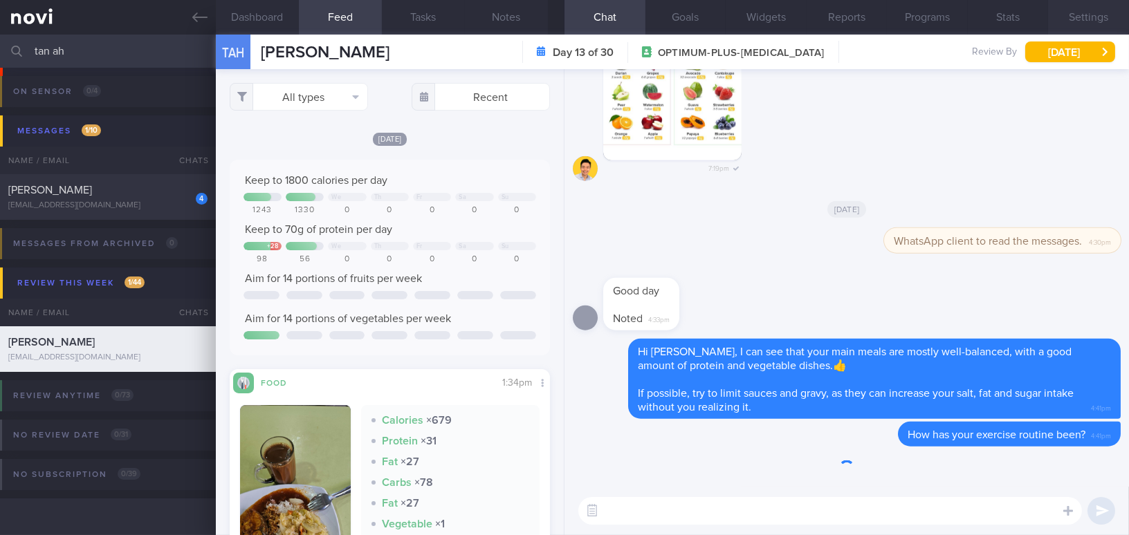
scroll to position [164, 299]
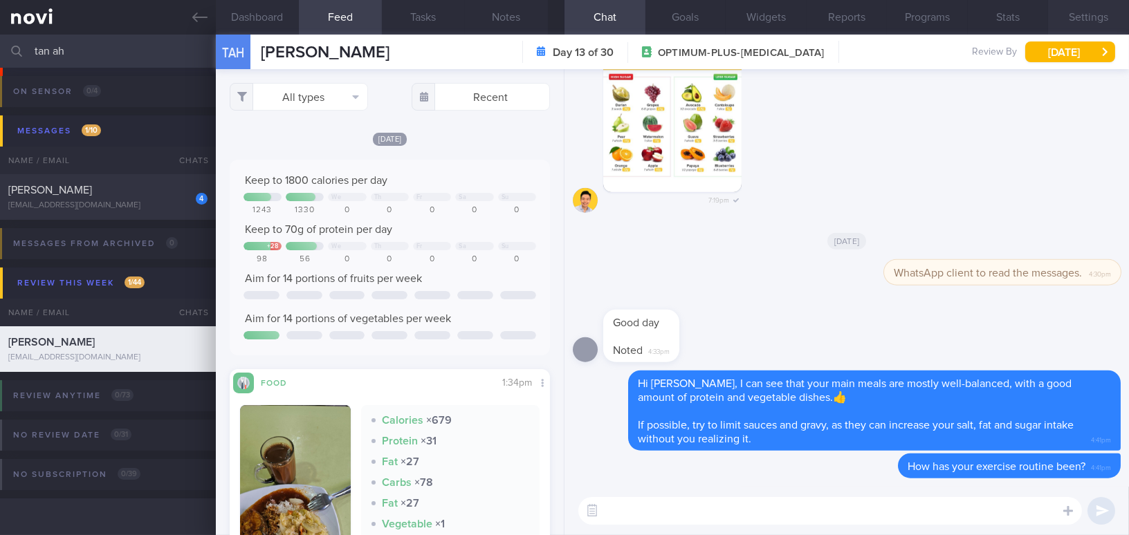
click at [1078, 10] on button "Settings" at bounding box center [1088, 17] width 81 height 35
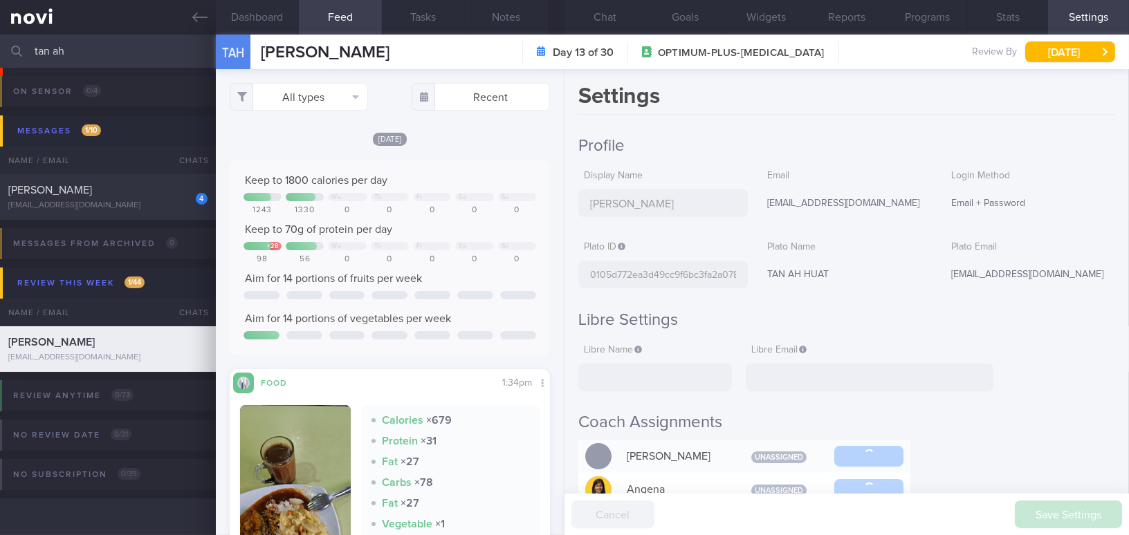
scroll to position [188, 0]
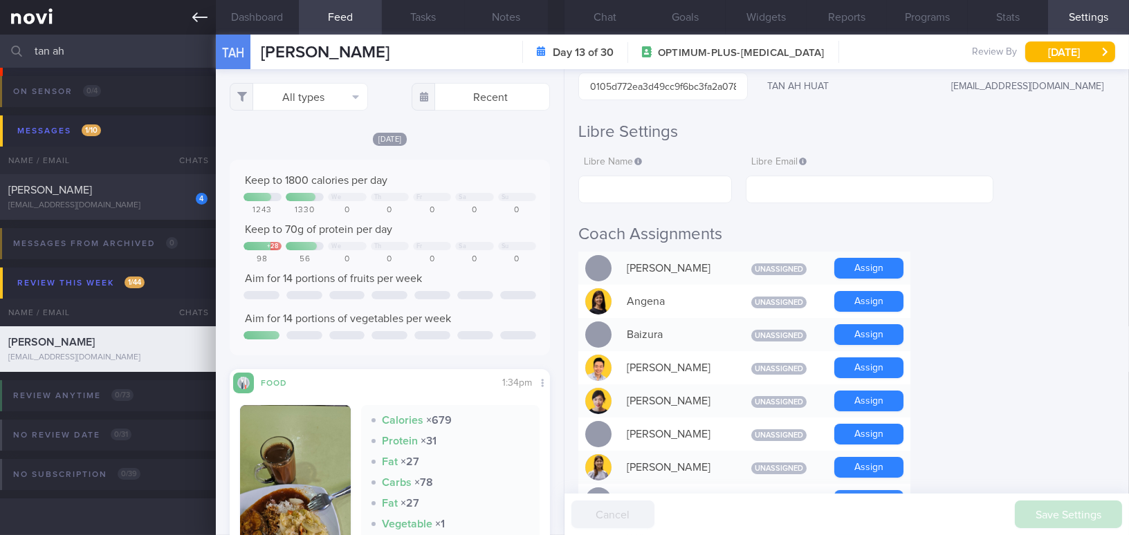
click at [201, 13] on icon at bounding box center [199, 17] width 15 height 15
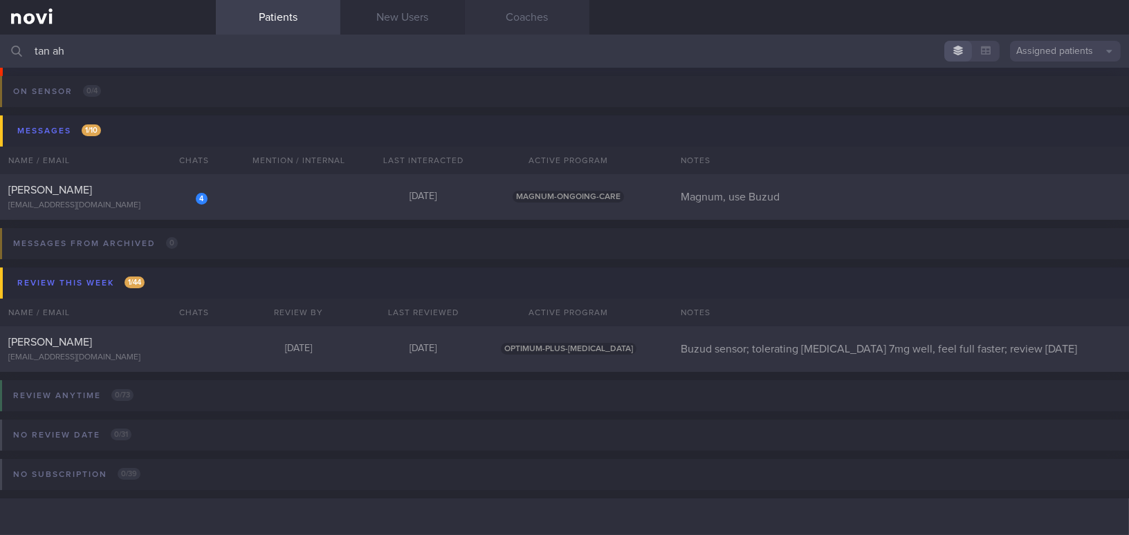
click at [522, 16] on link "Coaches" at bounding box center [527, 17] width 125 height 35
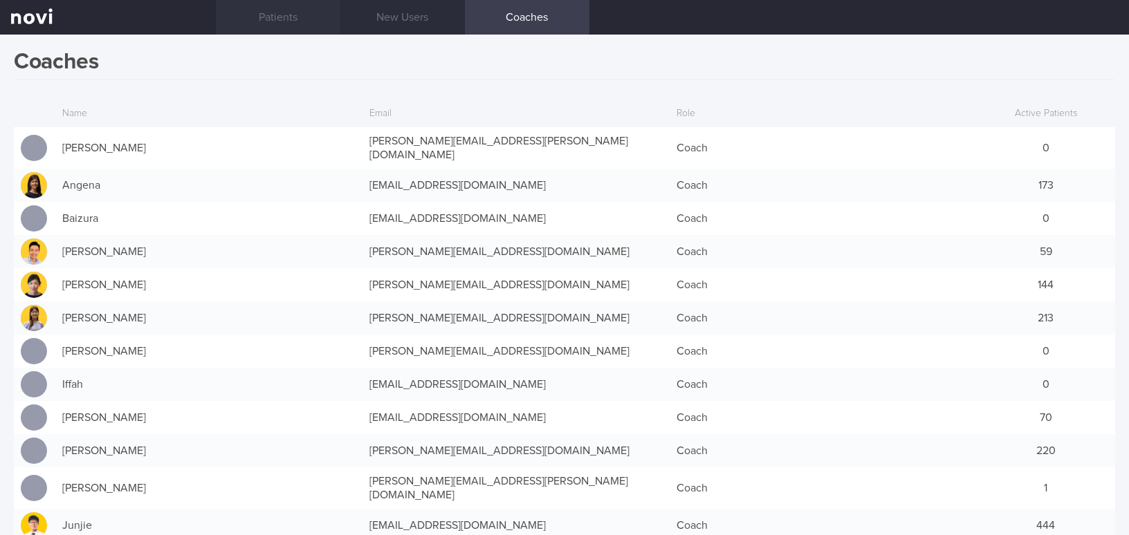
click at [273, 18] on link "Patients" at bounding box center [278, 17] width 125 height 35
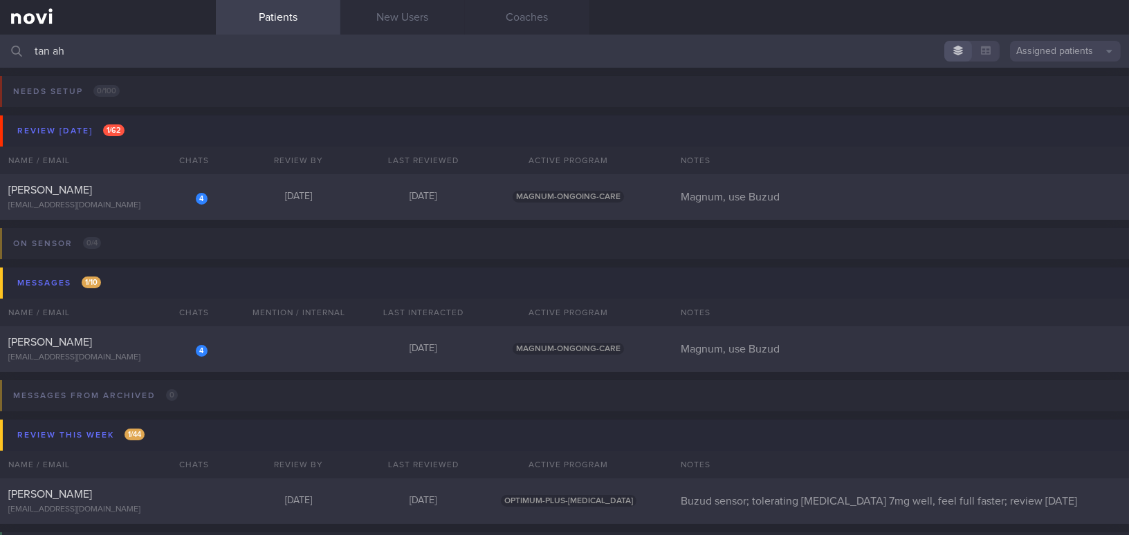
drag, startPoint x: 82, startPoint y: 48, endPoint x: 0, endPoint y: 47, distance: 81.6
click at [0, 47] on input "tan ah" at bounding box center [564, 51] width 1129 height 33
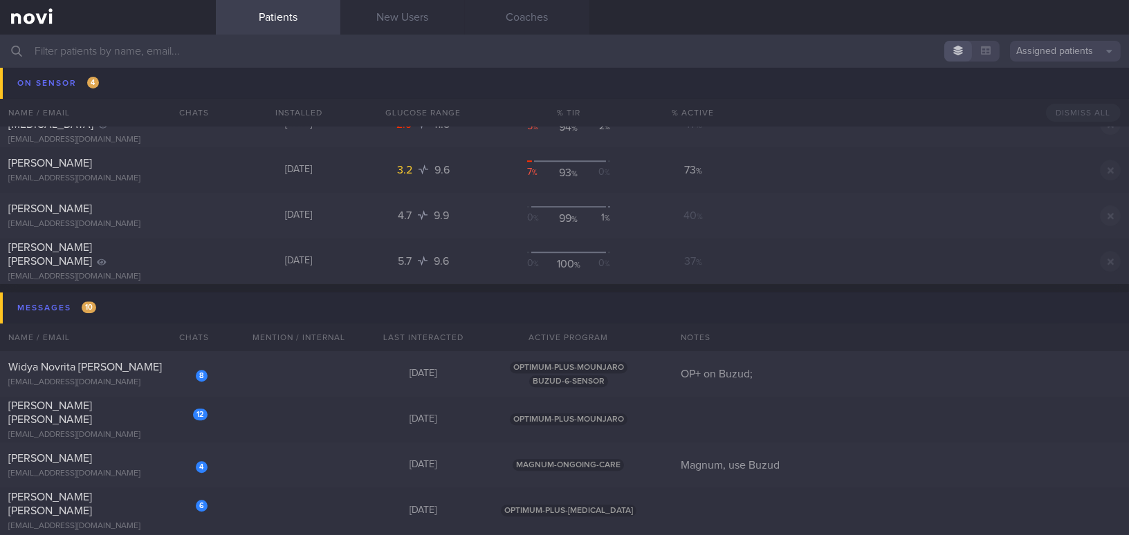
scroll to position [7737, 0]
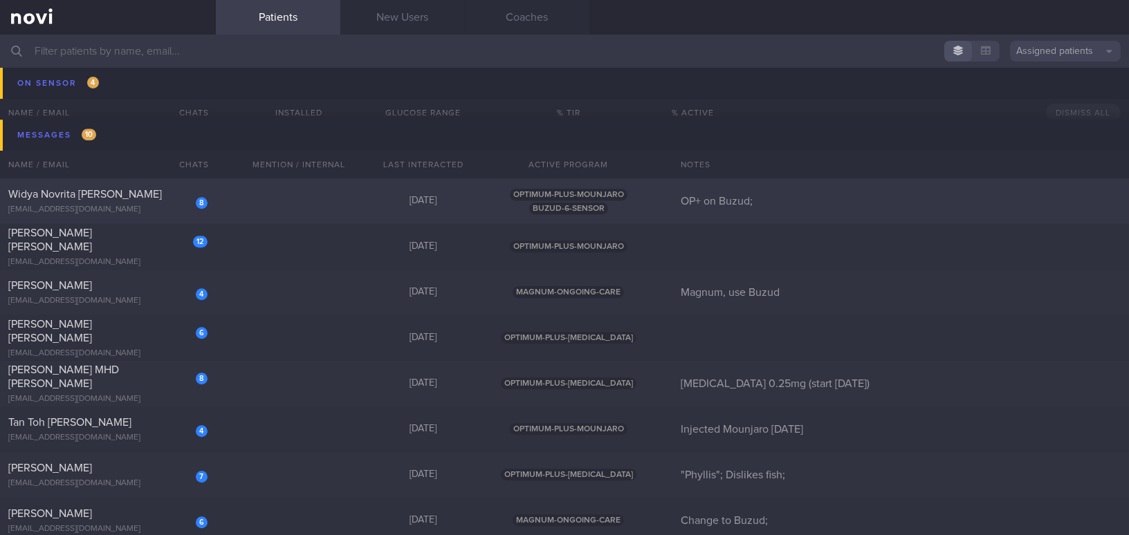
click at [111, 205] on div "[EMAIL_ADDRESS][DOMAIN_NAME]" at bounding box center [107, 210] width 199 height 10
select select "8"
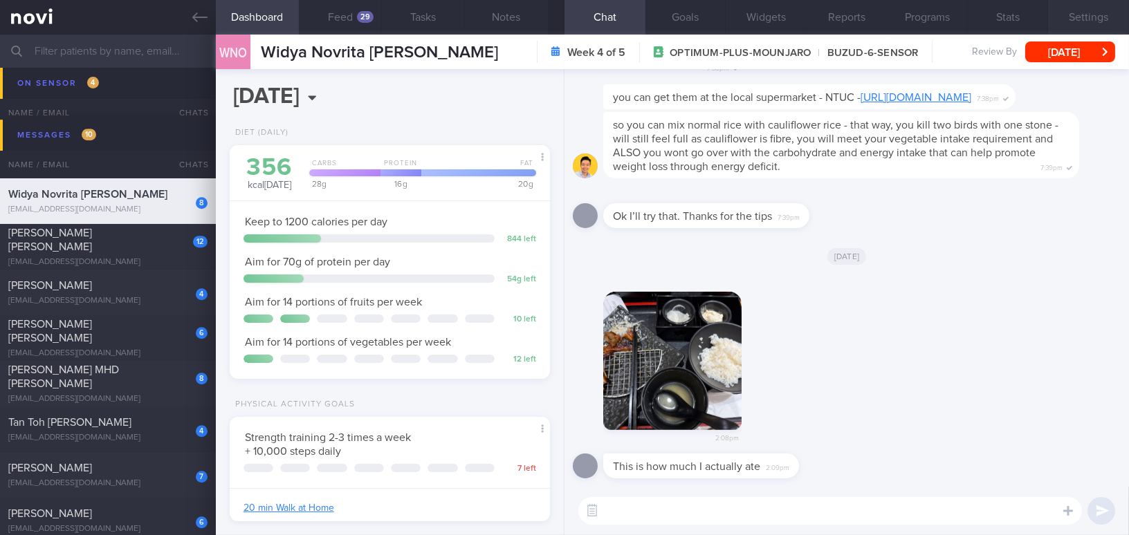
click at [1108, 24] on button "Settings" at bounding box center [1088, 17] width 81 height 35
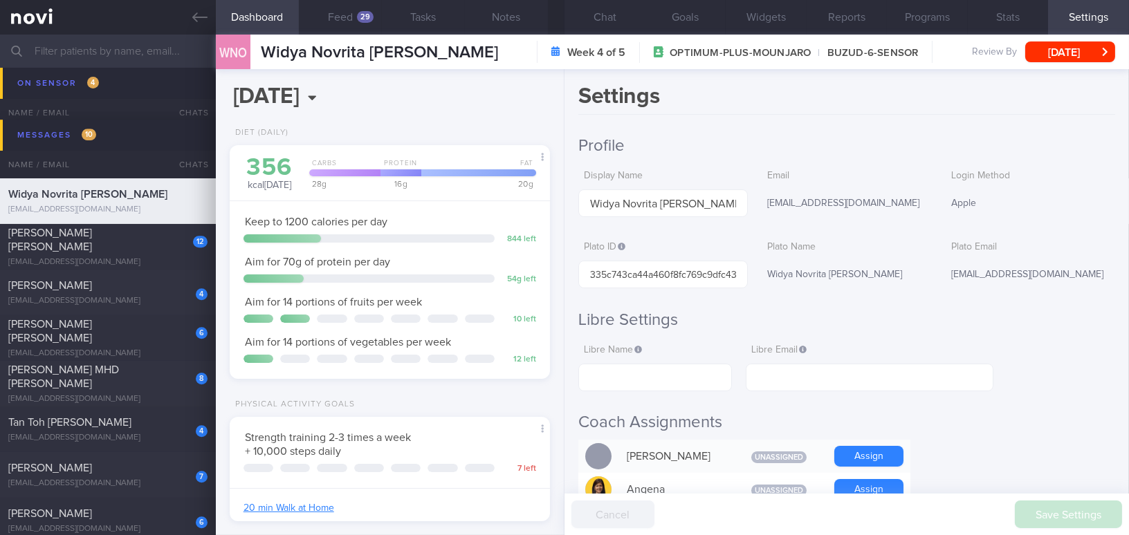
scroll to position [251, 0]
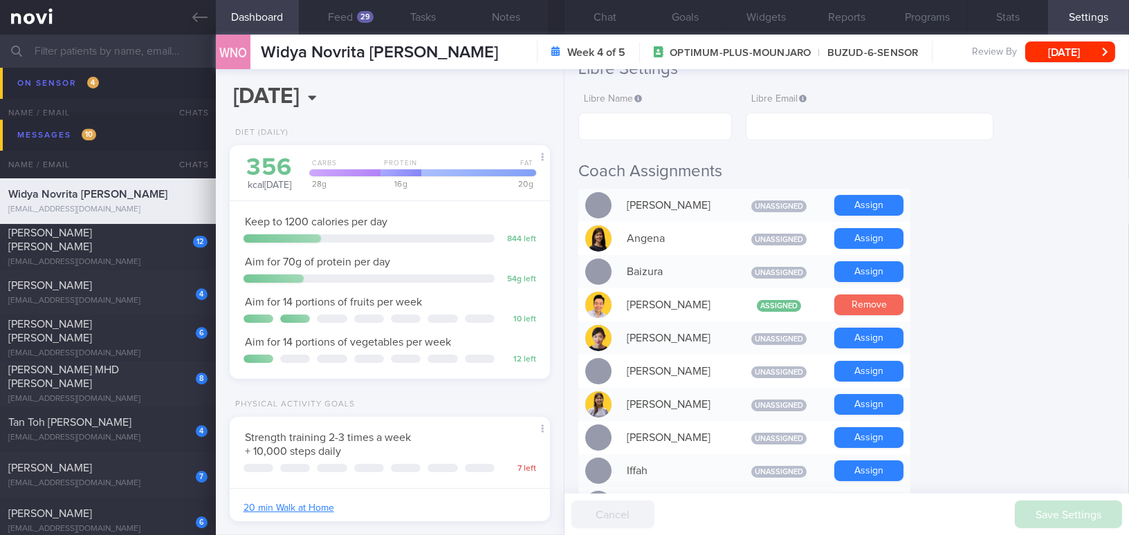
click at [887, 304] on button "Remove" at bounding box center [868, 305] width 69 height 21
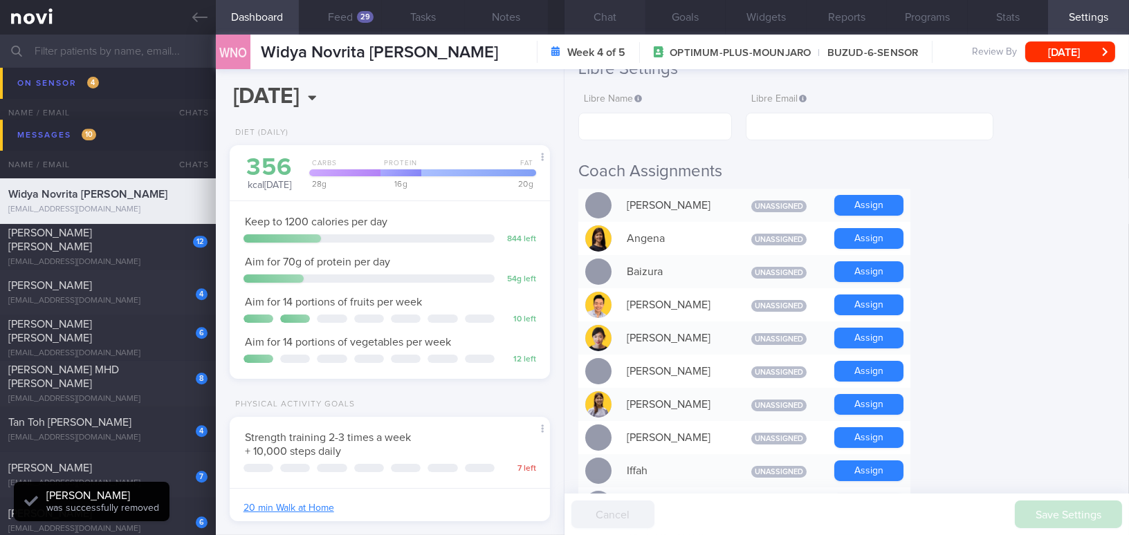
scroll to position [146, 291]
click at [596, 19] on button "Chat" at bounding box center [605, 17] width 81 height 35
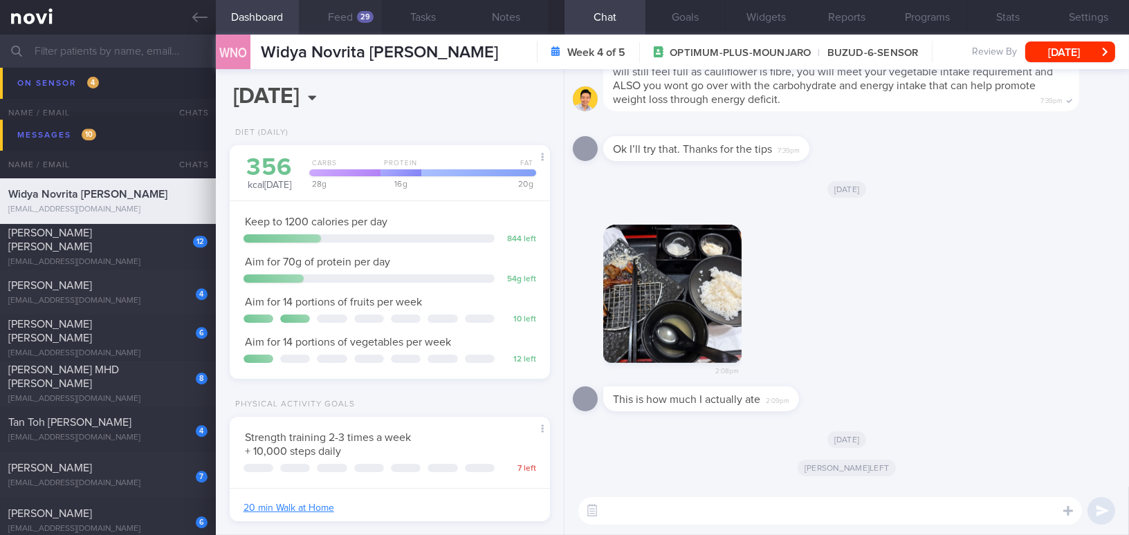
click at [347, 21] on button "Feed 29" at bounding box center [340, 17] width 83 height 35
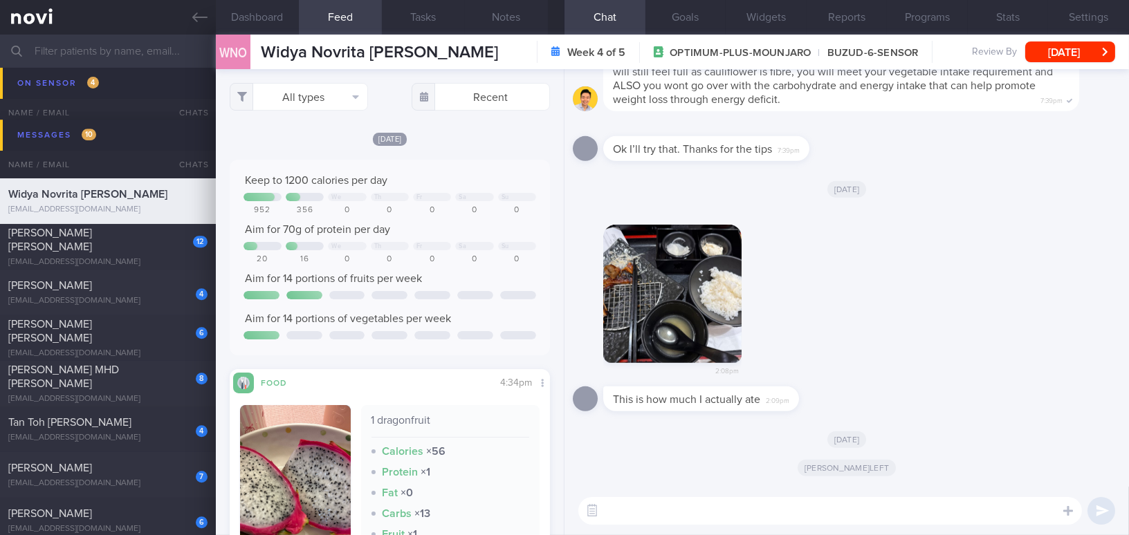
click at [698, 295] on button "button" at bounding box center [672, 294] width 138 height 138
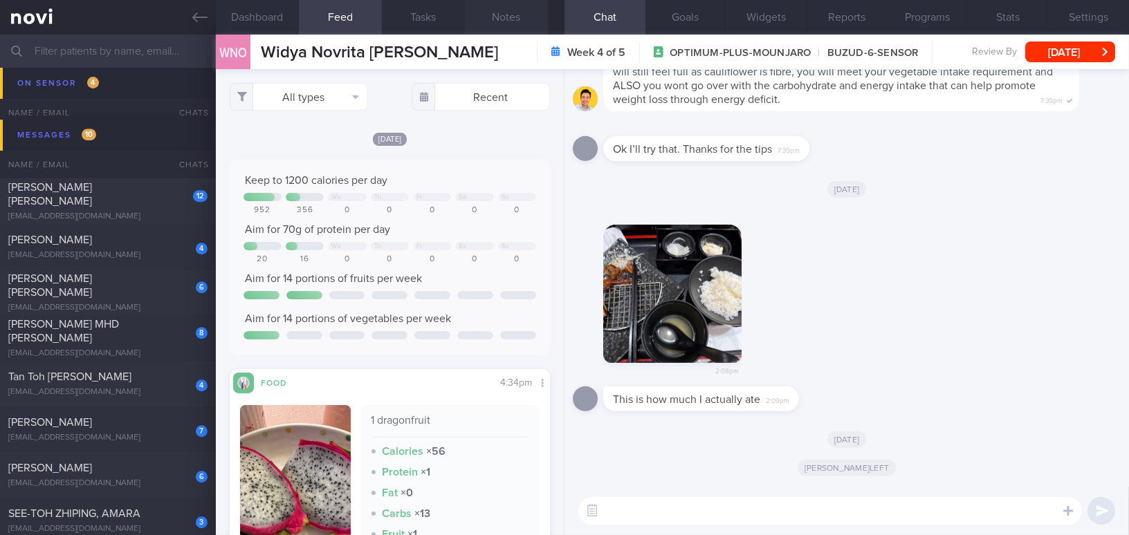
click at [512, 17] on button "Notes" at bounding box center [506, 17] width 83 height 35
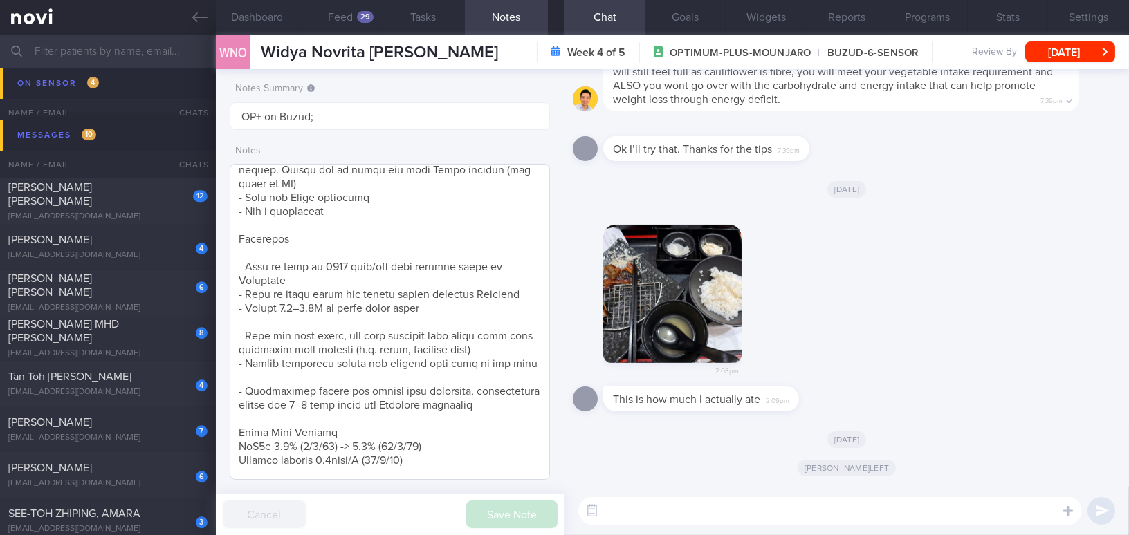
scroll to position [1012, 0]
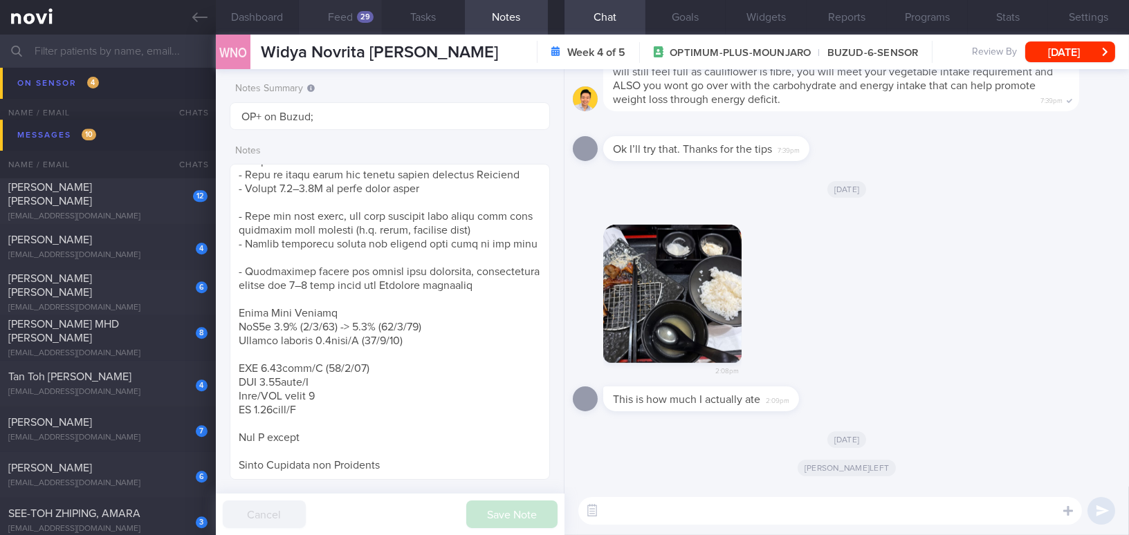
click at [351, 18] on button "Feed 29" at bounding box center [340, 17] width 83 height 35
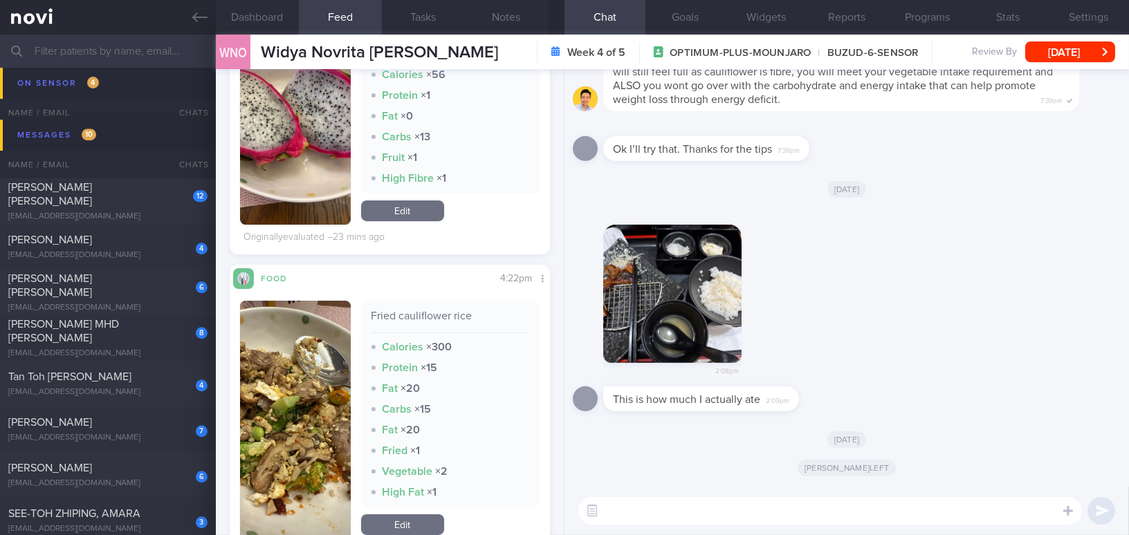
scroll to position [440, 0]
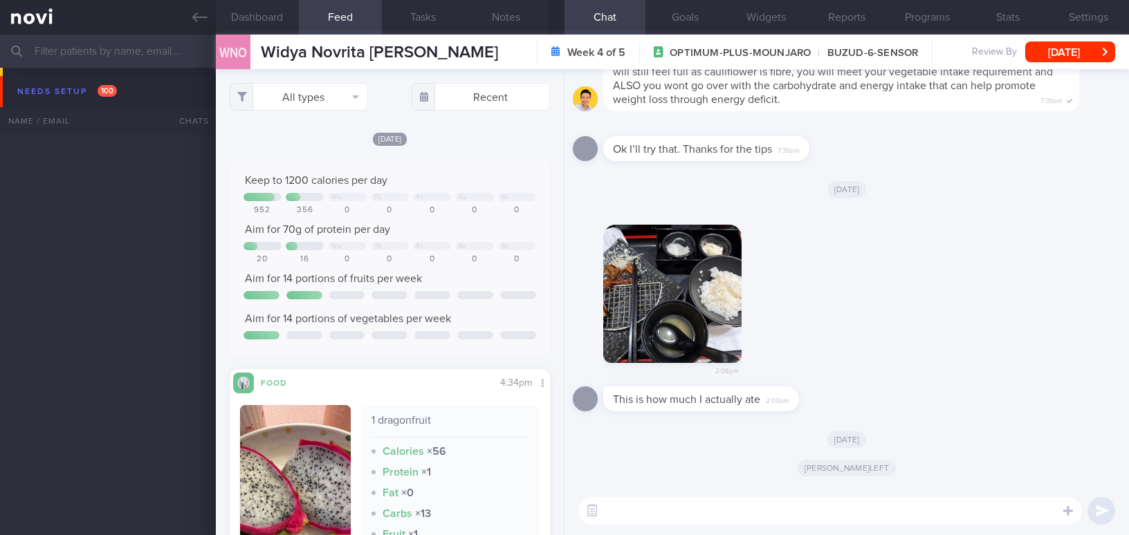
select select "8"
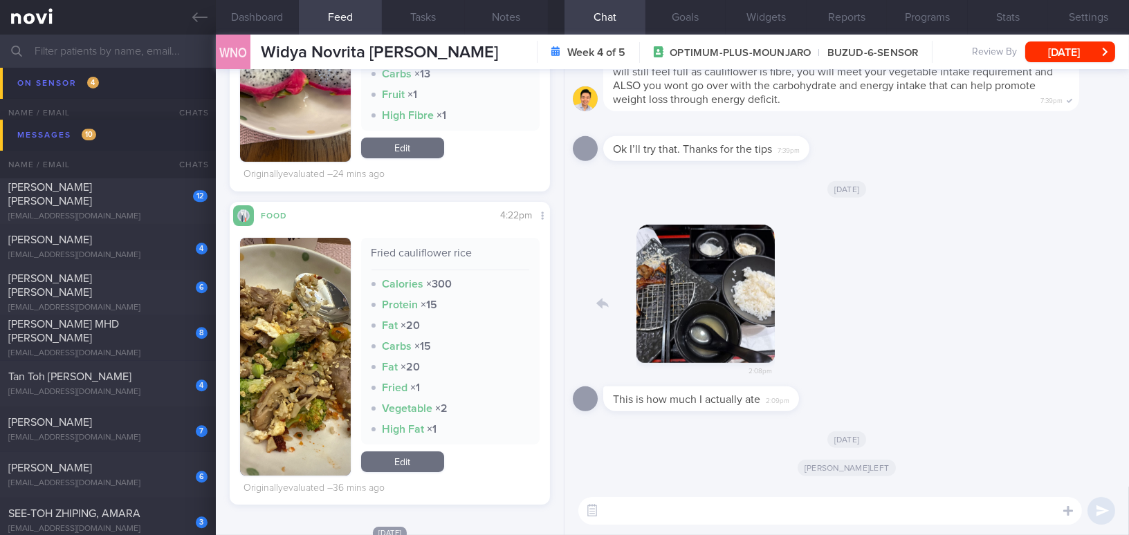
drag, startPoint x: 654, startPoint y: 324, endPoint x: 755, endPoint y: 327, distance: 101.0
click at [755, 327] on div "2:08pm" at bounding box center [693, 296] width 180 height 176
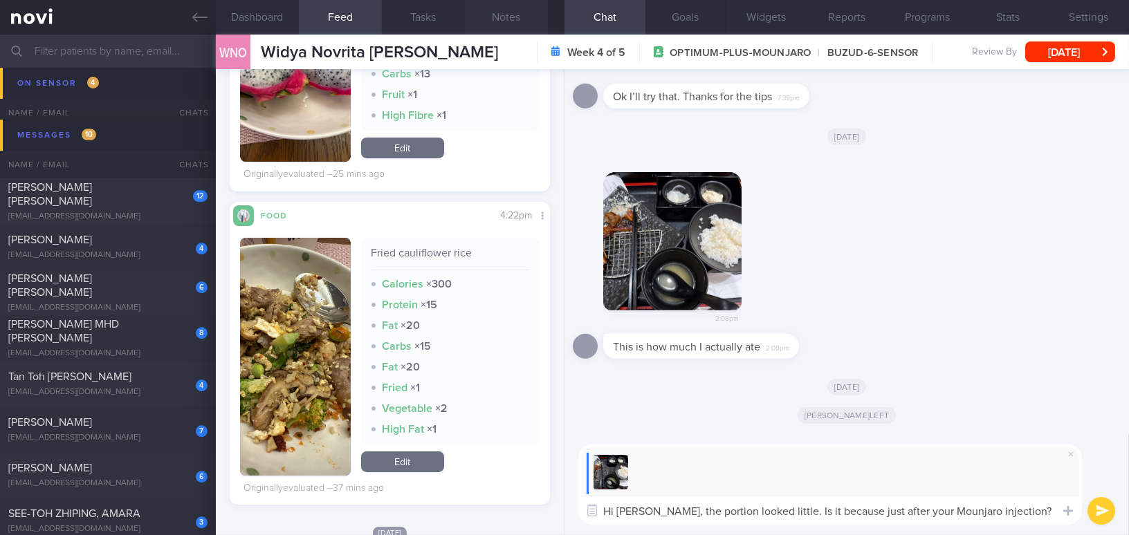
type textarea "Hi [PERSON_NAME], the portion looked little. Is it because just after your Moun…"
click at [517, 26] on button "Notes" at bounding box center [506, 17] width 83 height 35
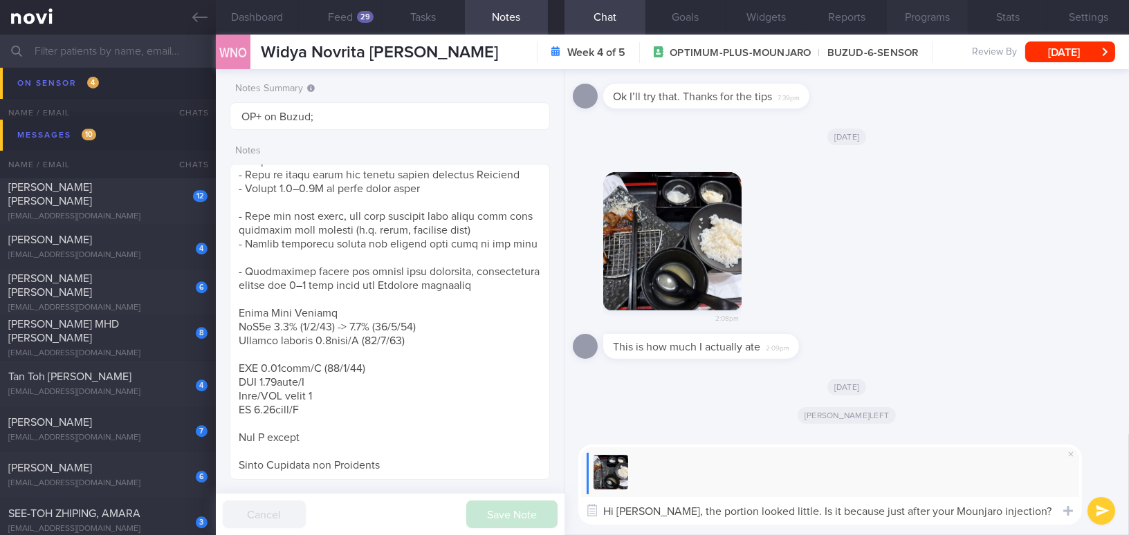
click at [944, 13] on button "Programs" at bounding box center [927, 17] width 81 height 35
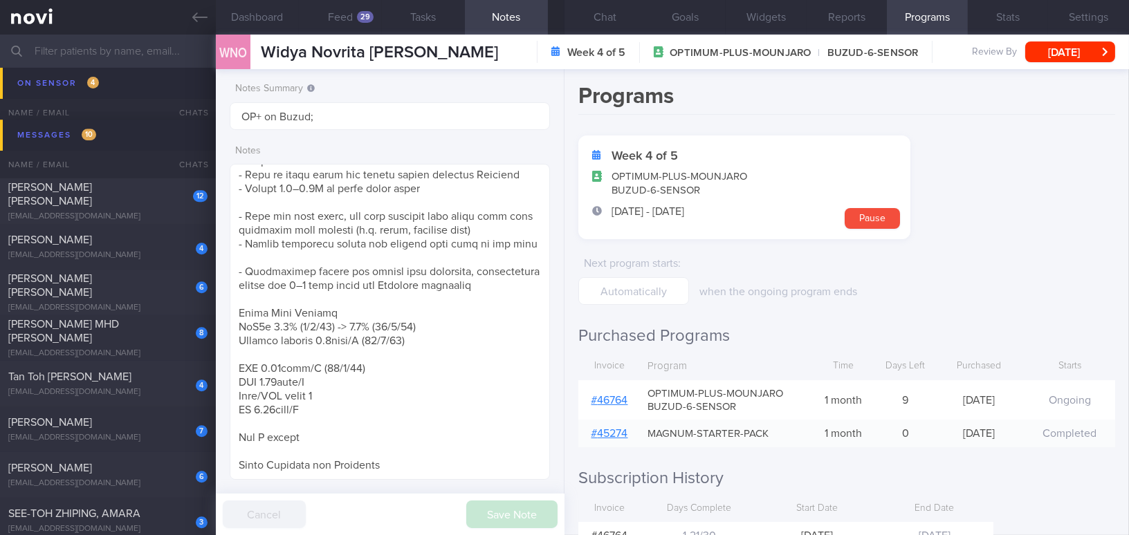
click at [606, 396] on link "# 46764" at bounding box center [609, 400] width 37 height 11
click at [396, 118] on input "OP+ on Buzud;" at bounding box center [390, 116] width 320 height 28
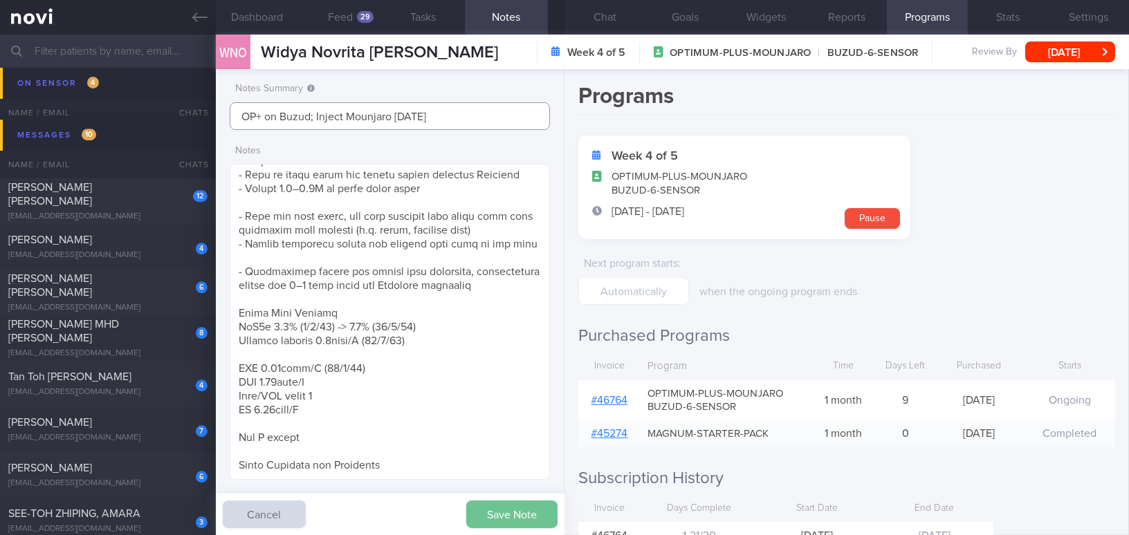
type input "OP+ on Buzud; Inject Mounjaro [DATE]"
click at [539, 510] on button "Save Note" at bounding box center [511, 515] width 91 height 28
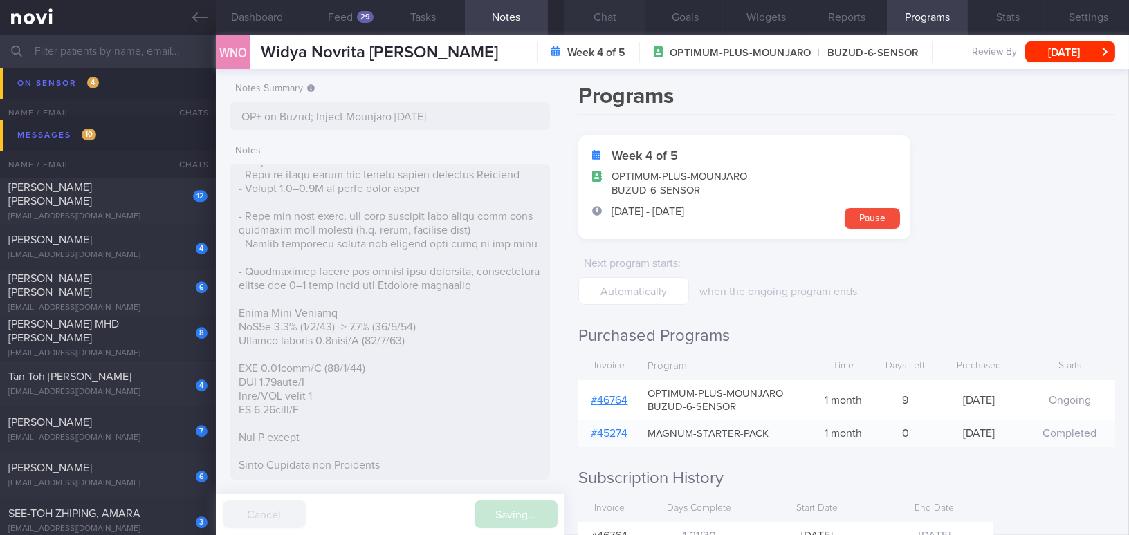
click at [604, 13] on button "Chat" at bounding box center [605, 17] width 81 height 35
type input "OP+ on Buzud; Inject Mounjaro [DATE]"
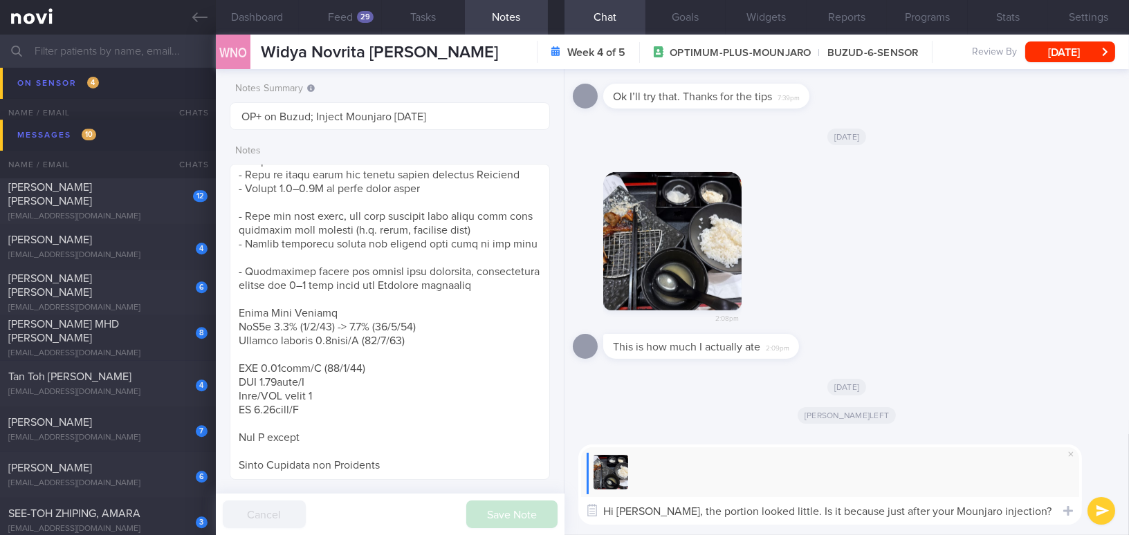
click at [1007, 511] on textarea "Hi Widya, the portion looked little. Is it because just after your Mounjaro inj…" at bounding box center [830, 511] width 504 height 28
drag, startPoint x: 652, startPoint y: 510, endPoint x: 1063, endPoint y: 515, distance: 411.7
click at [1063, 515] on div "Chat Templates Admin CGM Weight Nutrition Physical Activity Infographics Articl…" at bounding box center [847, 484] width 565 height 101
click at [667, 526] on div "Hi Widya, the portion looked little. Is it because just after your Mounjaro inj…" at bounding box center [847, 484] width 565 height 101
drag, startPoint x: 652, startPoint y: 511, endPoint x: 1047, endPoint y: 511, distance: 395.0
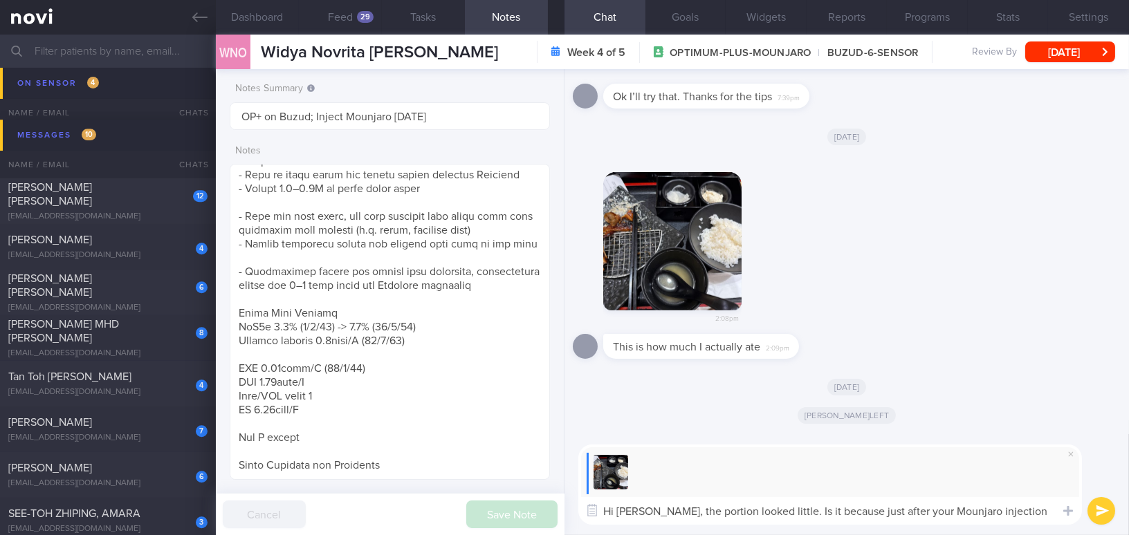
click at [1047, 511] on textarea "Hi Widya, the portion looked little. Is it because just after your Mounjaro inj…" at bounding box center [830, 511] width 504 height 28
paste textarea "The portion looked small. Was it because it was"
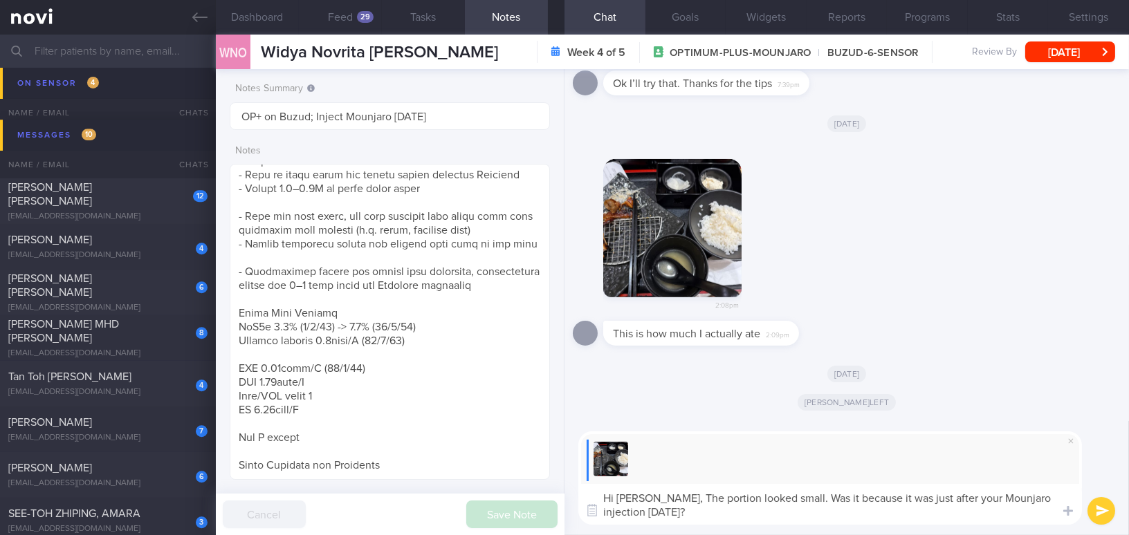
click at [656, 494] on textarea "Hi Widya, The portion looked small. Was it because it was just after your Mounj…" at bounding box center [830, 504] width 504 height 41
click at [695, 509] on textarea "Hi [PERSON_NAME], the portion looked small. Was it because it was just after yo…" at bounding box center [830, 504] width 504 height 41
type textarea "Hi [PERSON_NAME], the portion looked small. Was it because it was just after yo…"
click at [1098, 506] on icon "submit" at bounding box center [1102, 512] width 13 height 12
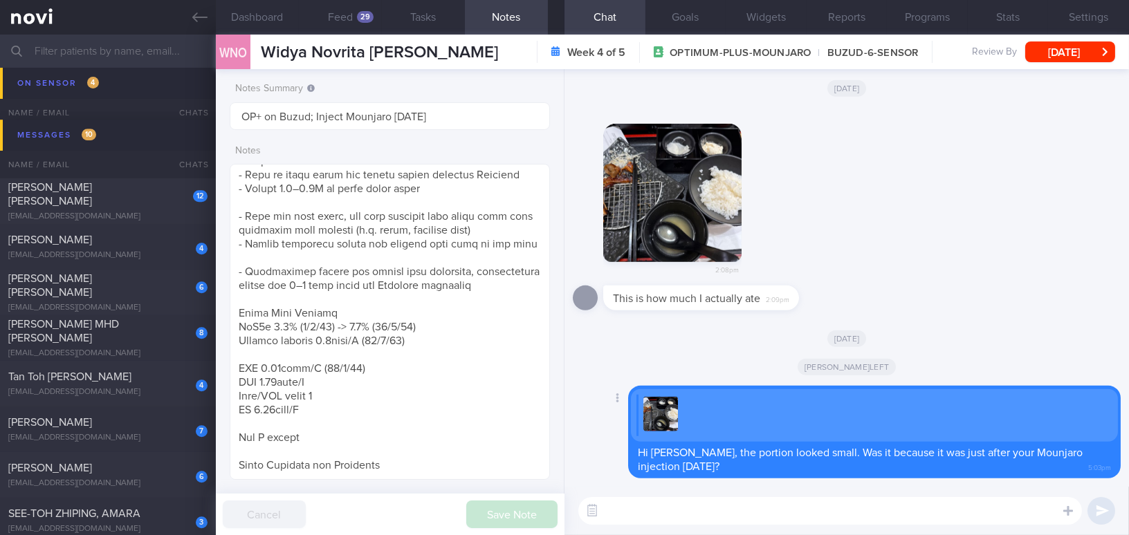
paste textarea "Glad to know that you calibrated with a finger-prick test and that these were n…"
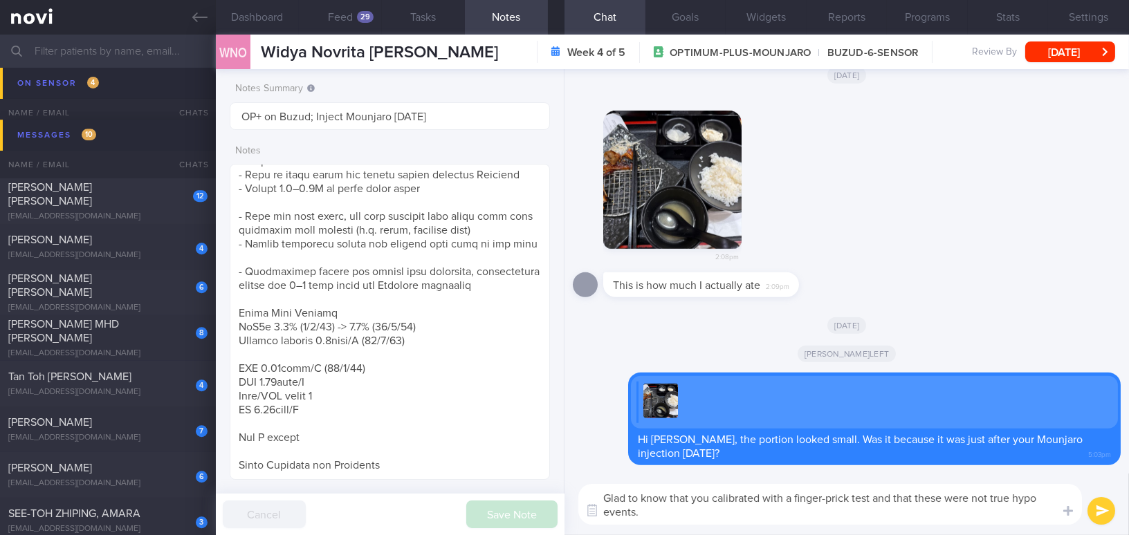
drag, startPoint x: 915, startPoint y: 497, endPoint x: 1009, endPoint y: 490, distance: 94.3
click at [1009, 490] on textarea "Glad to know that you calibrated with a finger-prick test and that these were n…" at bounding box center [830, 504] width 504 height 41
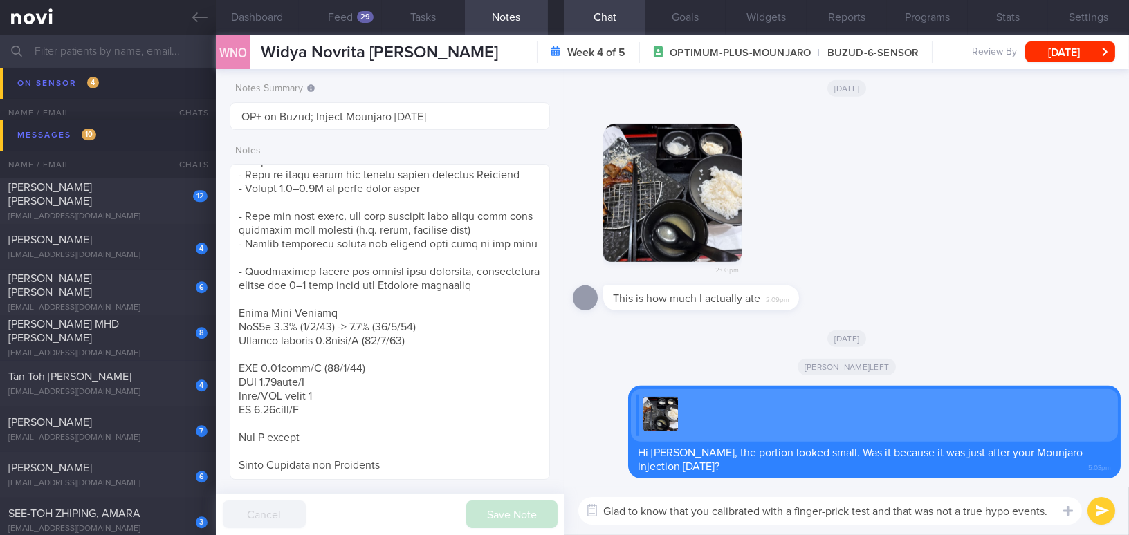
click at [1047, 513] on textarea "Glad to know that you calibrated with a finger-prick test and that was not a tr…" at bounding box center [830, 511] width 504 height 28
type textarea "Glad to know that you calibrated with a finger-prick test and that was not a tr…"
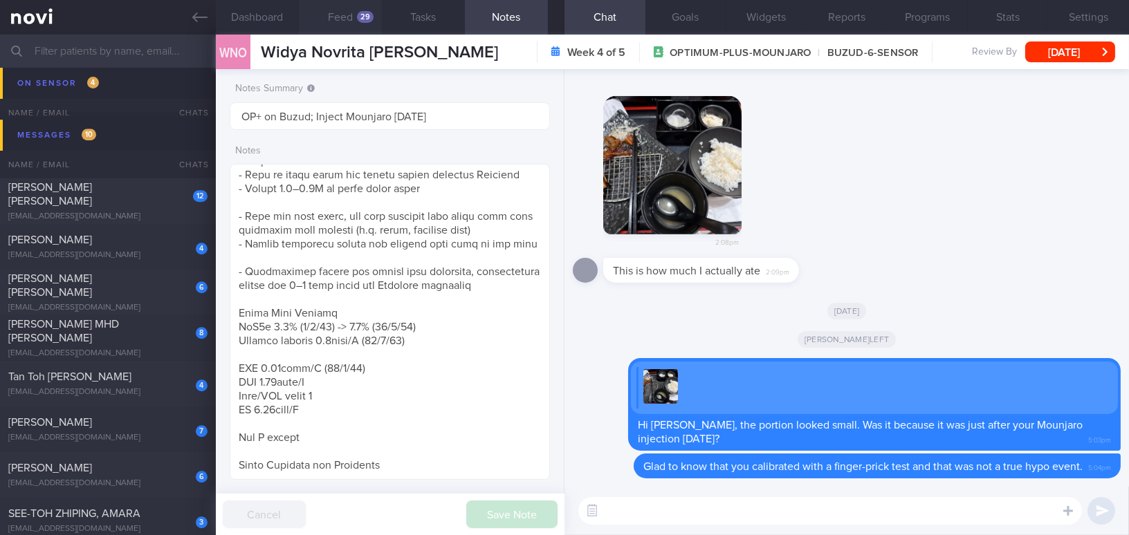
click at [351, 14] on button "Feed 29" at bounding box center [340, 17] width 83 height 35
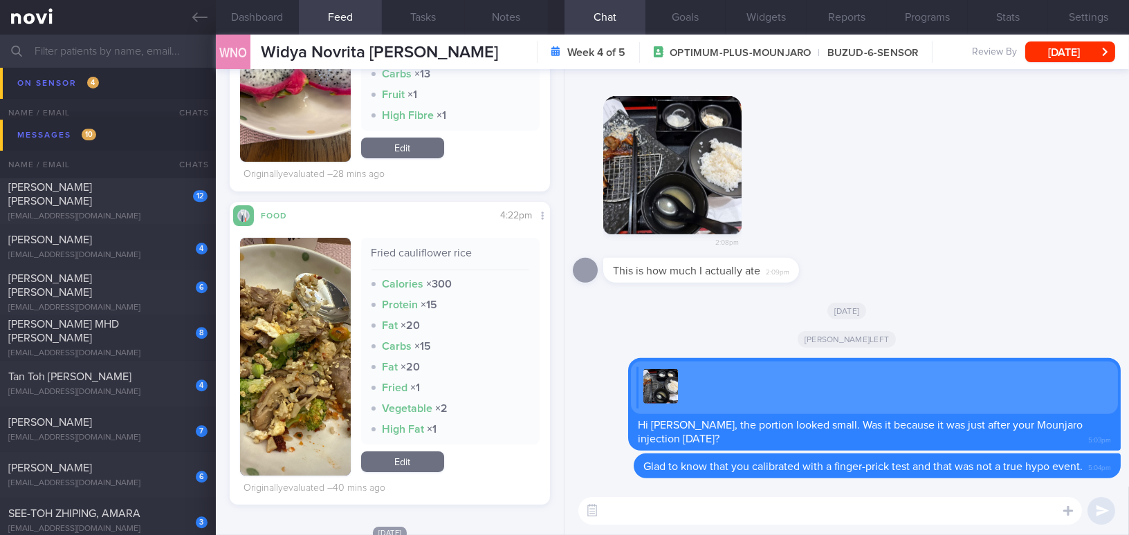
scroll to position [188, 0]
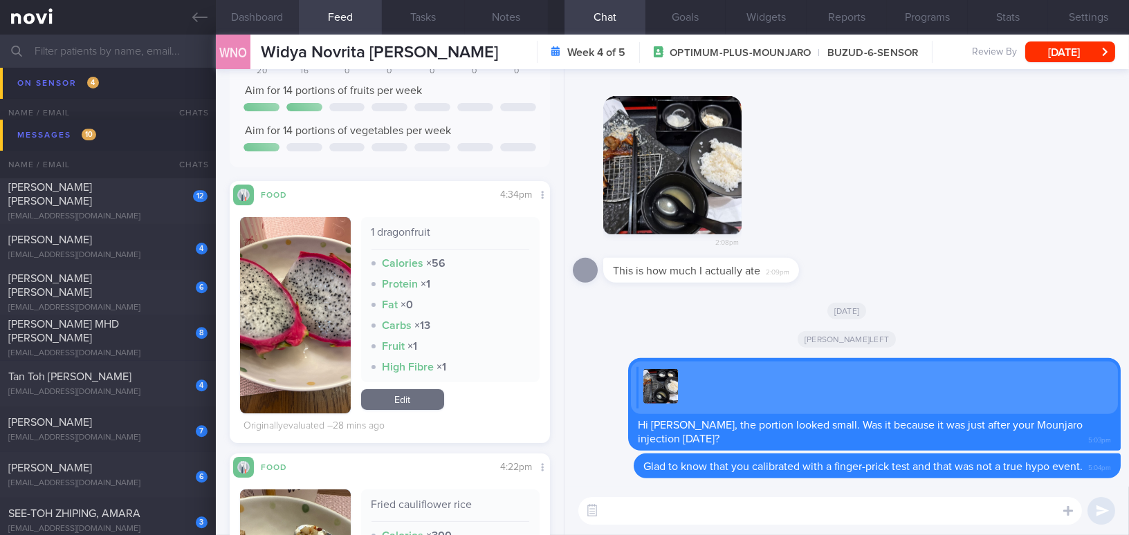
click at [259, 22] on button "Dashboard" at bounding box center [257, 17] width 83 height 35
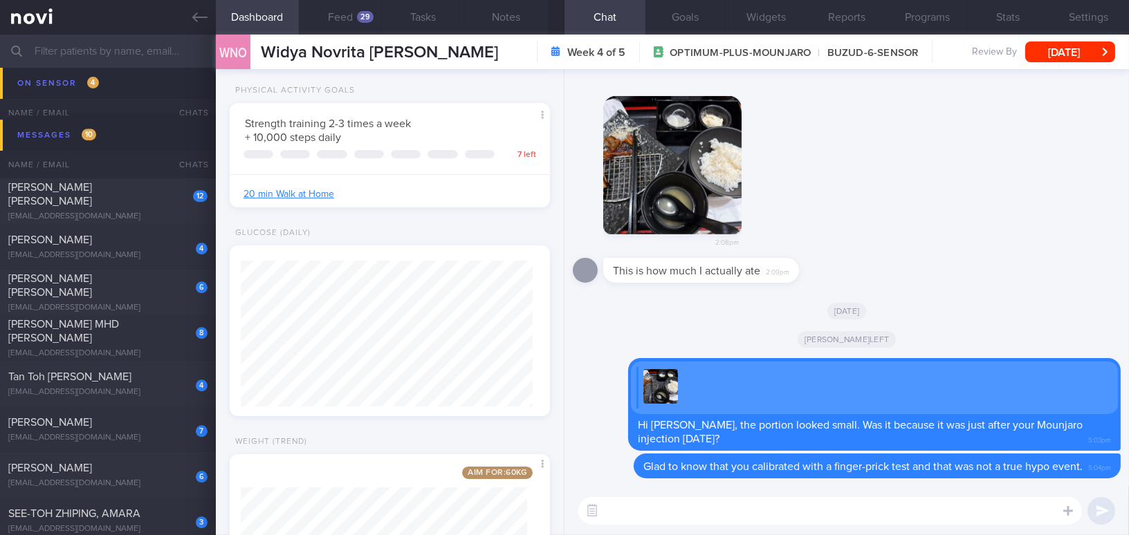
scroll to position [453, 0]
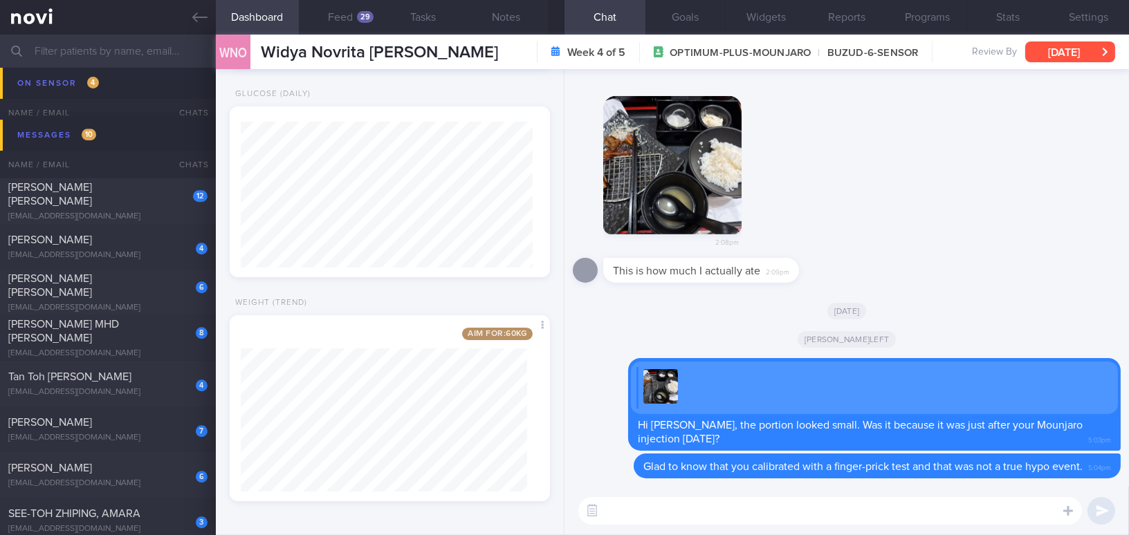
click at [1042, 54] on button "[DATE]" at bounding box center [1070, 52] width 90 height 21
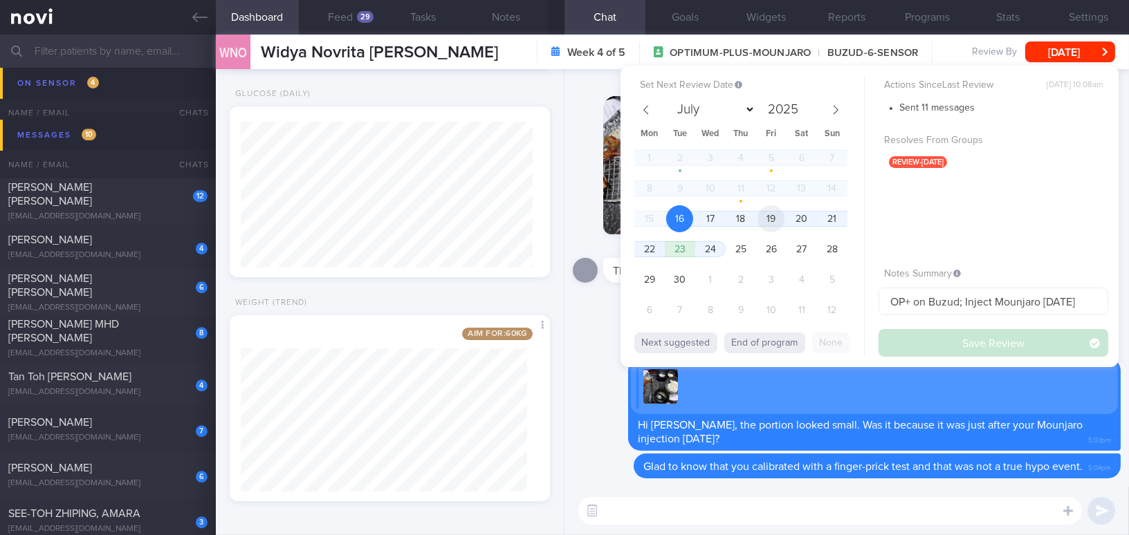
click at [776, 218] on span "19" at bounding box center [771, 218] width 27 height 27
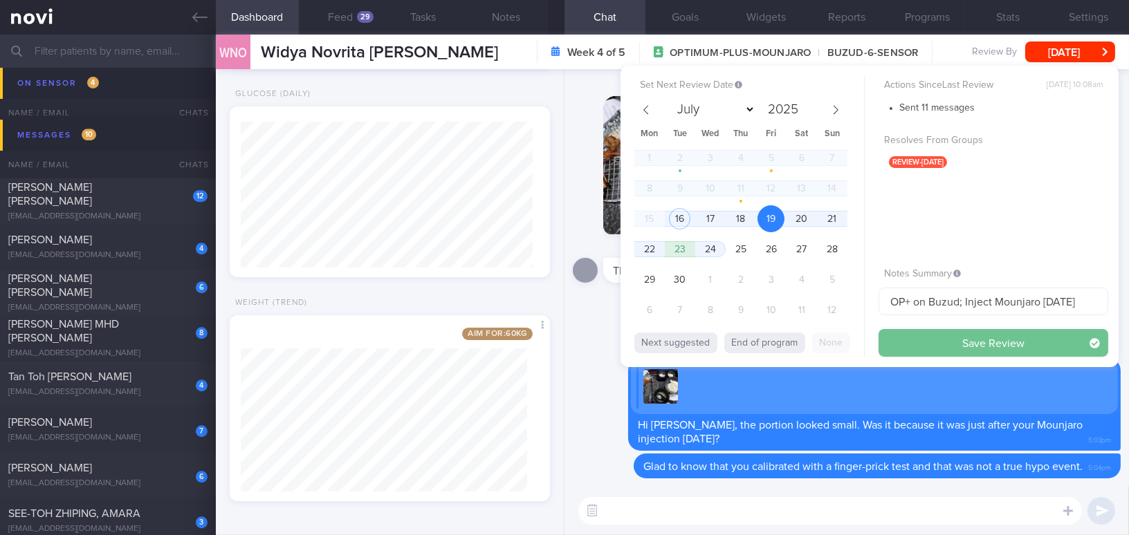
click at [940, 351] on button "Save Review" at bounding box center [994, 343] width 230 height 28
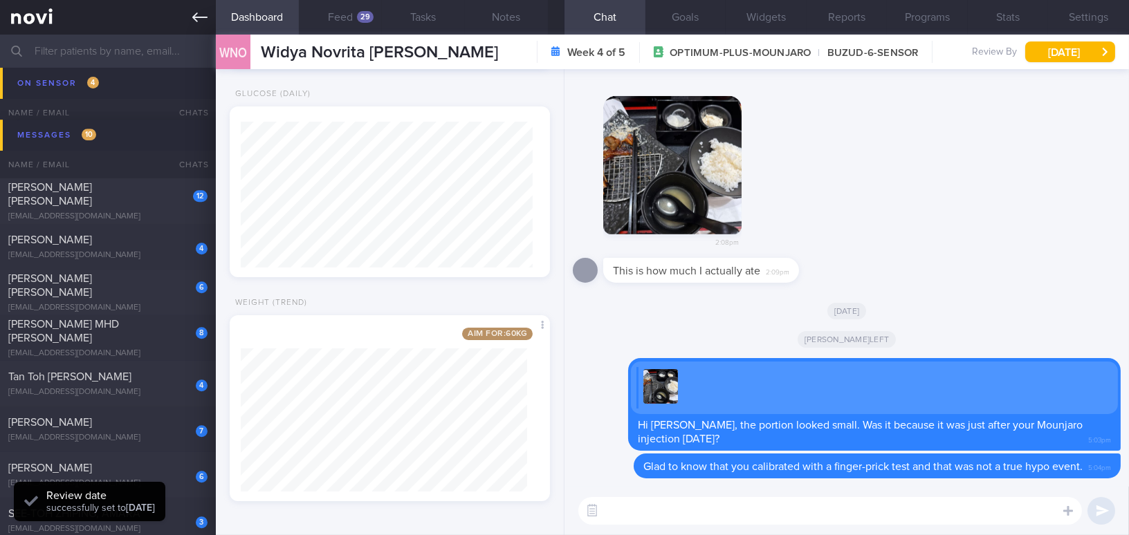
scroll to position [146, 291]
click at [191, 17] on link at bounding box center [108, 17] width 216 height 35
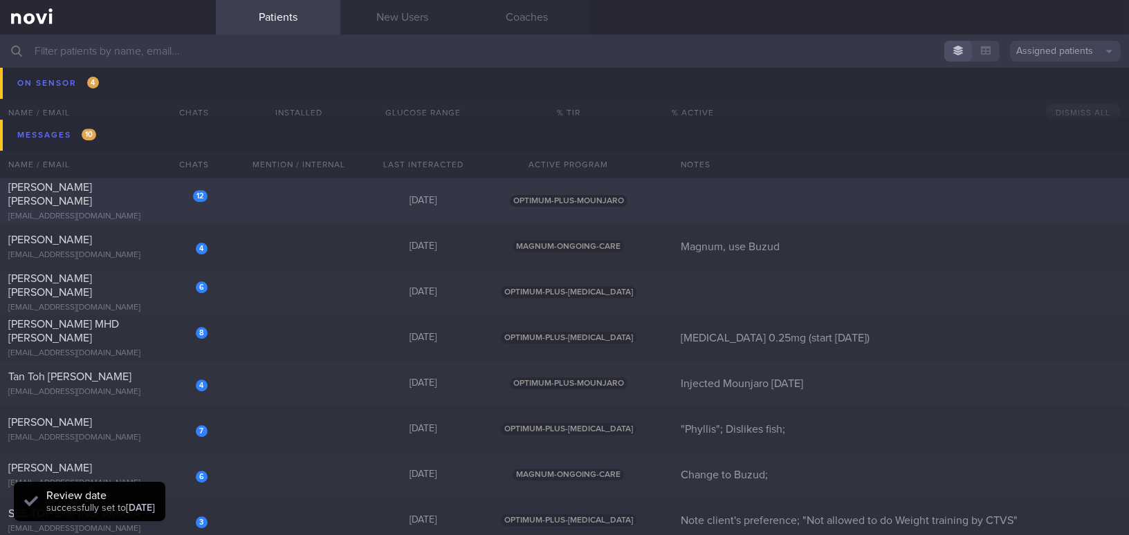
click at [149, 199] on div "[PERSON_NAME] [PERSON_NAME]" at bounding box center [106, 195] width 196 height 28
select select "8"
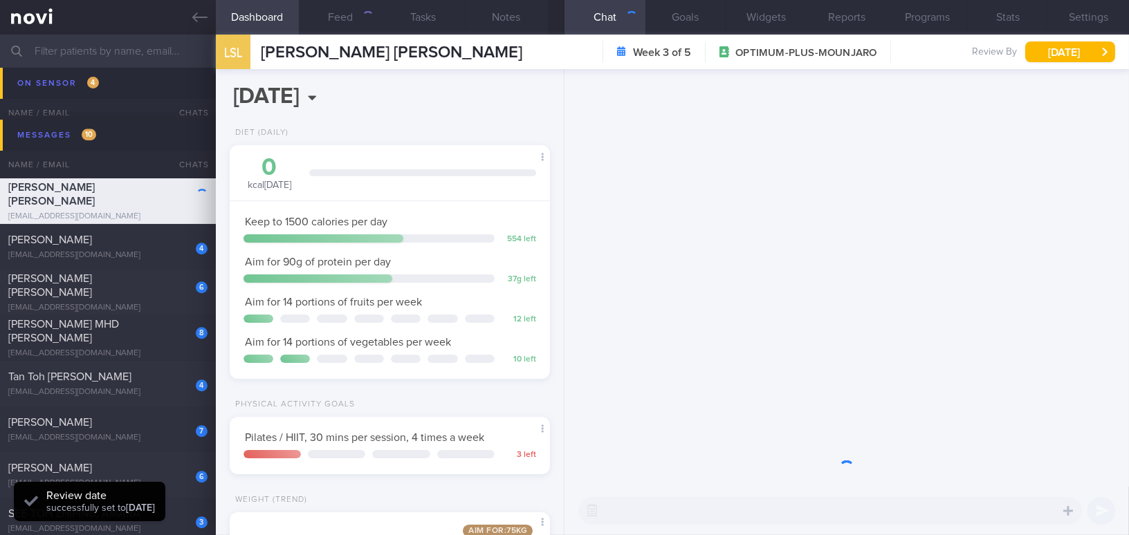
scroll to position [163, 286]
click at [1109, 15] on button "Settings" at bounding box center [1088, 17] width 81 height 35
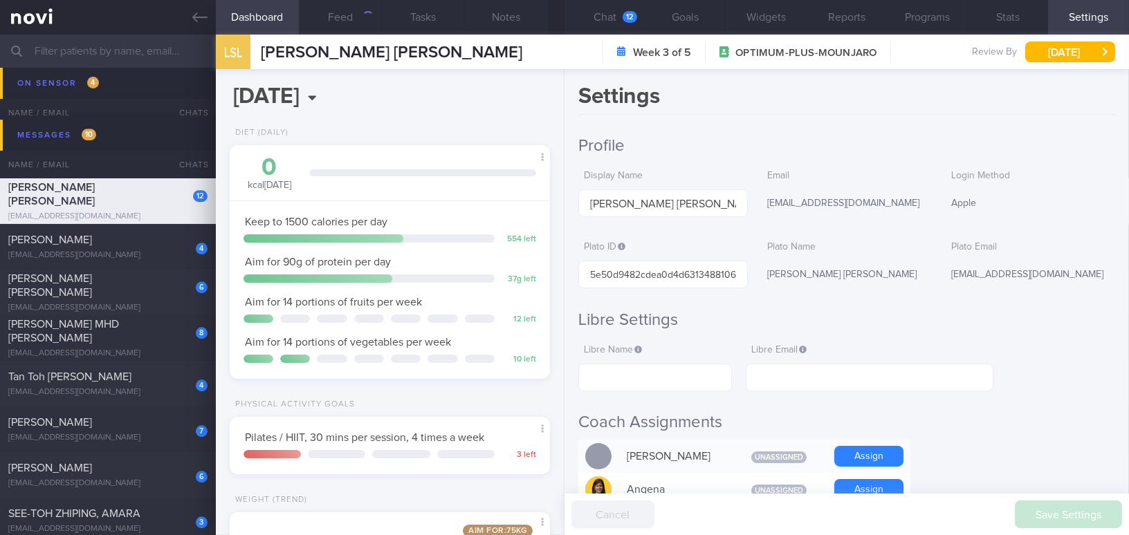
scroll to position [251, 0]
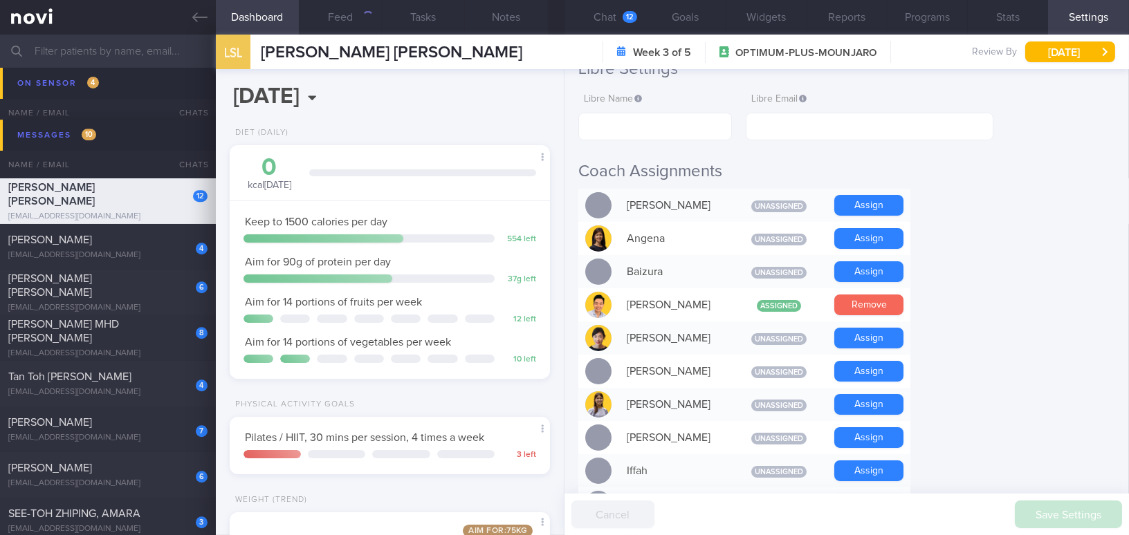
click at [874, 306] on button "Remove" at bounding box center [868, 305] width 69 height 21
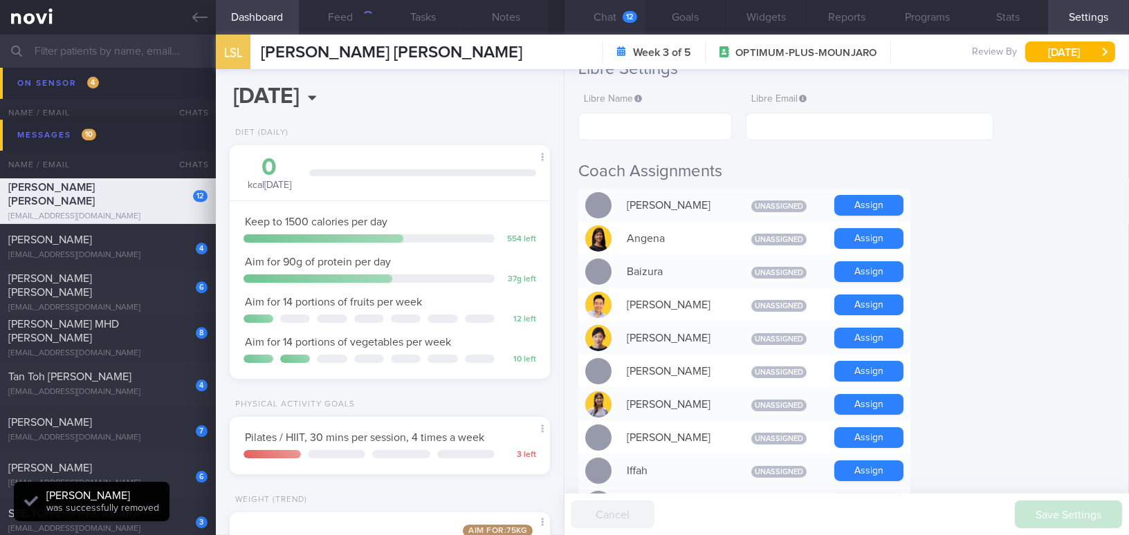
scroll to position [-672, 0]
click at [607, 14] on button "Chat 12" at bounding box center [605, 17] width 81 height 35
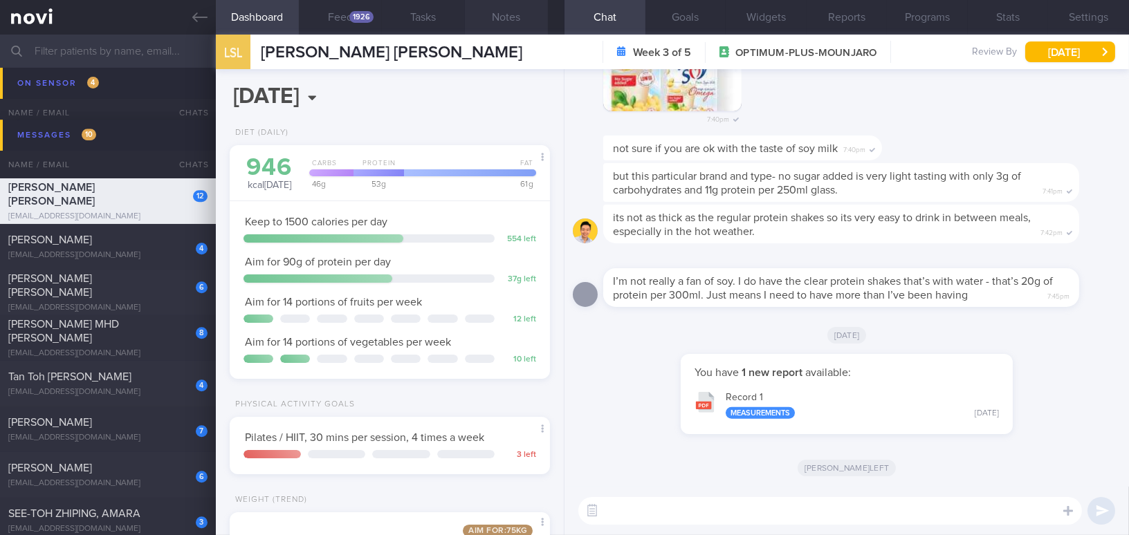
click at [501, 12] on button "Notes" at bounding box center [506, 17] width 83 height 35
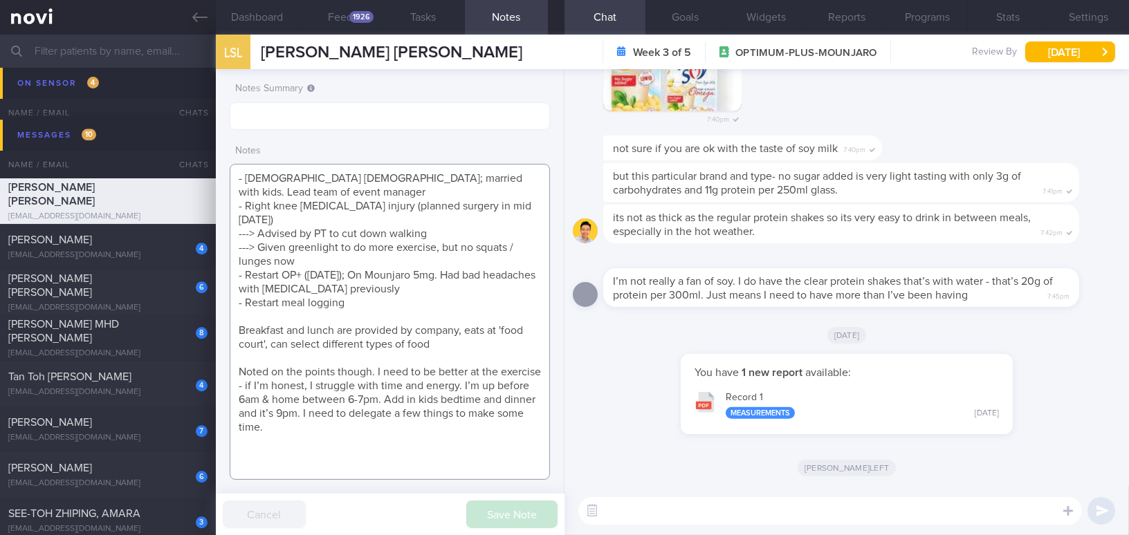
click at [311, 429] on textarea "- 39 yo Female; married with kids. Lead team of event manager - Right knee meni…" at bounding box center [390, 322] width 320 height 316
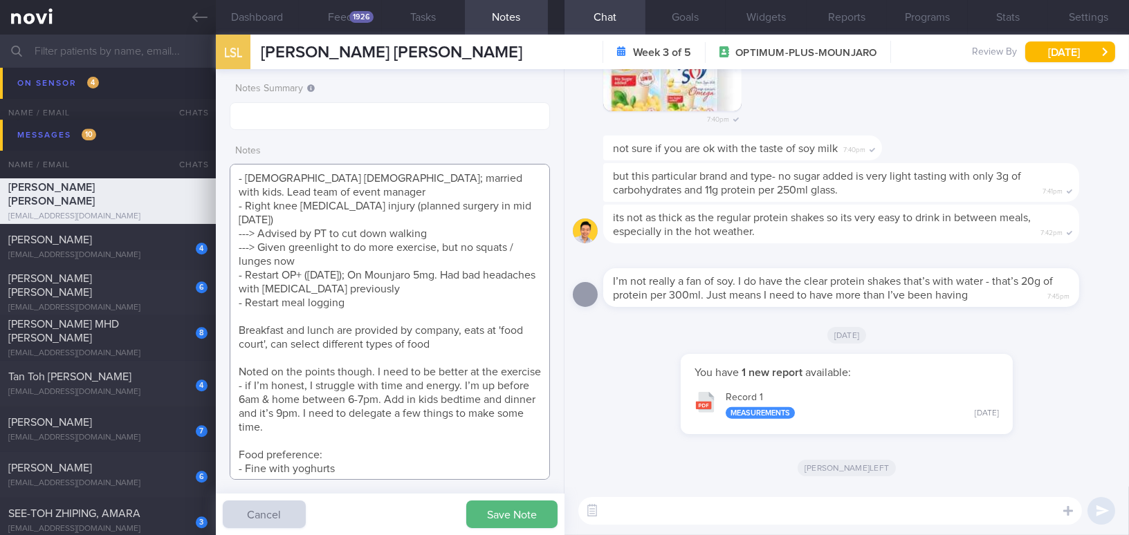
scroll to position [8, 0]
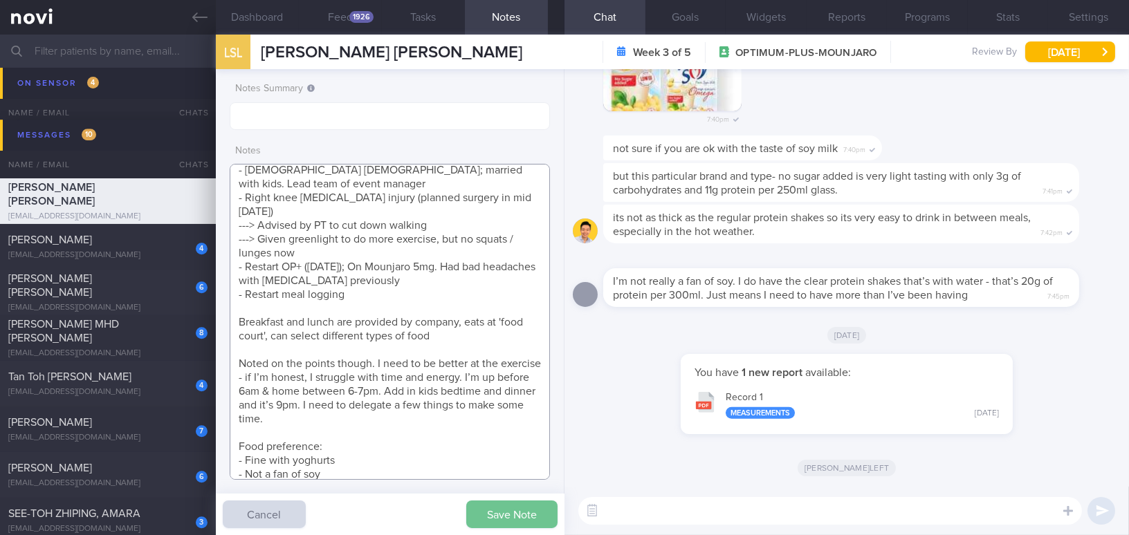
type textarea "- [DEMOGRAPHIC_DATA] [DEMOGRAPHIC_DATA]; married with kids. Lead team of event …"
click at [516, 514] on button "Save Note" at bounding box center [511, 515] width 91 height 28
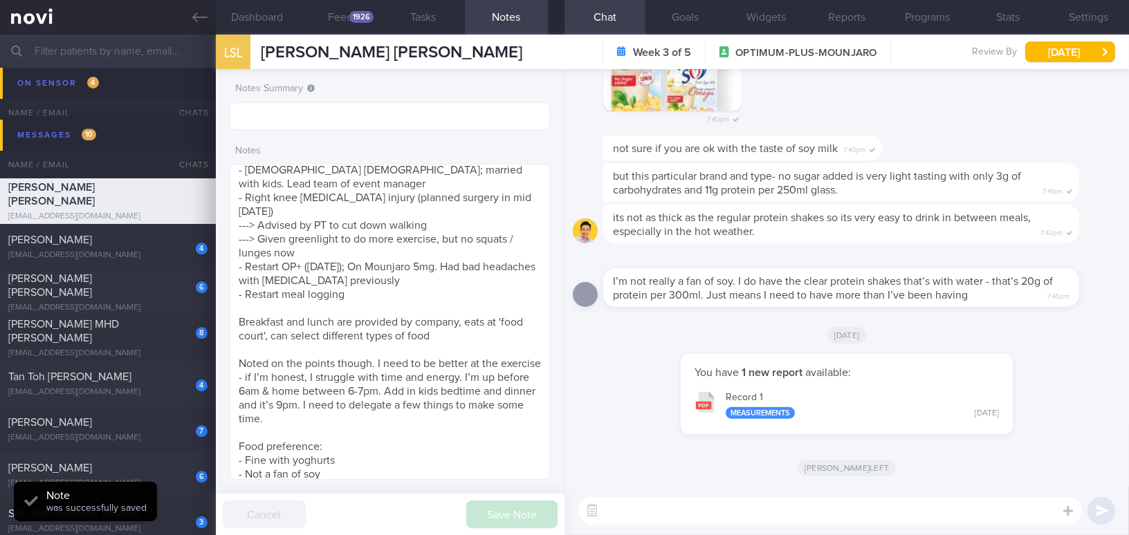
click at [686, 508] on textarea at bounding box center [830, 511] width 504 height 28
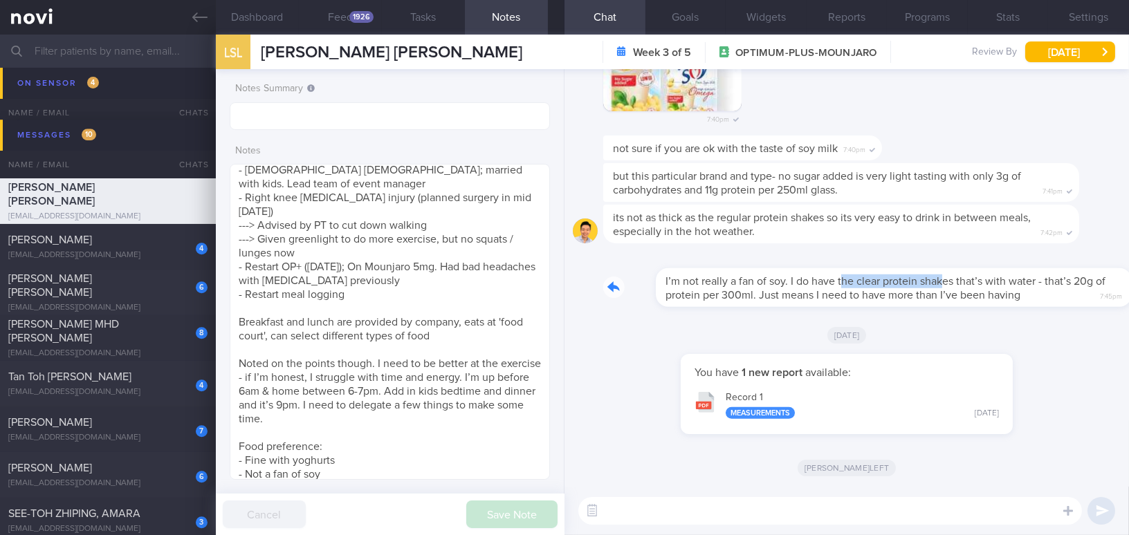
drag, startPoint x: 791, startPoint y: 268, endPoint x: 889, endPoint y: 269, distance: 98.2
click at [889, 269] on div "I’m not really a fan of soy. I do have the clear protein shakes that’s with wat…" at bounding box center [861, 279] width 517 height 55
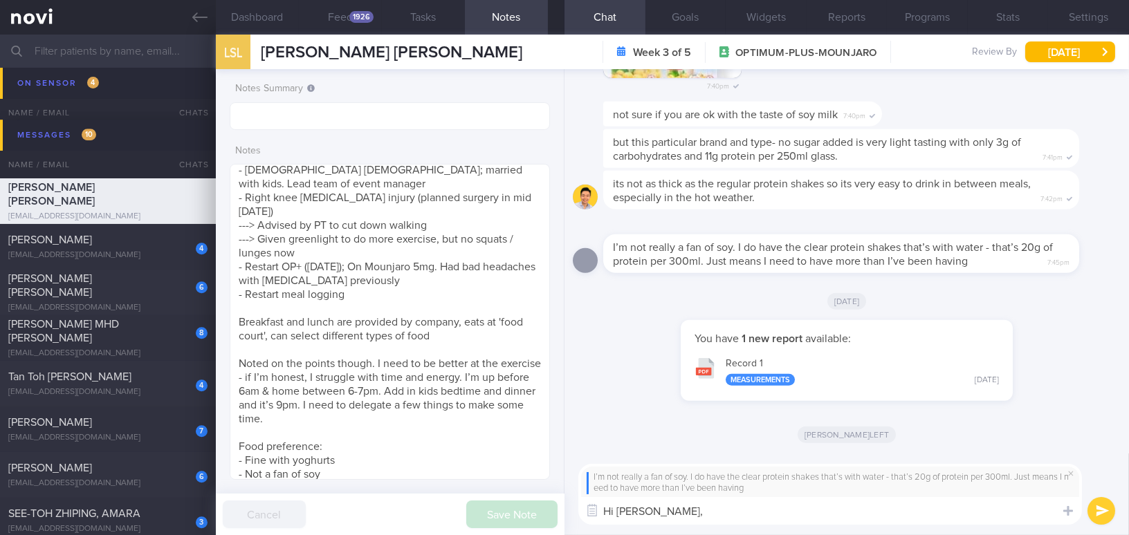
type textarea "Hi [PERSON_NAME],"
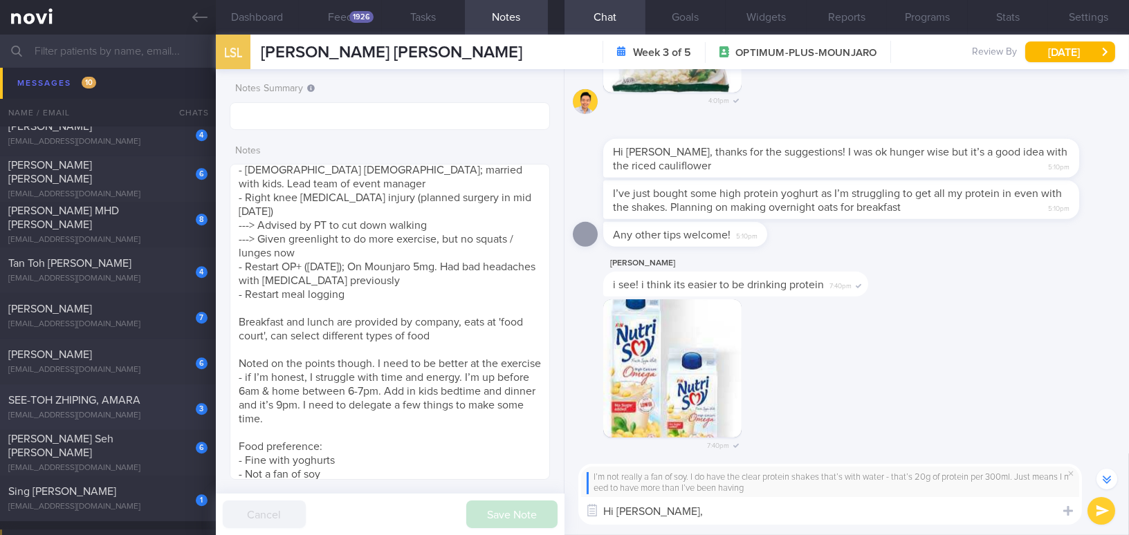
scroll to position [7942, 0]
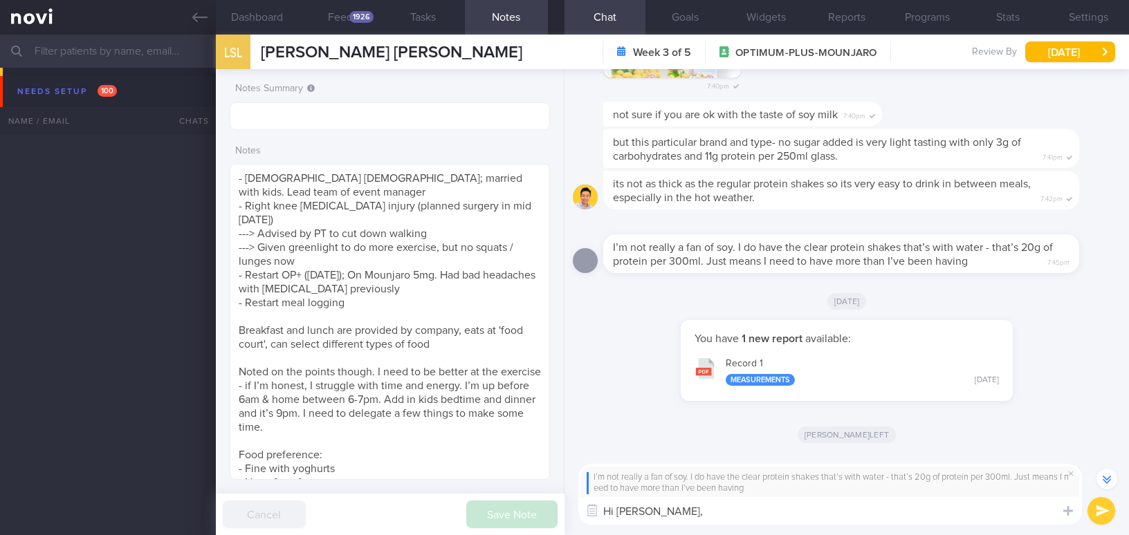
select select "8"
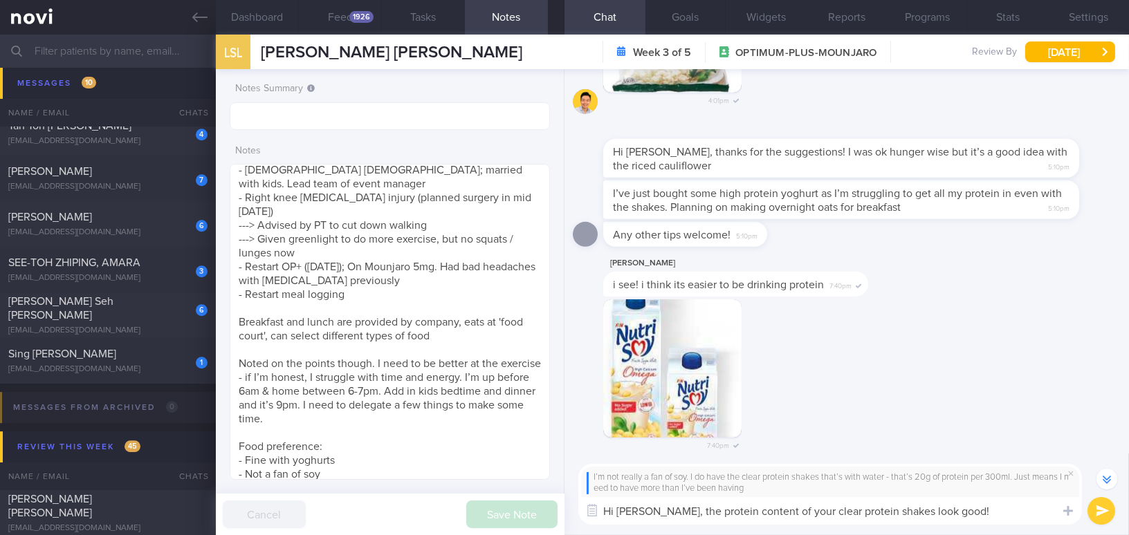
drag, startPoint x: 643, startPoint y: 510, endPoint x: 915, endPoint y: 510, distance: 271.9
click at [957, 511] on textarea "Hi [PERSON_NAME], the protein content of your clear protein shakes look good!" at bounding box center [830, 511] width 504 height 28
paste textarea "The protein content of your clear protein shakes looks good!"
click at [648, 506] on textarea "Hi [PERSON_NAME], The protein content of your clear protein shakes looks good!" at bounding box center [830, 511] width 504 height 28
click at [738, 502] on textarea "Hi [PERSON_NAME], the protein content of your clear protein shakes looks good!" at bounding box center [830, 511] width 504 height 28
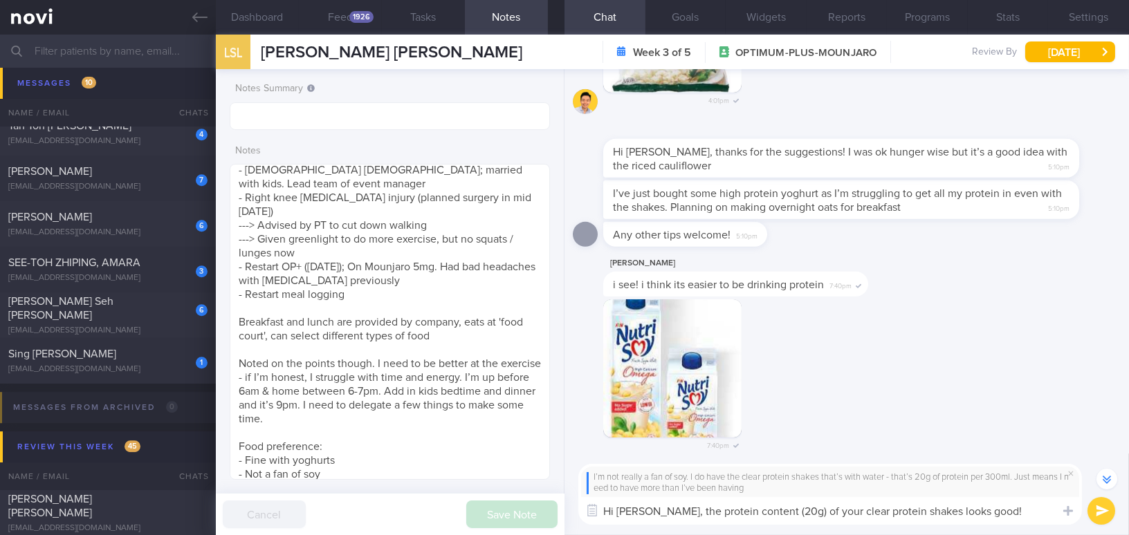
click at [1014, 517] on textarea "Hi [PERSON_NAME], the protein content (20g) of your clear protein shakes looks …" at bounding box center [830, 511] width 504 height 28
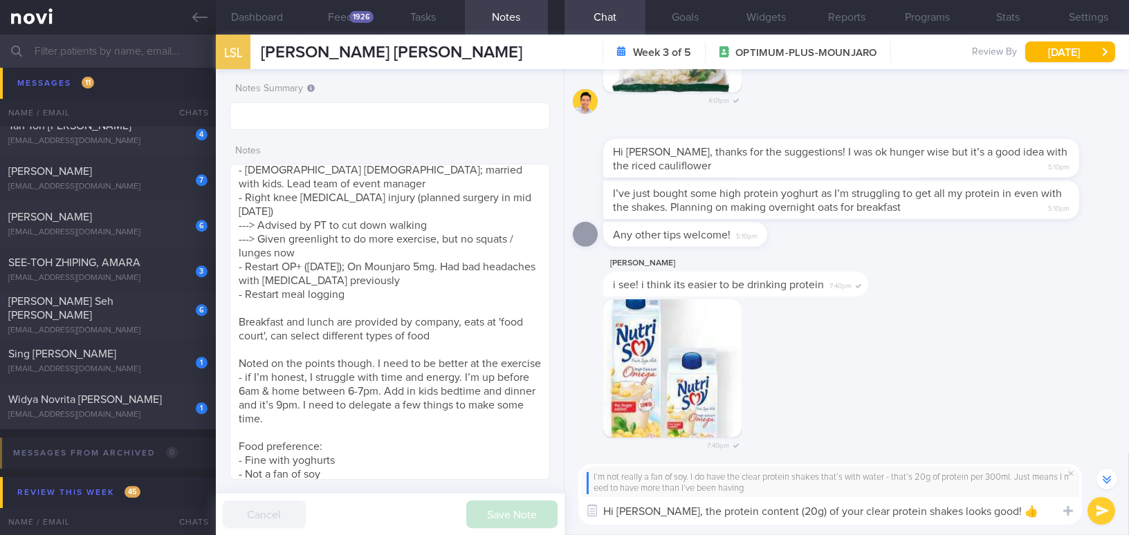
type textarea "Hi [PERSON_NAME], the protein content (20g) of your clear protein shakes looks …"
click at [1100, 513] on button "submit" at bounding box center [1102, 511] width 28 height 28
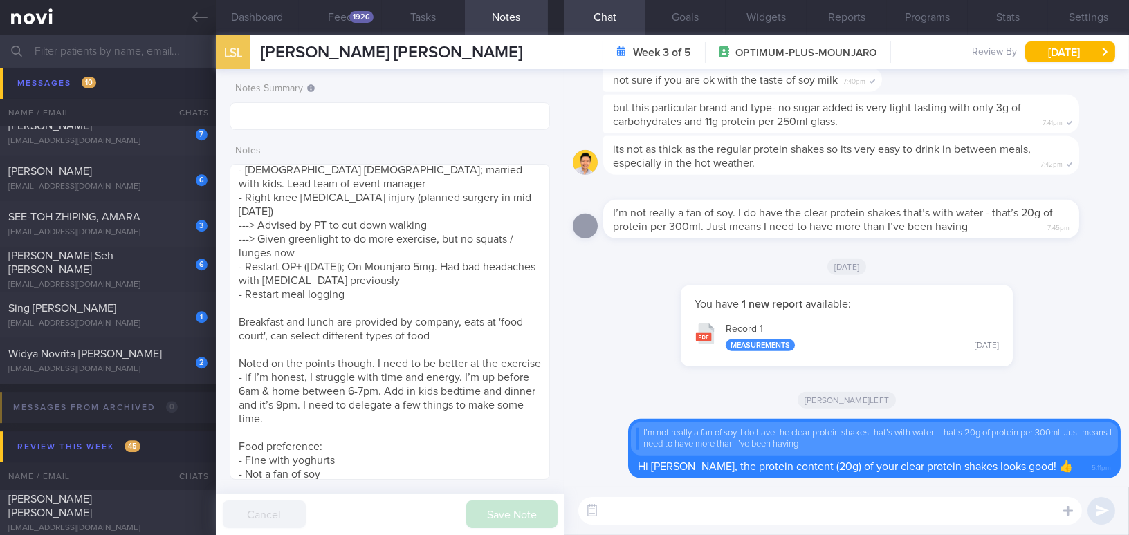
scroll to position [7949, 0]
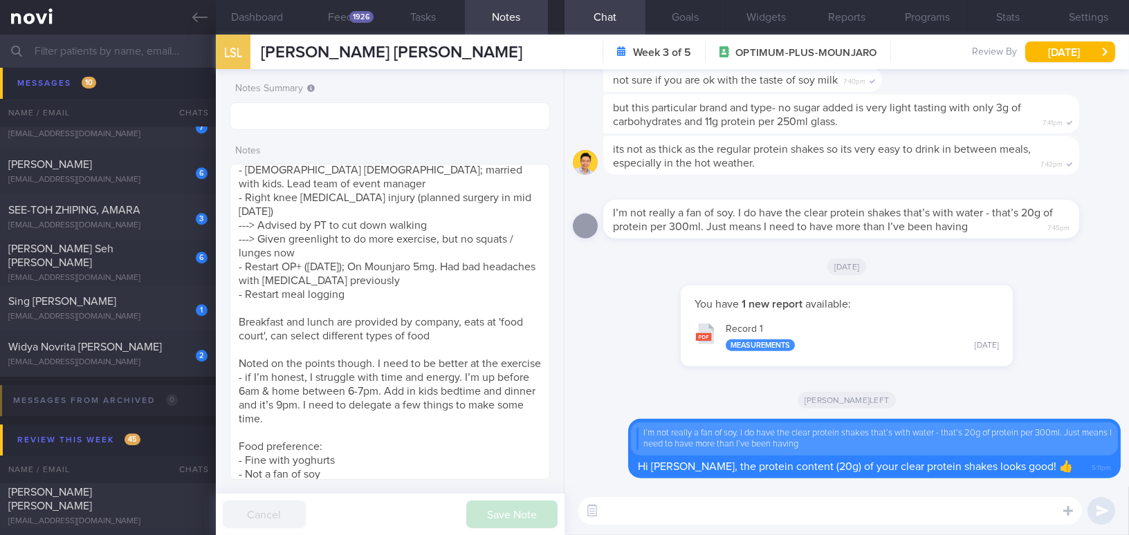
click at [615, 513] on textarea at bounding box center [830, 511] width 504 height 28
paste textarea "[[PERSON_NAME] Protein Pudding]([URL][DOMAIN_NAME][PERSON_NAME][PERSON_NAME])"
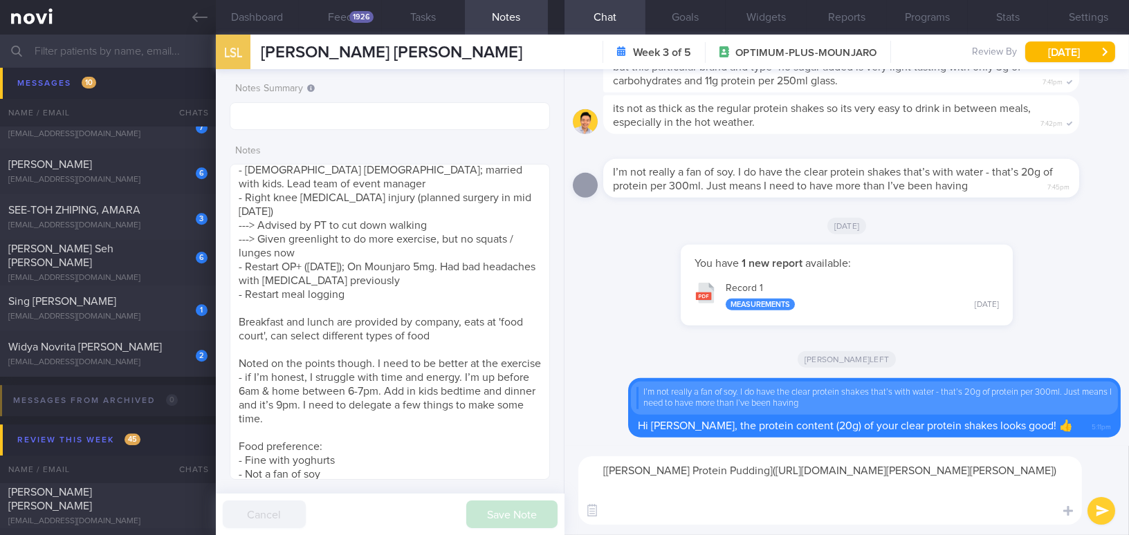
scroll to position [0, 0]
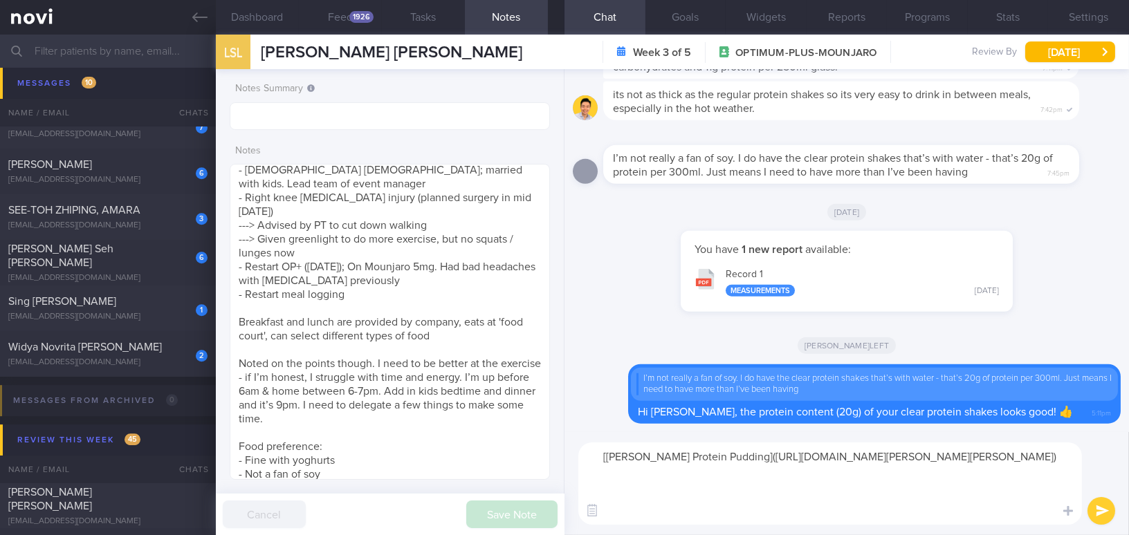
click at [596, 463] on textarea "[[PERSON_NAME] Protein Pudding]([URL][DOMAIN_NAME][PERSON_NAME][PERSON_NAME])" at bounding box center [830, 484] width 504 height 82
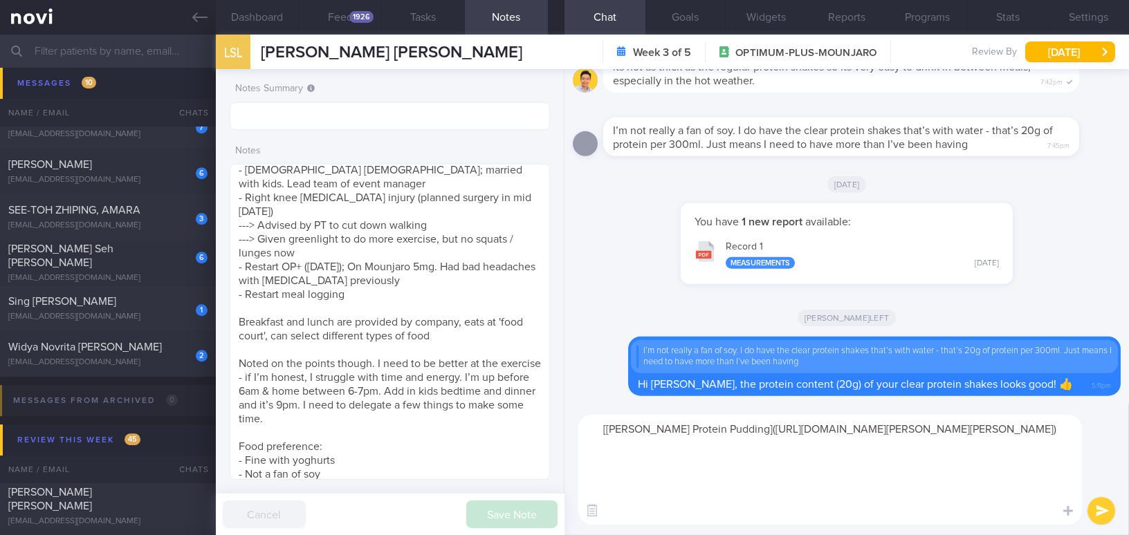
paste textarea "Besides yogurt, you can also try this [PERSON_NAME] protein pudding."
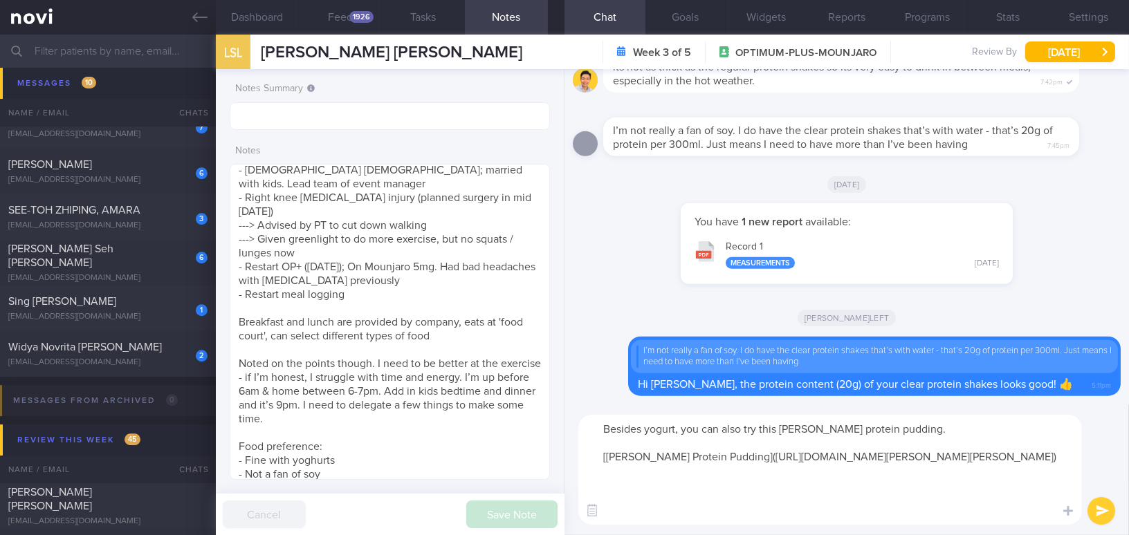
click at [662, 425] on textarea "Besides yogurt, you can also try this [PERSON_NAME] protein pudding. [[PERSON_N…" at bounding box center [830, 470] width 504 height 110
drag, startPoint x: 786, startPoint y: 429, endPoint x: 927, endPoint y: 411, distance: 142.3
click at [917, 427] on textarea "Besides yoghurt, you can also try this [PERSON_NAME] protein pudding. [[PERSON_…" at bounding box center [830, 470] width 504 height 110
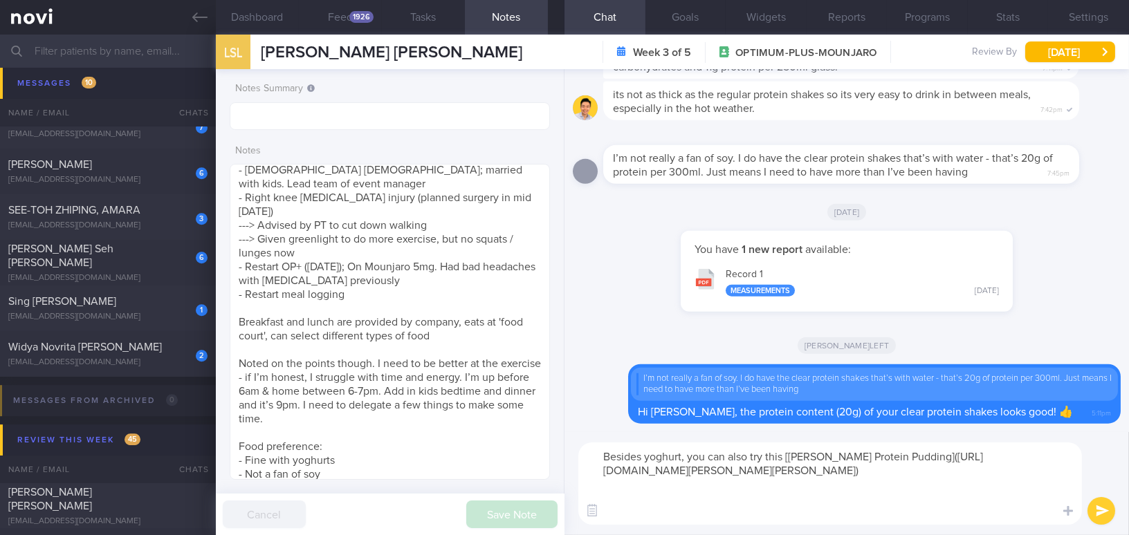
click at [710, 516] on textarea "Besides yoghurt, you can also try this [[PERSON_NAME] Protein Pudding]([URL][DO…" at bounding box center [830, 484] width 504 height 82
type textarea "Besides yoghurt, you can also try this [[PERSON_NAME] Protein Pudding]([URL][DO…"
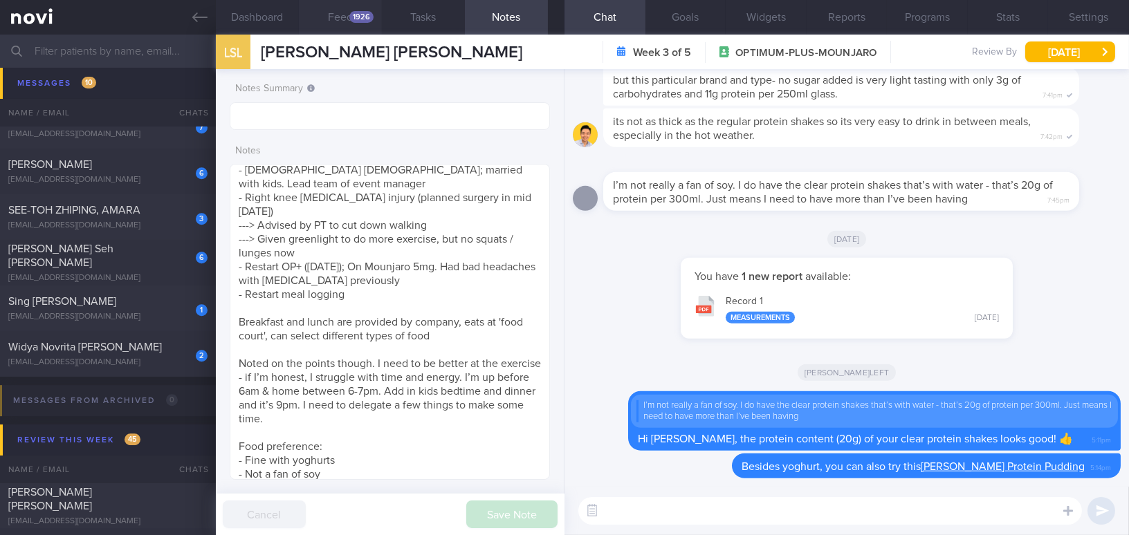
click at [345, 8] on button "Feed 1926" at bounding box center [340, 17] width 83 height 35
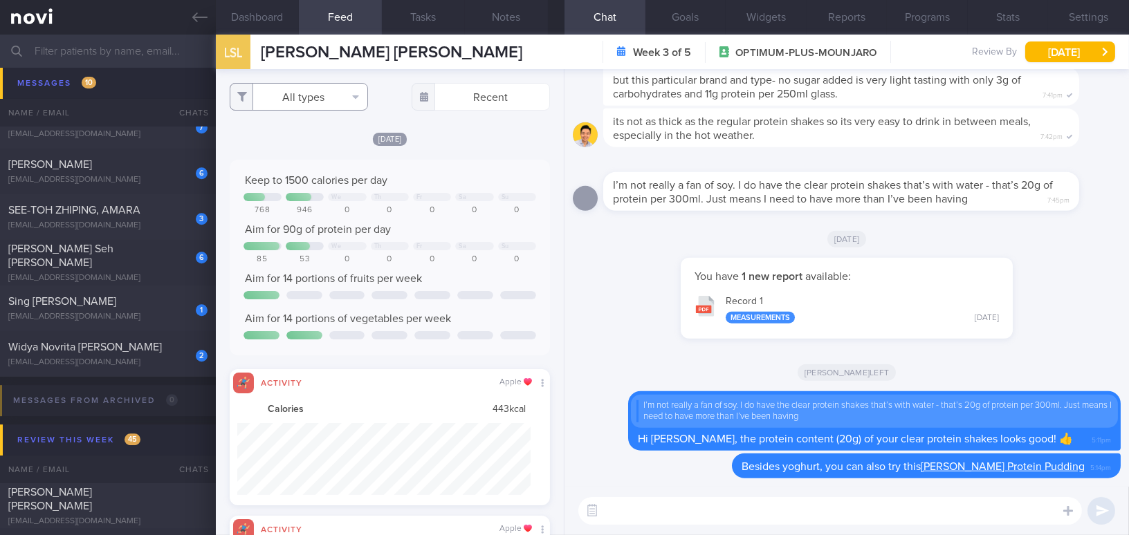
click at [314, 102] on button "All types" at bounding box center [299, 97] width 138 height 28
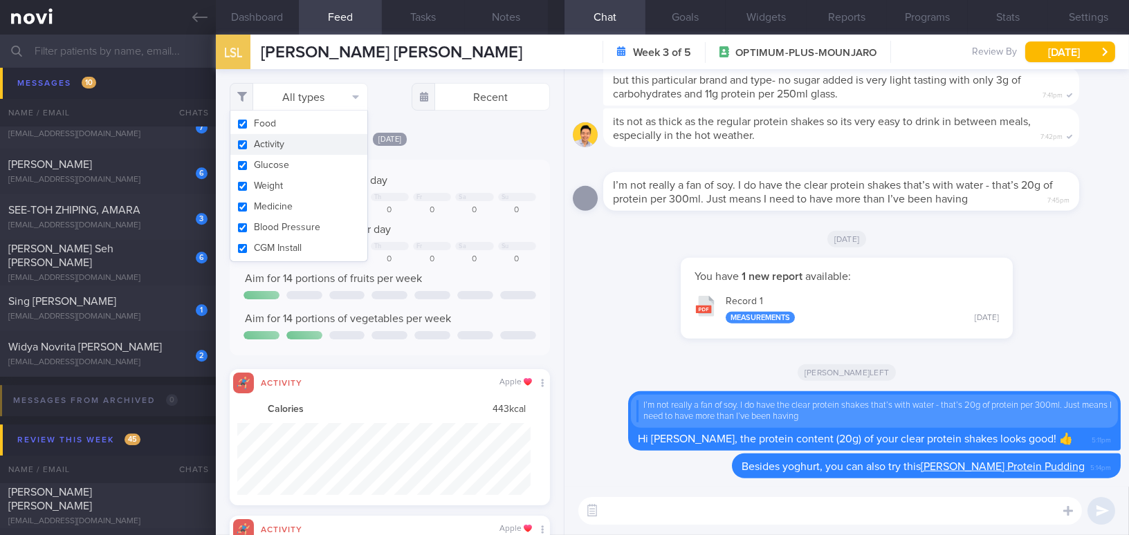
click at [238, 143] on input "checkbox" at bounding box center [242, 144] width 10 height 9
checkbox input "false"
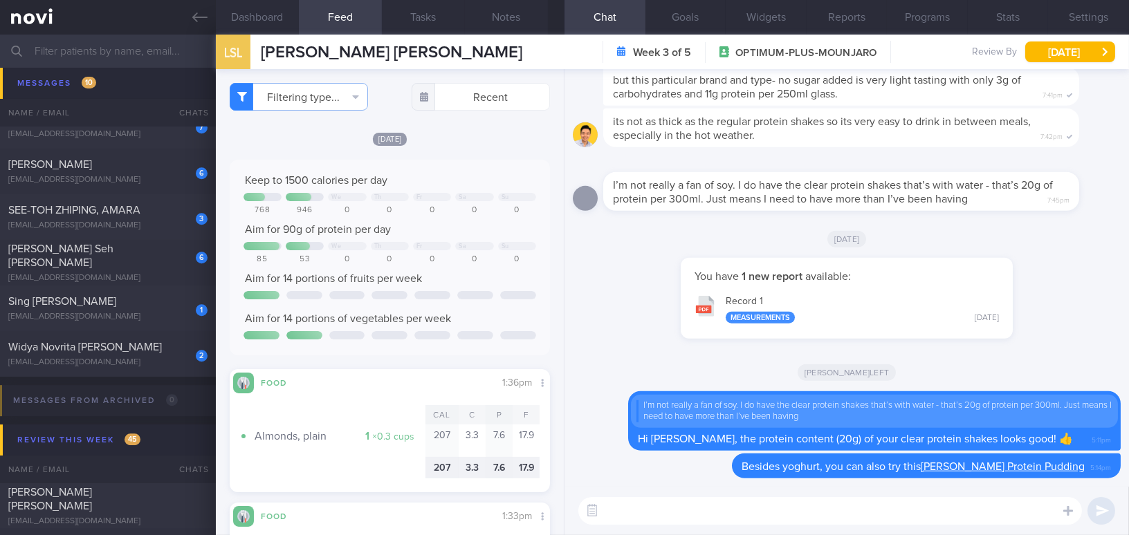
click at [463, 146] on div "[DATE]" at bounding box center [390, 138] width 320 height 15
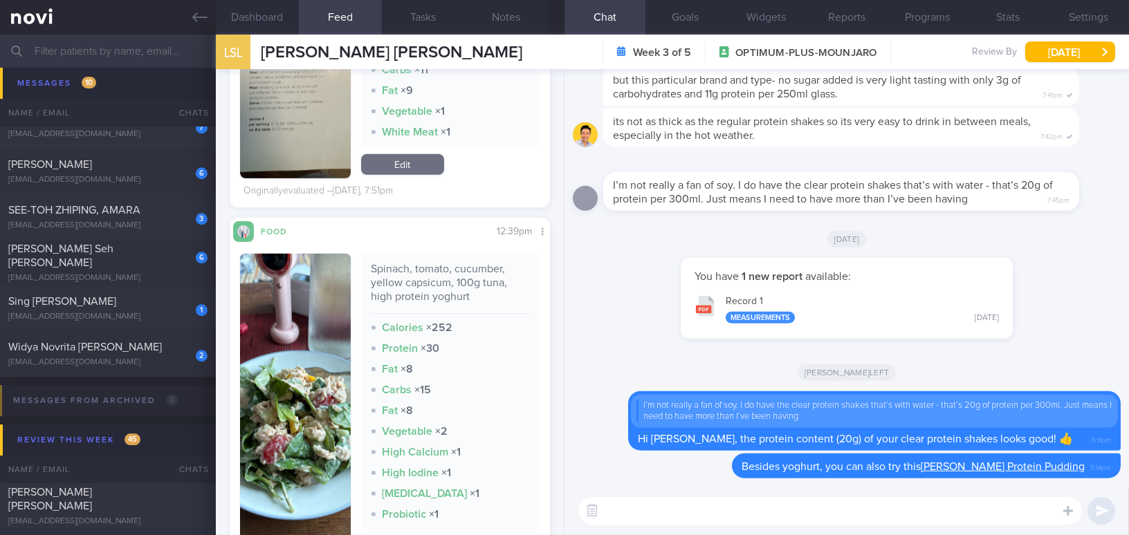
scroll to position [1761, 0]
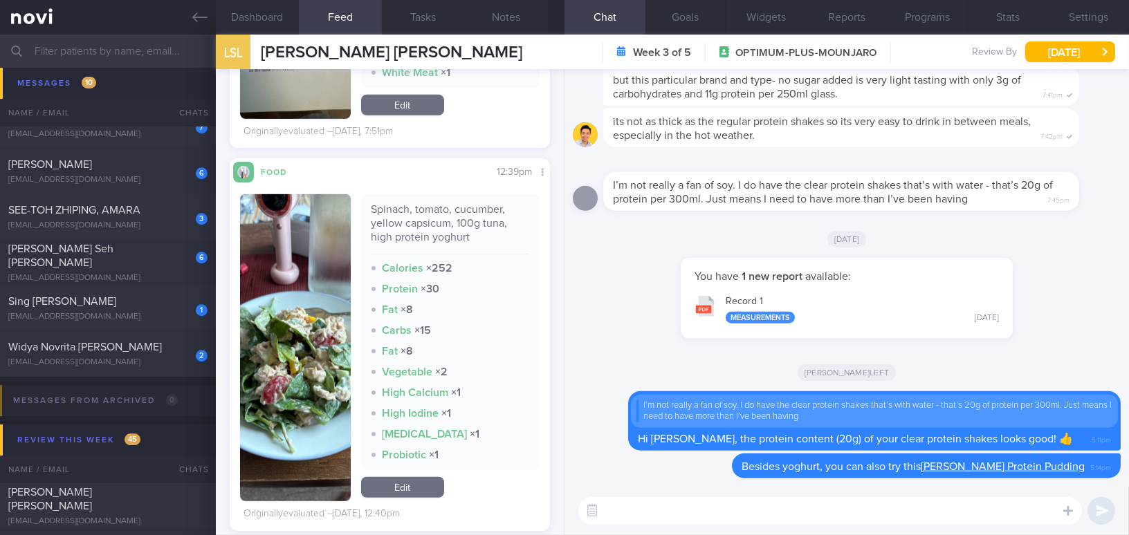
click at [302, 337] on button "button" at bounding box center [295, 347] width 111 height 307
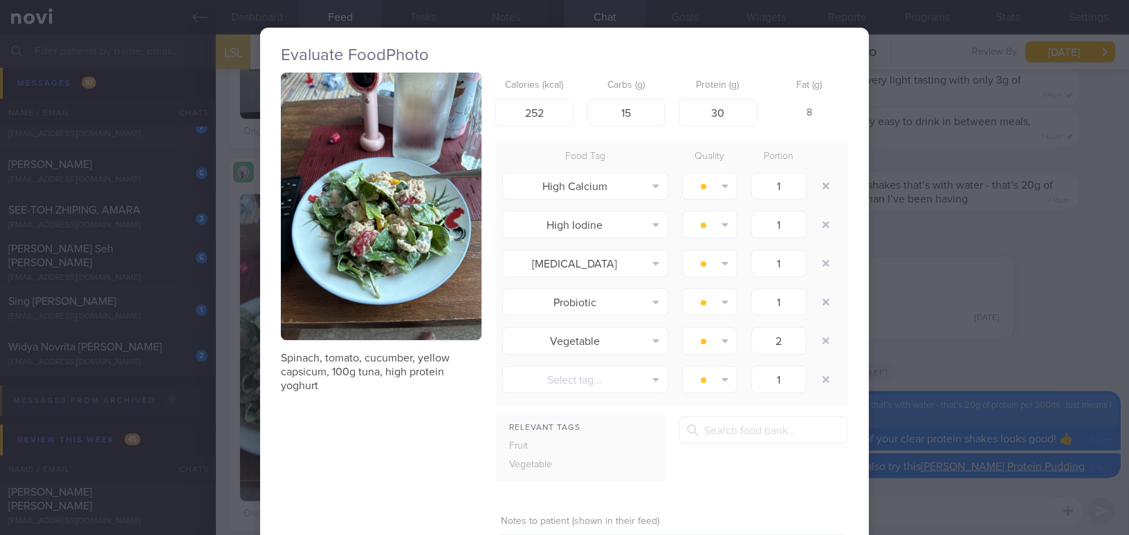
drag, startPoint x: 993, startPoint y: 360, endPoint x: 1015, endPoint y: 389, distance: 36.1
click at [993, 360] on div "Evaluate Food Photo Spinach, tomato, cucumber, yellow capsicum, 100g tuna, high…" at bounding box center [564, 267] width 1129 height 535
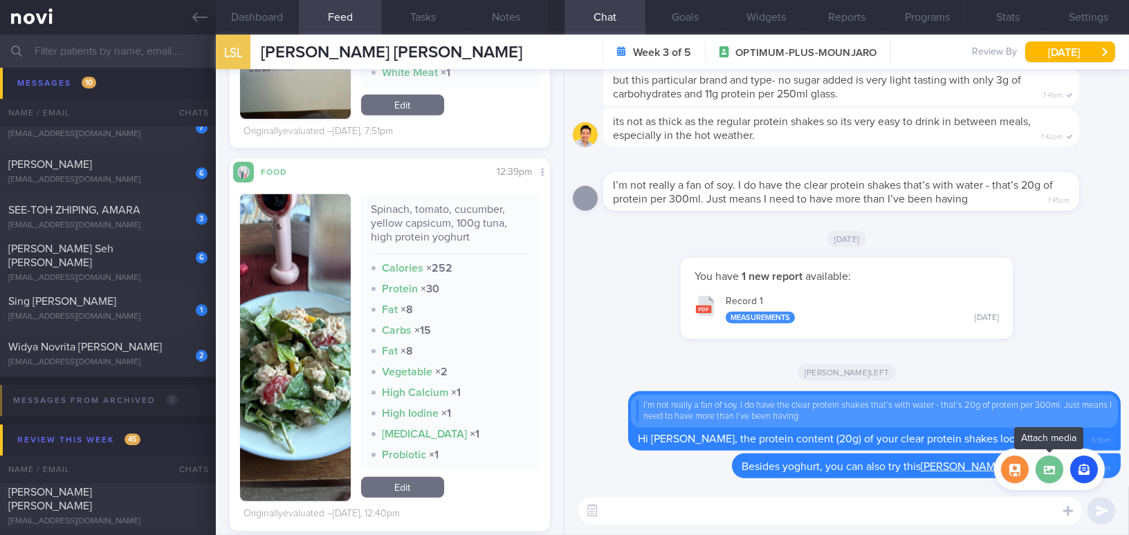
click at [1043, 477] on label at bounding box center [1050, 470] width 28 height 28
click at [0, 0] on input "file" at bounding box center [0, 0] width 0 height 0
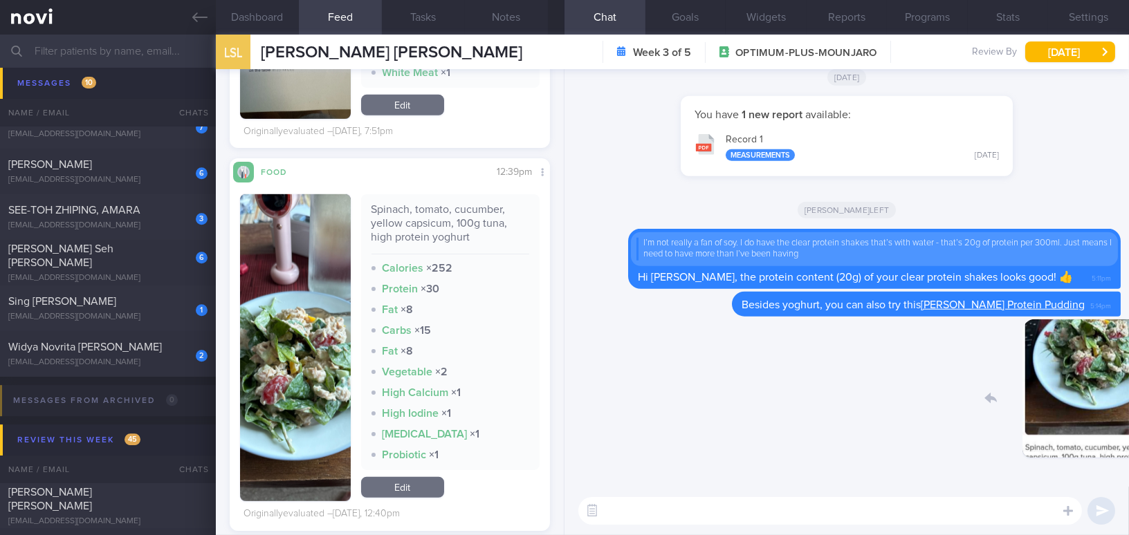
drag, startPoint x: 1031, startPoint y: 397, endPoint x: 1114, endPoint y: 410, distance: 84.0
click at [1114, 410] on div "Delete 5:15pm [GEOGRAPHIC_DATA] Besides yoghurt, you can also try this [PERSON_…" at bounding box center [847, 278] width 565 height 418
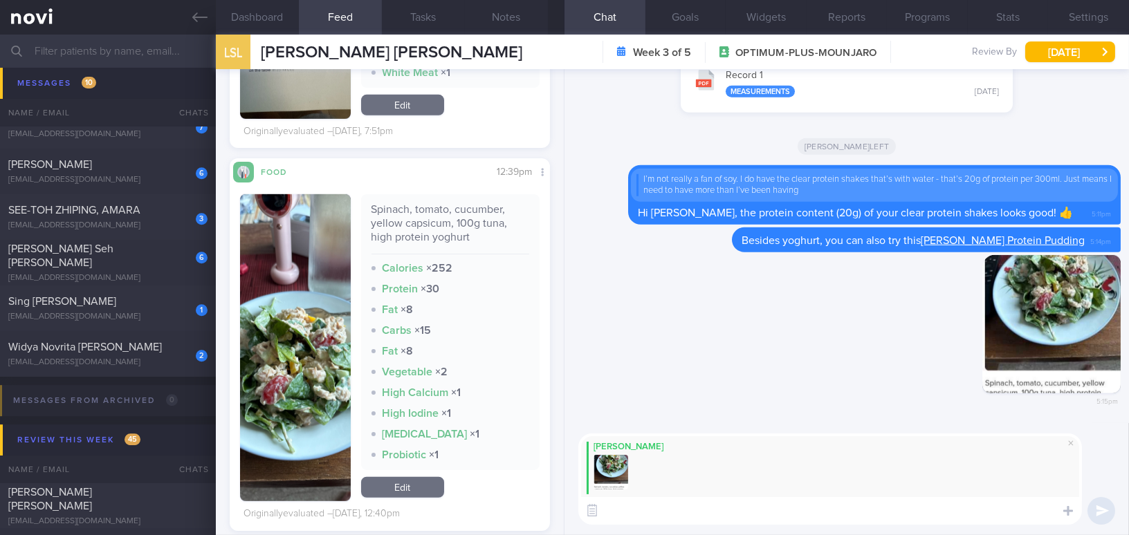
paste textarea "Using yogurt as a salad dressing is a great idea. You can also consider adding …"
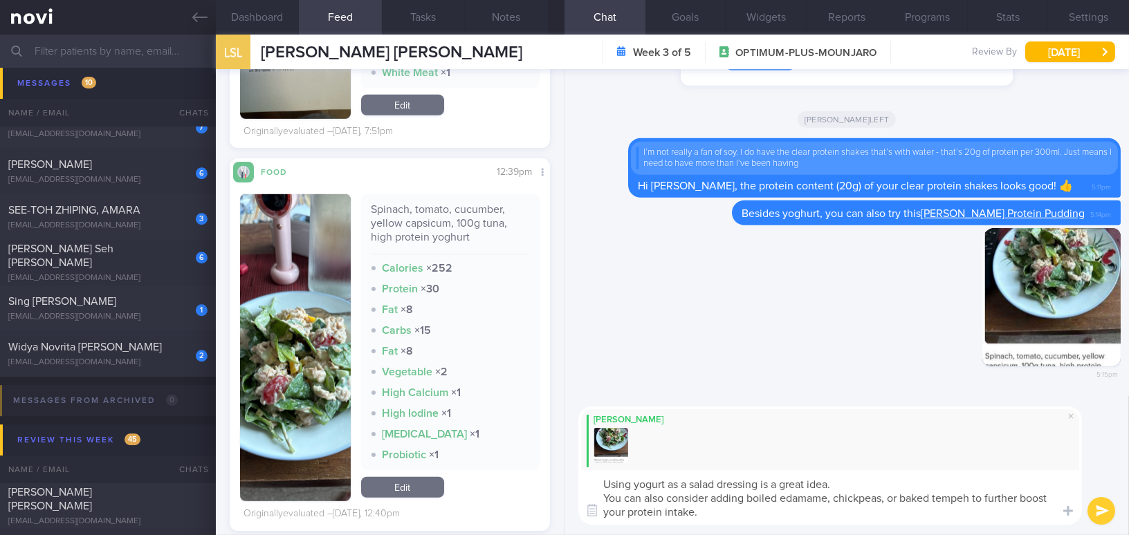
click at [651, 483] on textarea "Using yogurt as a salad dressing is a great idea. You can also consider adding …" at bounding box center [830, 497] width 504 height 55
click at [602, 485] on textarea "Using yoghurt as a salad dressing is a great idea. You can also consider adding…" at bounding box center [830, 497] width 504 height 55
click at [894, 502] on textarea "- Using yoghurt as a salad dressing is a great idea. - You can also consider ad…" at bounding box center [830, 497] width 504 height 55
type textarea "- Using yoghurt as a salad dressing is a great idea. - You can also consider ad…"
click at [1112, 506] on button "submit" at bounding box center [1102, 511] width 28 height 28
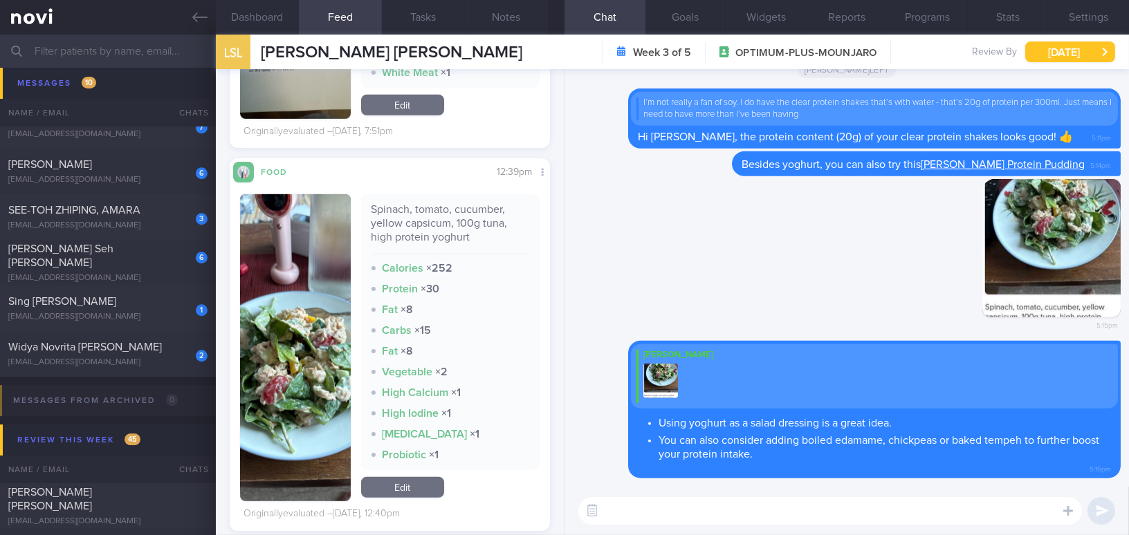
click at [1047, 52] on button "[DATE]" at bounding box center [1070, 52] width 90 height 21
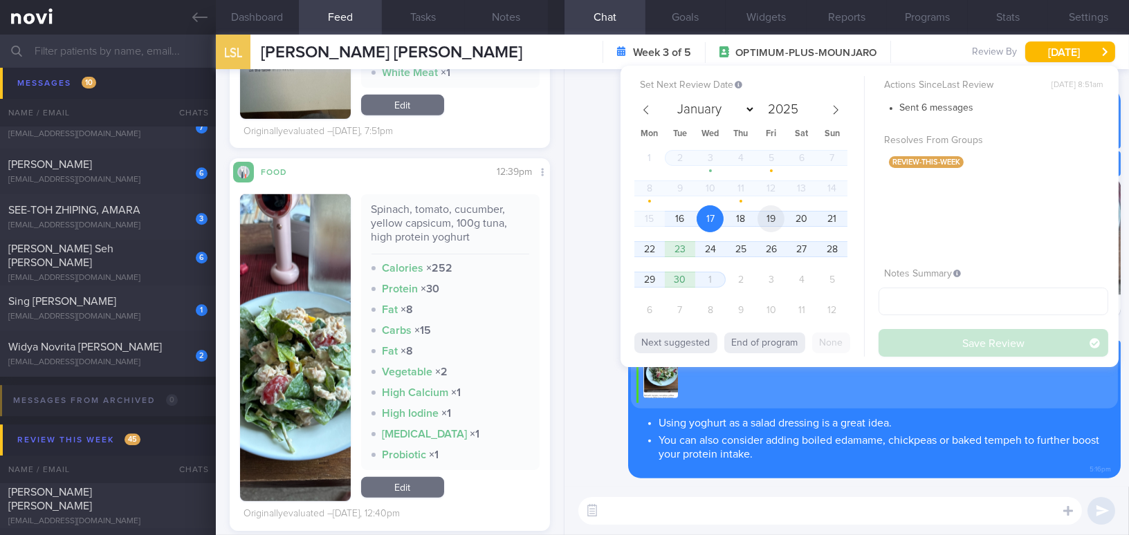
click at [784, 218] on span "19" at bounding box center [771, 218] width 27 height 27
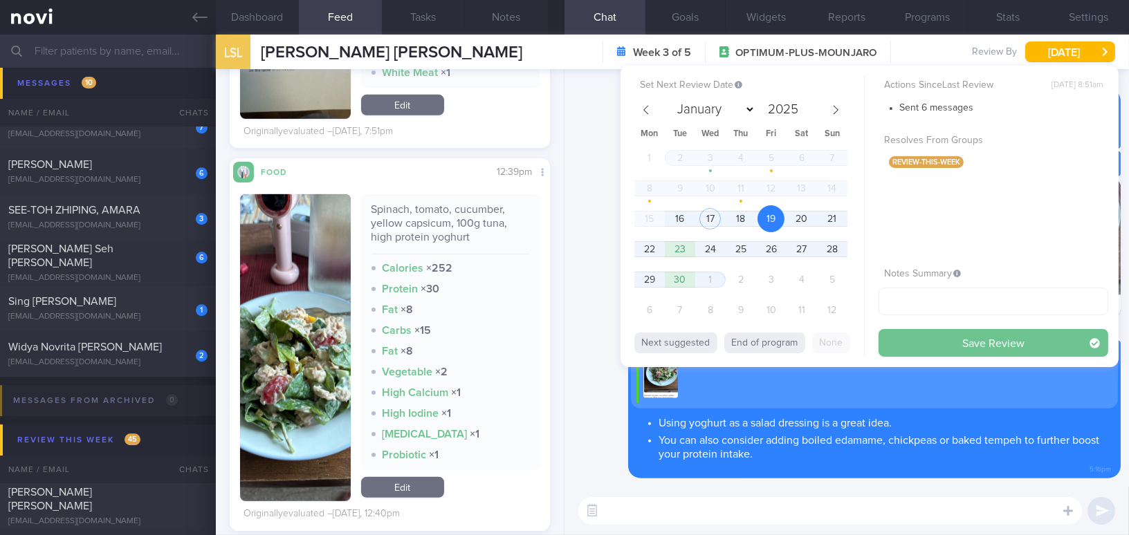
click at [930, 342] on button "Save Review" at bounding box center [994, 343] width 230 height 28
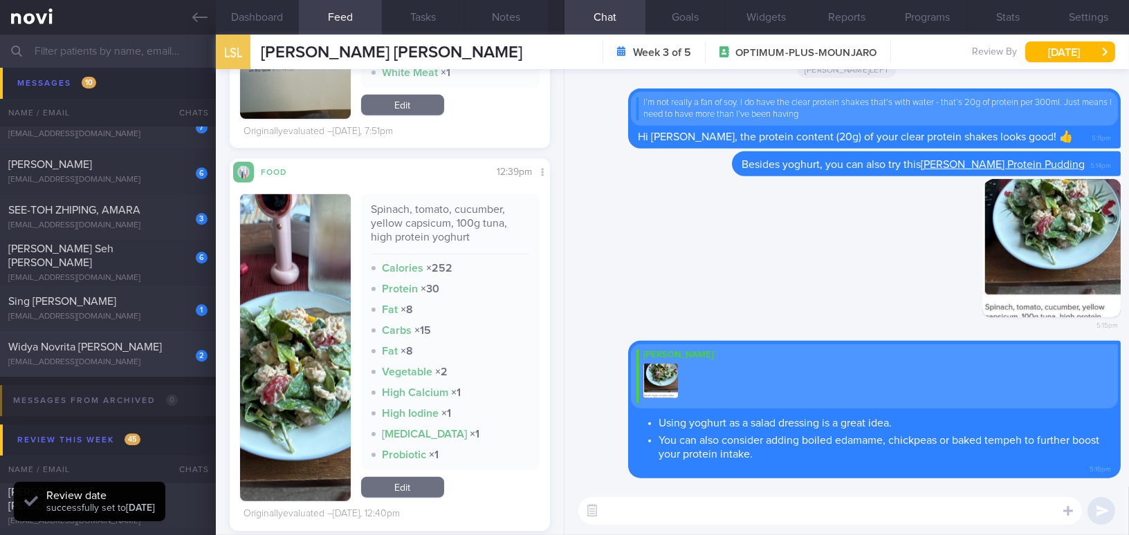
click at [117, 348] on div "Widya Novrita [PERSON_NAME]" at bounding box center [106, 347] width 196 height 14
type input "OP+ on Buzud; Inject Mounjaro [DATE]"
type textarea "37 year old Female - just moved to Singapore from Amsterdam in end July 2025 Oc…"
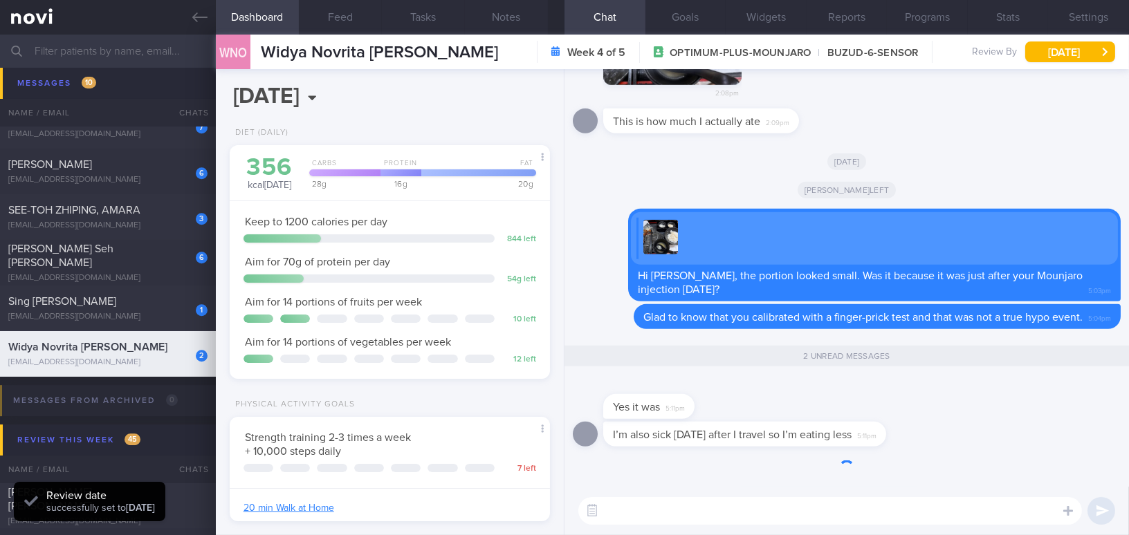
scroll to position [146, 291]
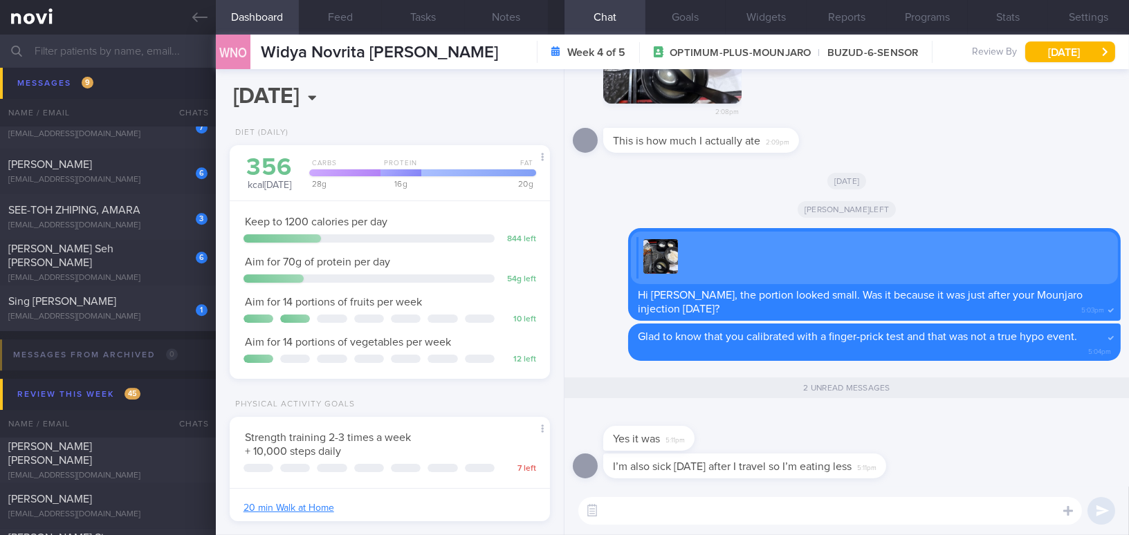
click at [812, 509] on textarea at bounding box center [830, 511] width 504 height 28
type textarea "A"
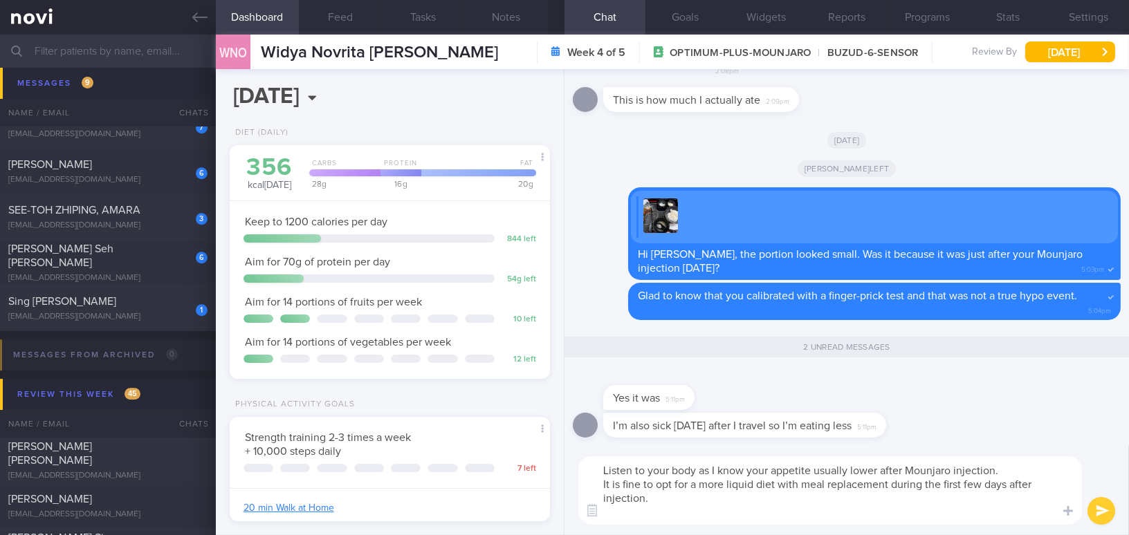
scroll to position [0, 0]
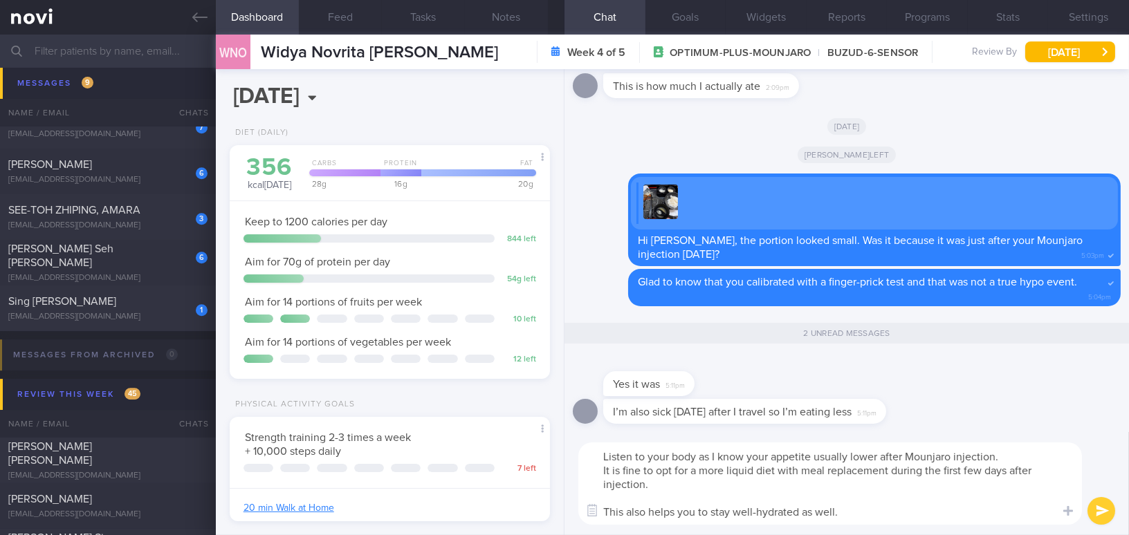
drag, startPoint x: 851, startPoint y: 504, endPoint x: 656, endPoint y: 493, distance: 195.4
click at [571, 447] on div "Listen to your body as I know your appetite usually lower after Mounjaro inject…" at bounding box center [847, 483] width 565 height 103
drag, startPoint x: 850, startPoint y: 512, endPoint x: 567, endPoint y: 443, distance: 291.3
click at [567, 443] on div "Listen to your body as I know your appetite usually lower after Mounjaro inject…" at bounding box center [847, 483] width 565 height 103
click at [632, 452] on textarea "Listen to your body as I know your appetite usually lower after Mounjaro inject…" at bounding box center [830, 484] width 504 height 82
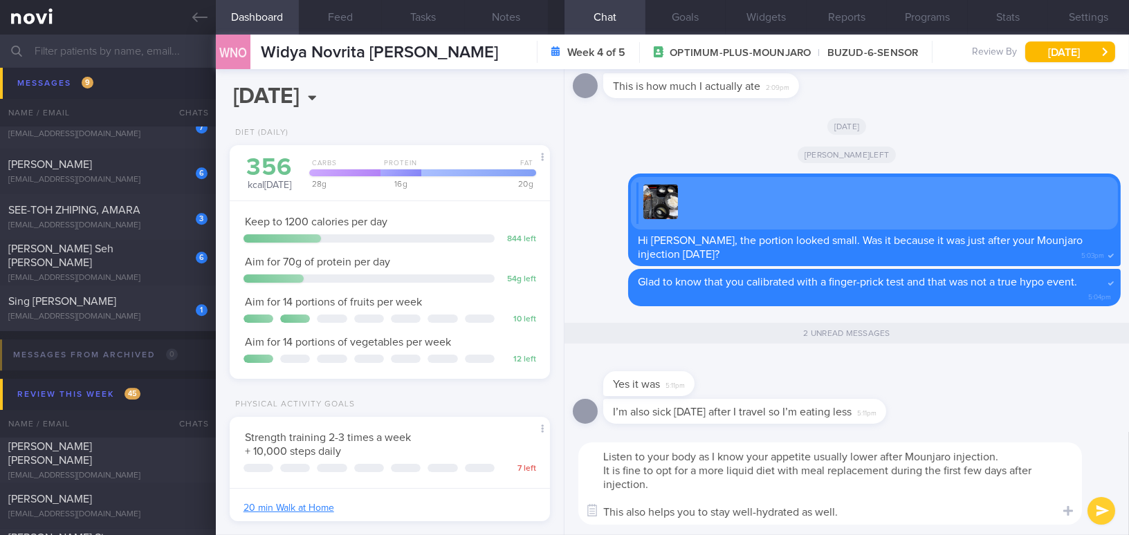
drag, startPoint x: 845, startPoint y: 516, endPoint x: 472, endPoint y: 432, distance: 382.2
click at [472, 432] on div "Dashboard Feed Tasks Notes Chat 2 Goals Widgets Reports Programs Stats Settings…" at bounding box center [672, 285] width 913 height 501
paste textarea ", as I know your appetite is usually lower after a Mounjaro injection. It’s fin…"
click at [923, 455] on textarea "Listen to your body, as I know your appetite is usually lower after a Mounjaro …" at bounding box center [830, 484] width 504 height 82
click at [614, 469] on textarea "Listen to your body, as I know your appetite is usually lower after Mounjaro in…" at bounding box center [830, 484] width 504 height 82
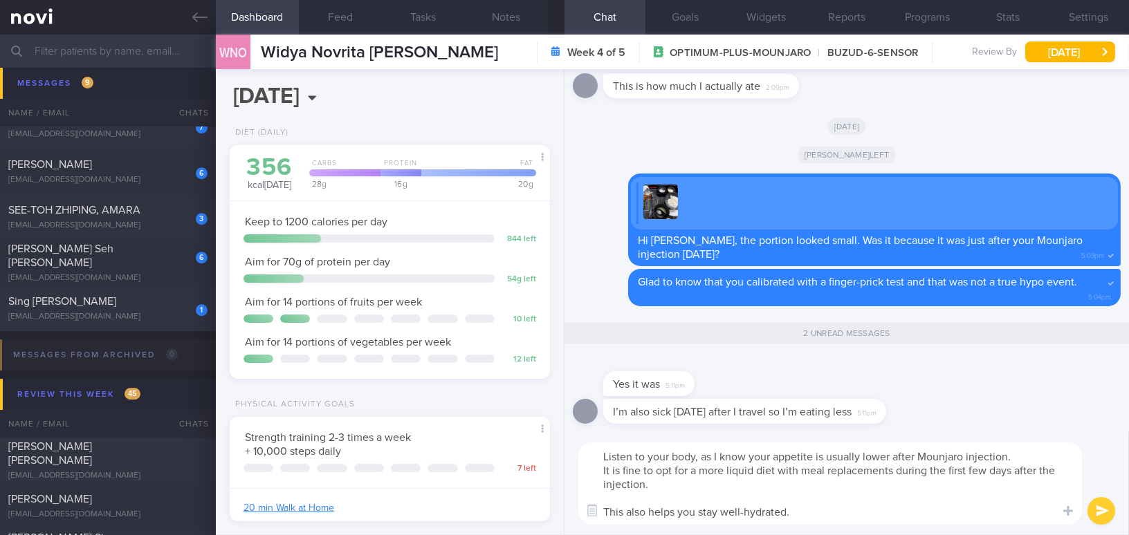
click at [595, 468] on textarea "Listen to your body, as I know your appetite is usually lower after Mounjaro in…" at bounding box center [830, 484] width 504 height 82
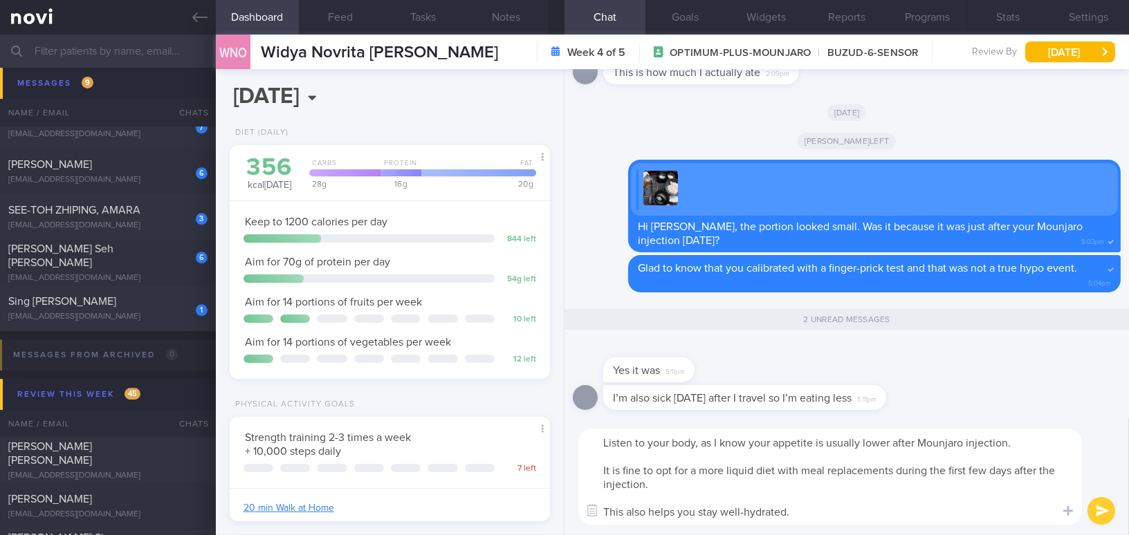
type textarea "Listen to your body, as I know your appetite is usually lower after Mounjaro in…"
click at [1094, 507] on button "submit" at bounding box center [1102, 511] width 28 height 28
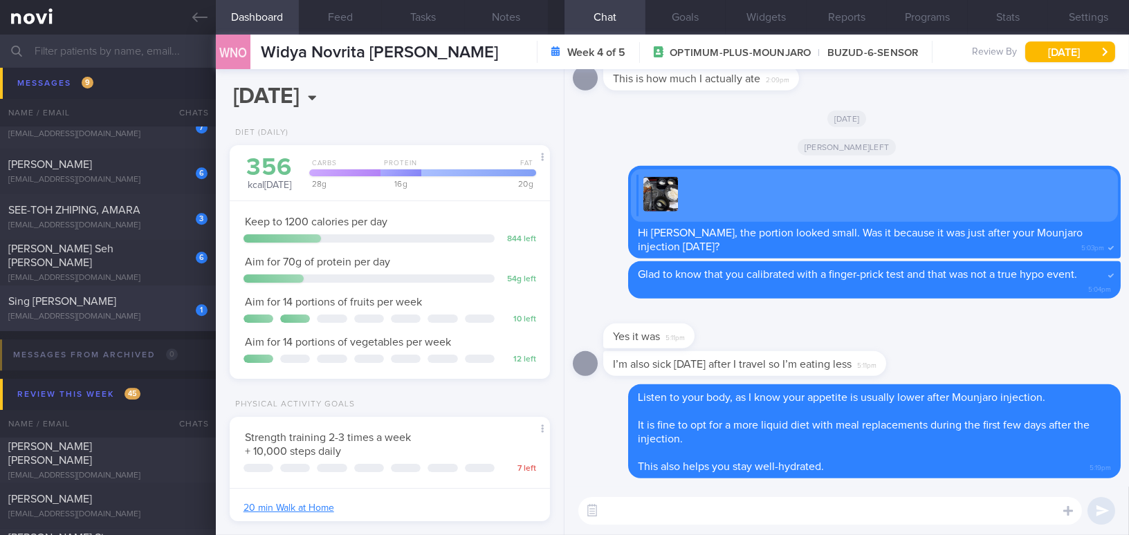
click at [73, 302] on span "Sing Geok Wei" at bounding box center [62, 301] width 108 height 11
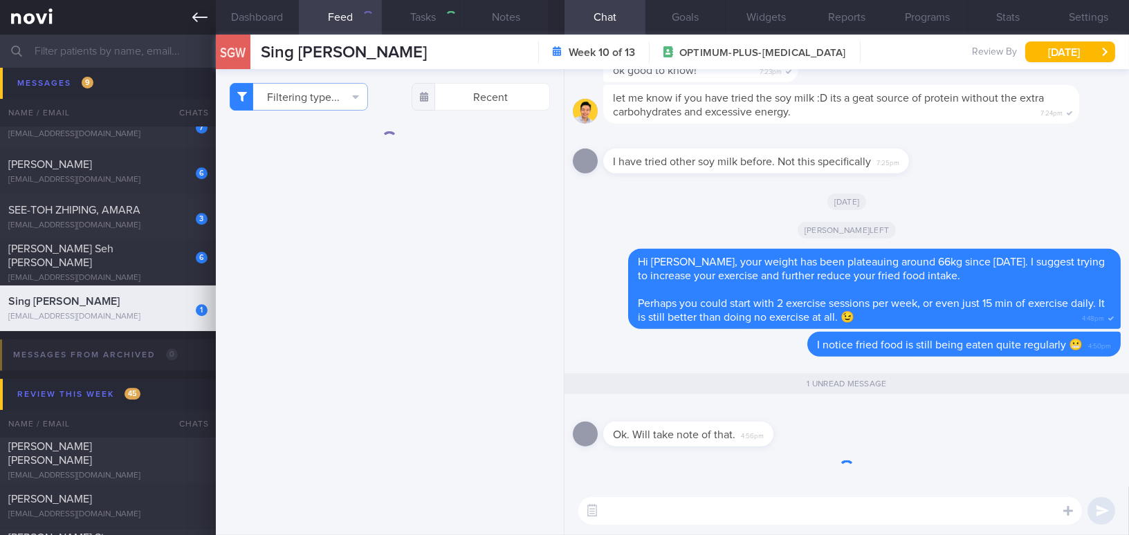
type input "Rybelsus 14mg"
type textarea "41 year old Woman - Single Occupation Naval officer (SAF) - Sedentary Smoking N…"
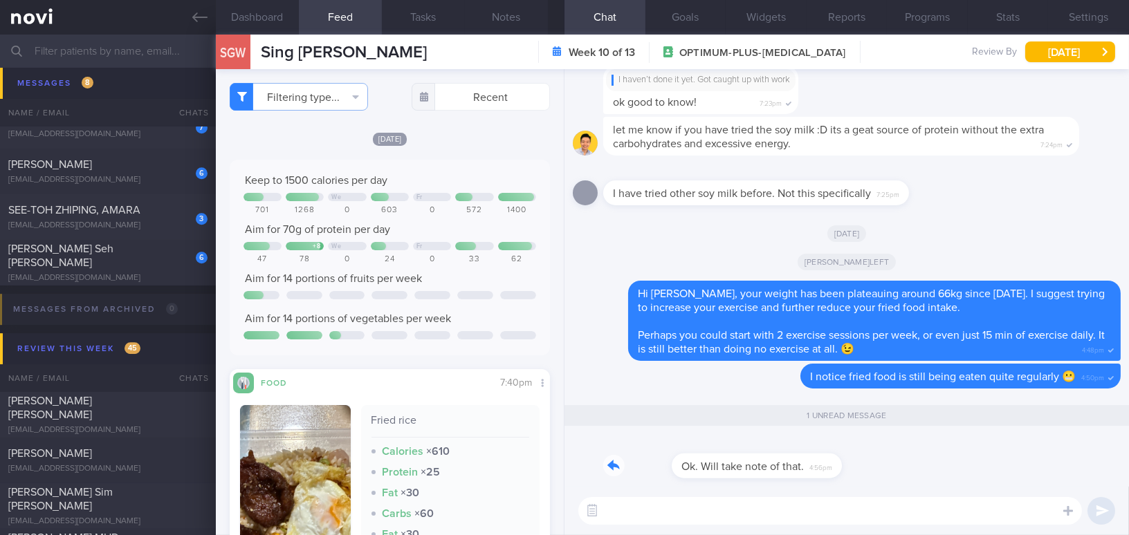
drag, startPoint x: 719, startPoint y: 454, endPoint x: 897, endPoint y: 449, distance: 178.5
click at [897, 449] on div "Ok. Will take note of that. 4:56pm" at bounding box center [847, 462] width 548 height 50
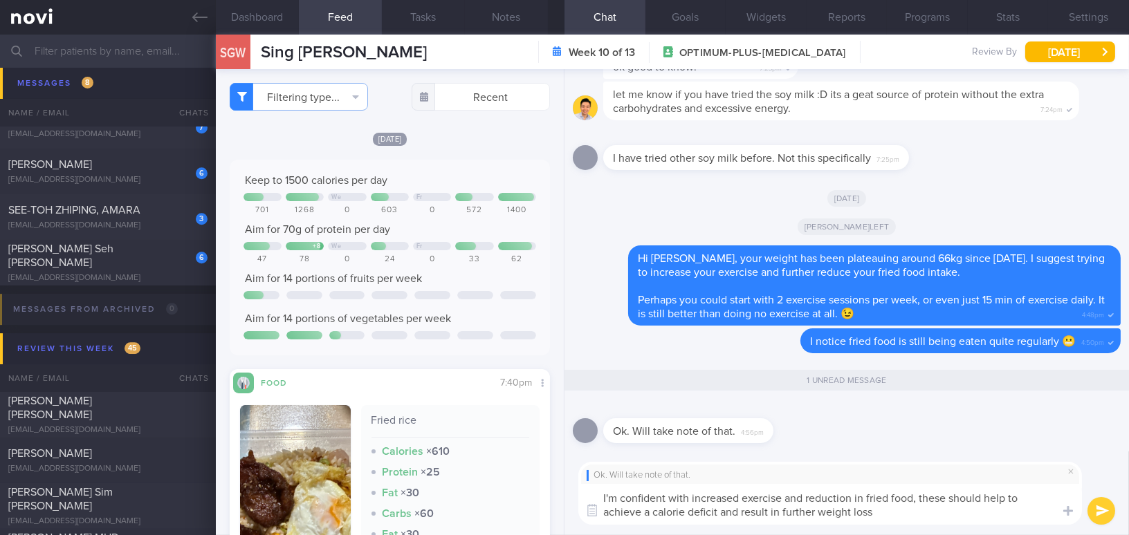
type textarea "I'm confident with increased exercise and reduction in fried food, these should…"
drag, startPoint x: 892, startPoint y: 511, endPoint x: 582, endPoint y: 484, distance: 311.1
click at [582, 484] on textarea "I'm confident with increased exercise and reduction in fried food, these should…" at bounding box center [830, 504] width 504 height 41
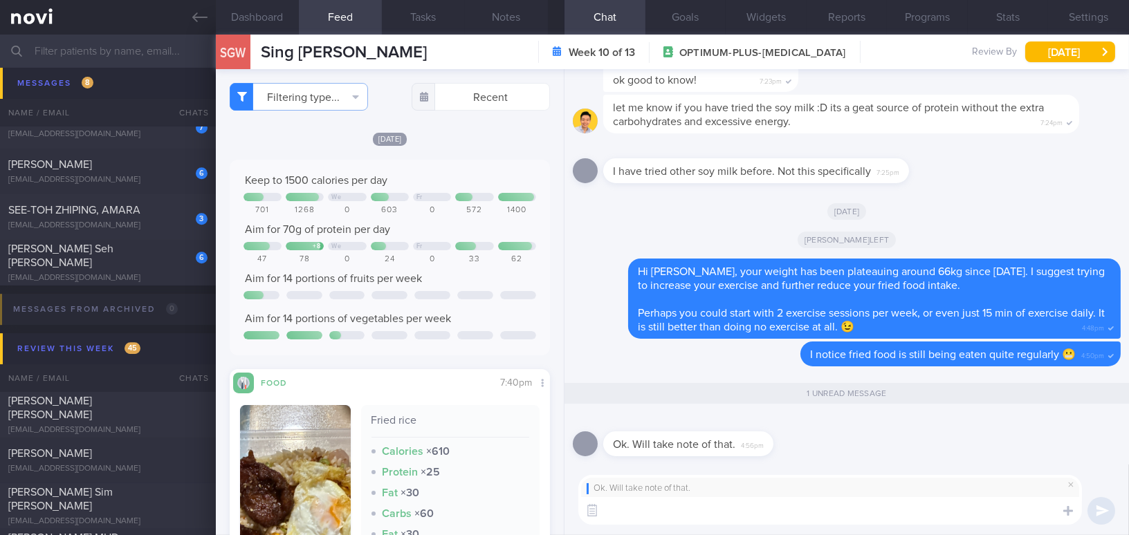
paste textarea "I’m confident that increased exercise and reduced fried food intake will help y…"
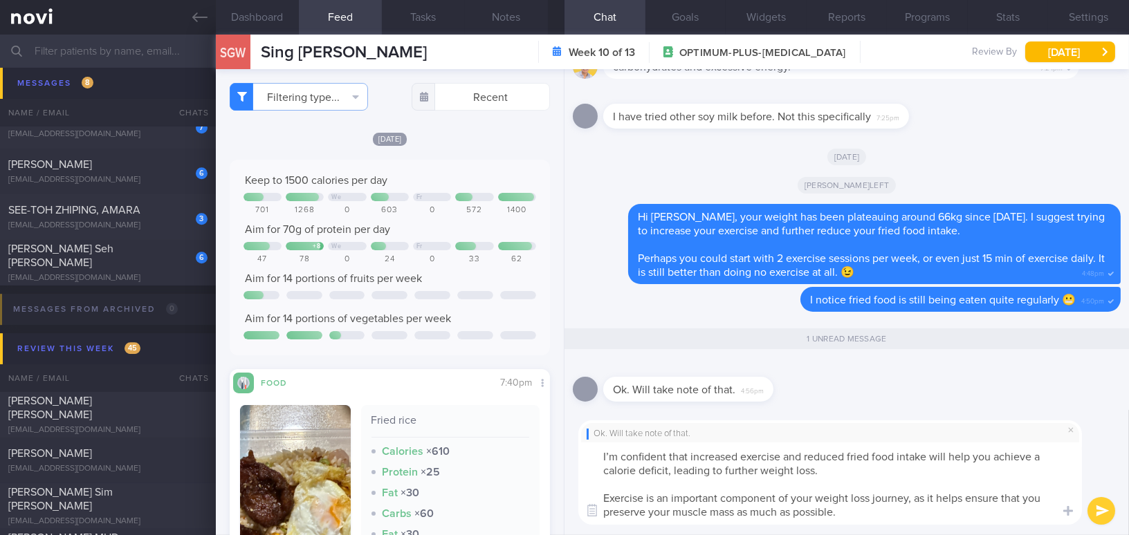
type textarea "I’m confident that increased exercise and reduced fried food intake will help y…"
click at [1112, 500] on div "Ok. Will take note of that. I’m confident that increased exercise and reduced f…" at bounding box center [847, 472] width 565 height 125
click at [1107, 507] on button "submit" at bounding box center [1102, 511] width 28 height 28
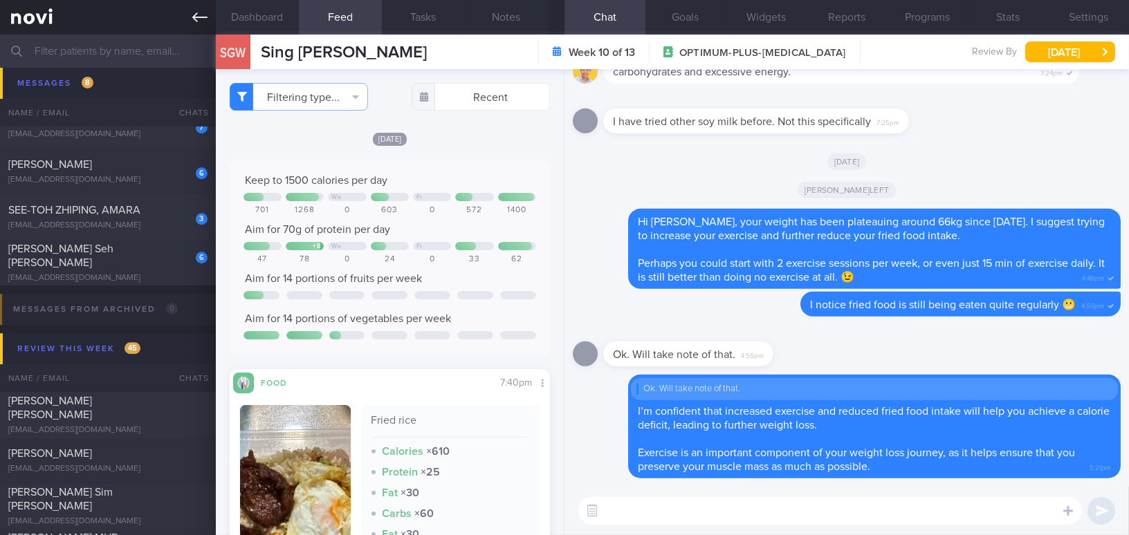
click at [195, 13] on icon at bounding box center [199, 17] width 15 height 15
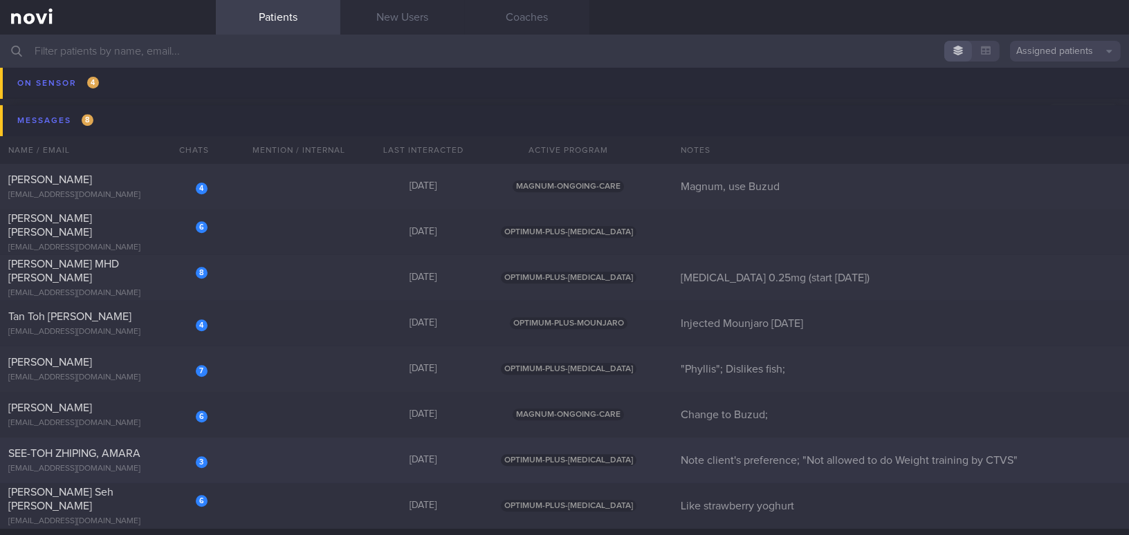
scroll to position [7635, 0]
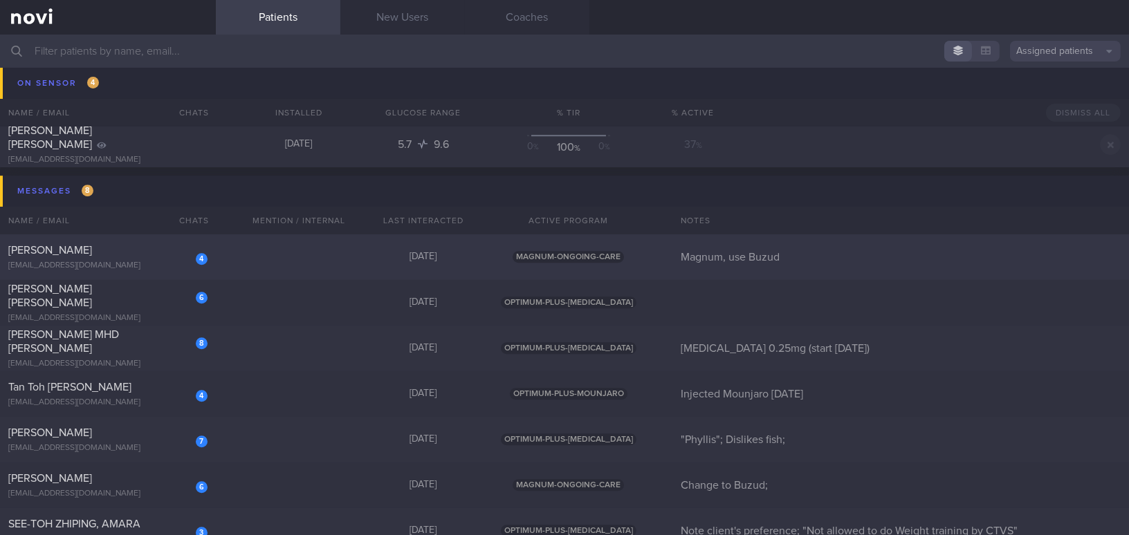
click at [110, 261] on div "[EMAIL_ADDRESS][DOMAIN_NAME]" at bounding box center [107, 266] width 199 height 10
select select "8"
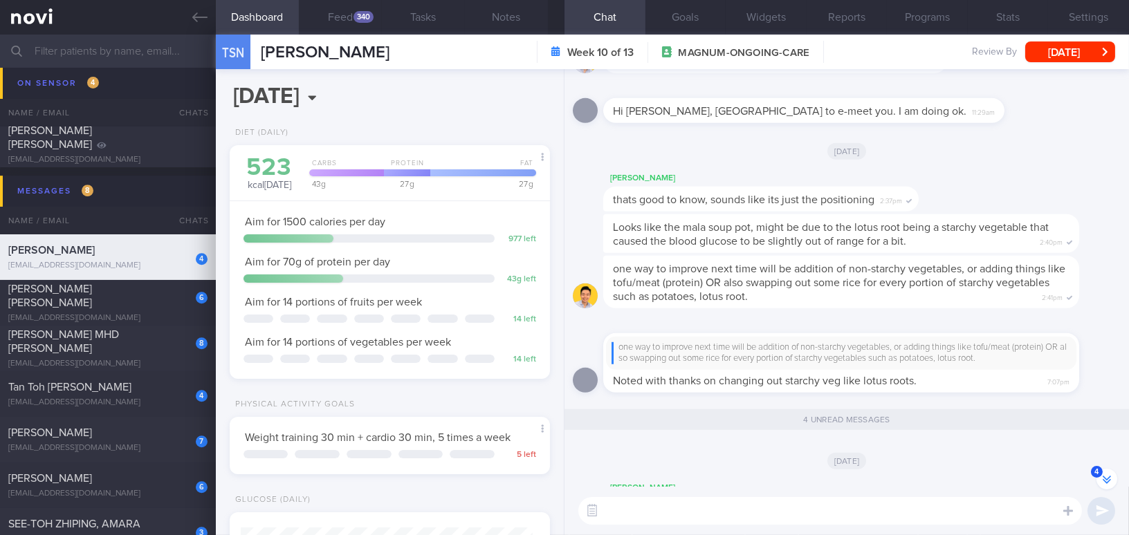
scroll to position [-441, 0]
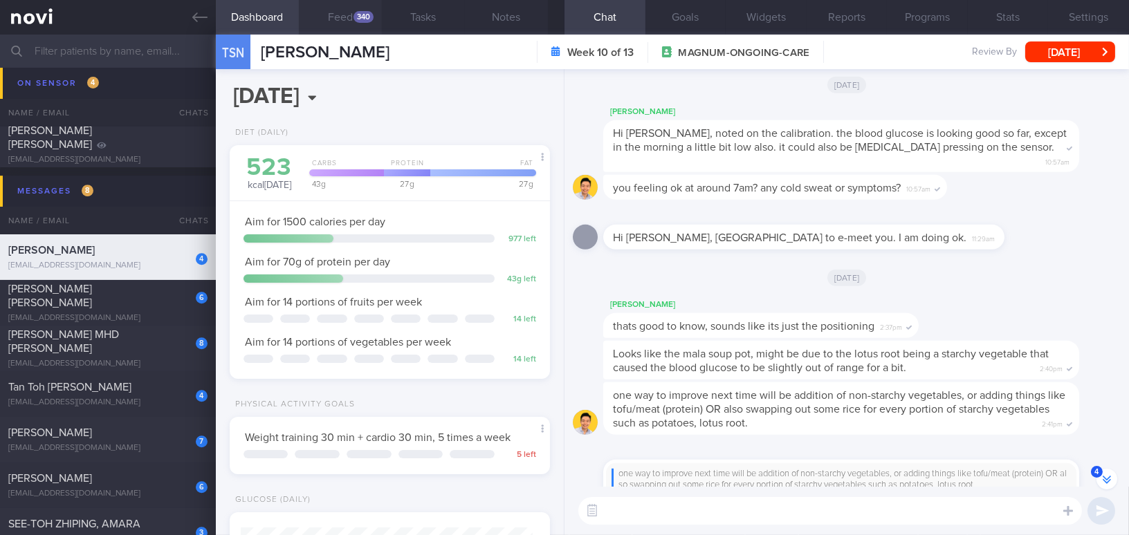
click at [349, 17] on button "Feed 340" at bounding box center [340, 17] width 83 height 35
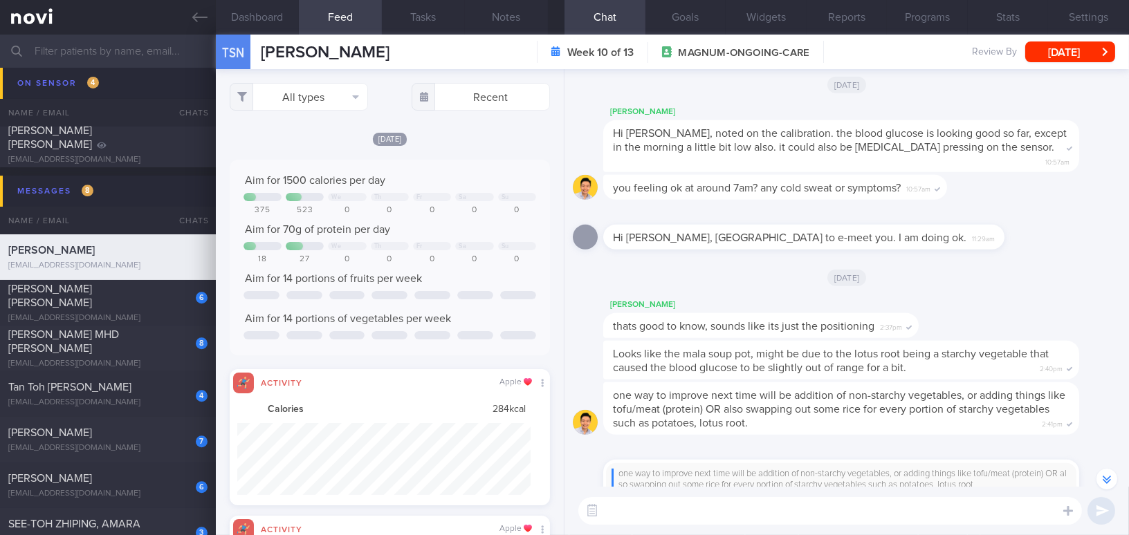
scroll to position [691722, 691502]
click at [306, 97] on button "All types" at bounding box center [299, 97] width 138 height 28
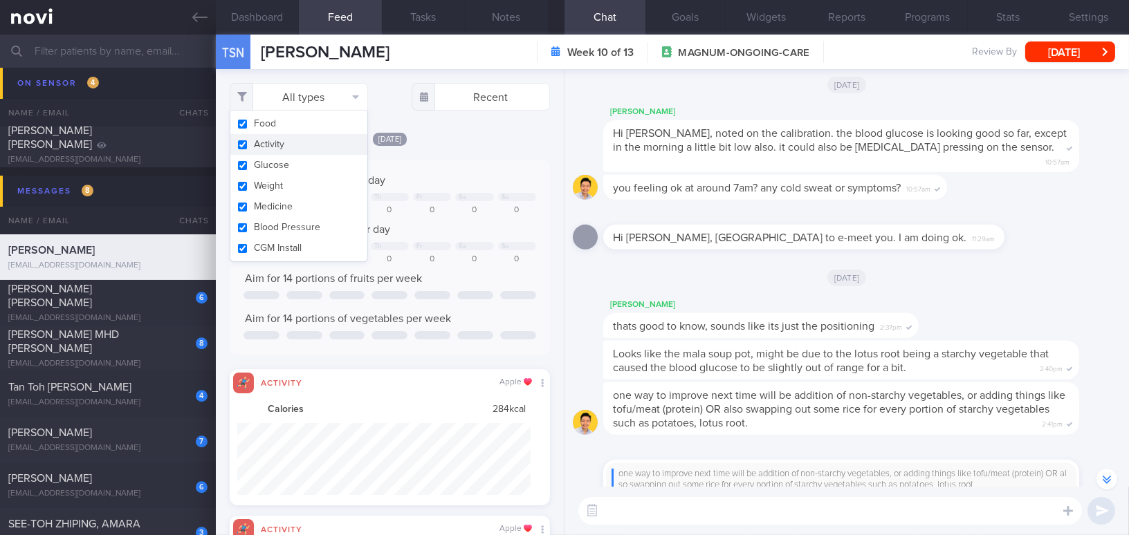
click at [242, 147] on button "Activity" at bounding box center [298, 144] width 137 height 21
checkbox input "false"
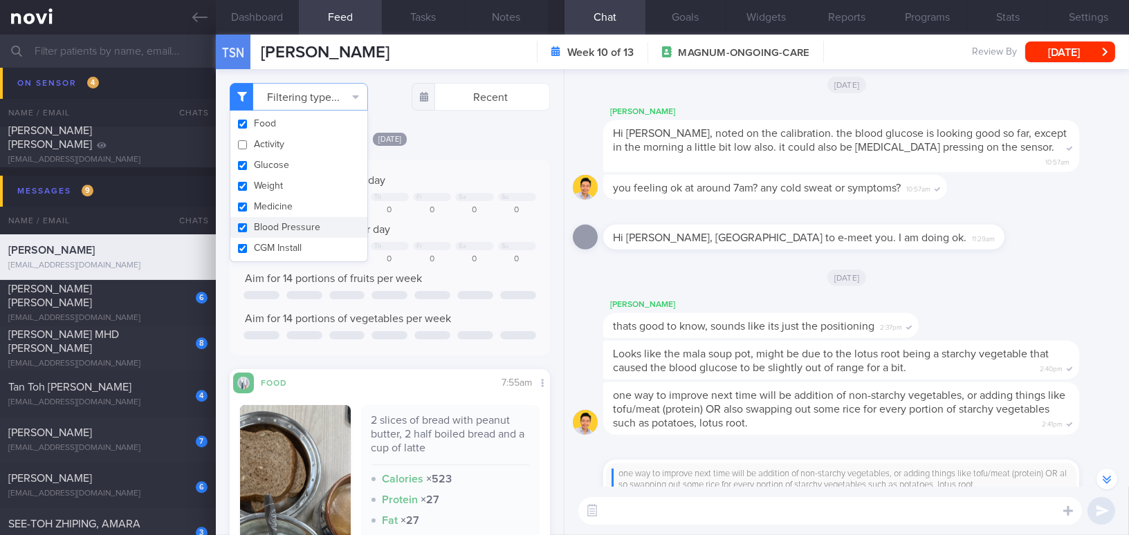
click at [441, 145] on div "[DATE]" at bounding box center [390, 138] width 320 height 15
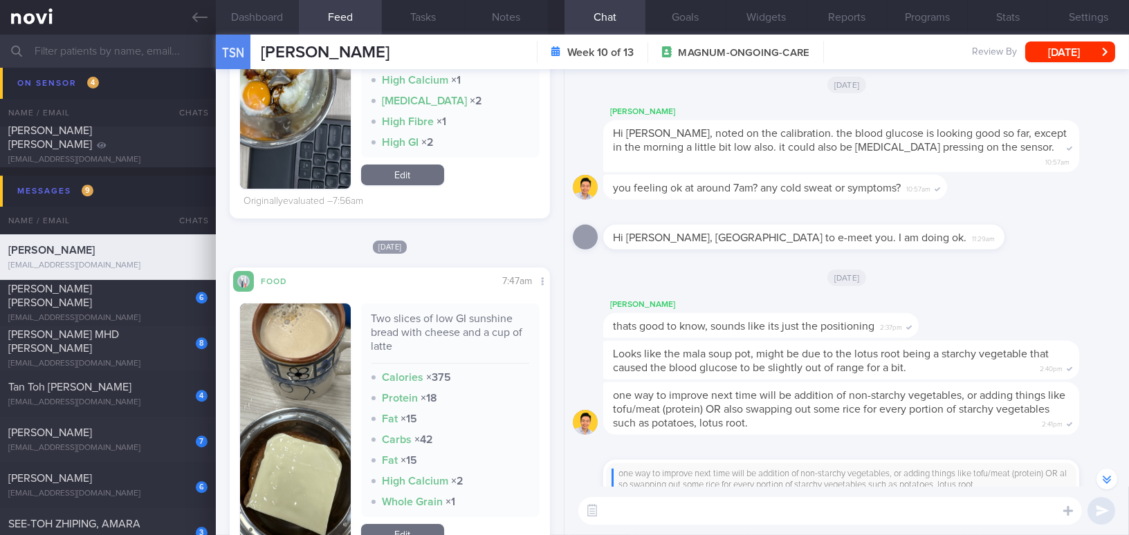
click at [246, 20] on button "Dashboard" at bounding box center [257, 17] width 83 height 35
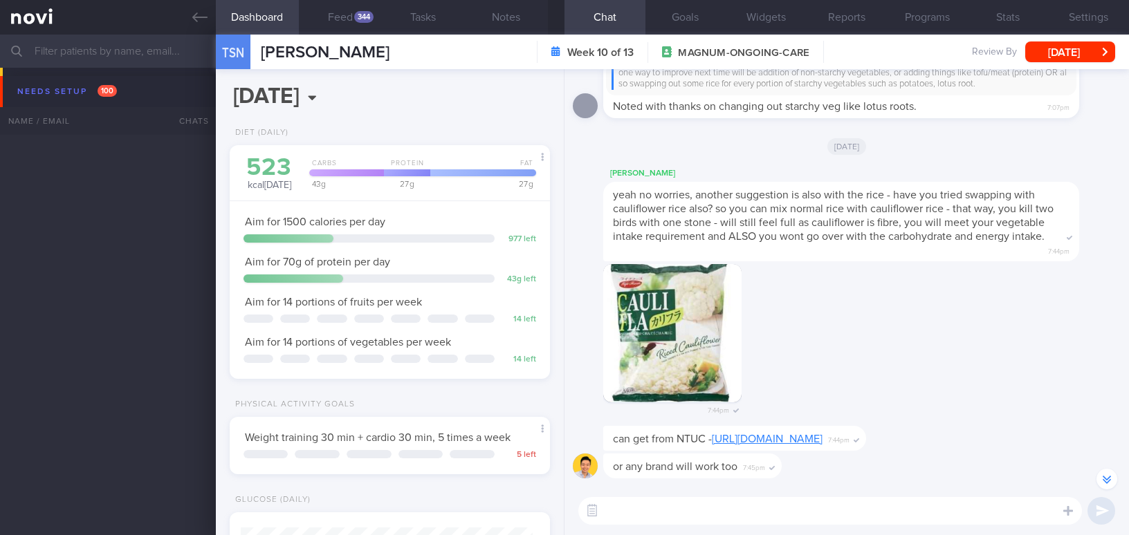
select select "8"
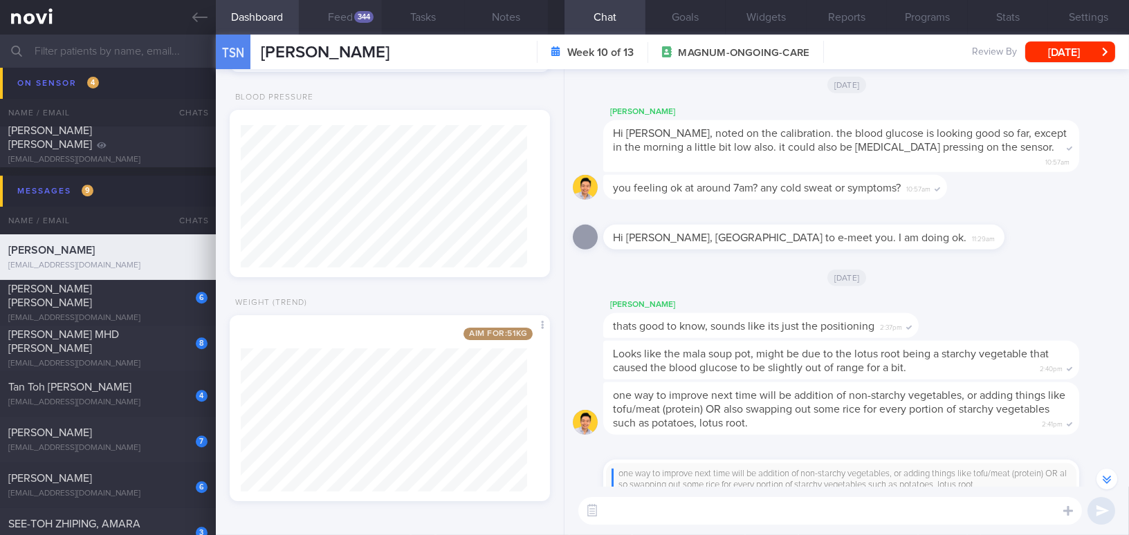
click at [354, 17] on div "344" at bounding box center [363, 17] width 19 height 12
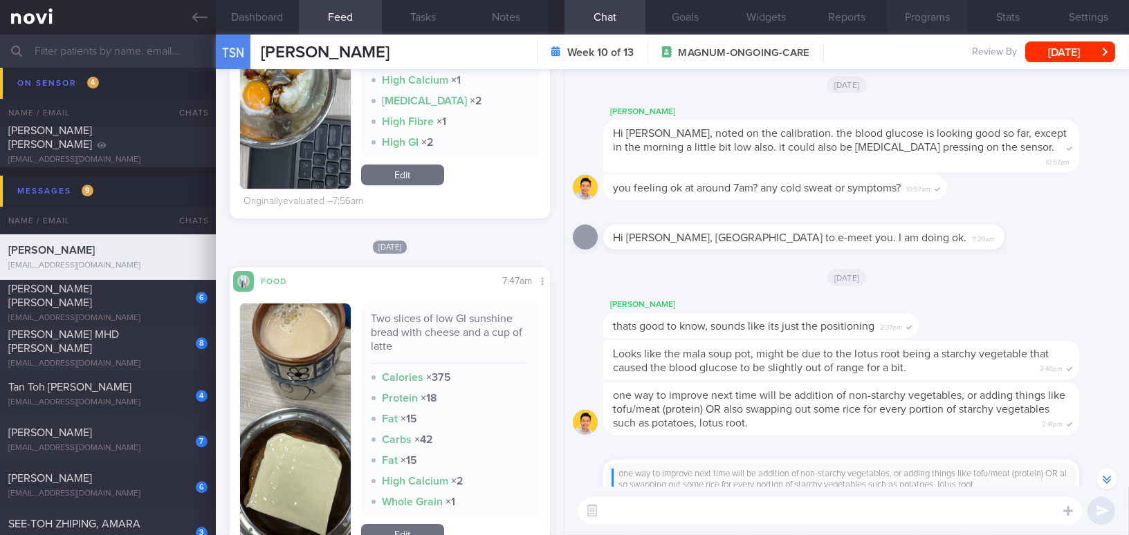
click at [930, 20] on button "Programs" at bounding box center [927, 17] width 81 height 35
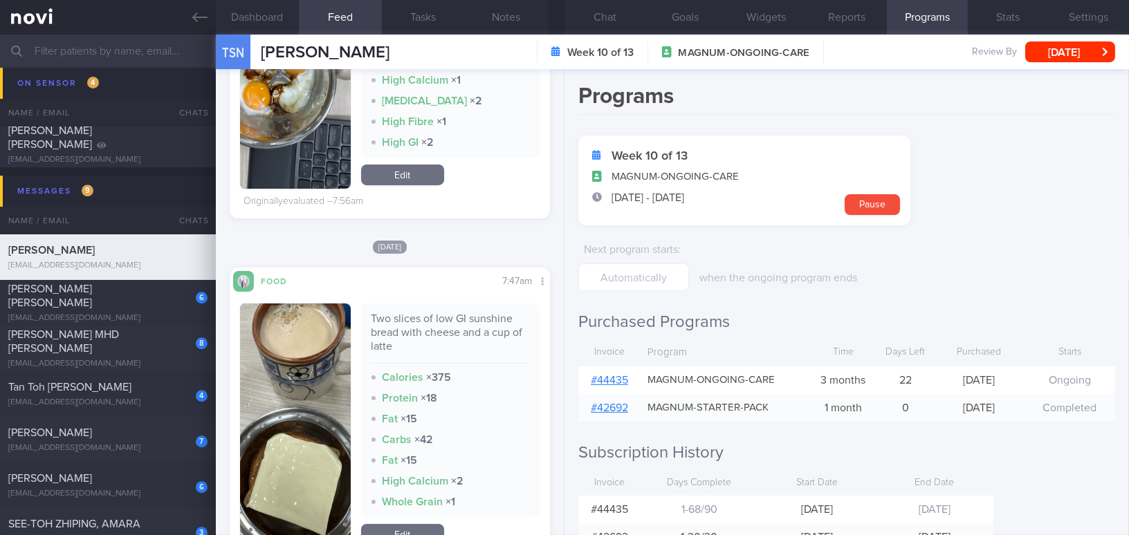
click at [605, 380] on link "# 44435" at bounding box center [609, 380] width 37 height 11
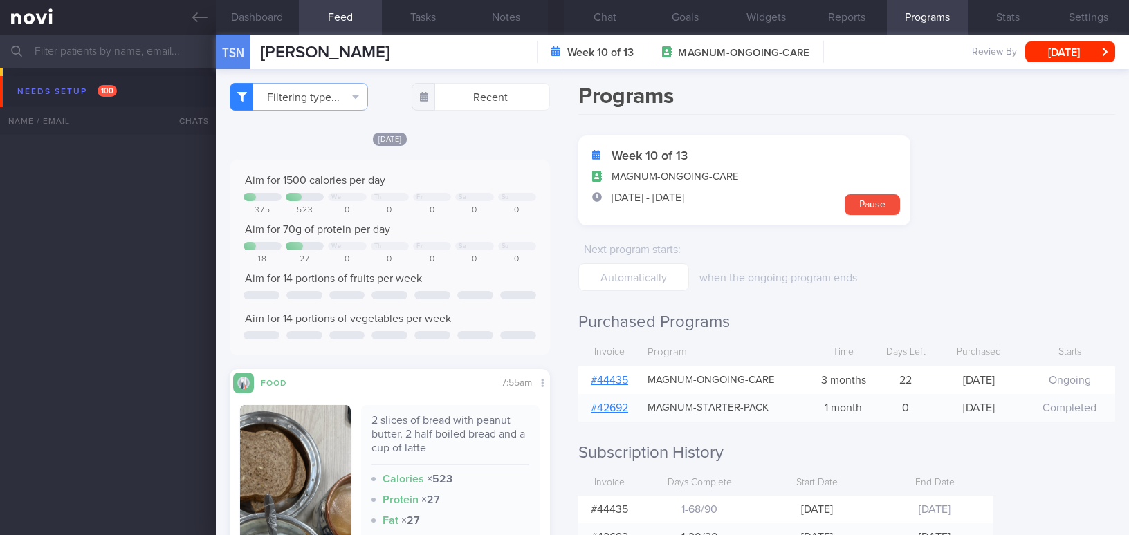
select select "8"
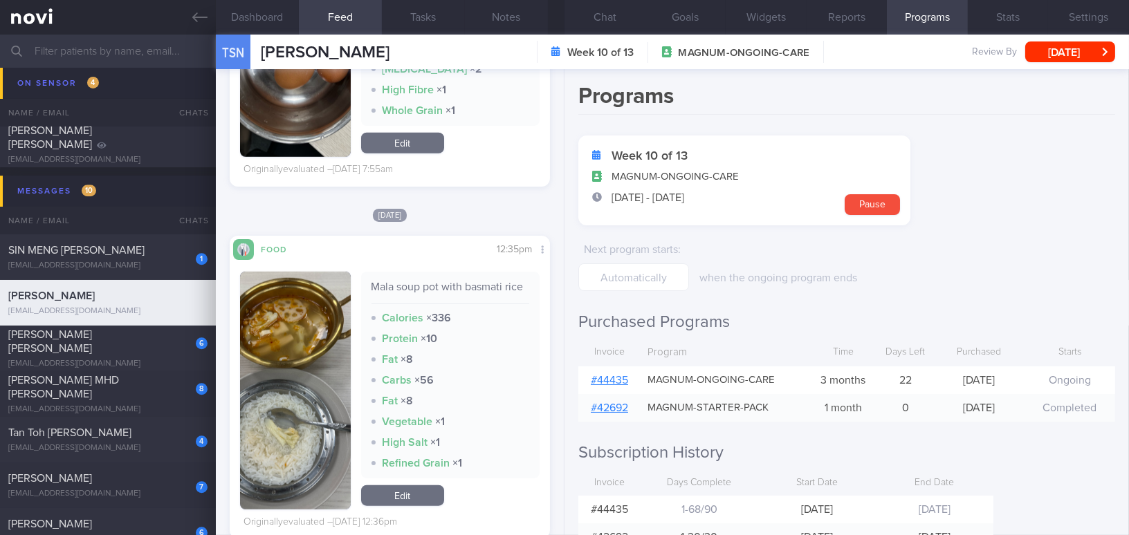
scroll to position [2766, 0]
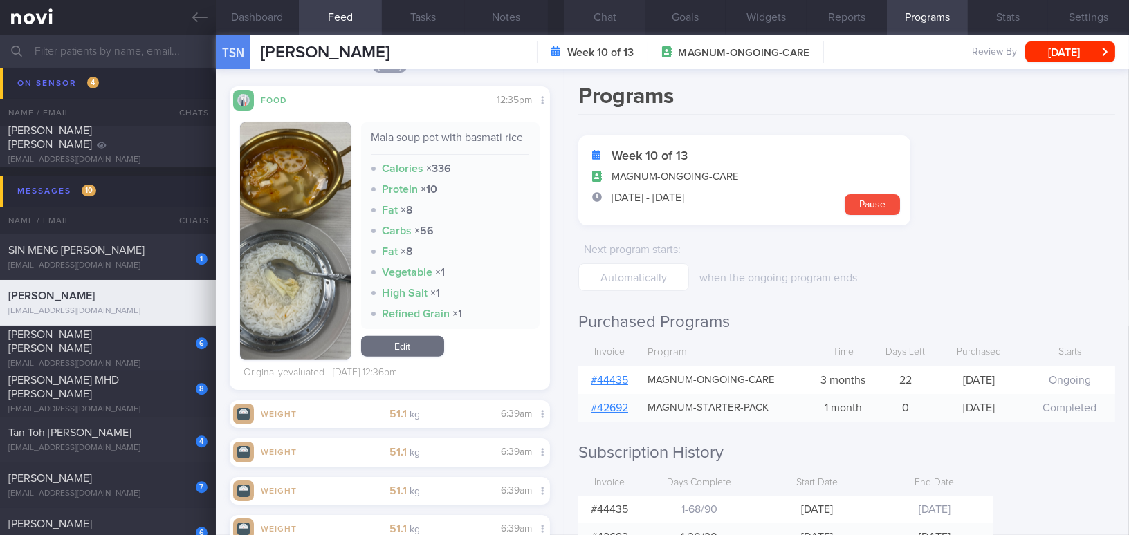
click at [606, 17] on button "Chat" at bounding box center [605, 17] width 81 height 35
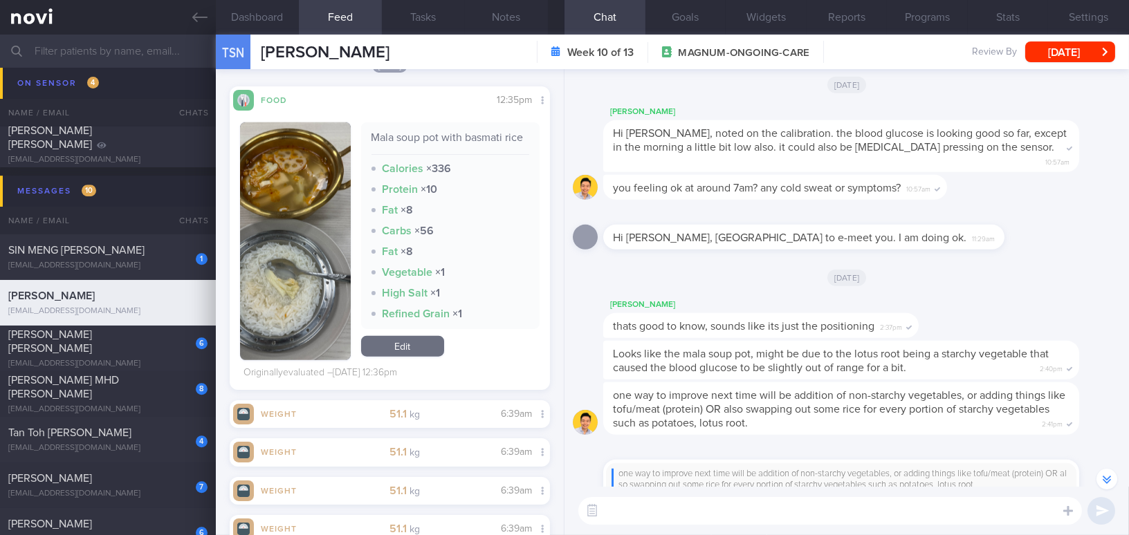
click at [727, 510] on textarea at bounding box center [830, 511] width 504 height 28
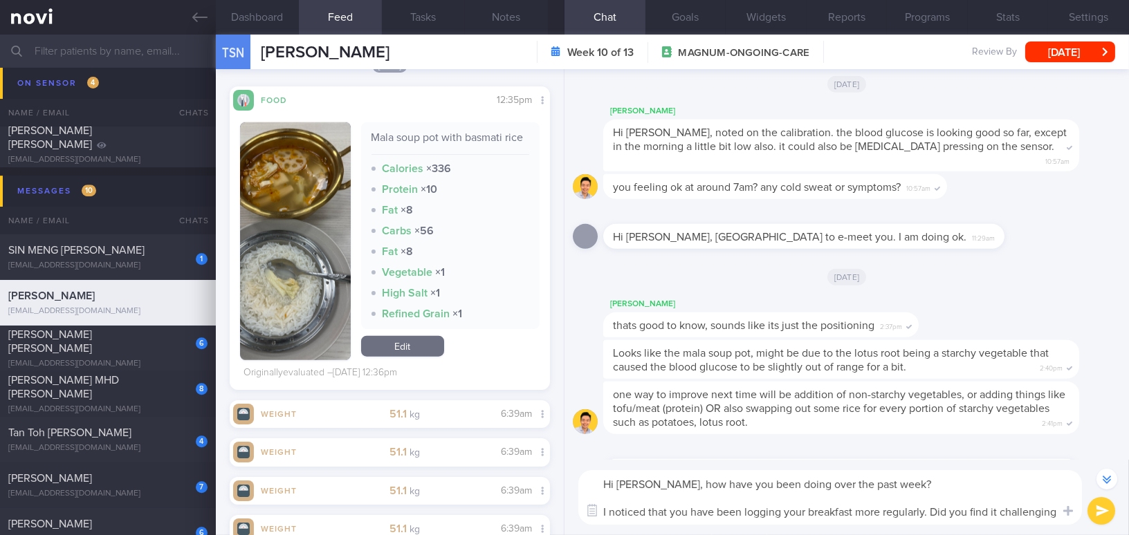
scroll to position [-441, 0]
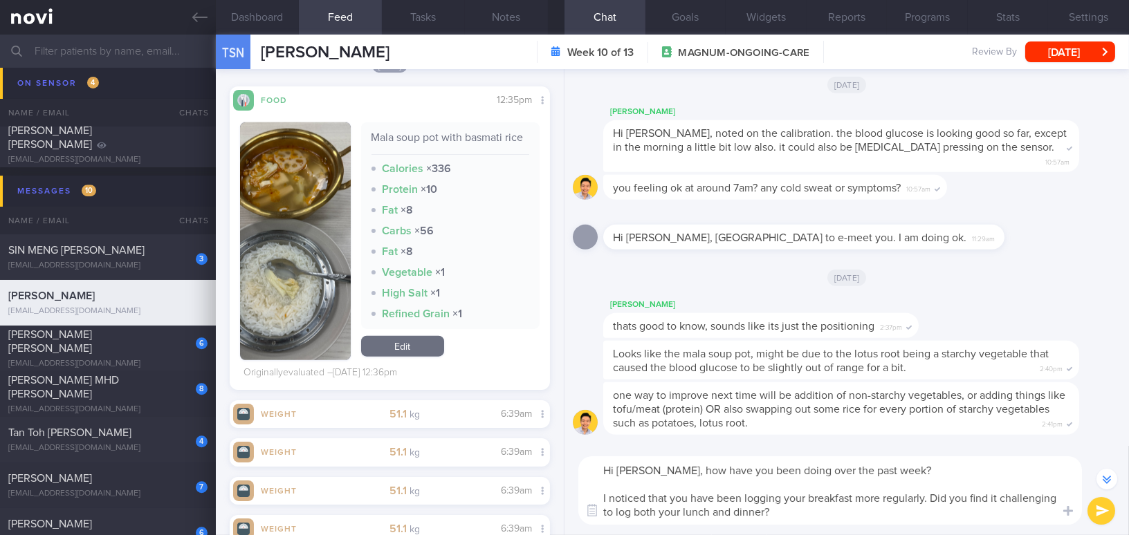
drag, startPoint x: 657, startPoint y: 471, endPoint x: 772, endPoint y: 517, distance: 123.8
click at [772, 517] on textarea "Hi [PERSON_NAME], how have you been doing over the past week? I noticed that yo…" at bounding box center [830, 491] width 504 height 68
click at [740, 502] on textarea "Hi [PERSON_NAME], how have you been doing over the past week? I noticed that yo…" at bounding box center [830, 491] width 504 height 68
drag, startPoint x: 657, startPoint y: 470, endPoint x: 804, endPoint y: 522, distance: 156.2
click at [804, 522] on textarea "Hi [PERSON_NAME], how have you been doing over the past week? I noticed that yo…" at bounding box center [830, 491] width 504 height 68
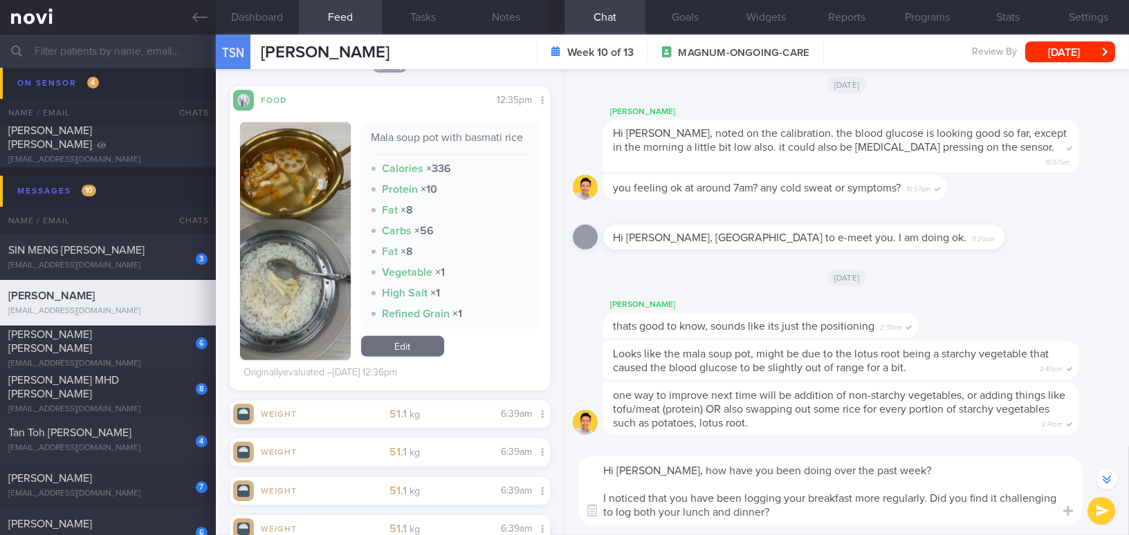
paste textarea "How have you been doing over the past week? I noticed that you’"
click at [661, 473] on textarea "Hi [PERSON_NAME], How have you been doing over the past week? I noticed that yo…" at bounding box center [830, 491] width 504 height 68
click at [701, 497] on textarea "Hi [PERSON_NAME], how have you been doing over the past week? I noticed that yo…" at bounding box center [830, 491] width 504 height 68
type textarea "Hi [PERSON_NAME], how have you been doing over the past week? I noticed that yo…"
click at [800, 508] on textarea "Hi [PERSON_NAME], how have you been doing over the past week? I noticed that yo…" at bounding box center [830, 491] width 504 height 68
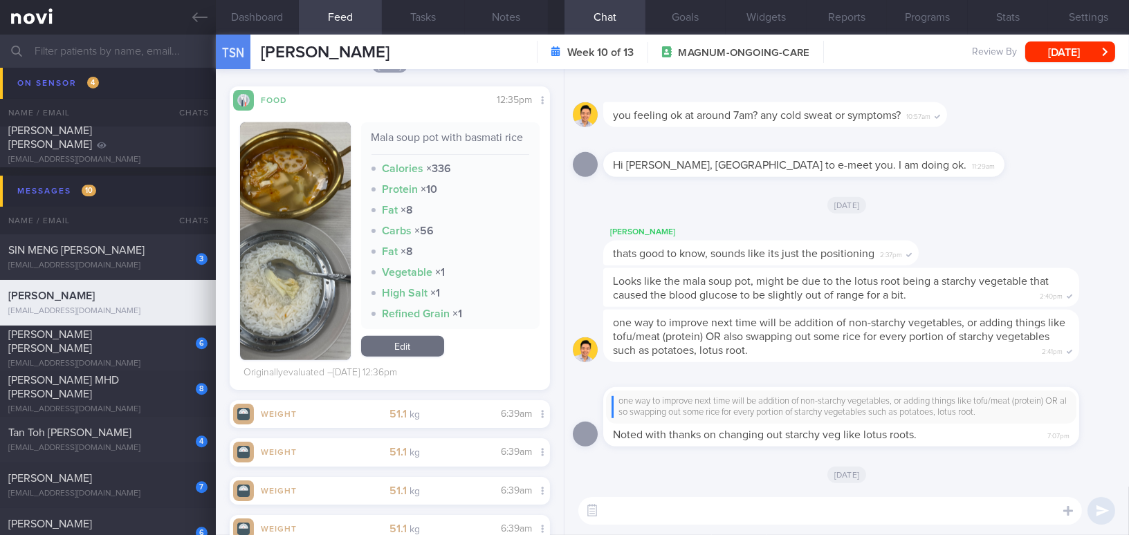
scroll to position [0, 0]
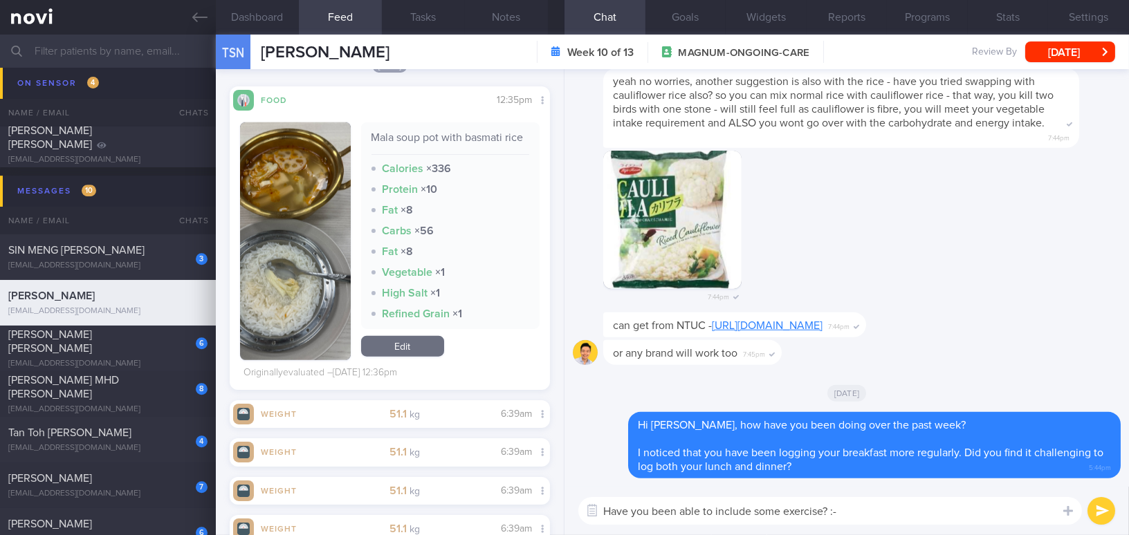
type textarea "Have you been able to include some exercise? :-)"
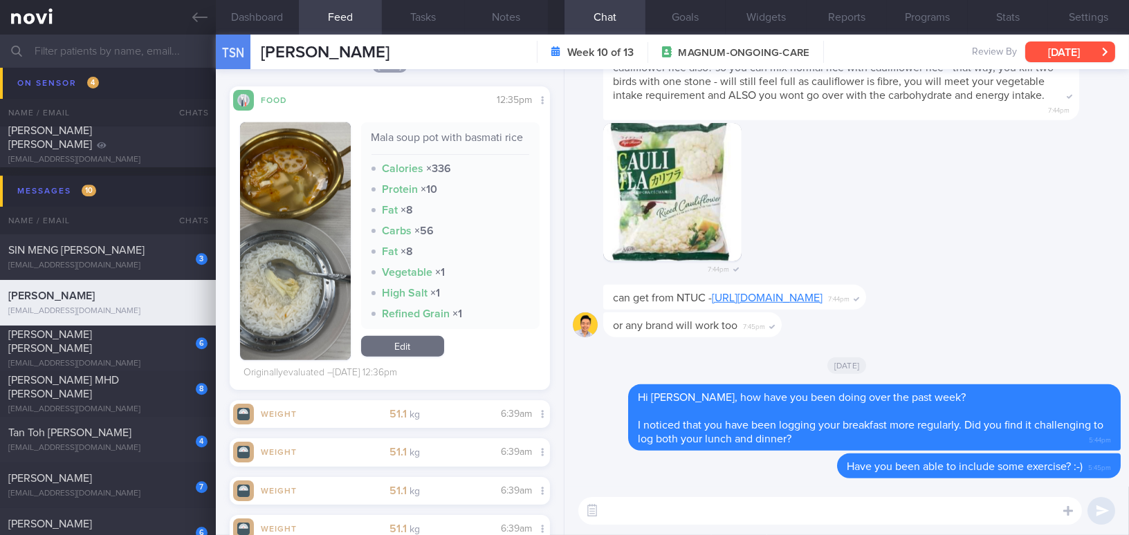
click at [1063, 56] on button "[DATE]" at bounding box center [1070, 52] width 90 height 21
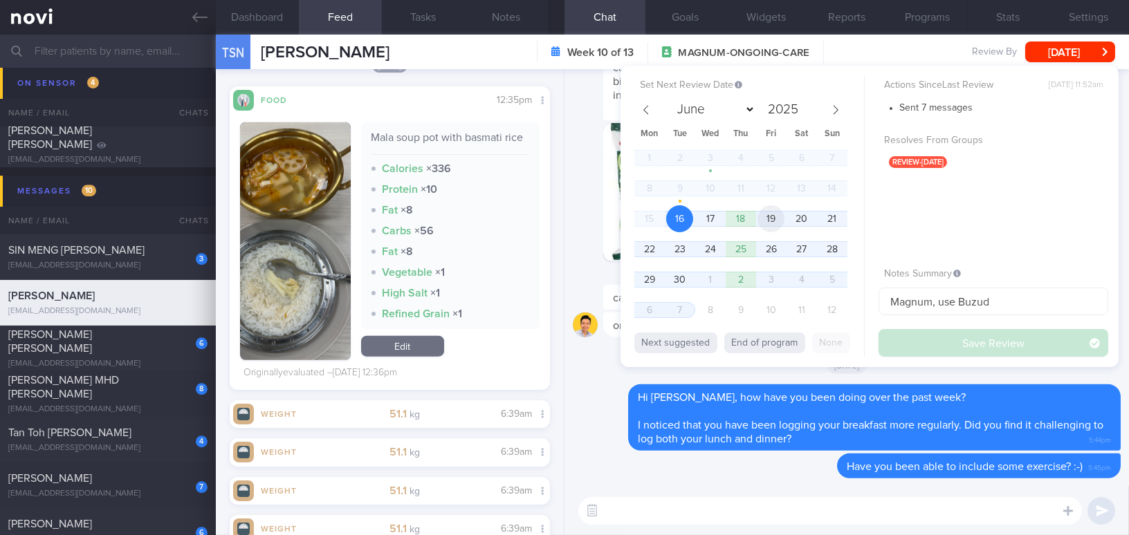
click at [764, 220] on span "19" at bounding box center [771, 218] width 27 height 27
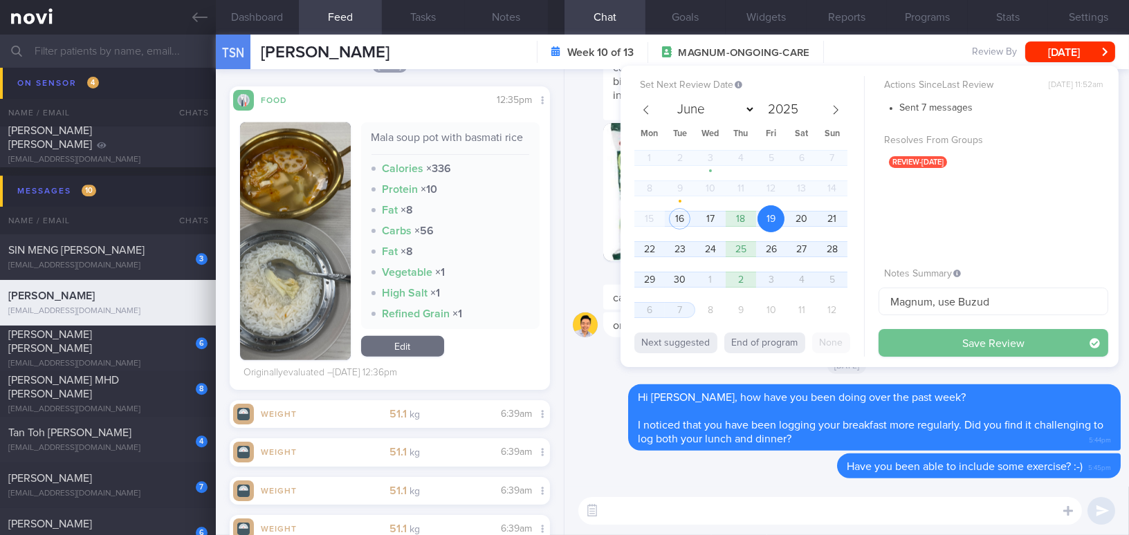
click at [934, 339] on button "Save Review" at bounding box center [994, 343] width 230 height 28
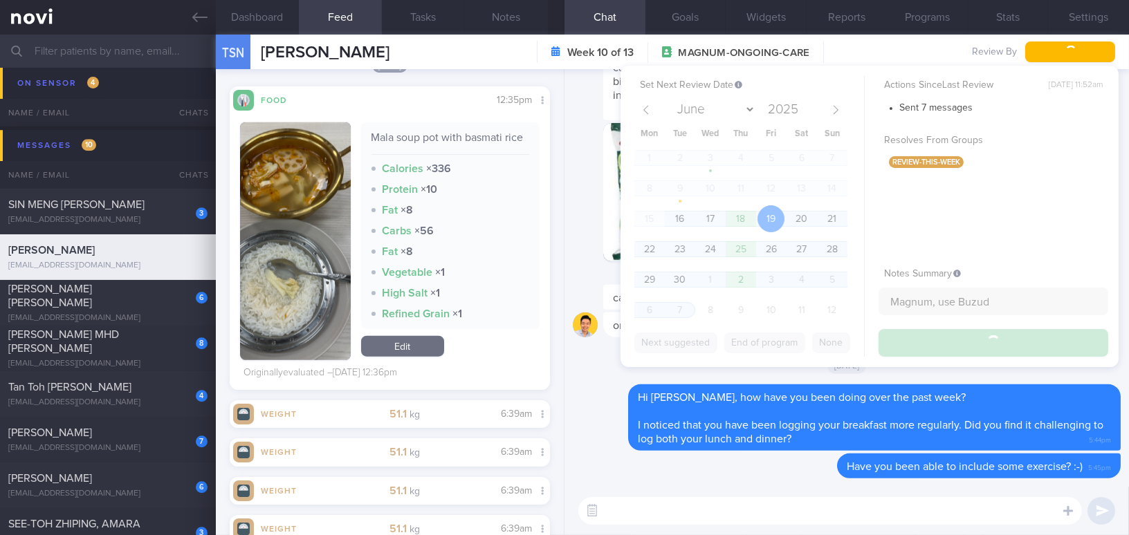
scroll to position [7590, 0]
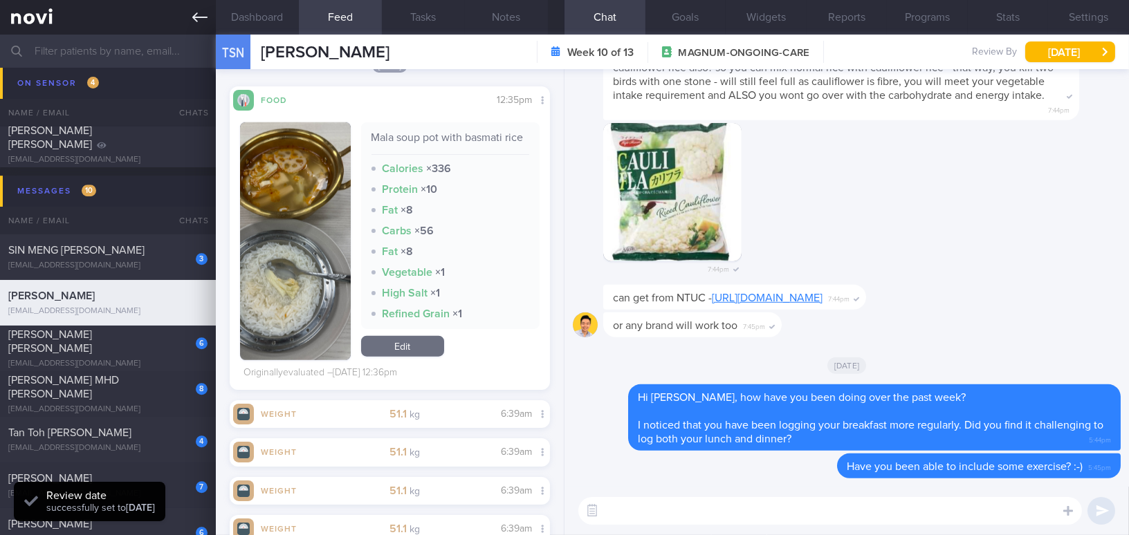
click at [201, 17] on icon at bounding box center [199, 17] width 15 height 10
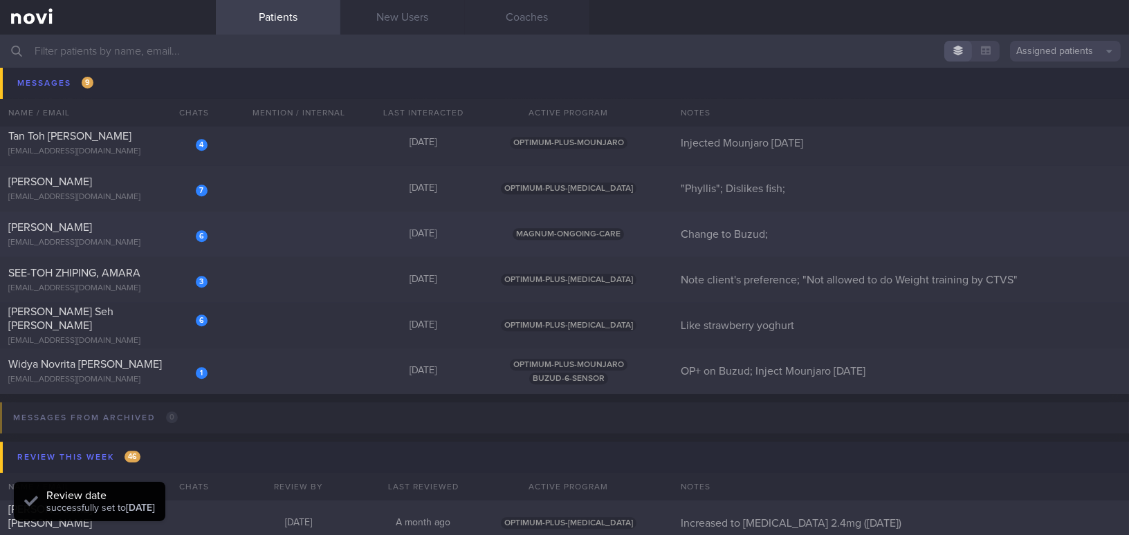
scroll to position [8030, 0]
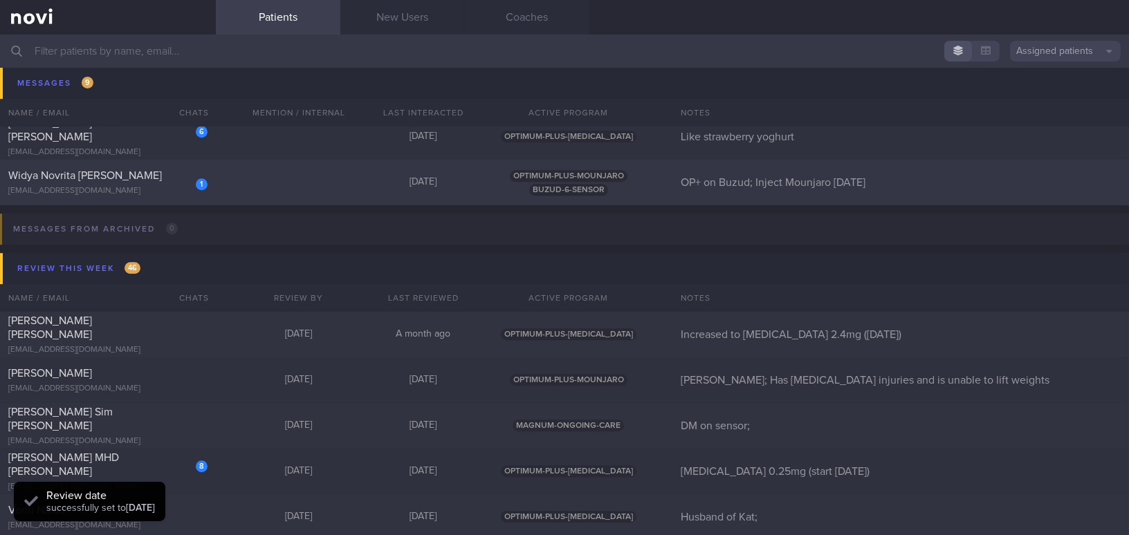
click at [152, 186] on div "[EMAIL_ADDRESS][DOMAIN_NAME]" at bounding box center [107, 191] width 199 height 10
select select "8"
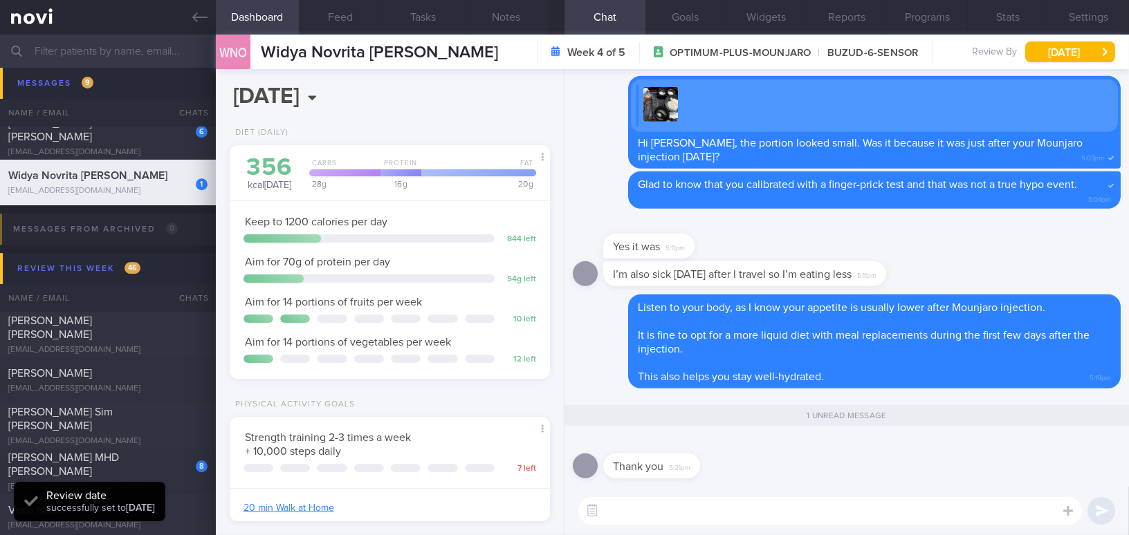
scroll to position [146, 291]
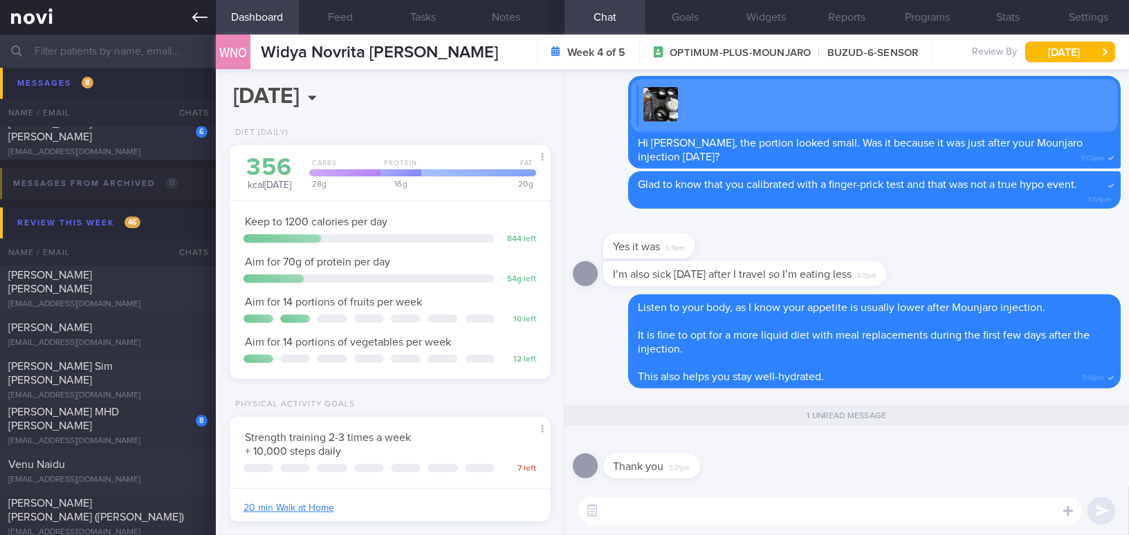
click at [196, 21] on icon at bounding box center [199, 17] width 15 height 10
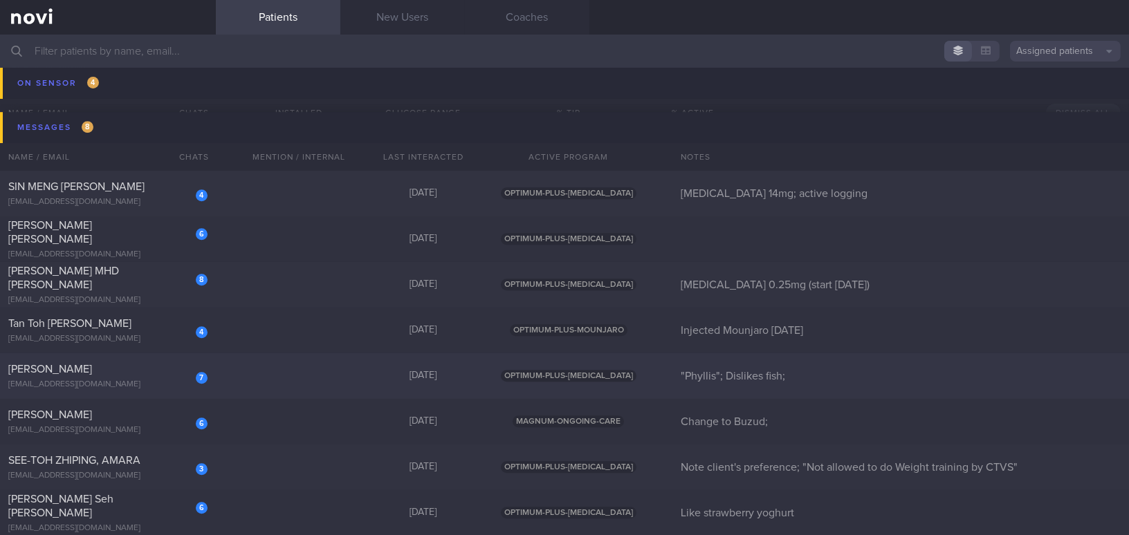
scroll to position [7590, 0]
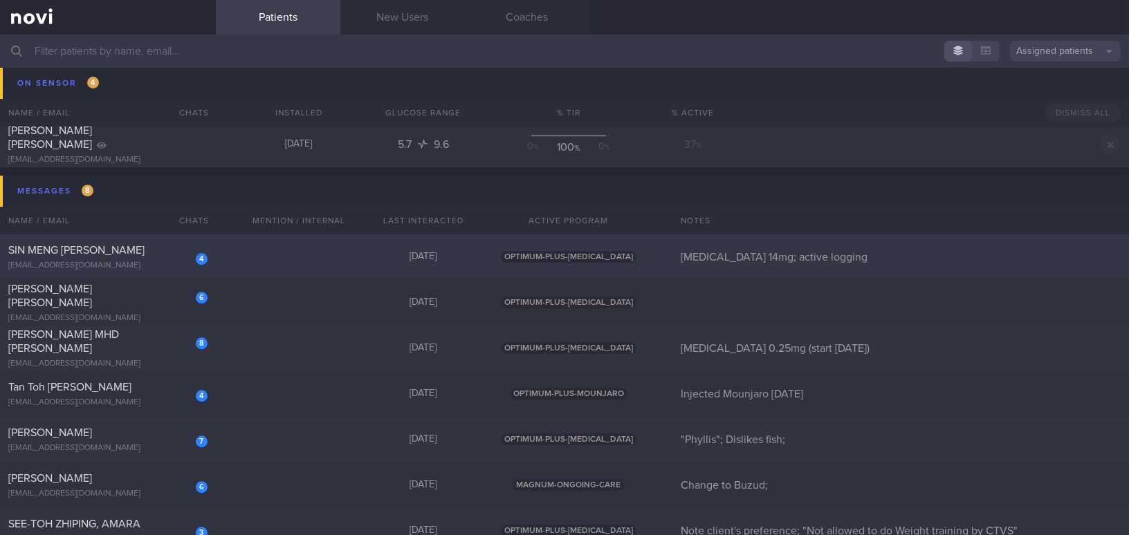
click at [149, 253] on div "SIN MENG [PERSON_NAME]" at bounding box center [106, 251] width 196 height 14
select select "9"
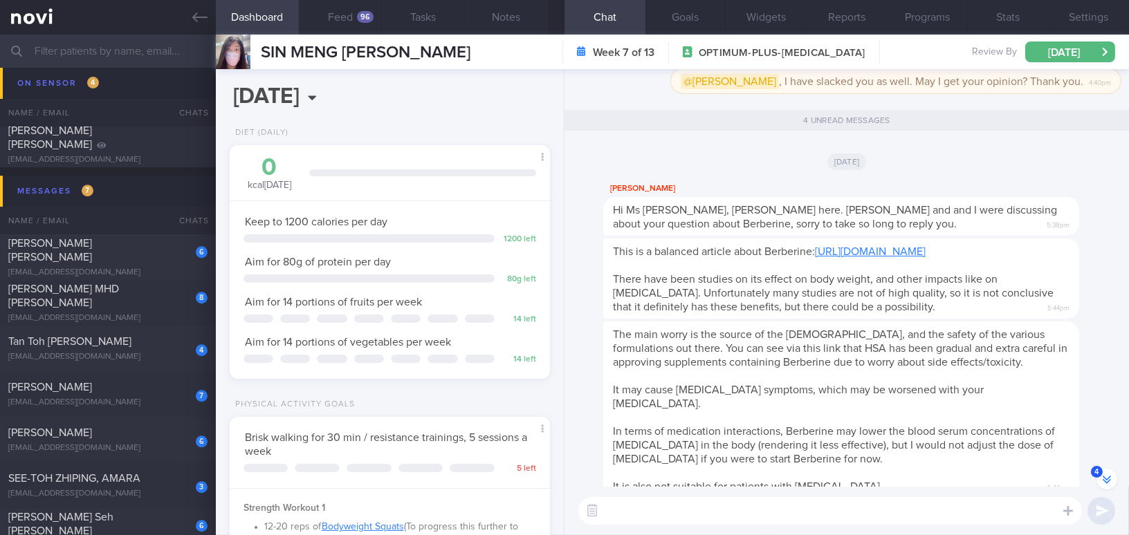
scroll to position [-84, 0]
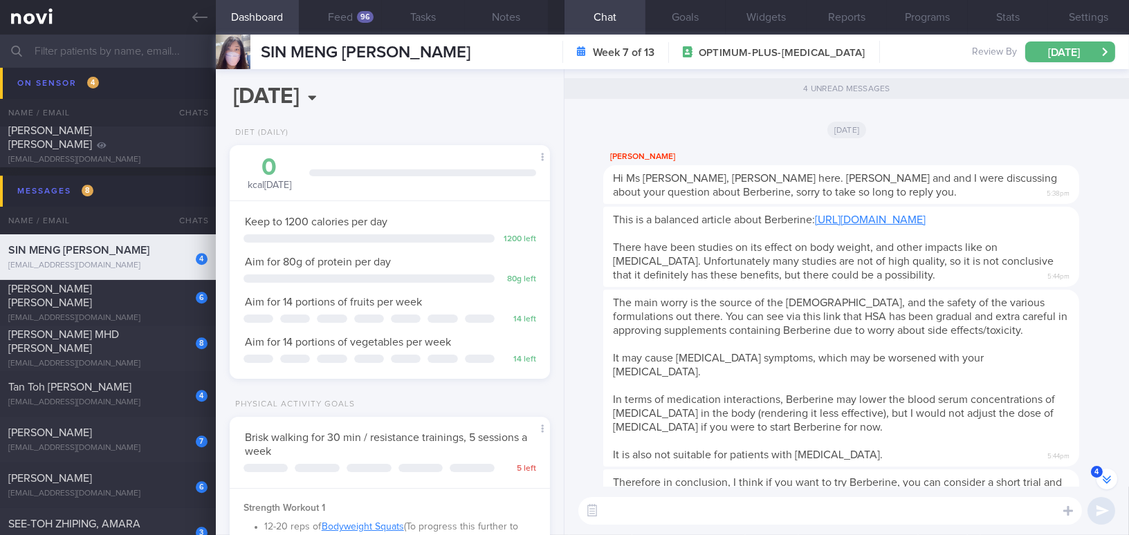
click at [903, 219] on link "[URL][DOMAIN_NAME]" at bounding box center [870, 219] width 111 height 11
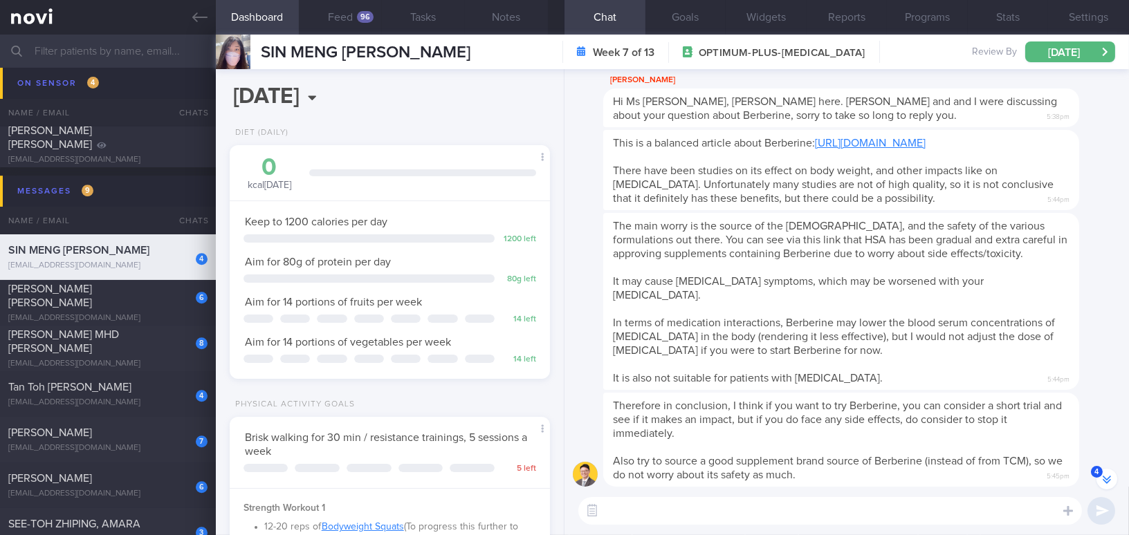
scroll to position [0, 0]
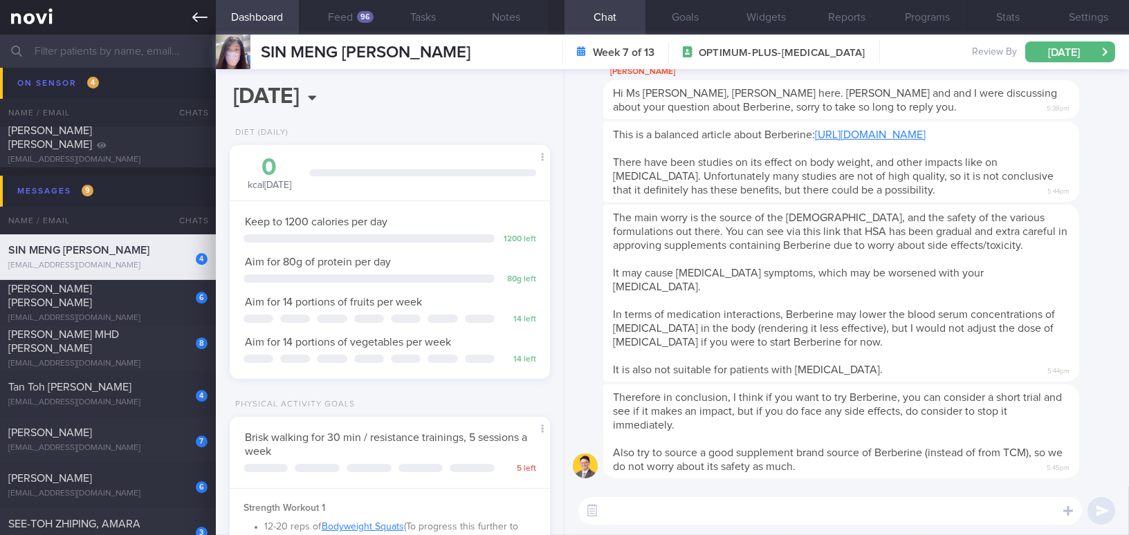
click at [201, 19] on icon at bounding box center [199, 17] width 15 height 15
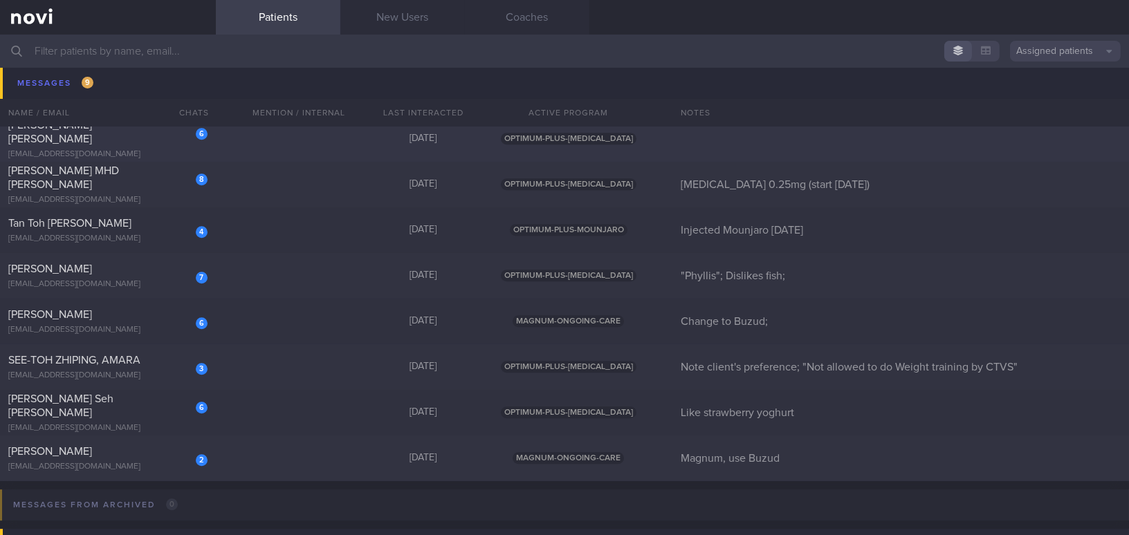
scroll to position [7778, 0]
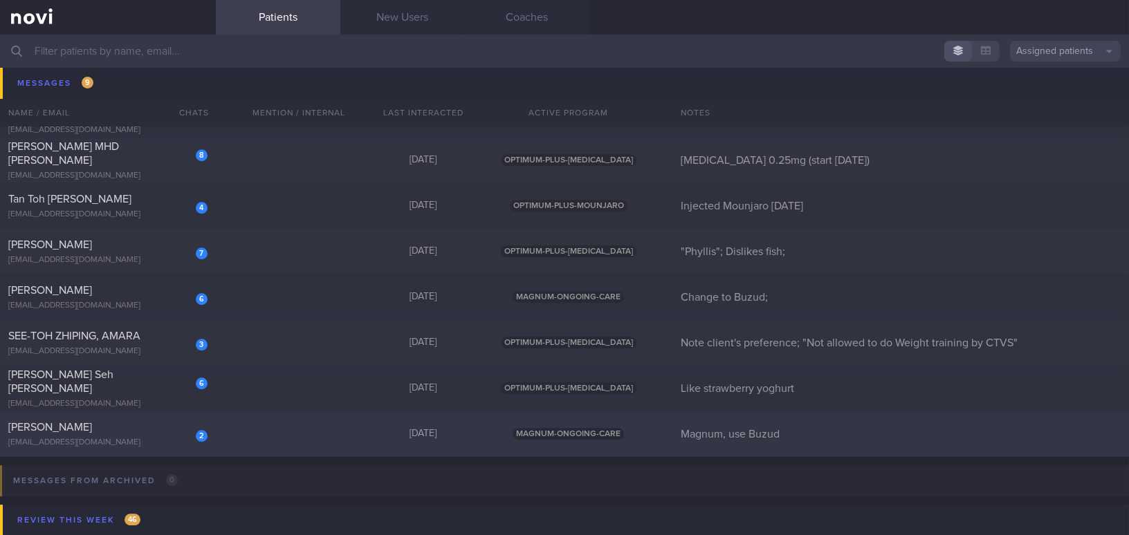
click at [143, 433] on div "[PERSON_NAME]" at bounding box center [106, 428] width 196 height 14
select select "8"
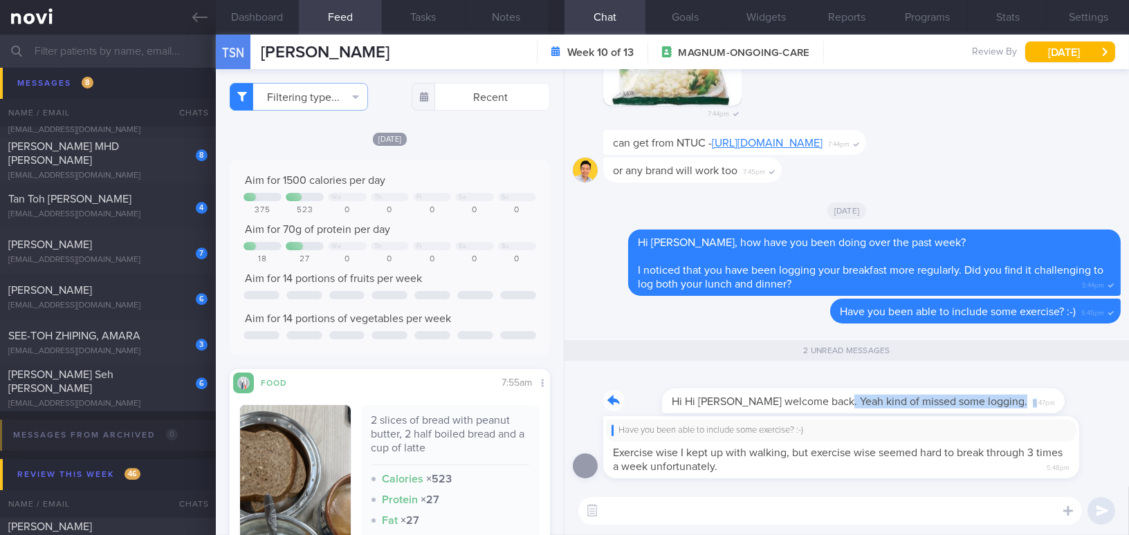
drag, startPoint x: 779, startPoint y: 390, endPoint x: 928, endPoint y: 403, distance: 149.9
click at [928, 403] on div "Hi Hi [PERSON_NAME] welcome back. Yeah kind of missed some logging. 5:47pm" at bounding box center [825, 393] width 444 height 42
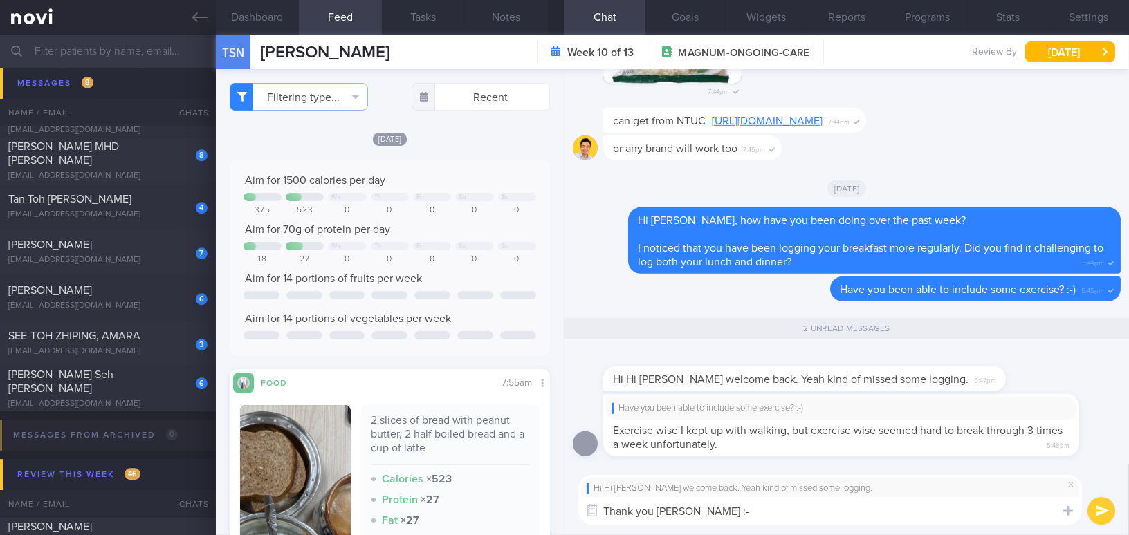
type textarea "Thank you [PERSON_NAME] :-)"
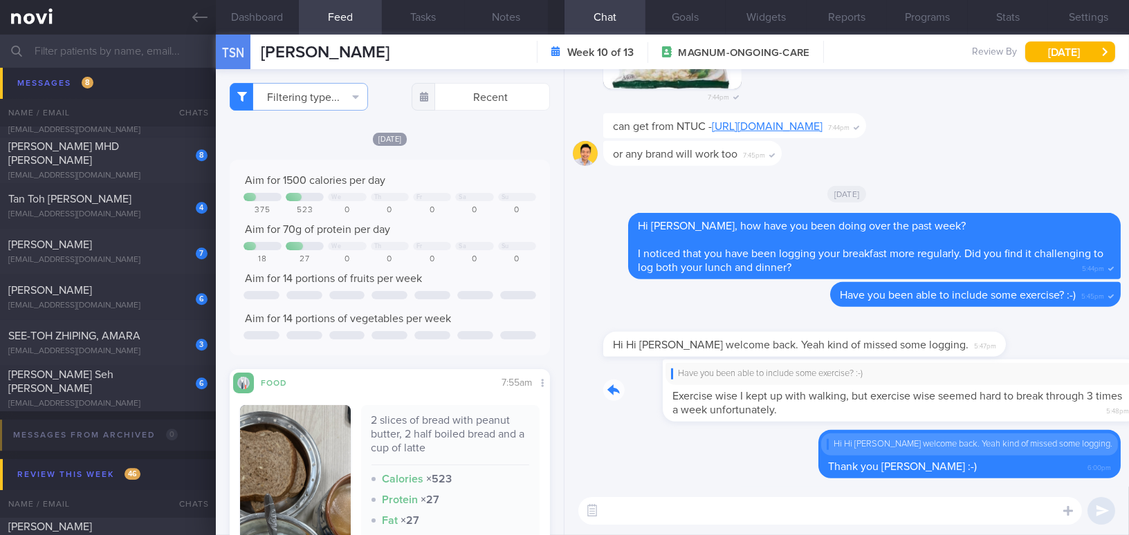
drag, startPoint x: 881, startPoint y: 369, endPoint x: 1011, endPoint y: 383, distance: 130.8
click at [1011, 383] on div "Have you been able to include some exercise? :-) Exercise wise I kept up with w…" at bounding box center [861, 391] width 517 height 62
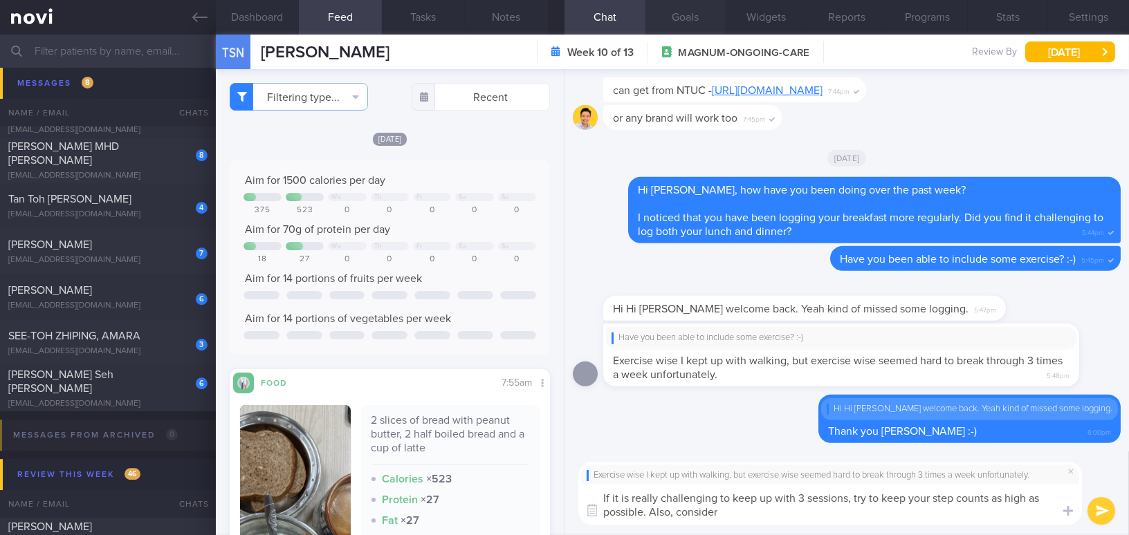
click at [708, 14] on button "Goals" at bounding box center [685, 17] width 81 height 35
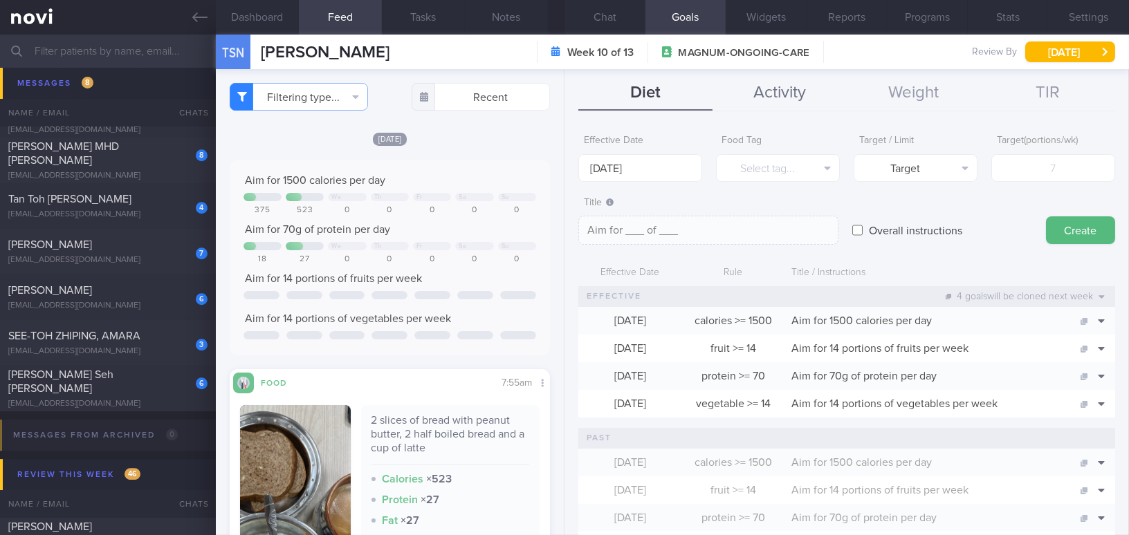
click at [751, 98] on button "Activity" at bounding box center [780, 93] width 134 height 35
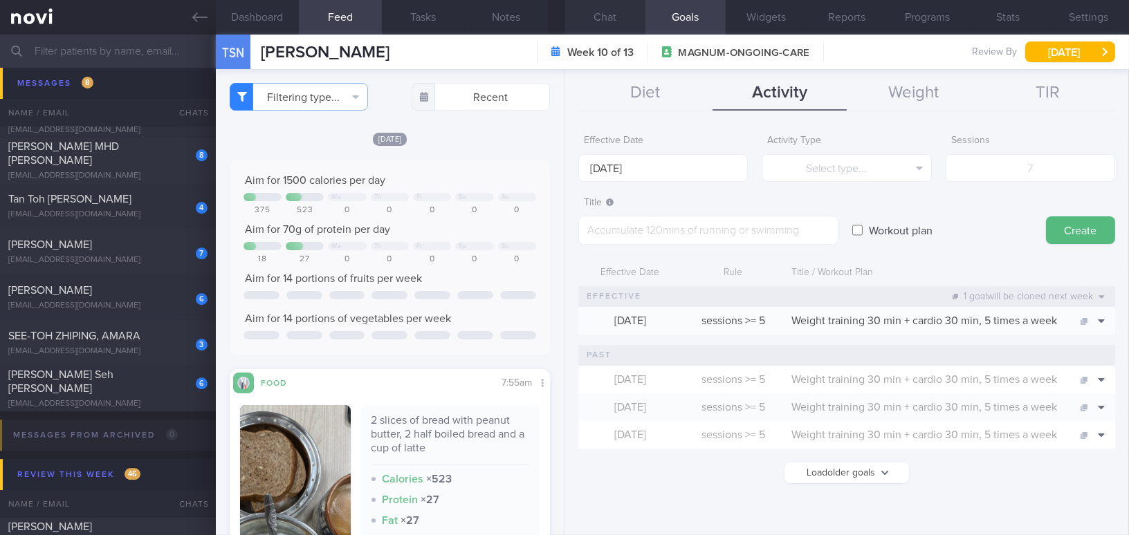
click at [603, 8] on button "Chat" at bounding box center [605, 17] width 81 height 35
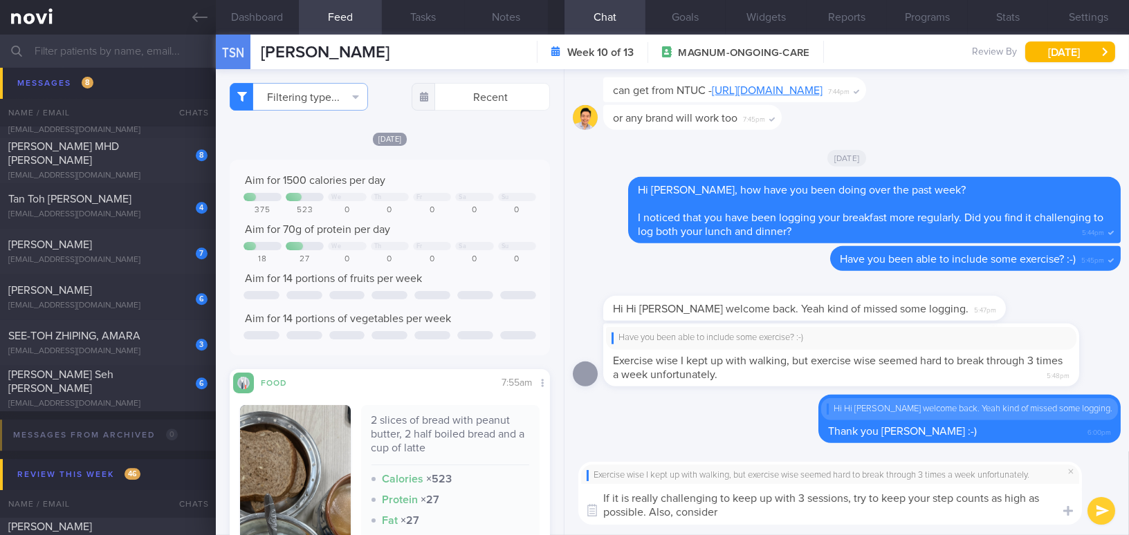
click at [729, 513] on textarea "If it is really challenging to keep up with 3 sessions, try to keep your step c…" at bounding box center [830, 504] width 504 height 41
type textarea "If it is really challenging to keep up with 3 sessions, try to keep your step c…"
drag, startPoint x: 888, startPoint y: 520, endPoint x: 589, endPoint y: 489, distance: 300.5
click at [589, 489] on textarea "If it is really challenging to keep up with 3 sessions, try to keep your step c…" at bounding box center [830, 504] width 504 height 41
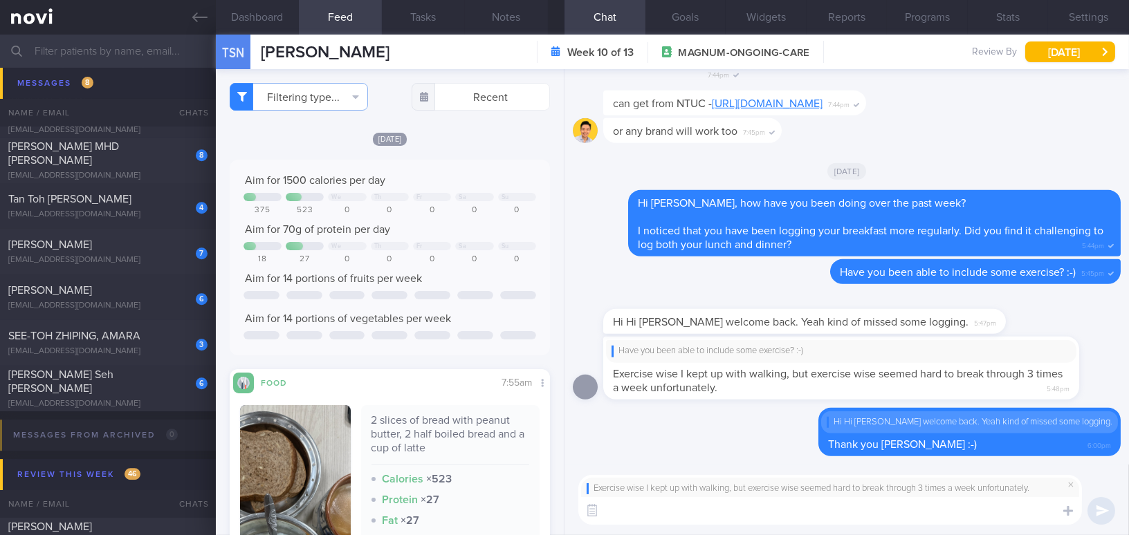
paste textarea "If it’s really challenging to keep up with three sessions, try to keep your ste…"
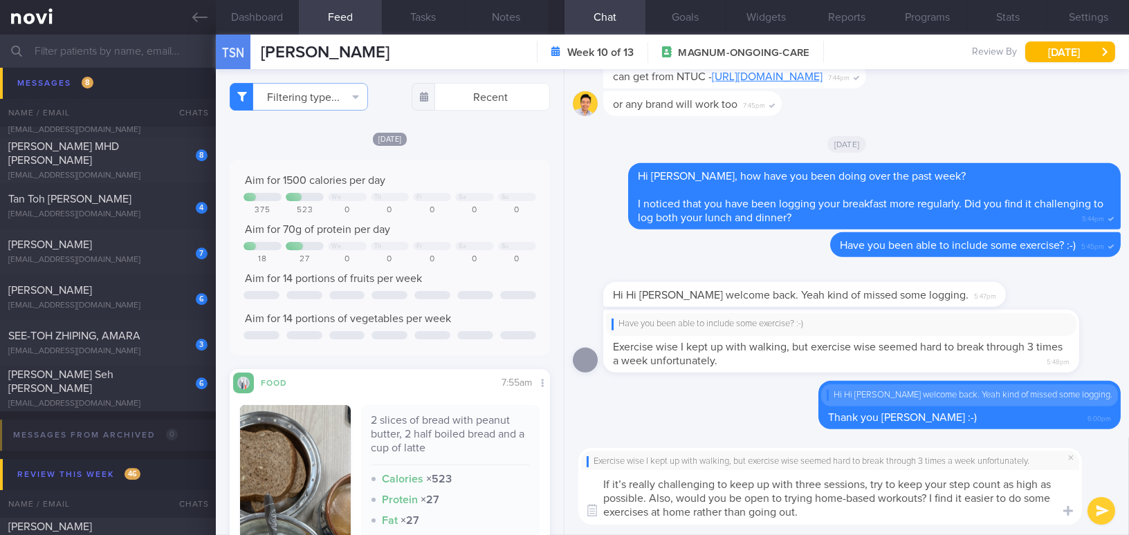
click at [623, 481] on textarea "If it’s really challenging to keep up with three sessions, try to keep your ste…" at bounding box center [830, 497] width 504 height 55
drag, startPoint x: 798, startPoint y: 482, endPoint x: 822, endPoint y: 484, distance: 23.6
click at [822, 484] on textarea "If it is really challenging to keep up with three sessions, try to keep your st…" at bounding box center [830, 497] width 504 height 55
type textarea "If it is really challenging to keep up with 3 sessions, try to keep your step c…"
click at [1092, 513] on button "submit" at bounding box center [1102, 511] width 28 height 28
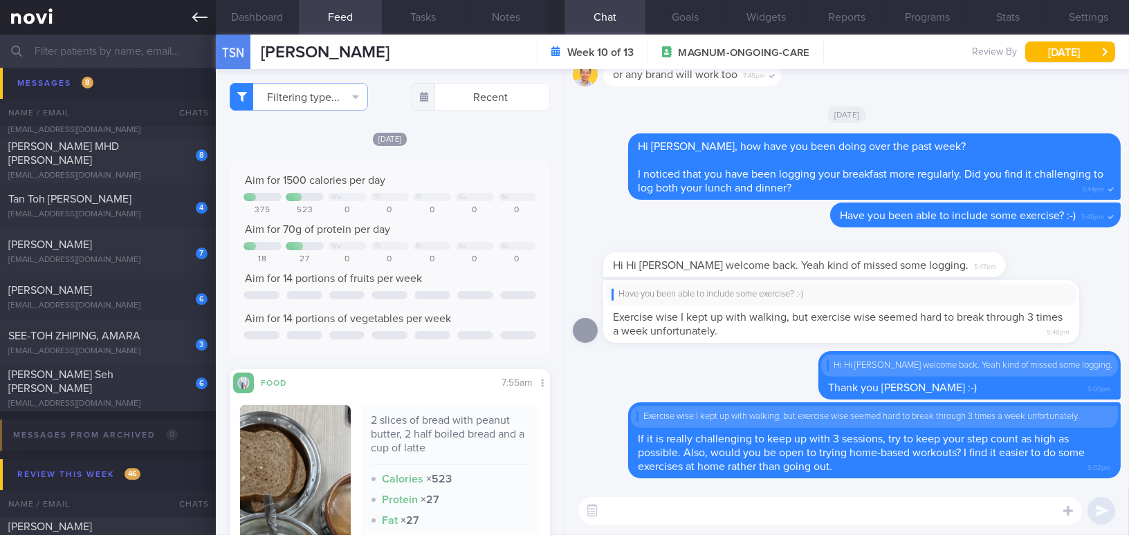
click at [194, 21] on icon at bounding box center [199, 17] width 15 height 15
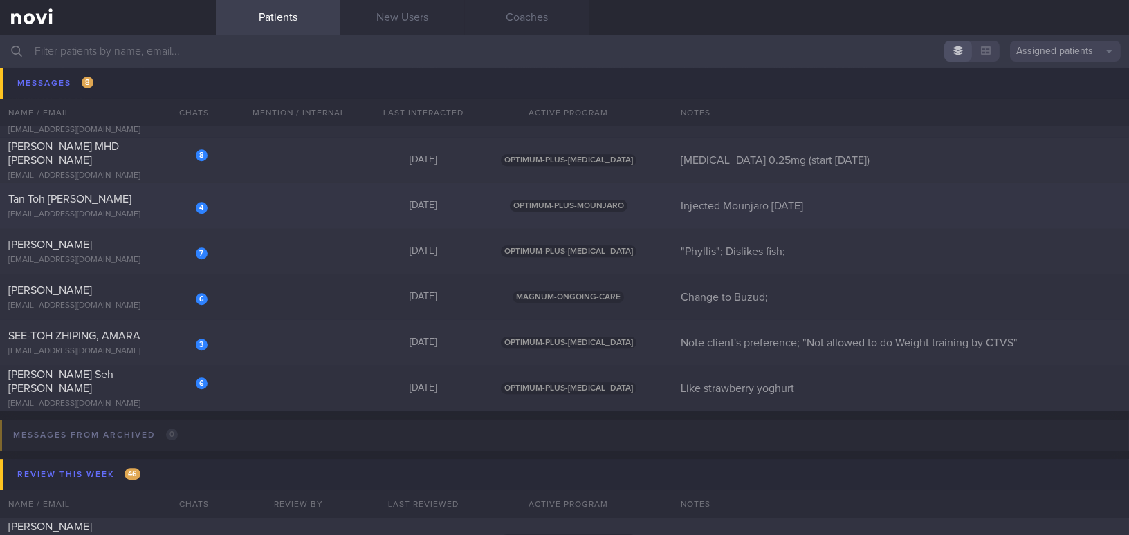
scroll to position [7590, 0]
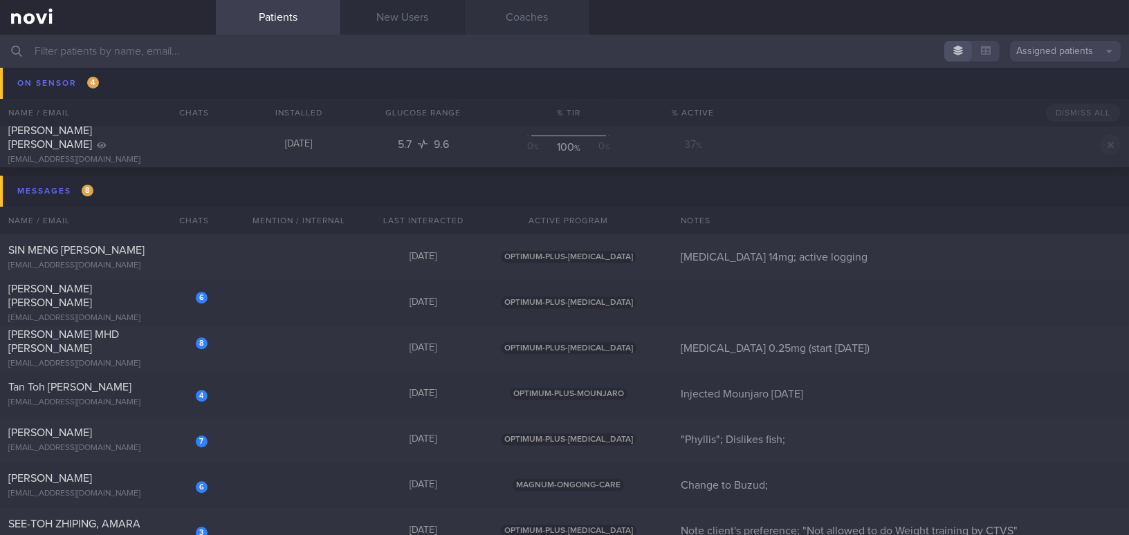
click at [547, 21] on link "Coaches" at bounding box center [527, 17] width 125 height 35
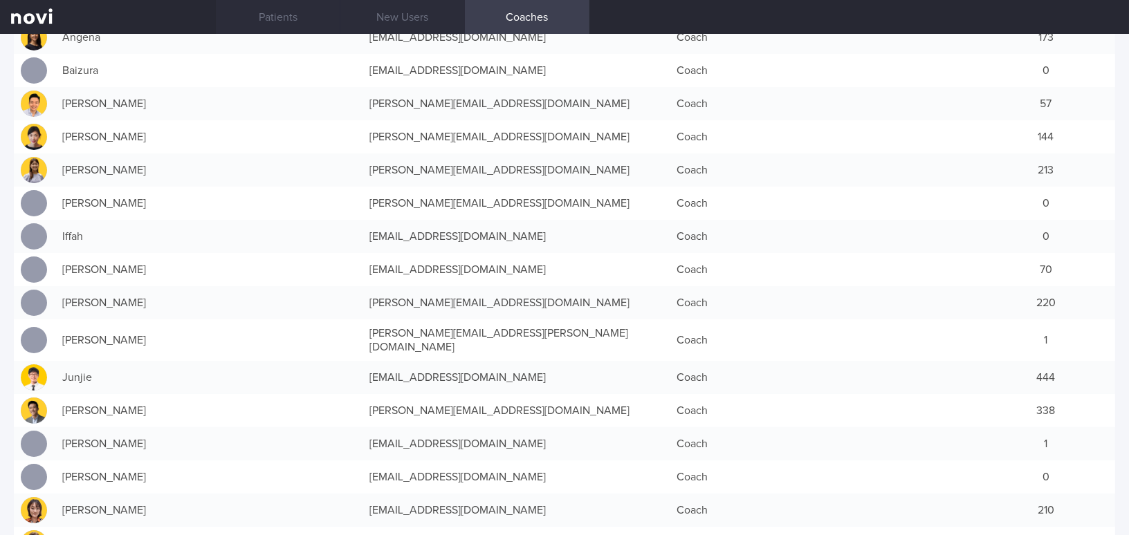
scroll to position [125, 0]
